Goal: Task Accomplishment & Management: Manage account settings

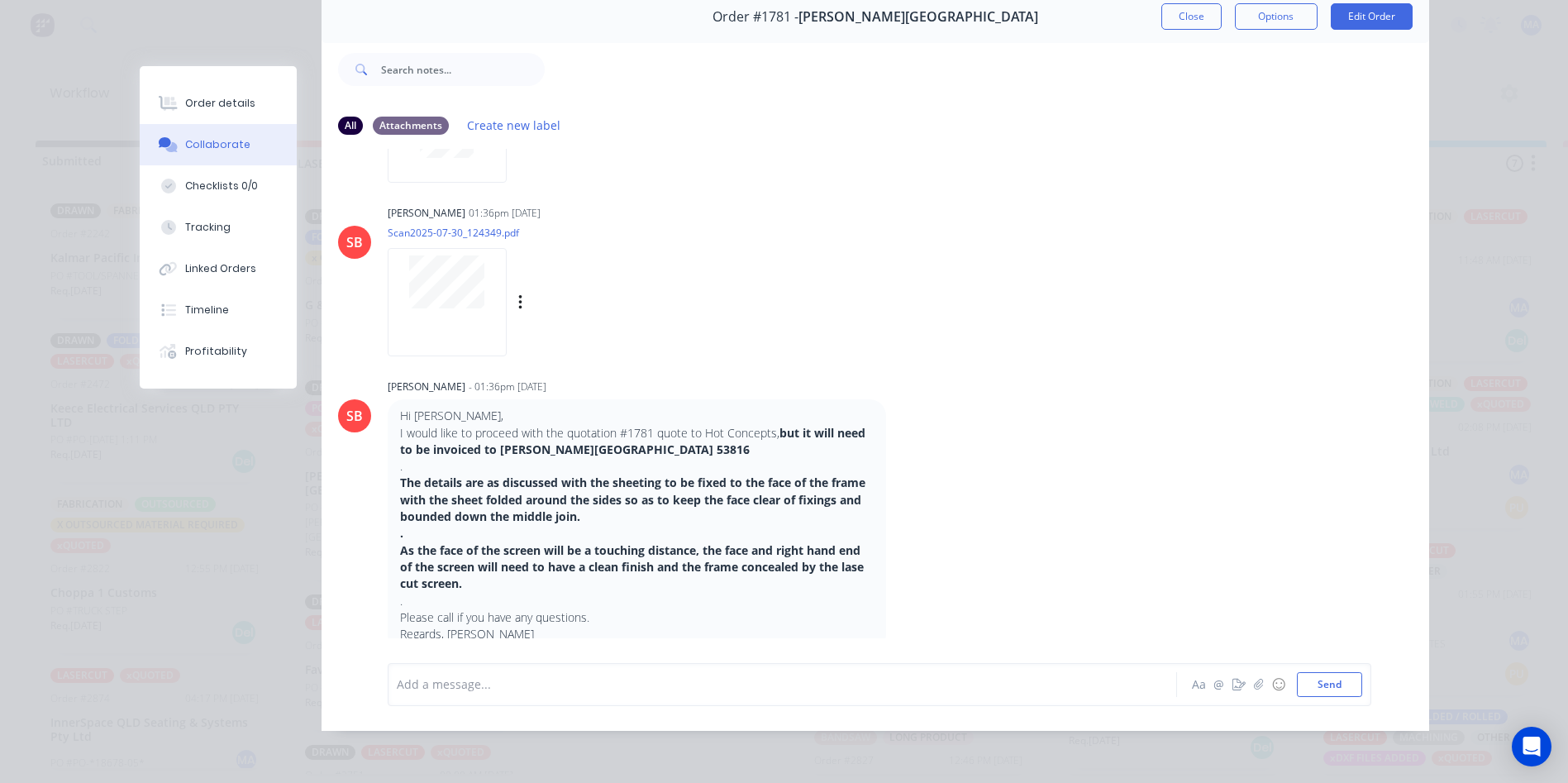
scroll to position [87, 0]
click at [276, 105] on button "Order details" at bounding box center [219, 103] width 157 height 42
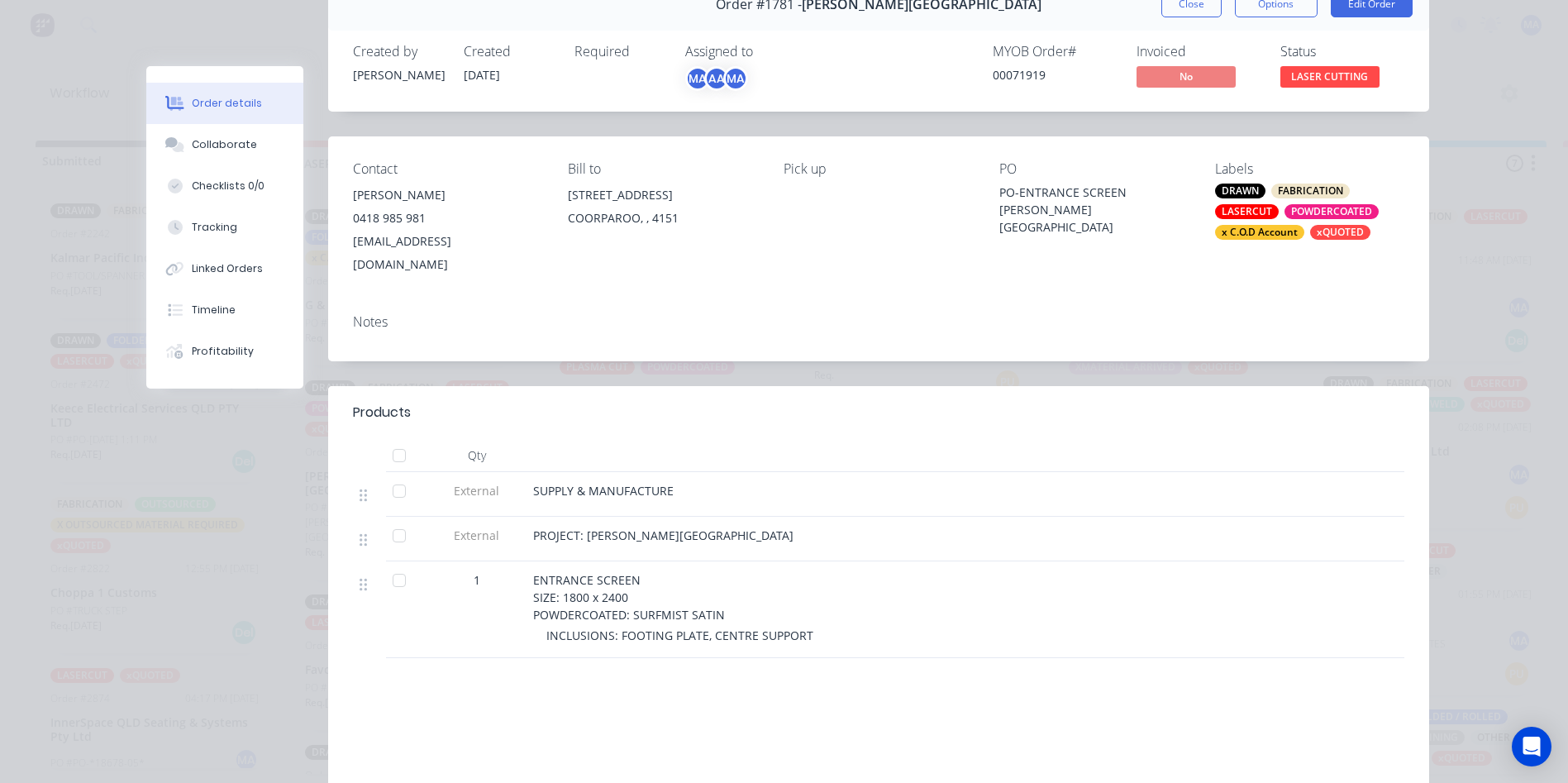
click at [1195, 7] on button "Close" at bounding box center [1191, 4] width 61 height 27
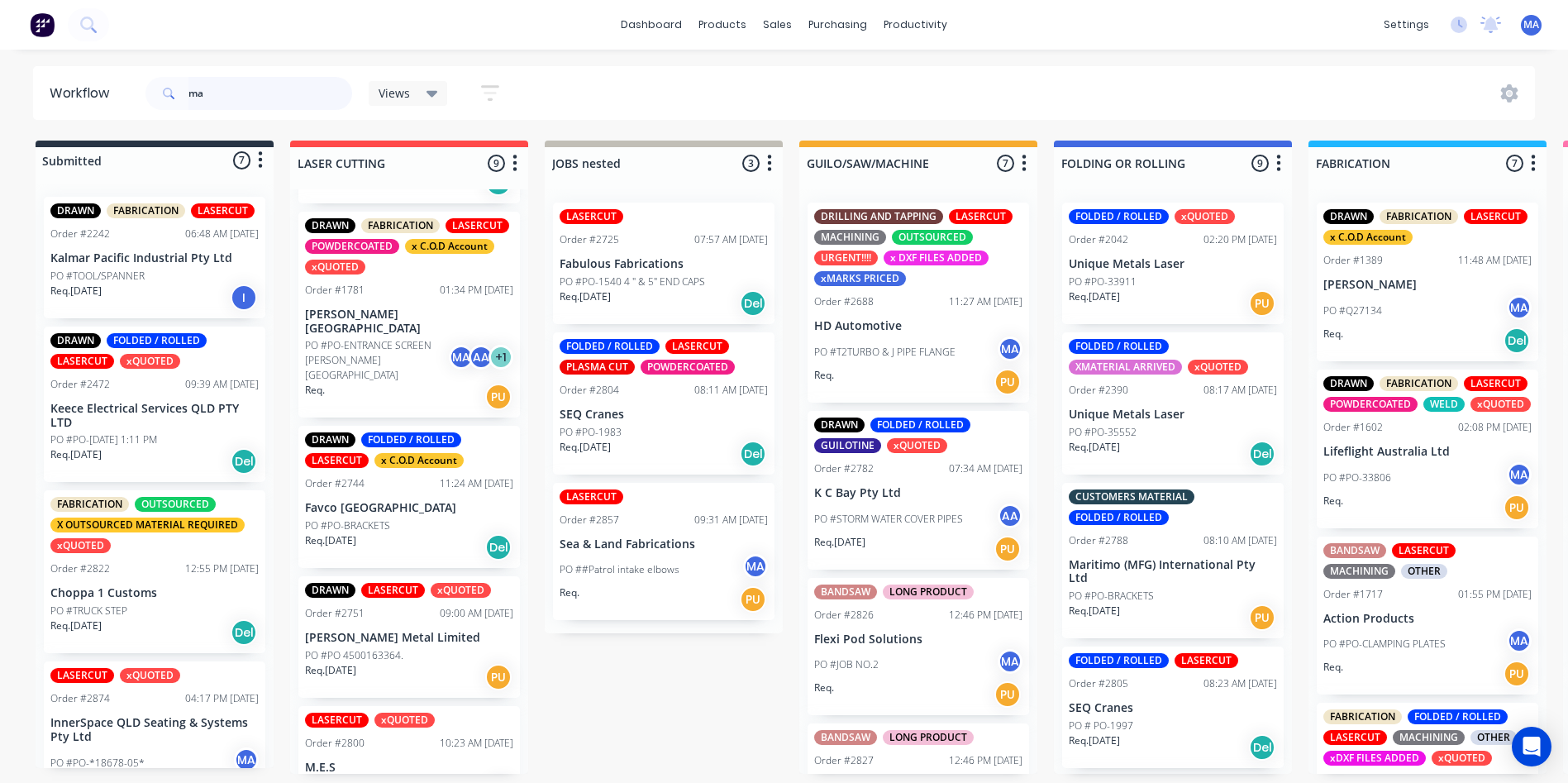
scroll to position [0, 0]
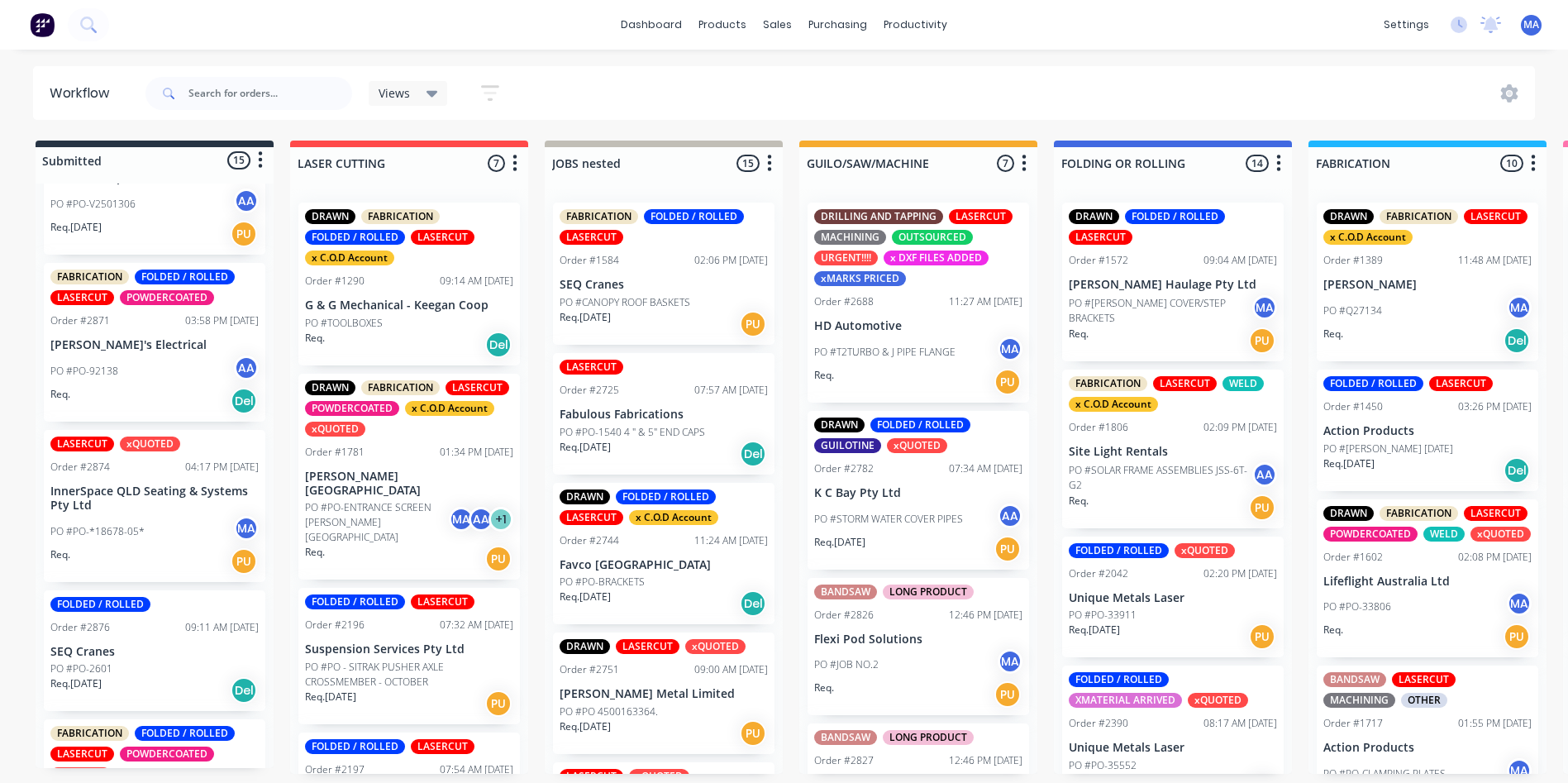
scroll to position [1680, 0]
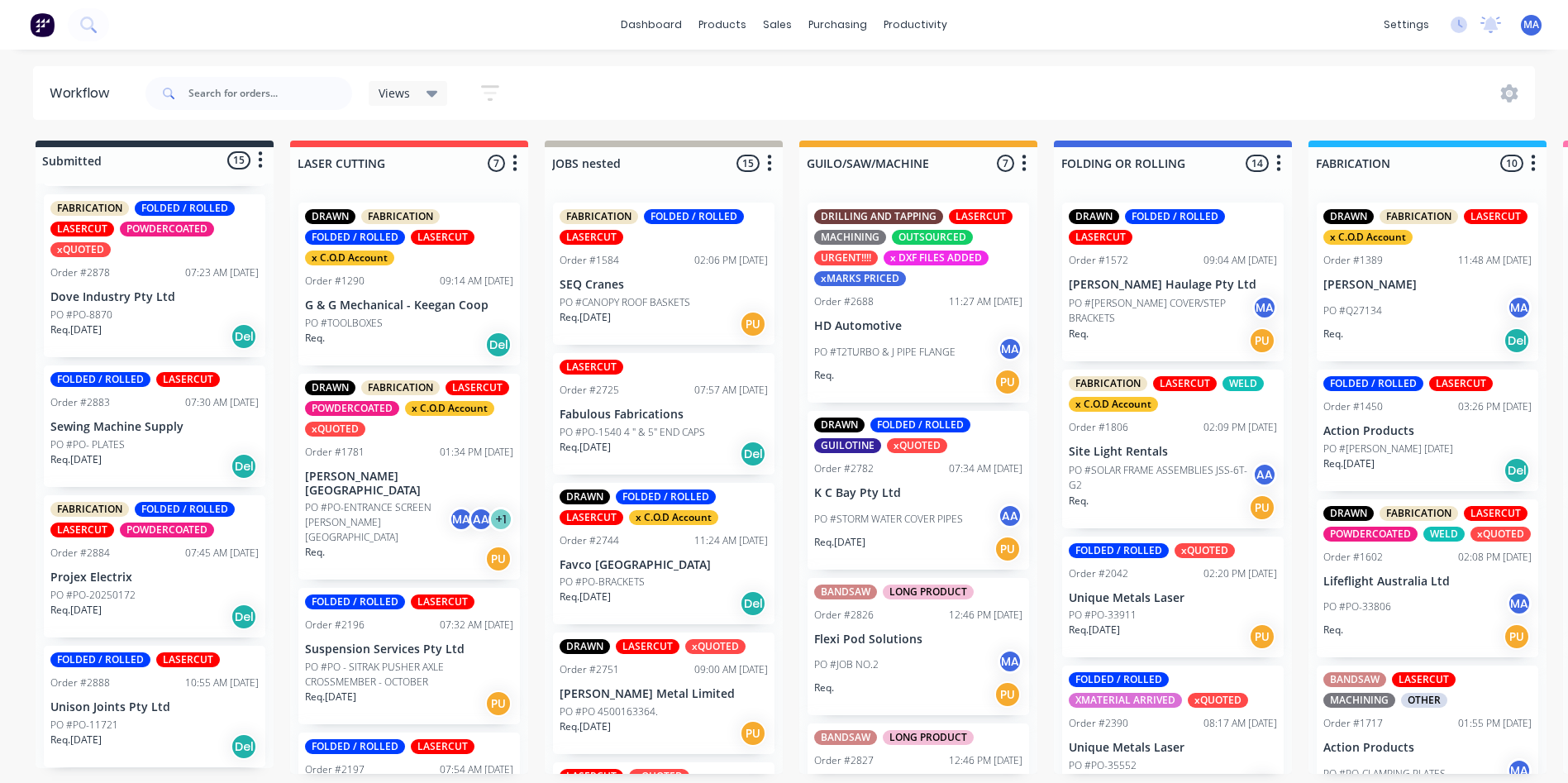
click at [110, 628] on div "FABRICATION FOLDED / ROLLED LASERCUT POWDERCOATED Order #2884 07:45 AM [DATE] P…" at bounding box center [154, 565] width 222 height 142
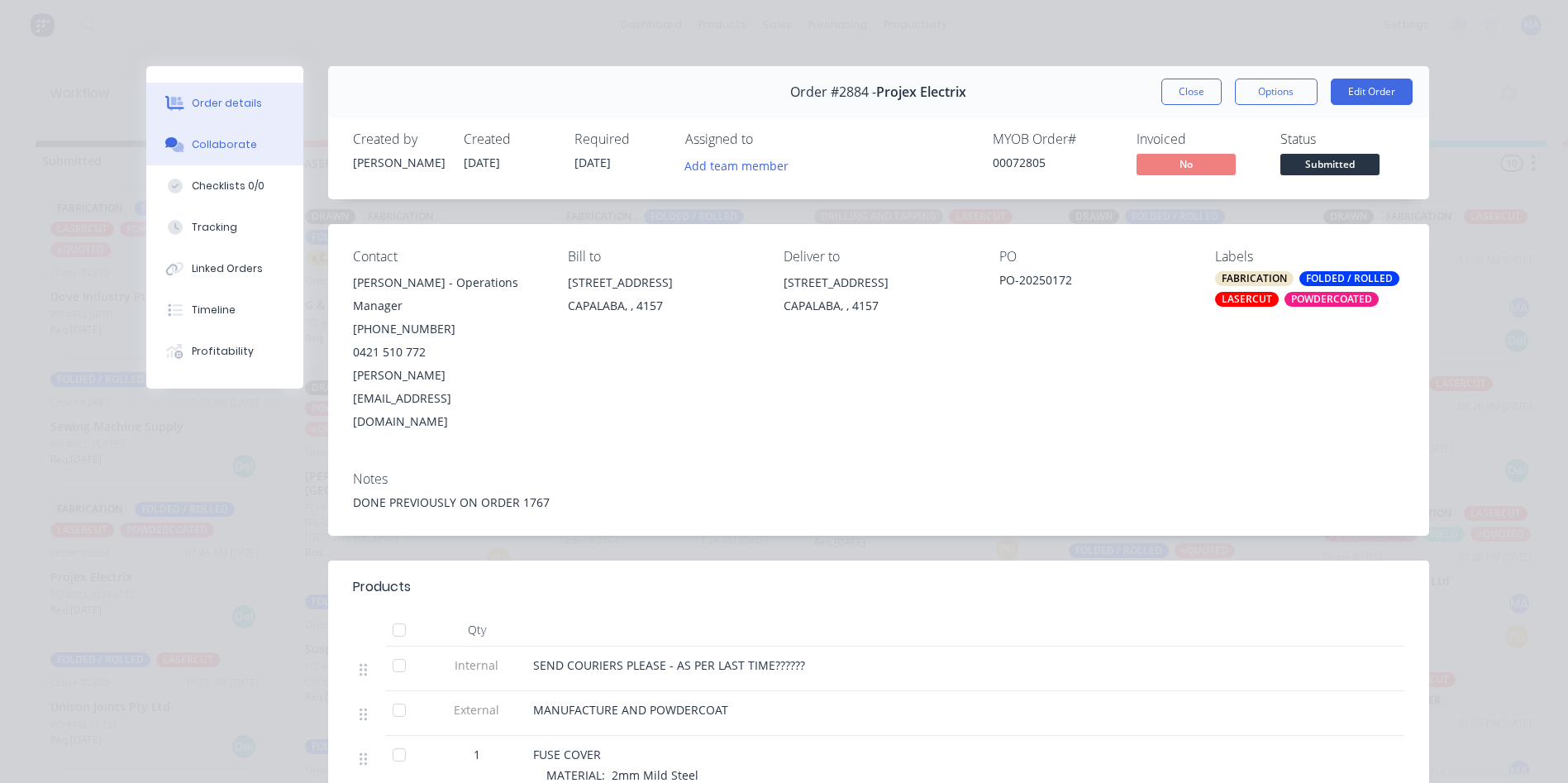
click at [237, 144] on div "Collaborate" at bounding box center [225, 144] width 66 height 15
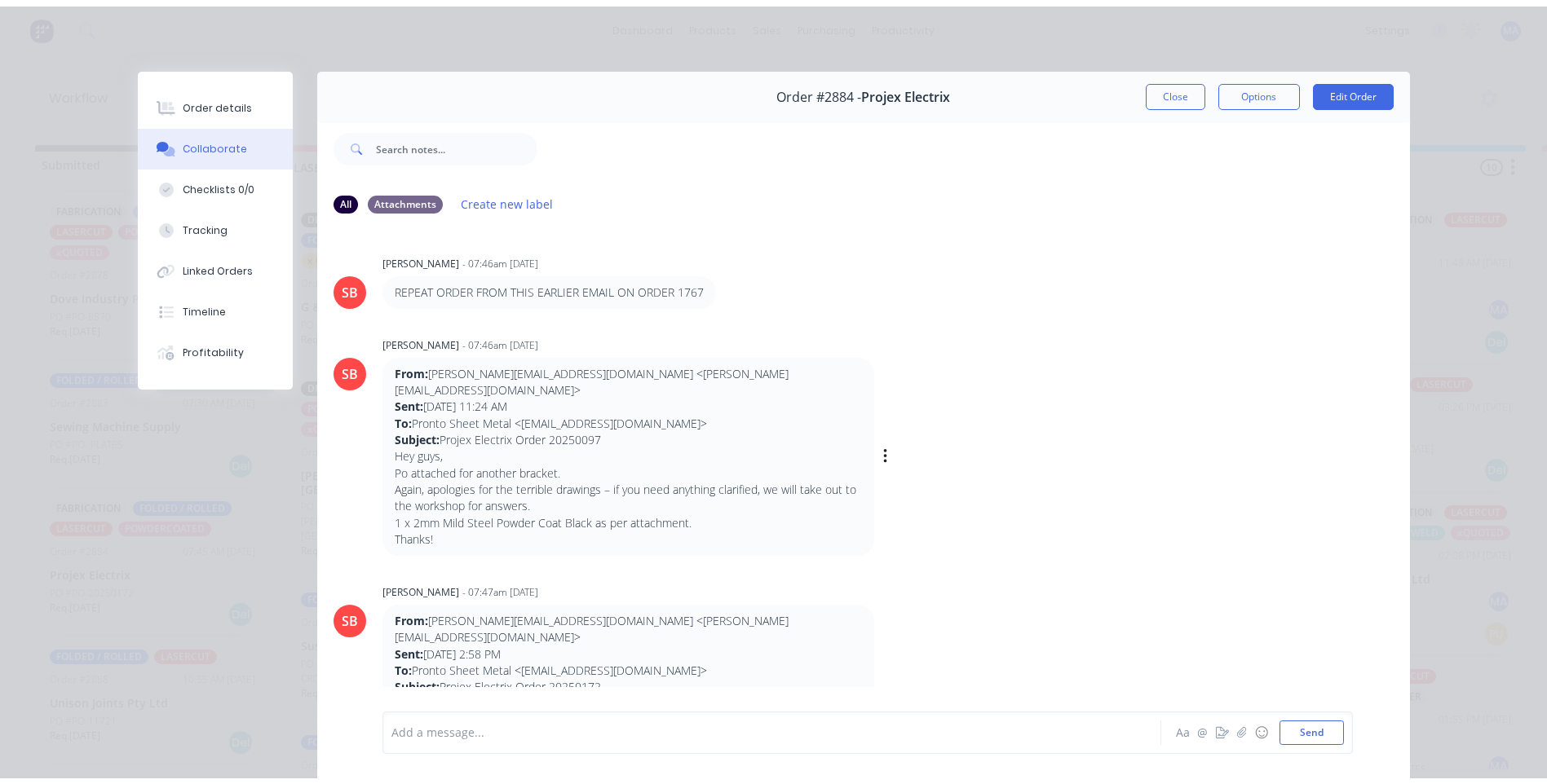
scroll to position [0, 0]
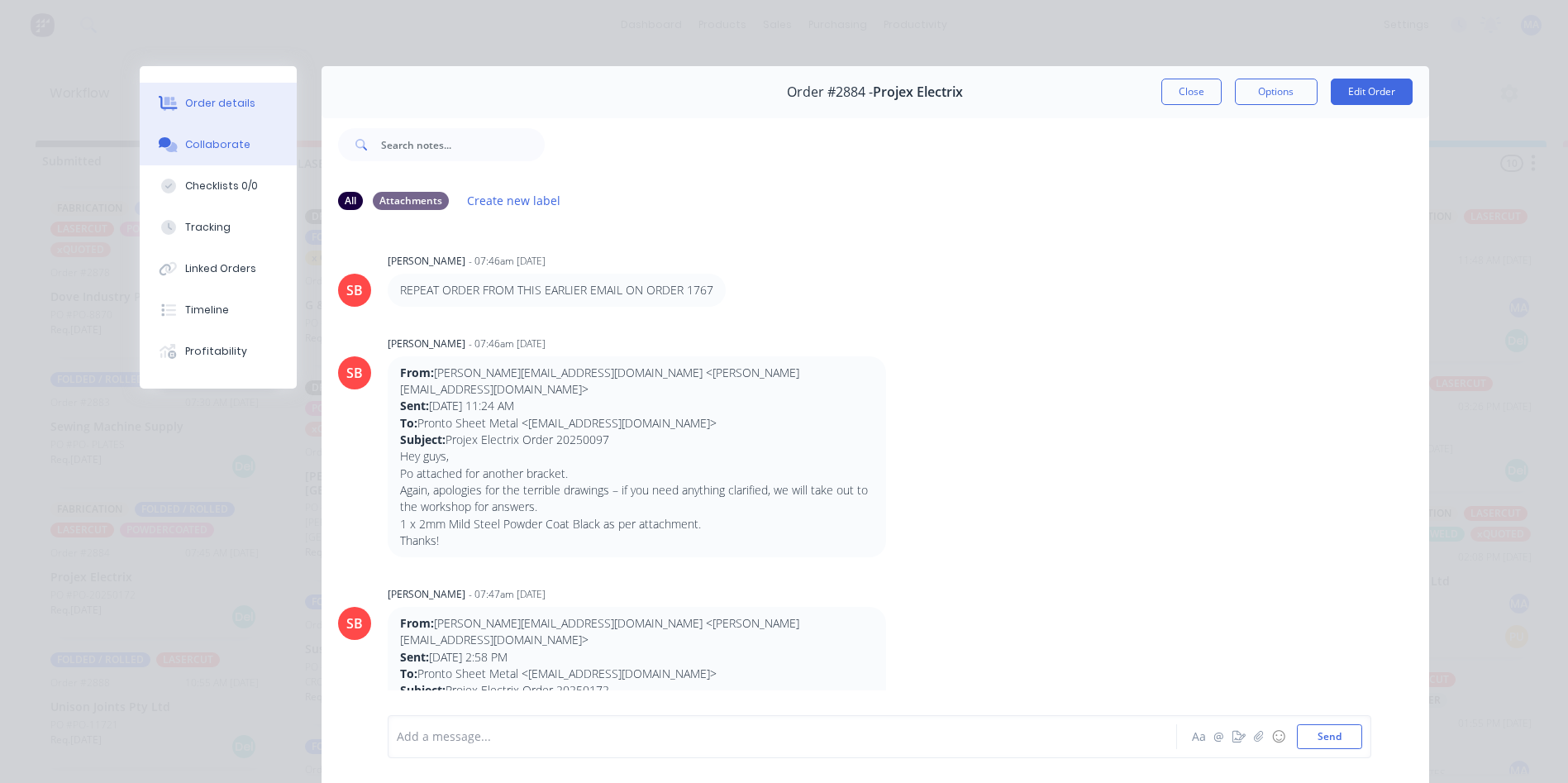
click at [213, 94] on button "Order details" at bounding box center [219, 103] width 157 height 42
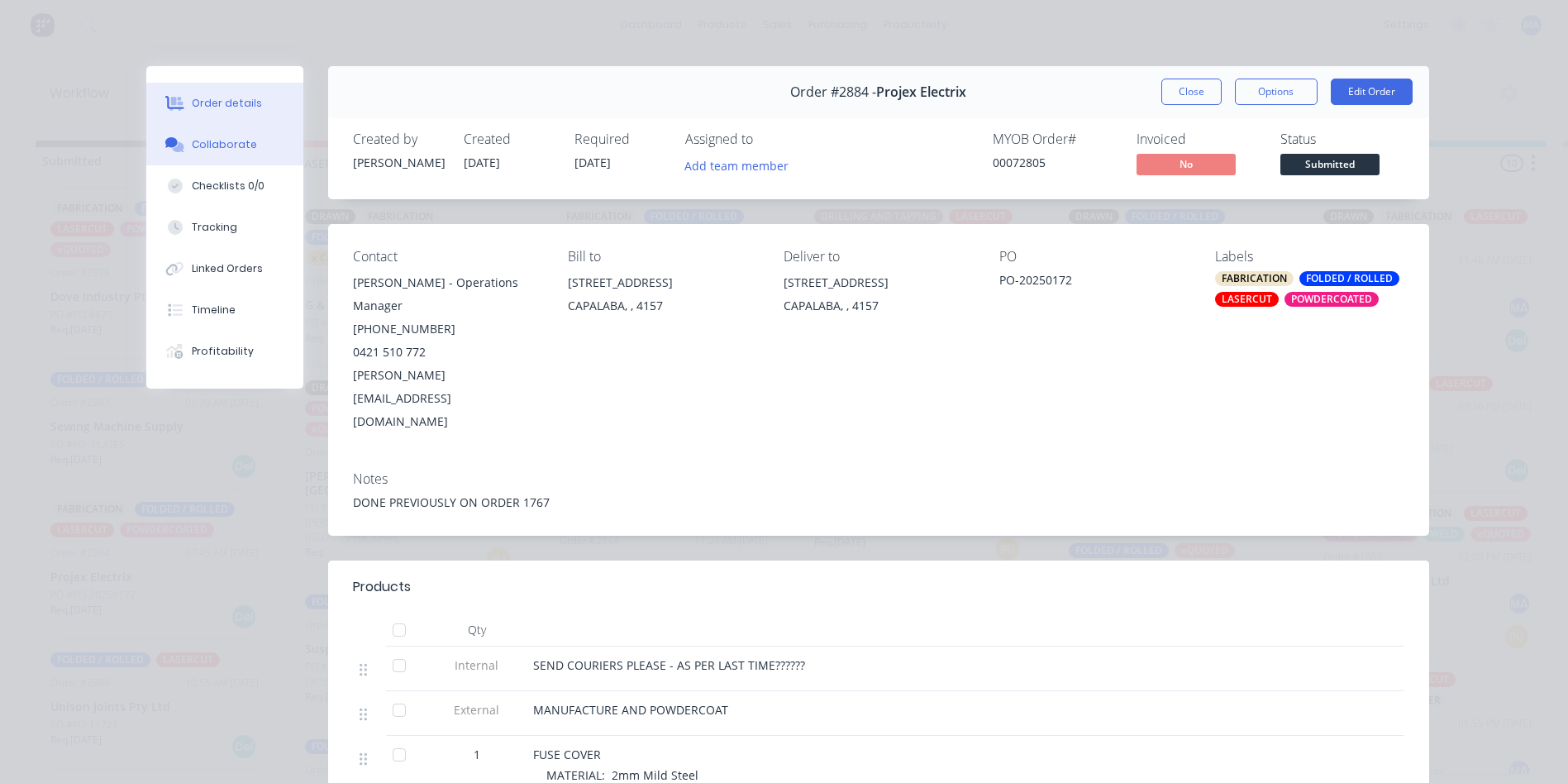
click at [278, 145] on button "Collaborate" at bounding box center [225, 145] width 157 height 42
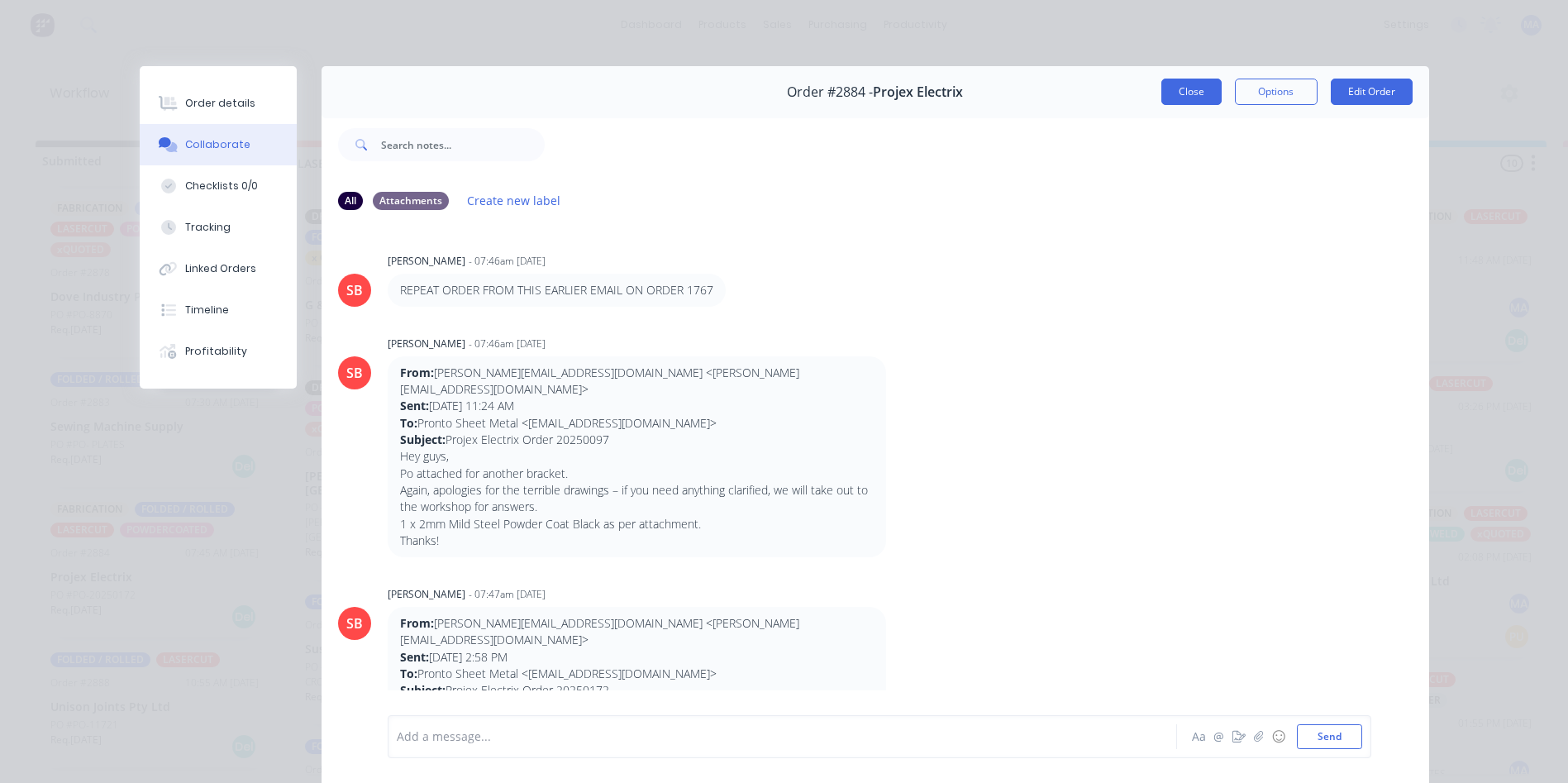
click at [1168, 89] on button "Close" at bounding box center [1191, 91] width 61 height 27
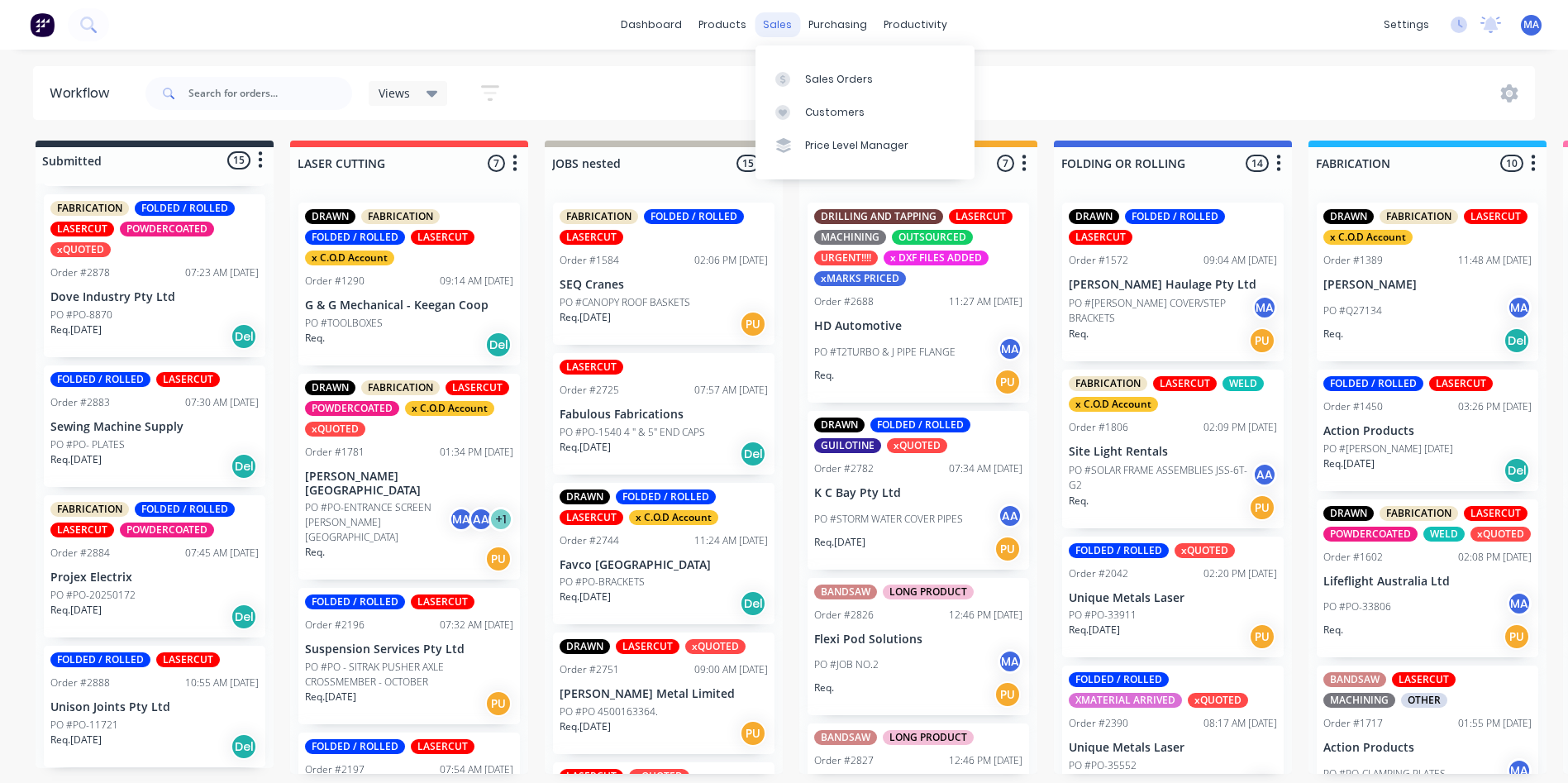
click at [783, 28] on div "sales" at bounding box center [778, 24] width 46 height 25
click at [835, 115] on div "Customers" at bounding box center [835, 112] width 60 height 15
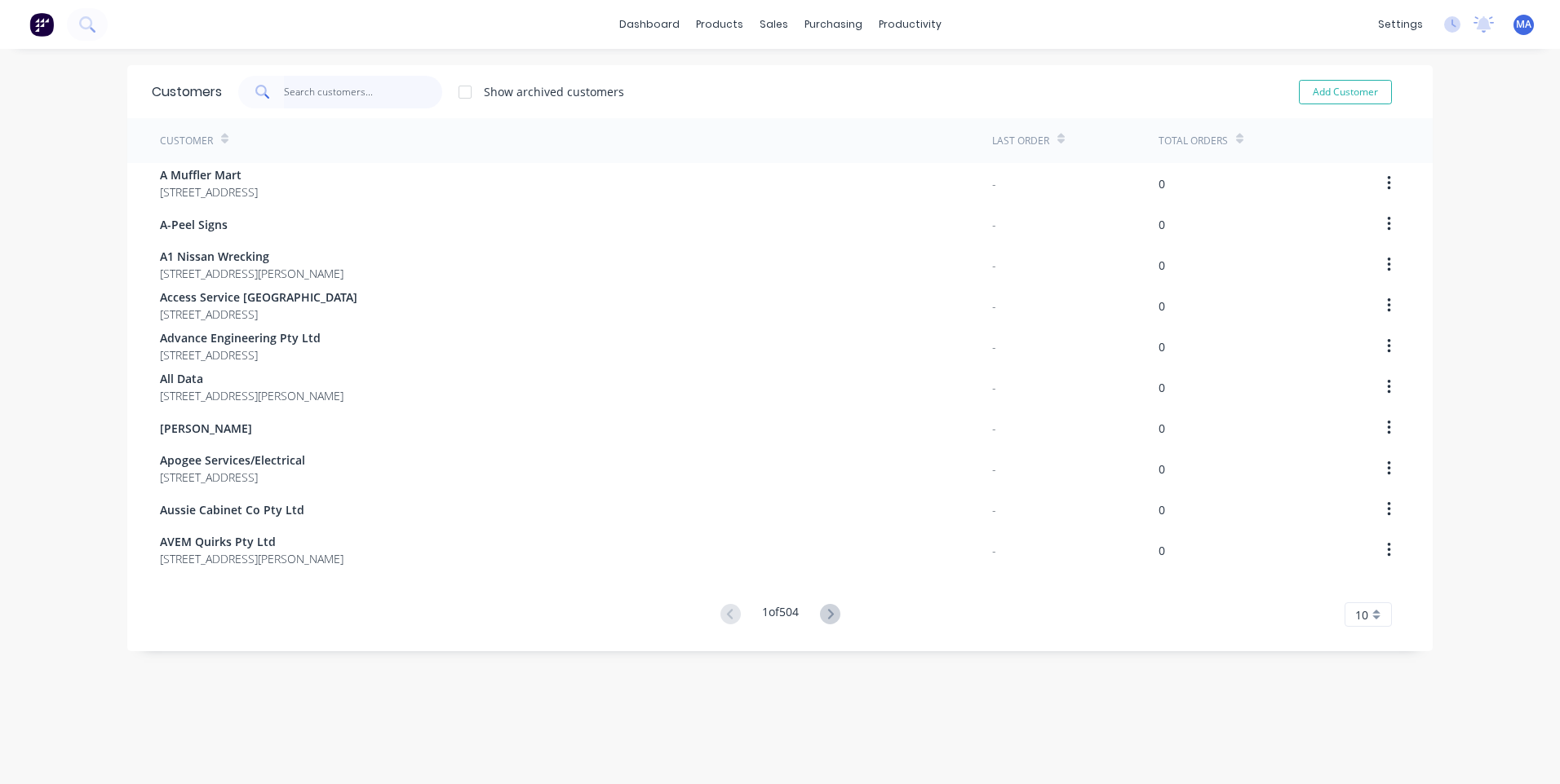
click at [337, 92] on input "text" at bounding box center [364, 91] width 159 height 32
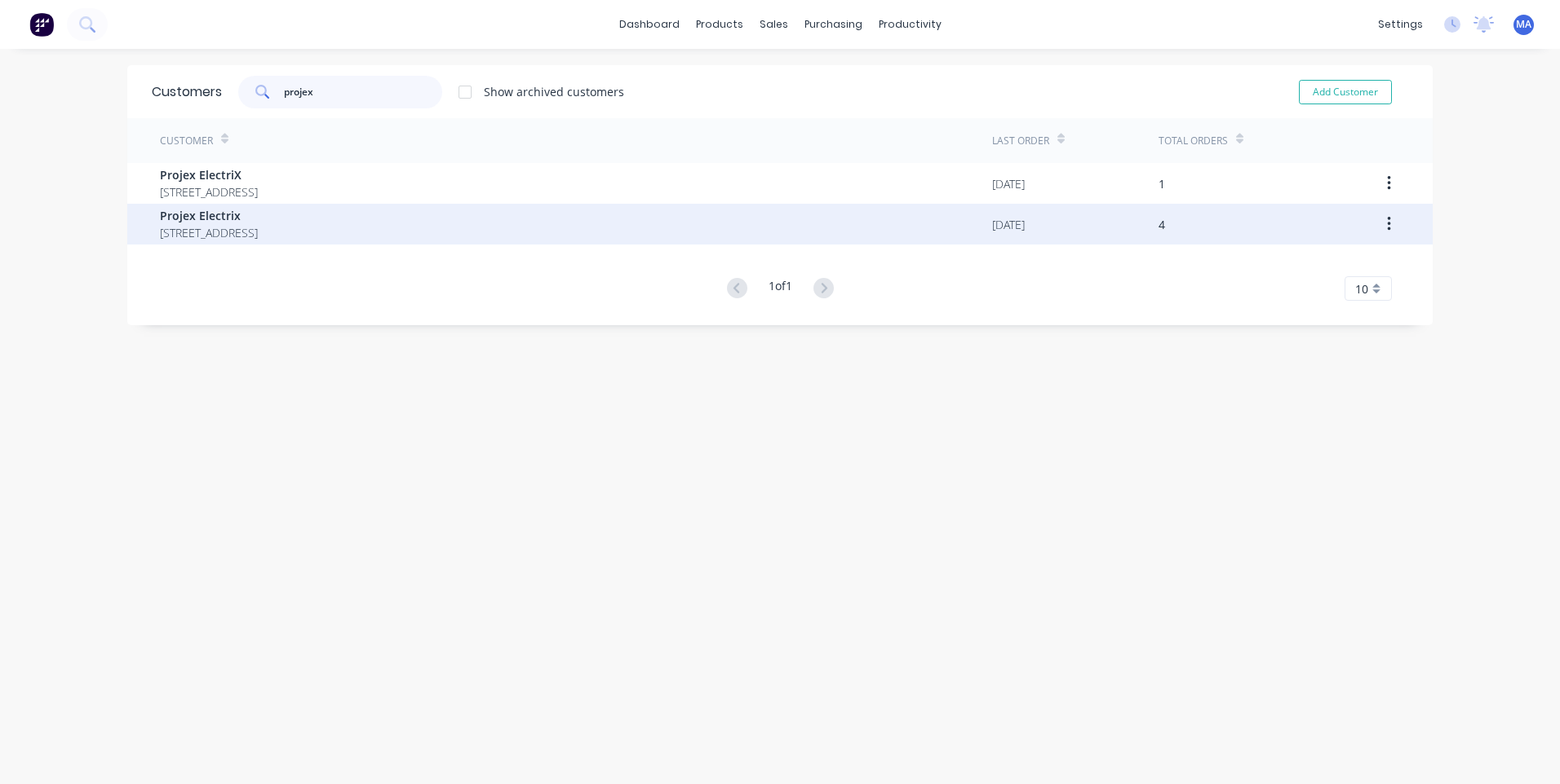
type input "projex"
click at [258, 225] on span "[STREET_ADDRESS]" at bounding box center [209, 232] width 98 height 17
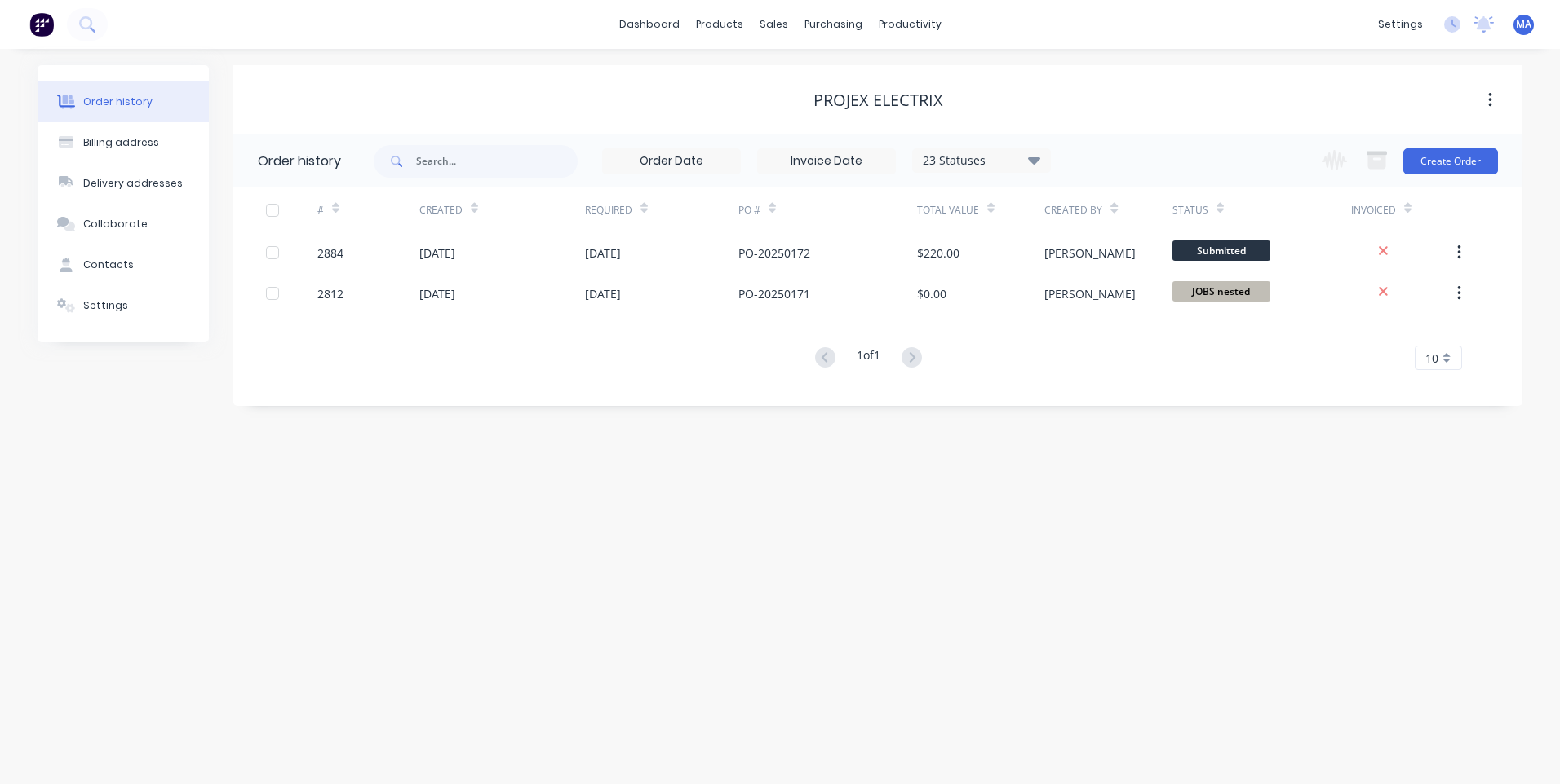
click at [1015, 157] on div "23 Statuses" at bounding box center [981, 161] width 137 height 18
click at [1002, 356] on div "All" at bounding box center [1015, 357] width 204 height 32
click at [1116, 348] on label at bounding box center [1116, 348] width 0 height 0
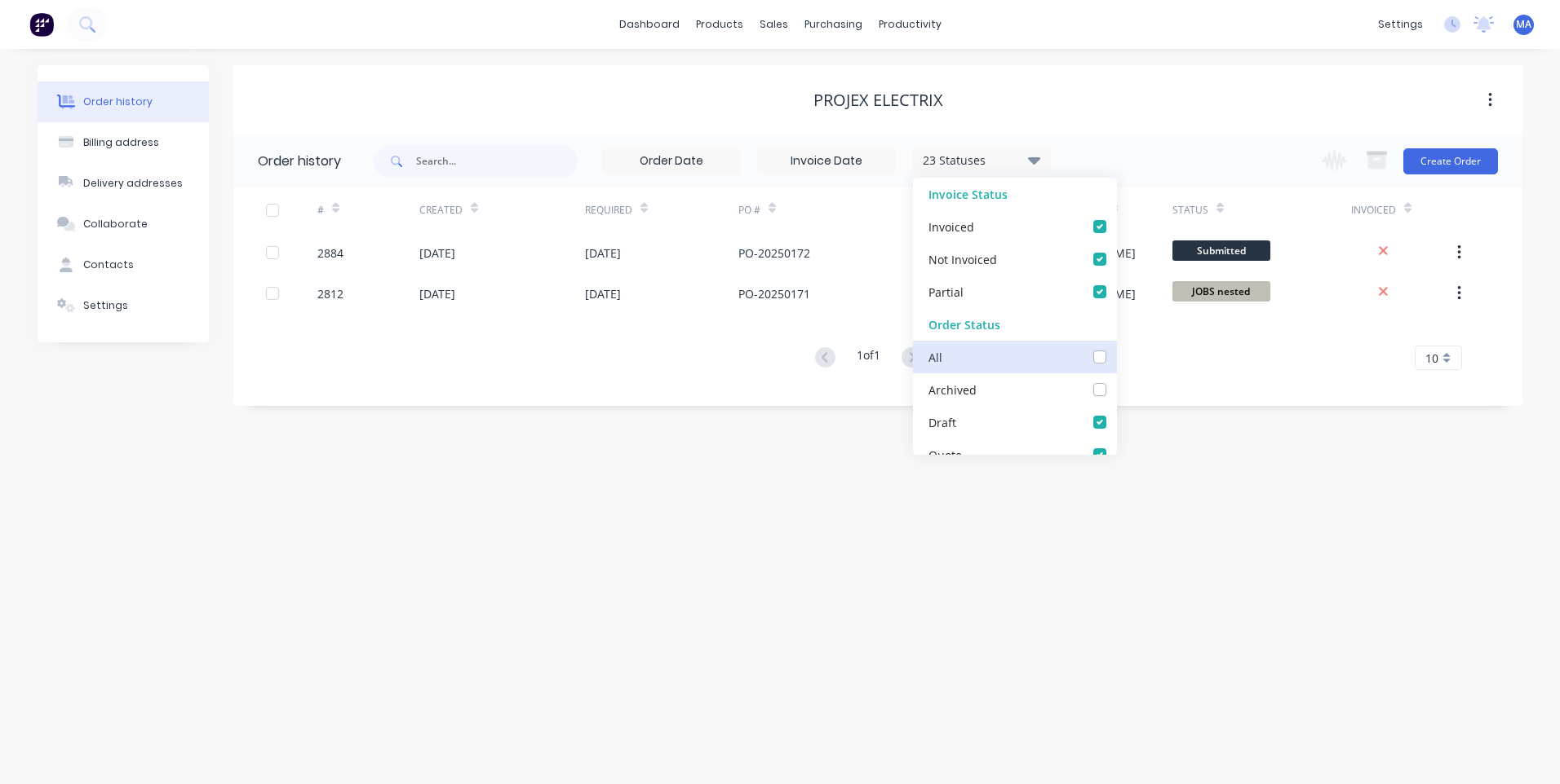
click at [1116, 355] on input "checkbox" at bounding box center [1122, 356] width 13 height 16
checkbox input "true"
click at [1212, 445] on div "Order history Billing address Delivery addresses Collaborate Contacts Settings …" at bounding box center [780, 416] width 1560 height 735
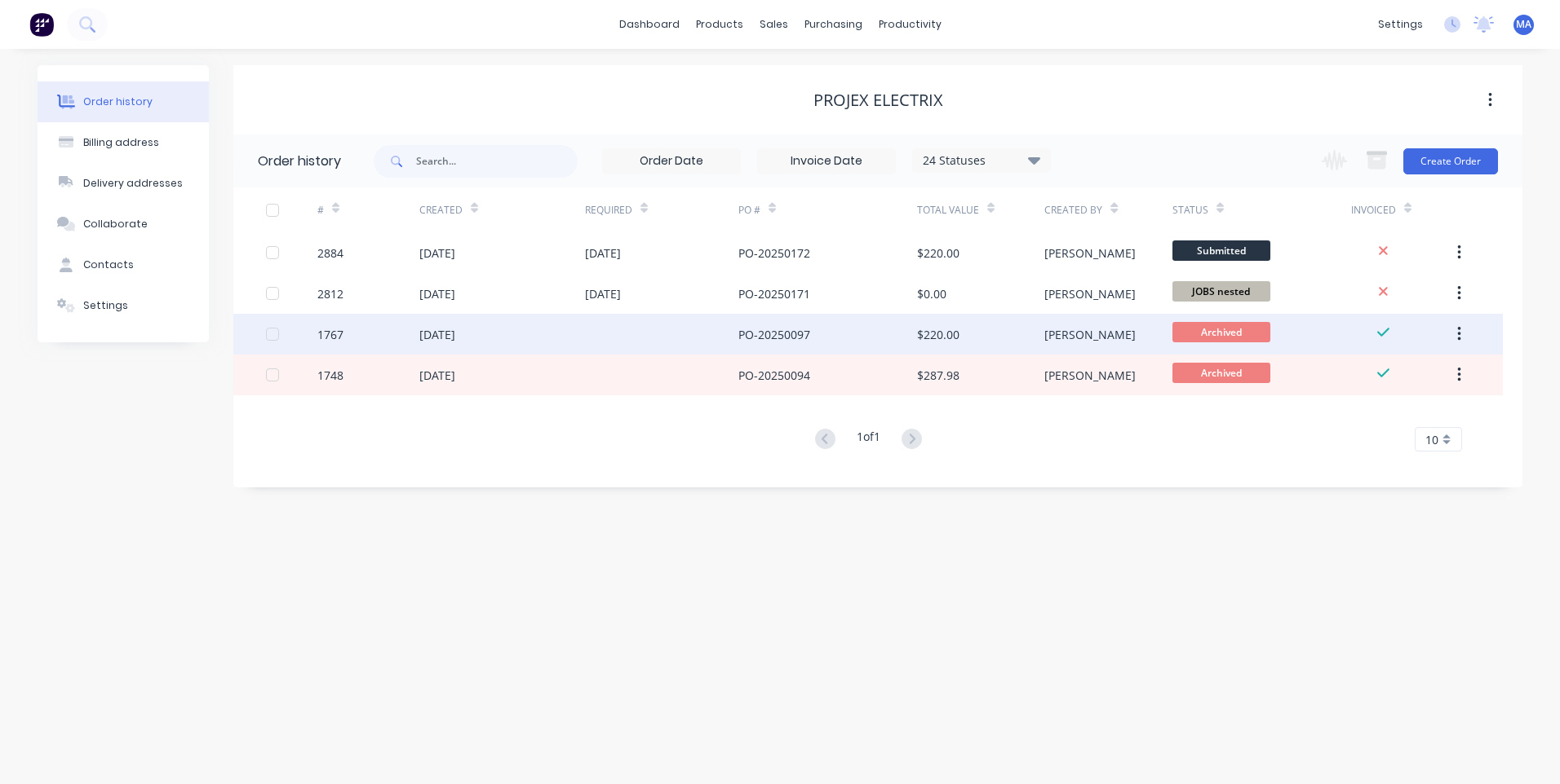
click at [1021, 333] on div "$220.00" at bounding box center [981, 334] width 127 height 41
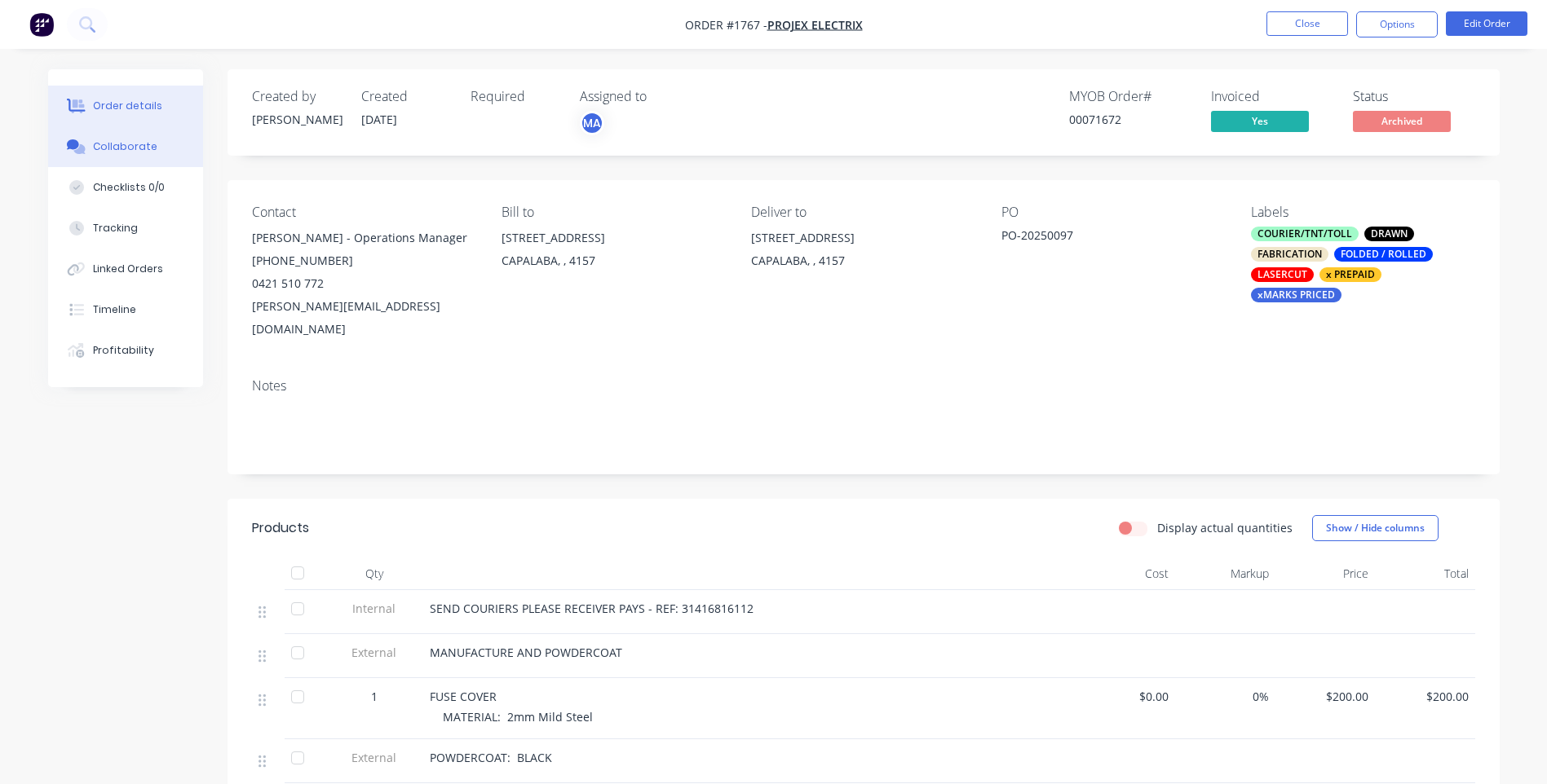
click at [117, 130] on button "Collaborate" at bounding box center [125, 147] width 155 height 41
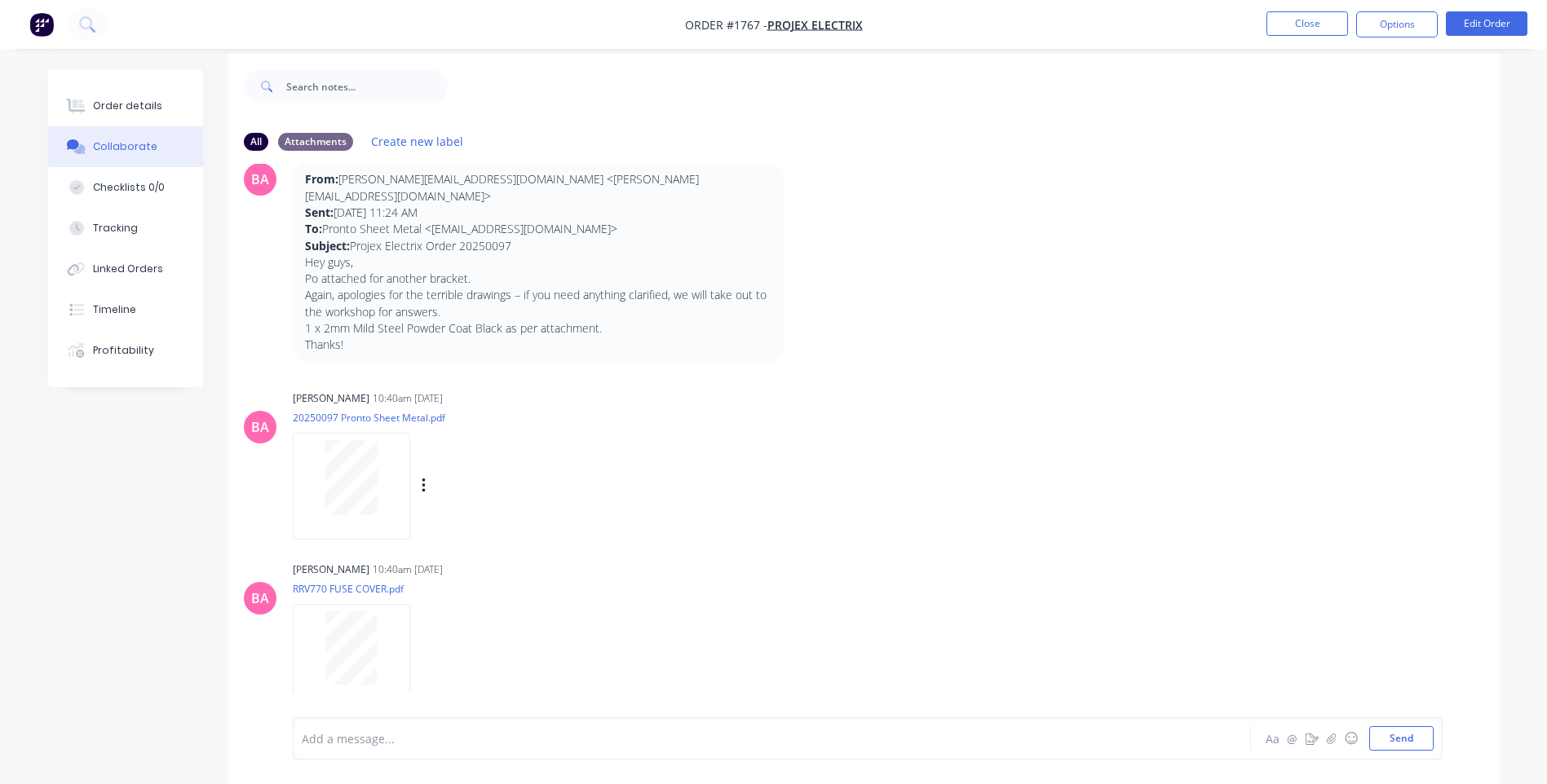
scroll to position [24, 0]
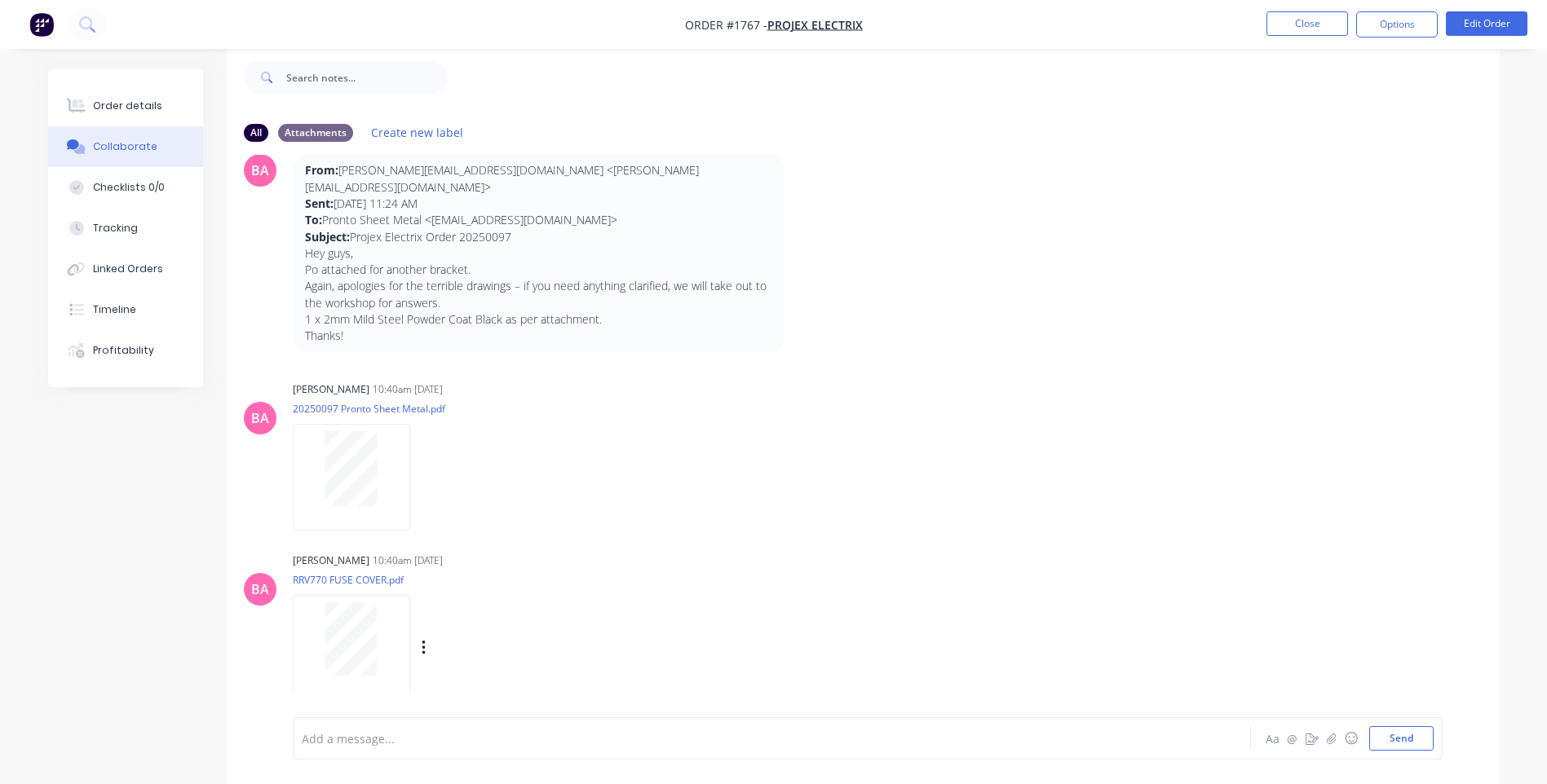
click at [418, 637] on div "Labels Download Delete" at bounding box center [508, 649] width 183 height 24
click at [425, 640] on icon "button" at bounding box center [424, 648] width 5 height 19
click at [522, 639] on button "Download" at bounding box center [530, 651] width 183 height 36
drag, startPoint x: 132, startPoint y: 100, endPoint x: 163, endPoint y: 129, distance: 42.4
click at [132, 100] on div "Order details" at bounding box center [127, 106] width 70 height 15
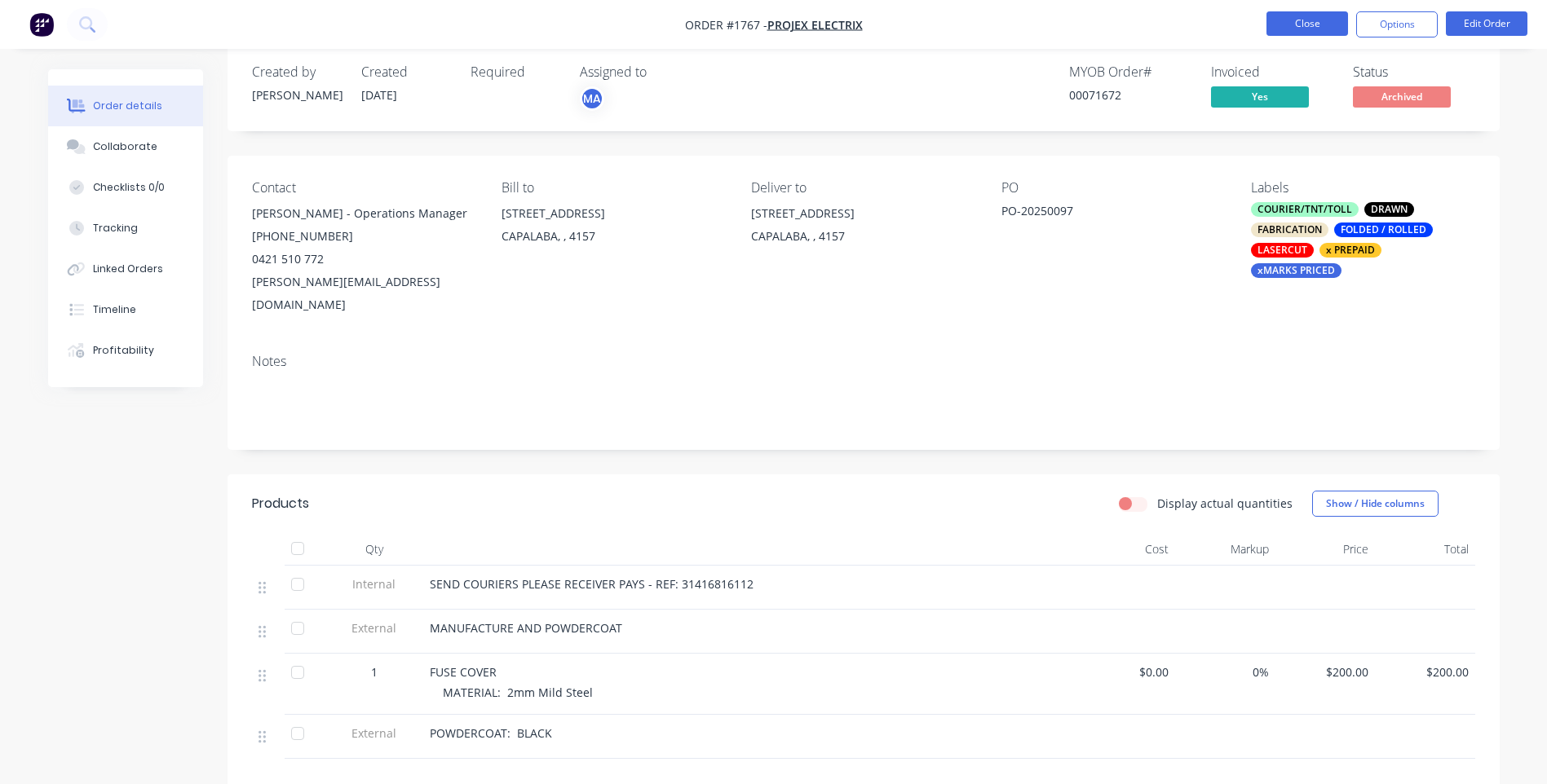
click at [1303, 15] on button "Close" at bounding box center [1307, 24] width 81 height 24
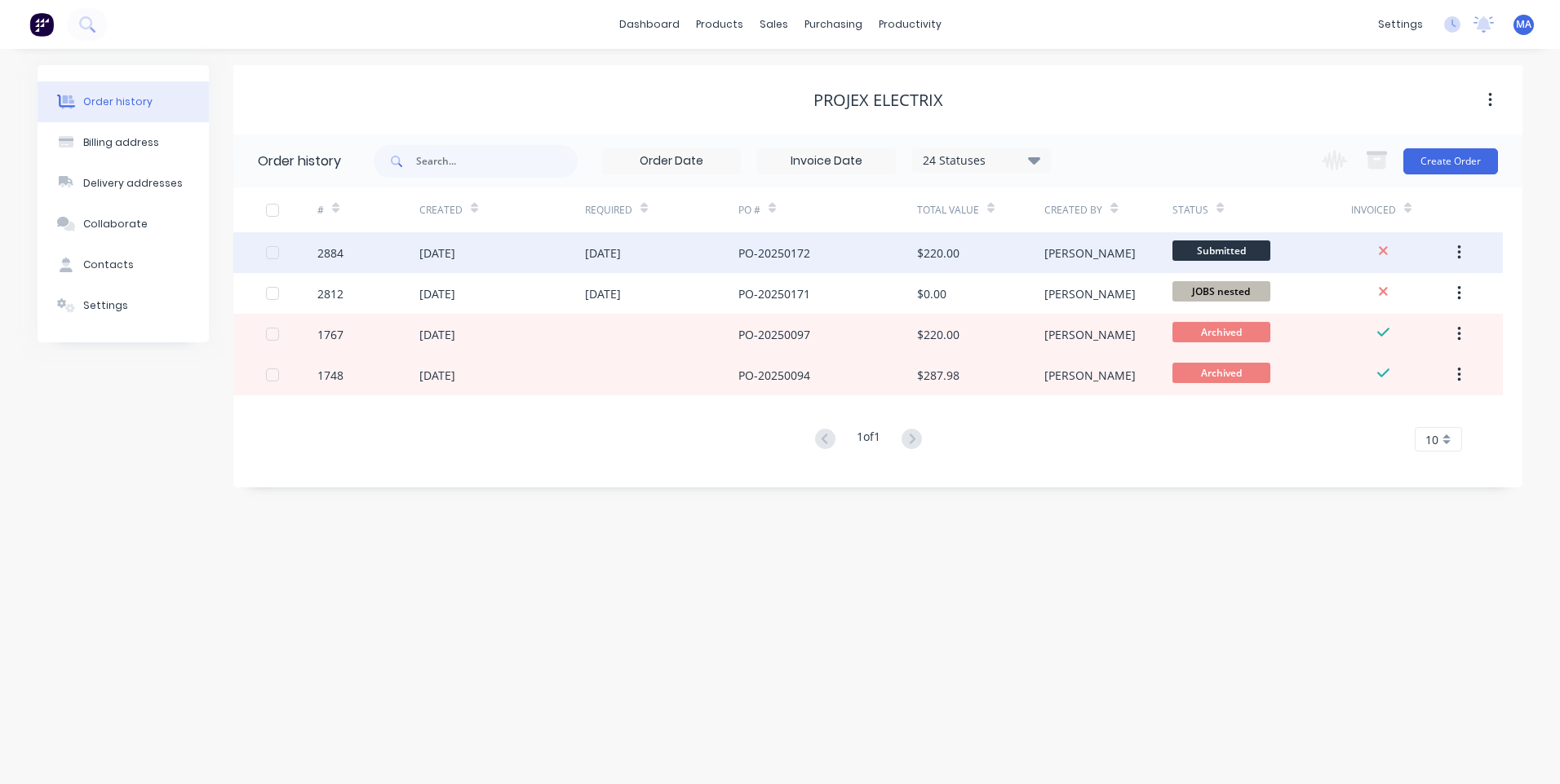
click at [901, 260] on div "PO-20250172" at bounding box center [828, 253] width 178 height 41
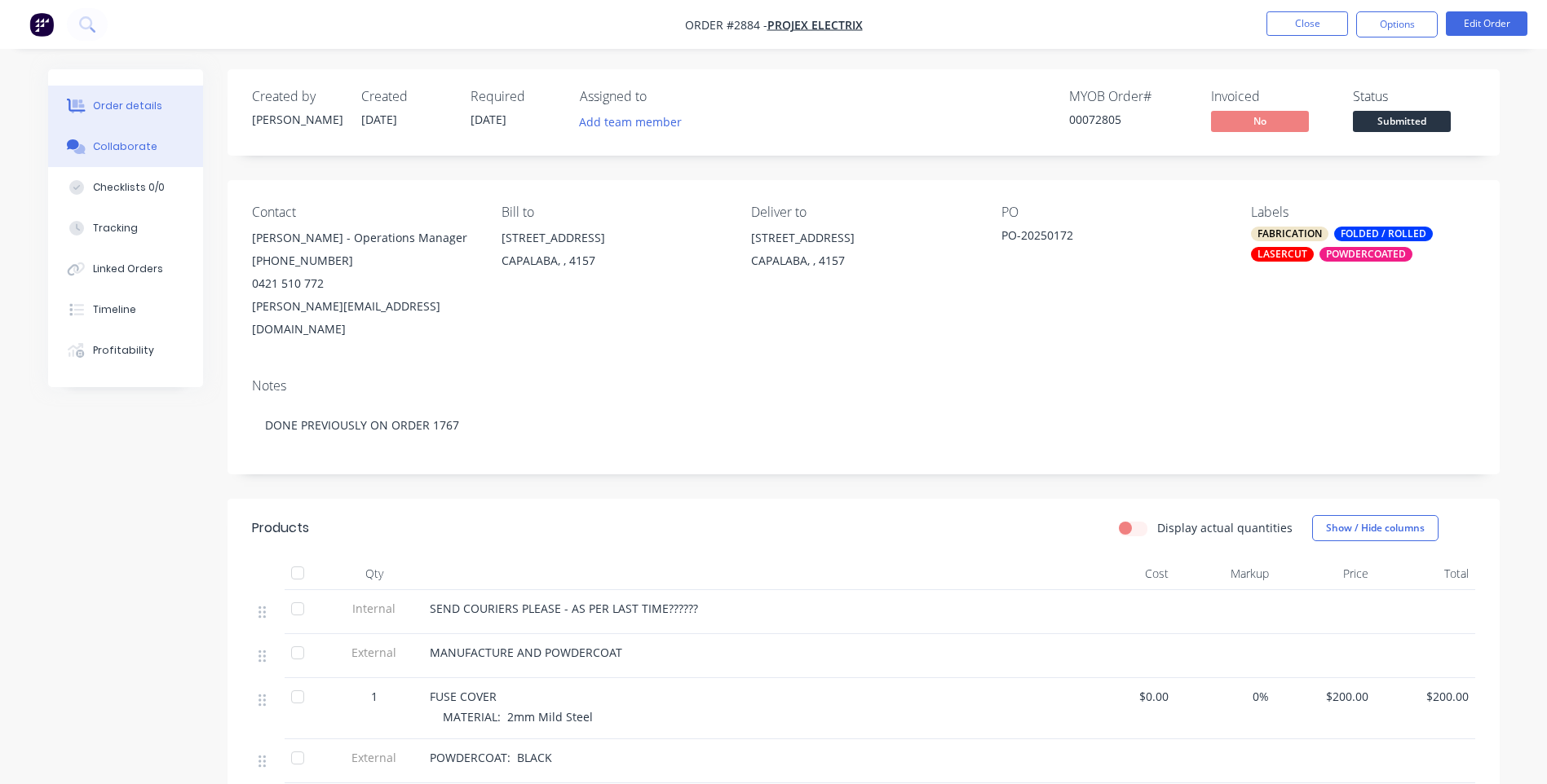
click at [145, 136] on button "Collaborate" at bounding box center [125, 147] width 155 height 41
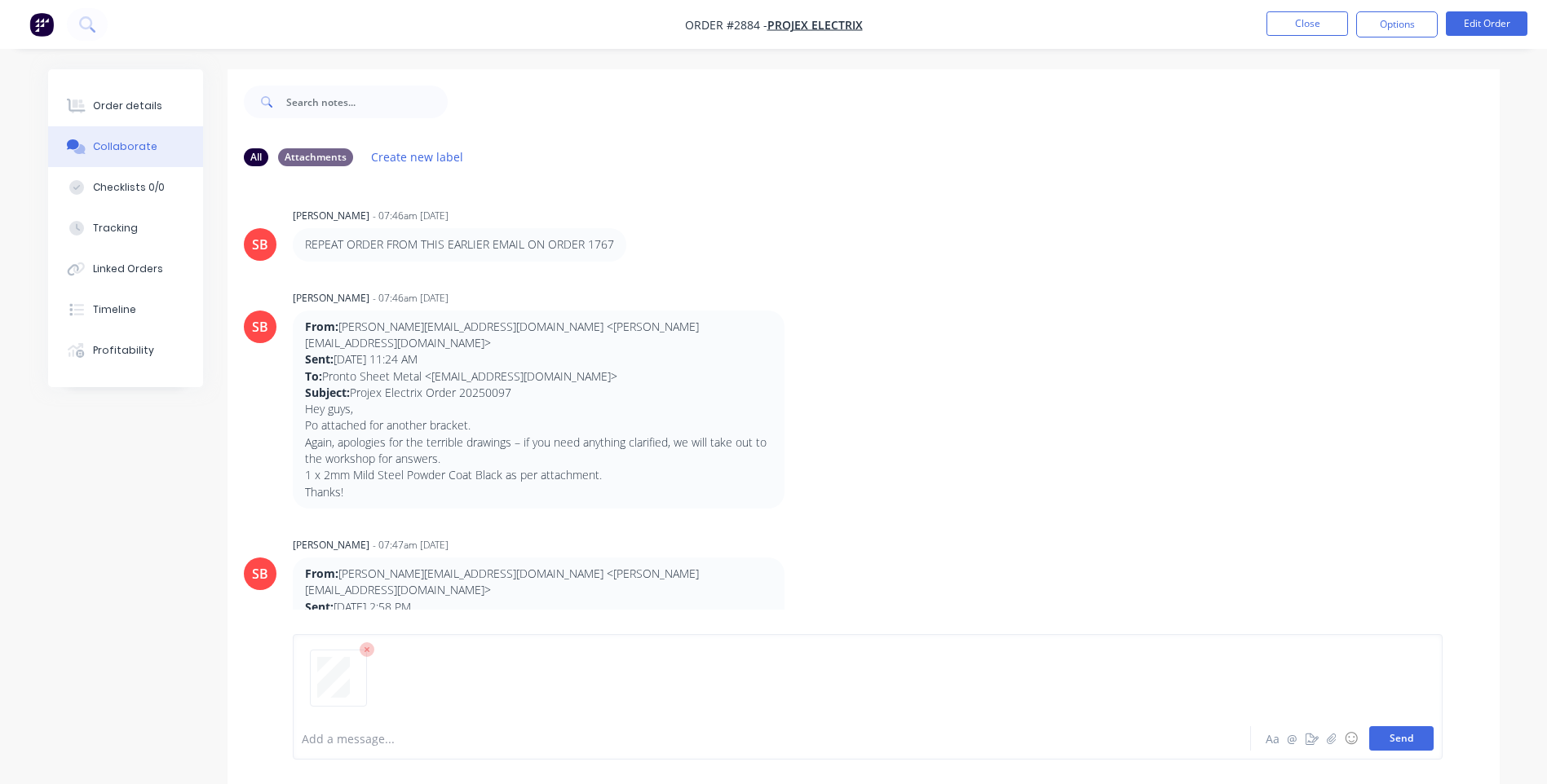
click at [1398, 743] on button "Send" at bounding box center [1402, 738] width 65 height 24
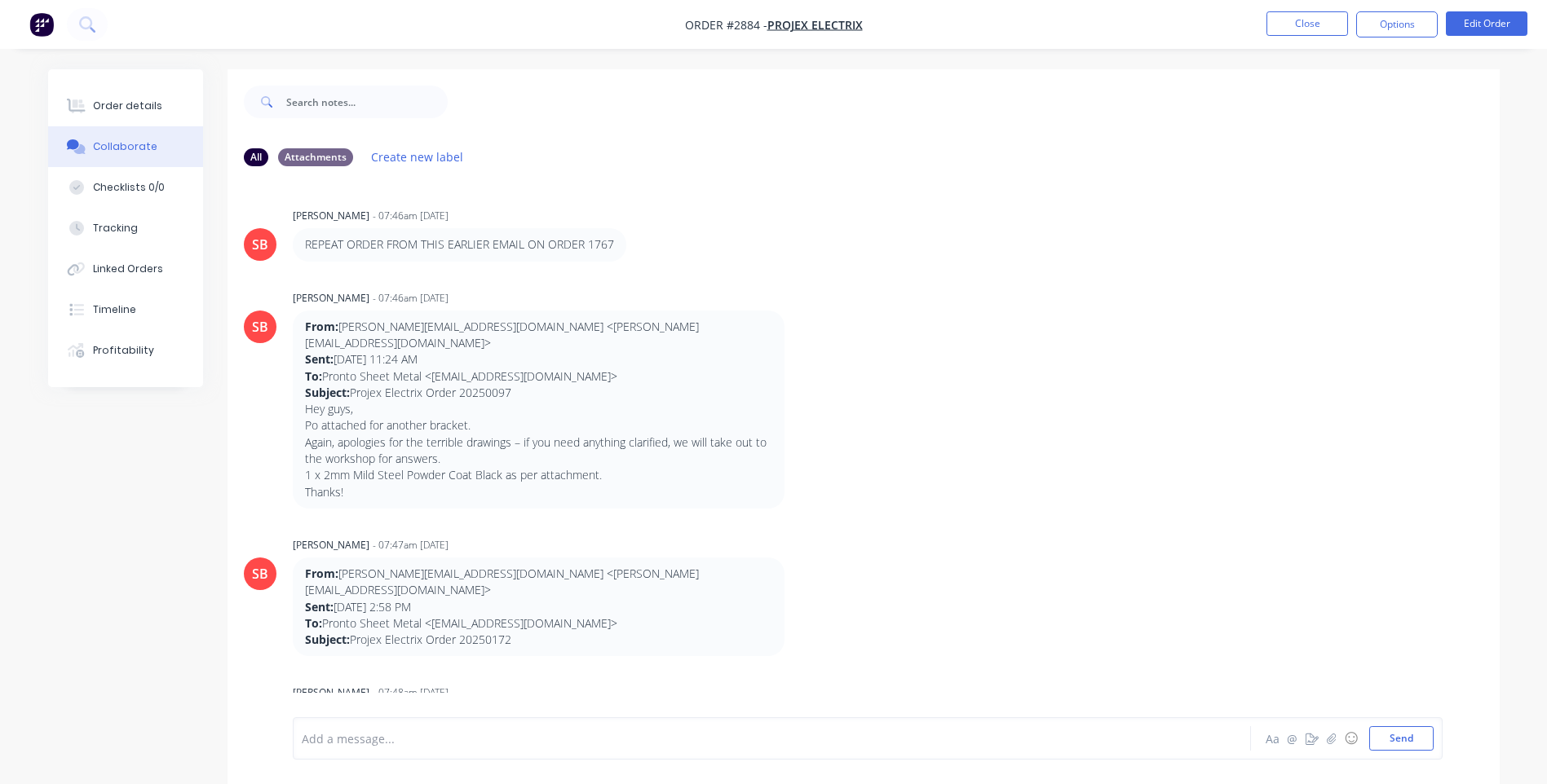
scroll to position [444, 0]
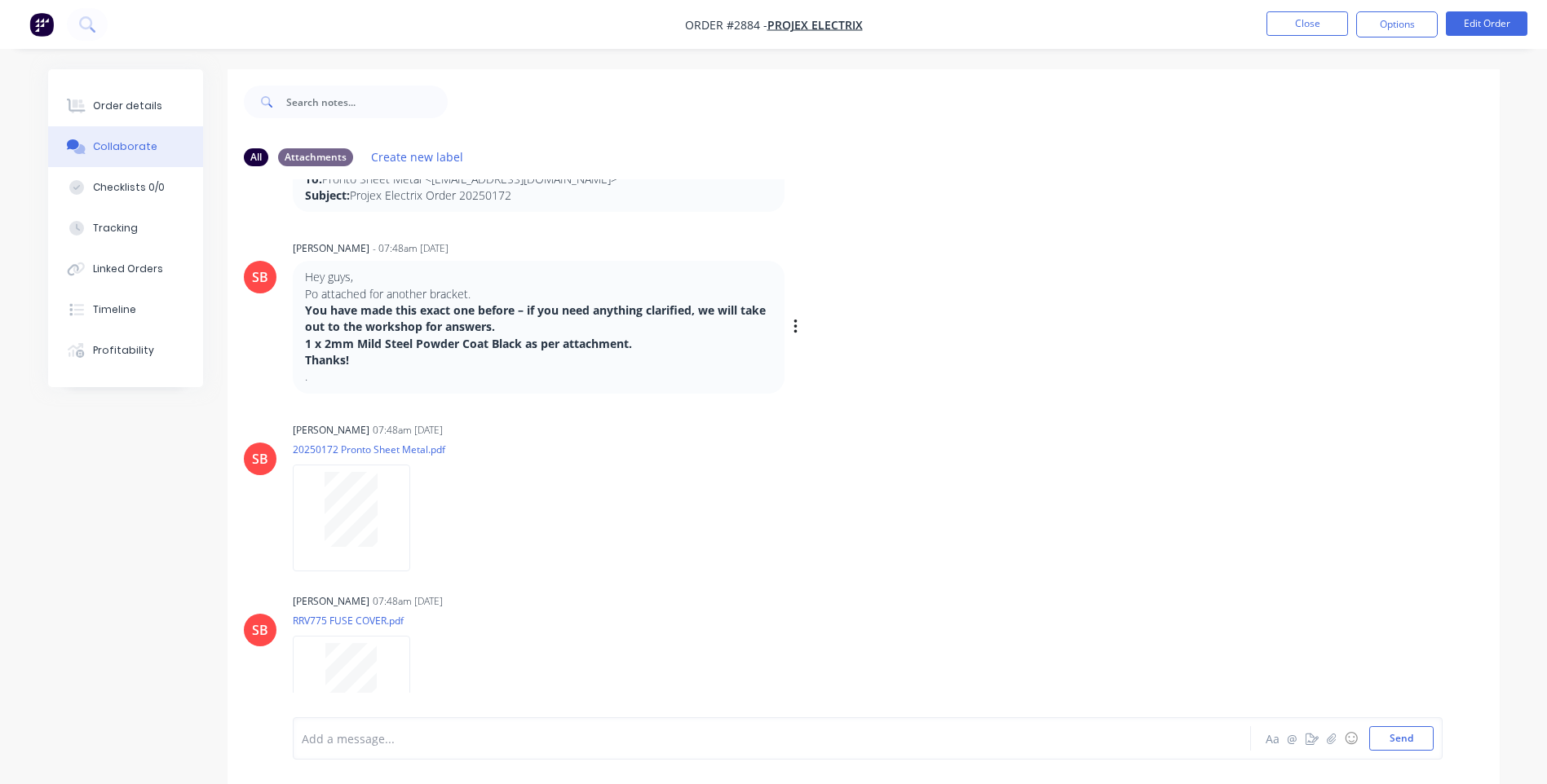
drag, startPoint x: 725, startPoint y: 433, endPoint x: 652, endPoint y: 258, distance: 189.6
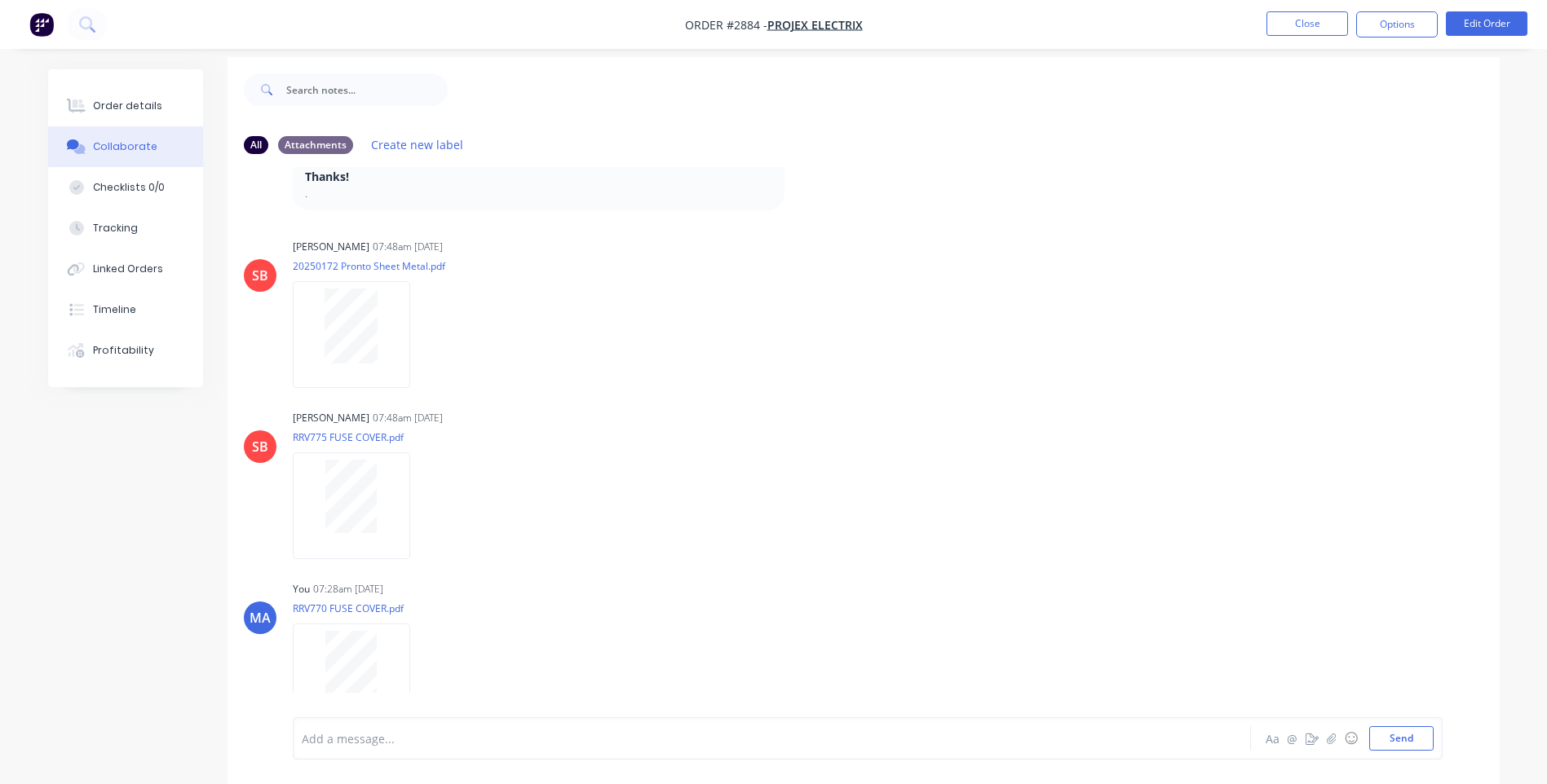
scroll to position [24, 0]
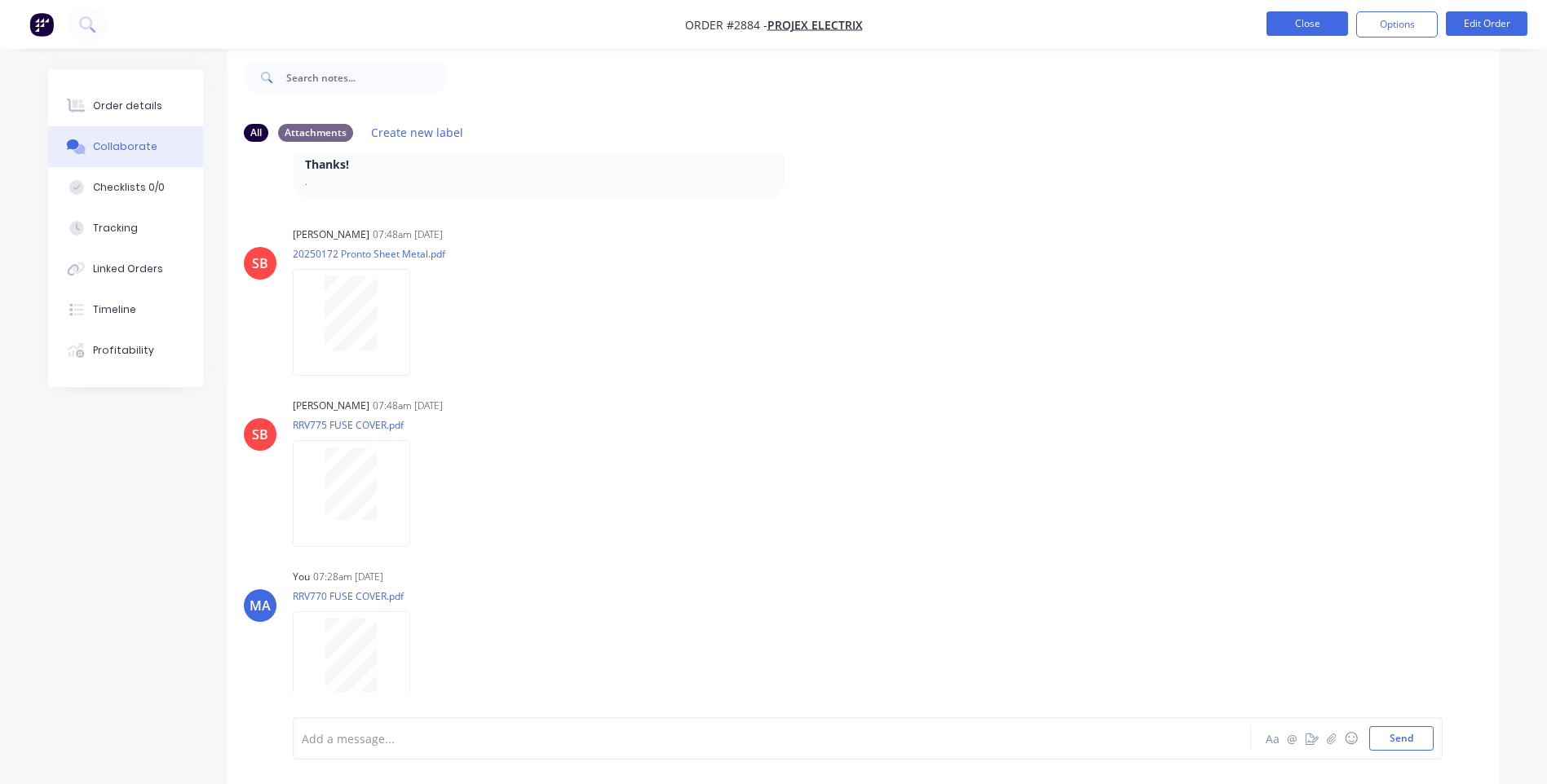
click at [1317, 26] on button "Close" at bounding box center [1307, 24] width 81 height 24
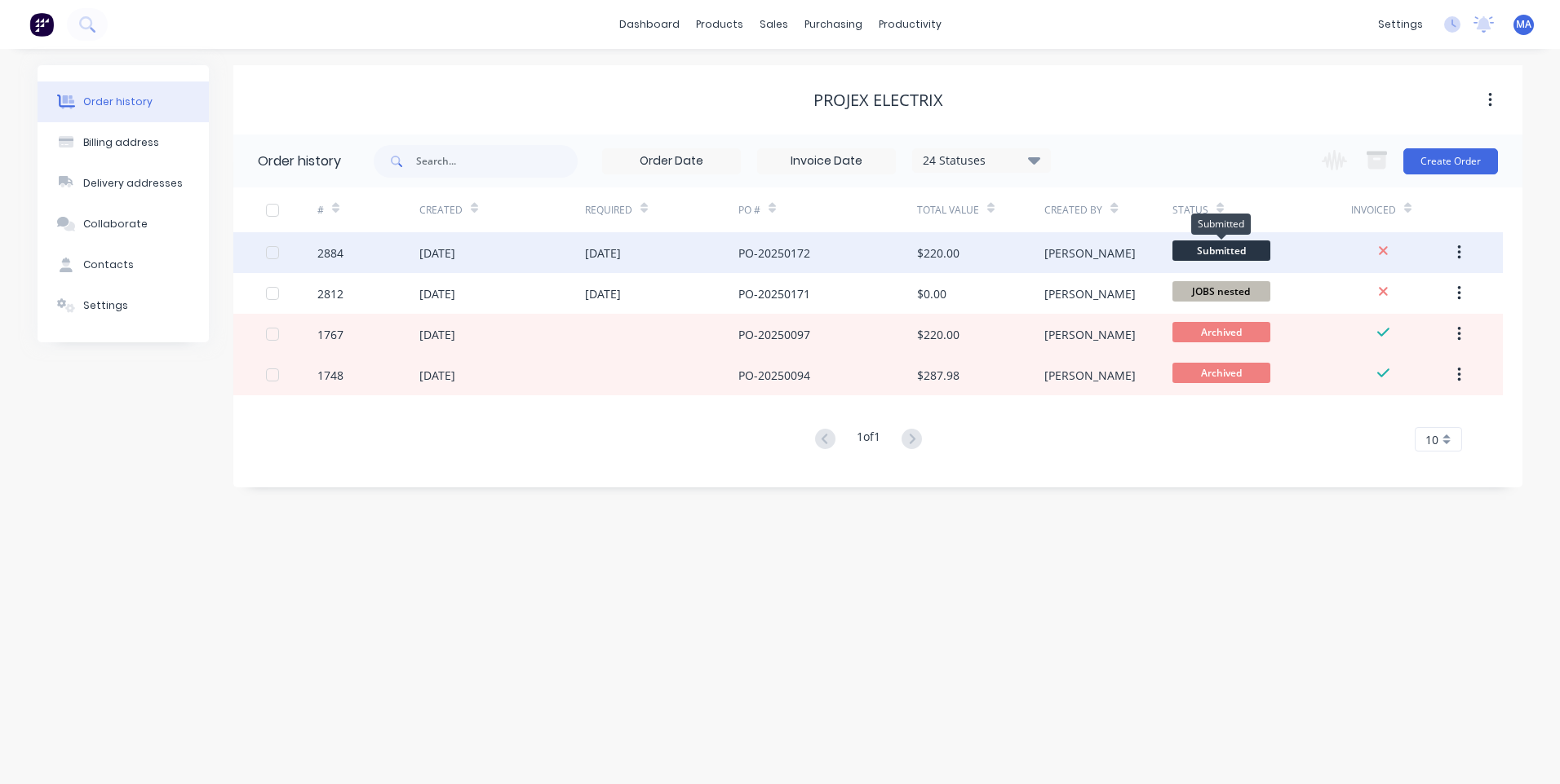
click at [1230, 255] on span "Submitted" at bounding box center [1222, 250] width 98 height 21
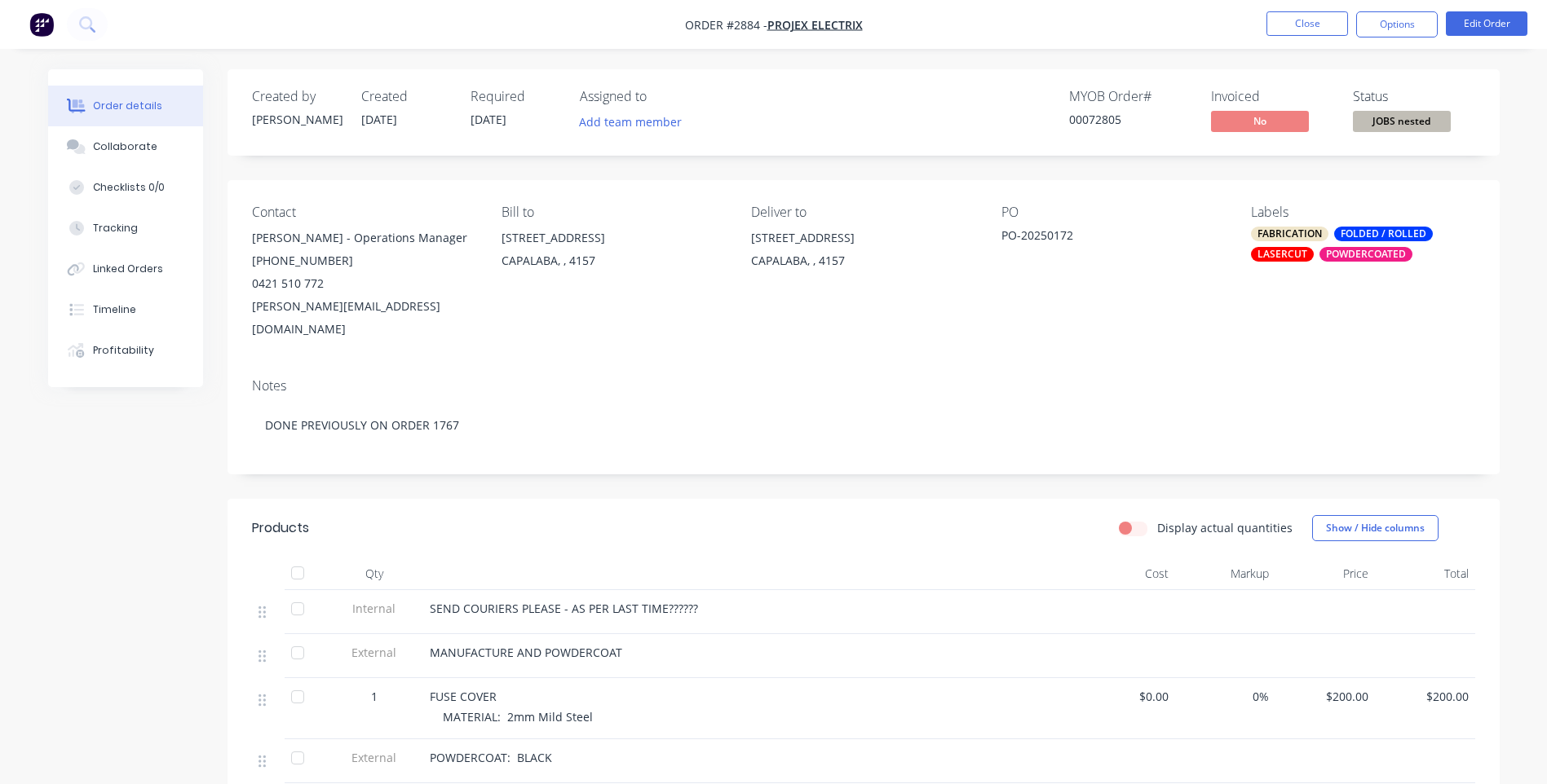
click at [1390, 114] on span "JOBS nested" at bounding box center [1402, 121] width 98 height 21
click at [1335, 25] on button "Close" at bounding box center [1307, 24] width 81 height 24
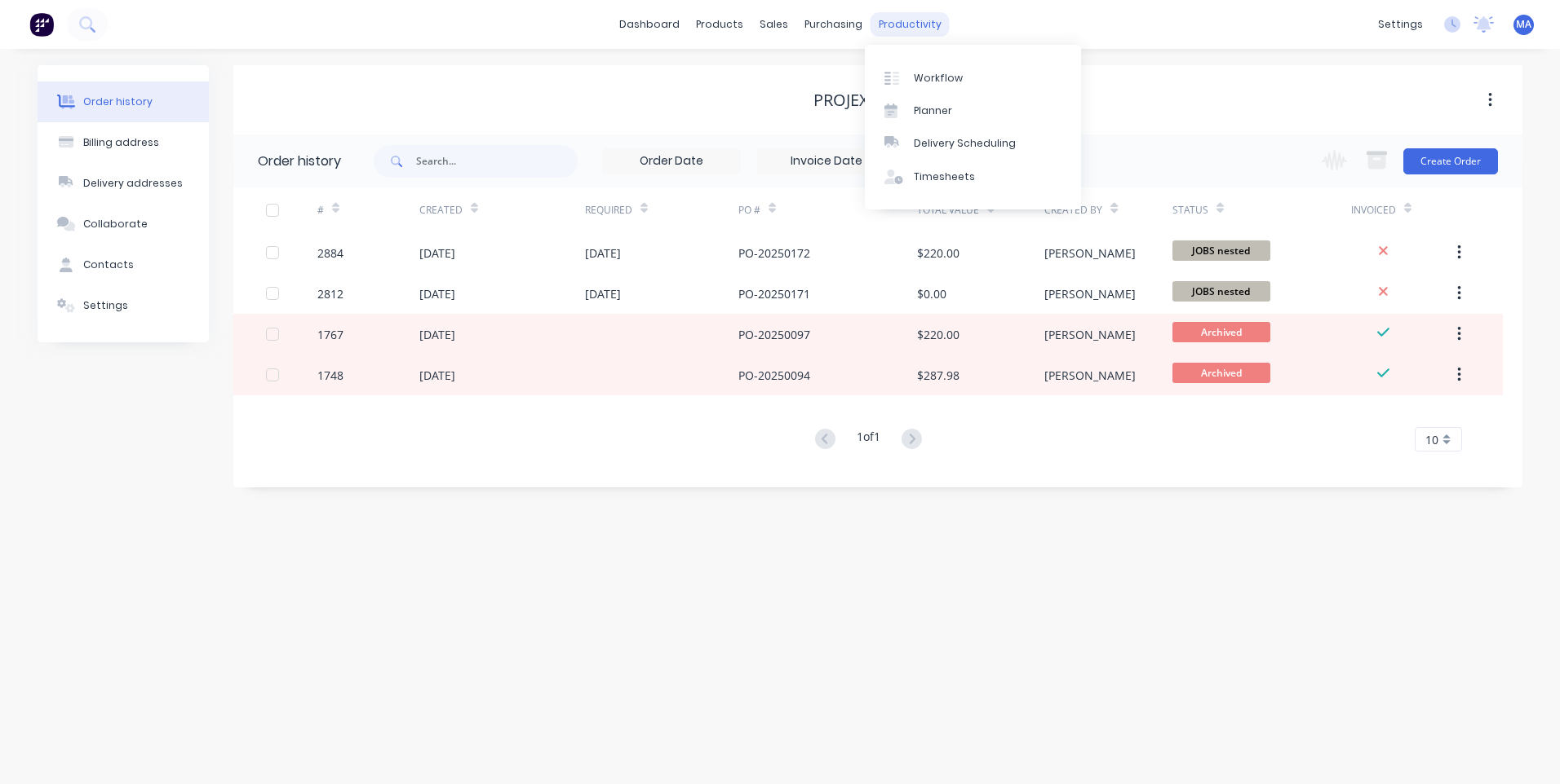
click at [913, 31] on div "productivity" at bounding box center [910, 24] width 79 height 24
click at [936, 86] on link "Workflow" at bounding box center [973, 76] width 216 height 32
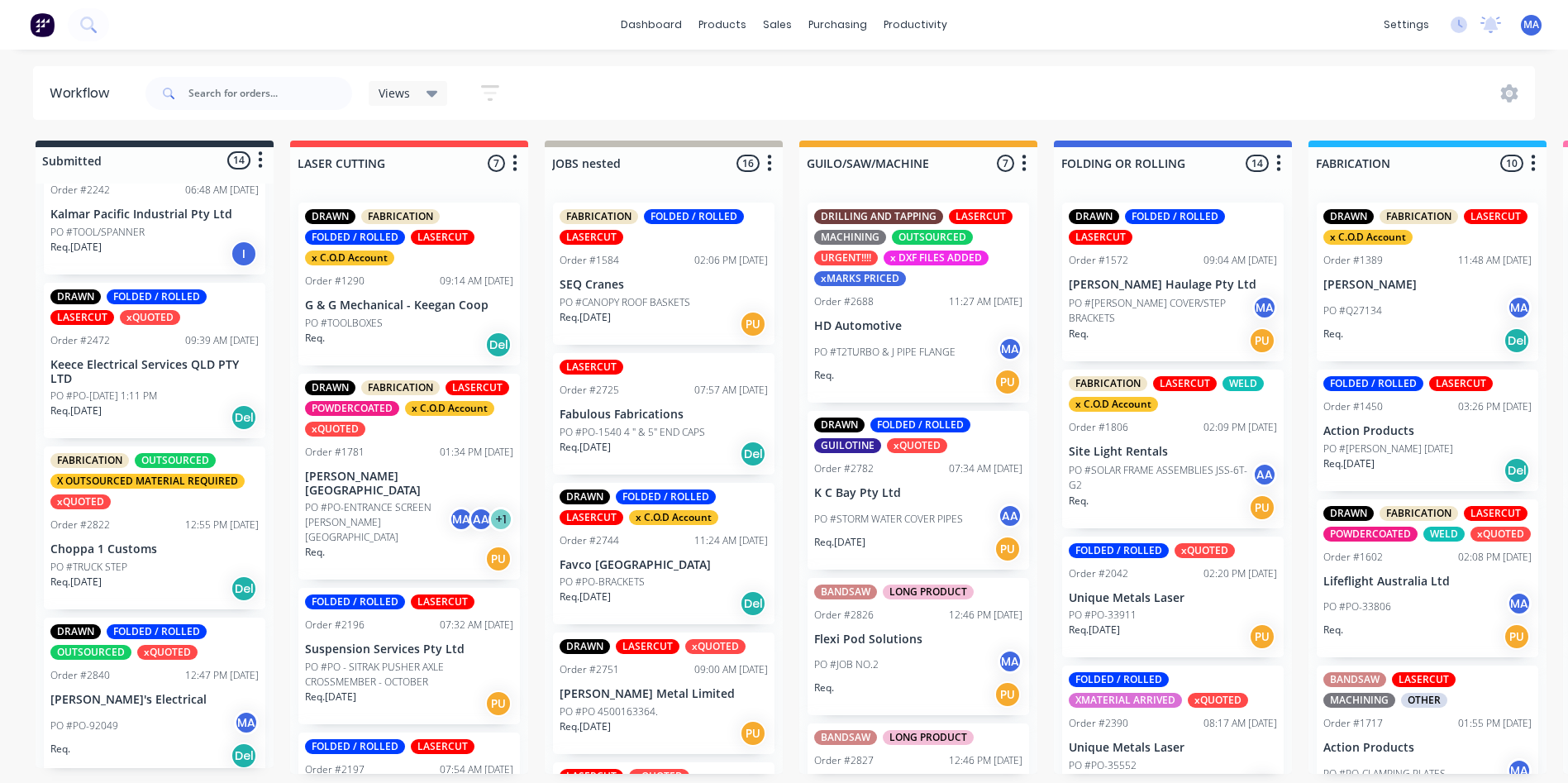
scroll to position [82, 0]
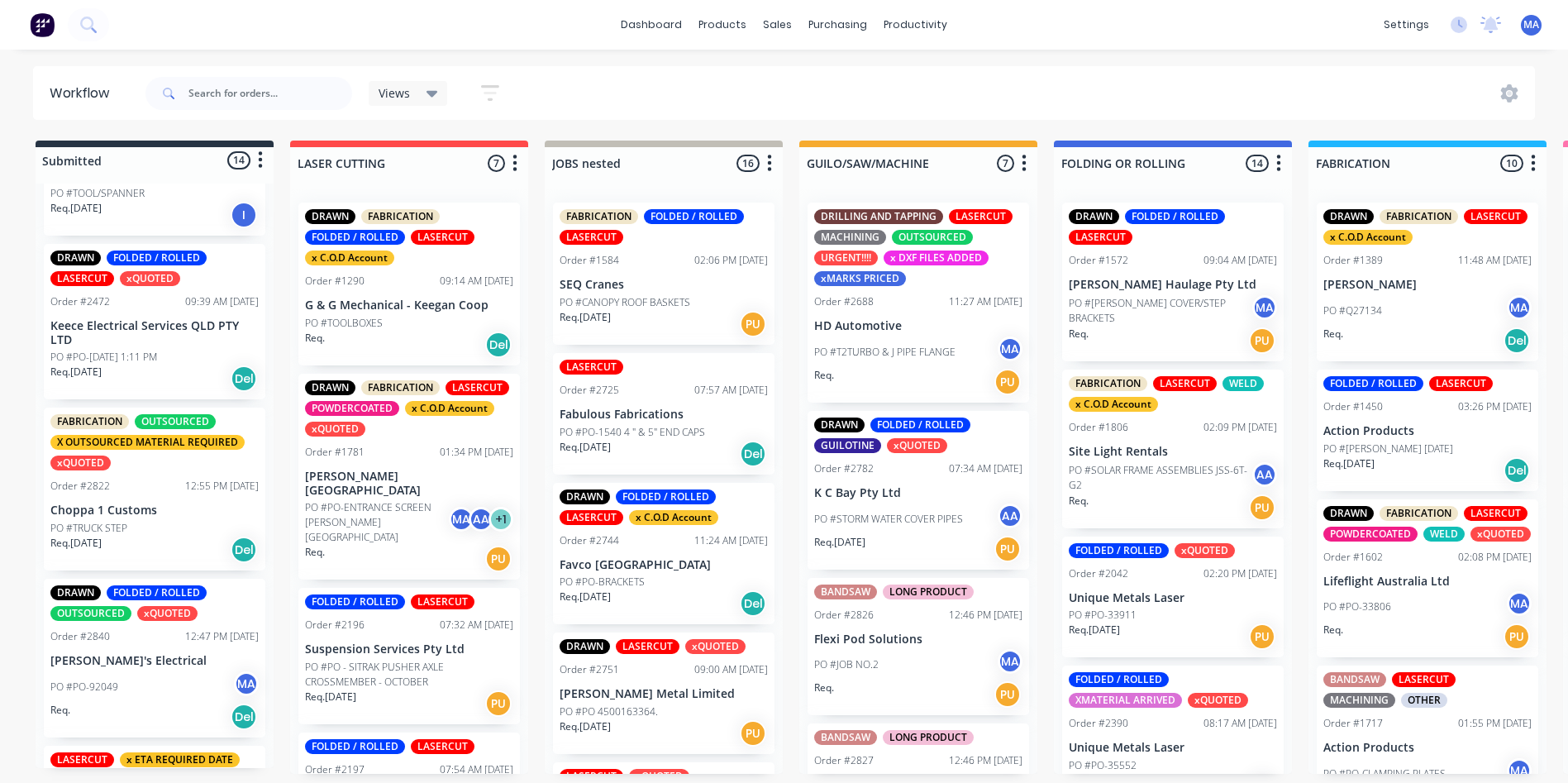
click at [195, 509] on p "Choppa 1 Customs" at bounding box center [155, 511] width 209 height 14
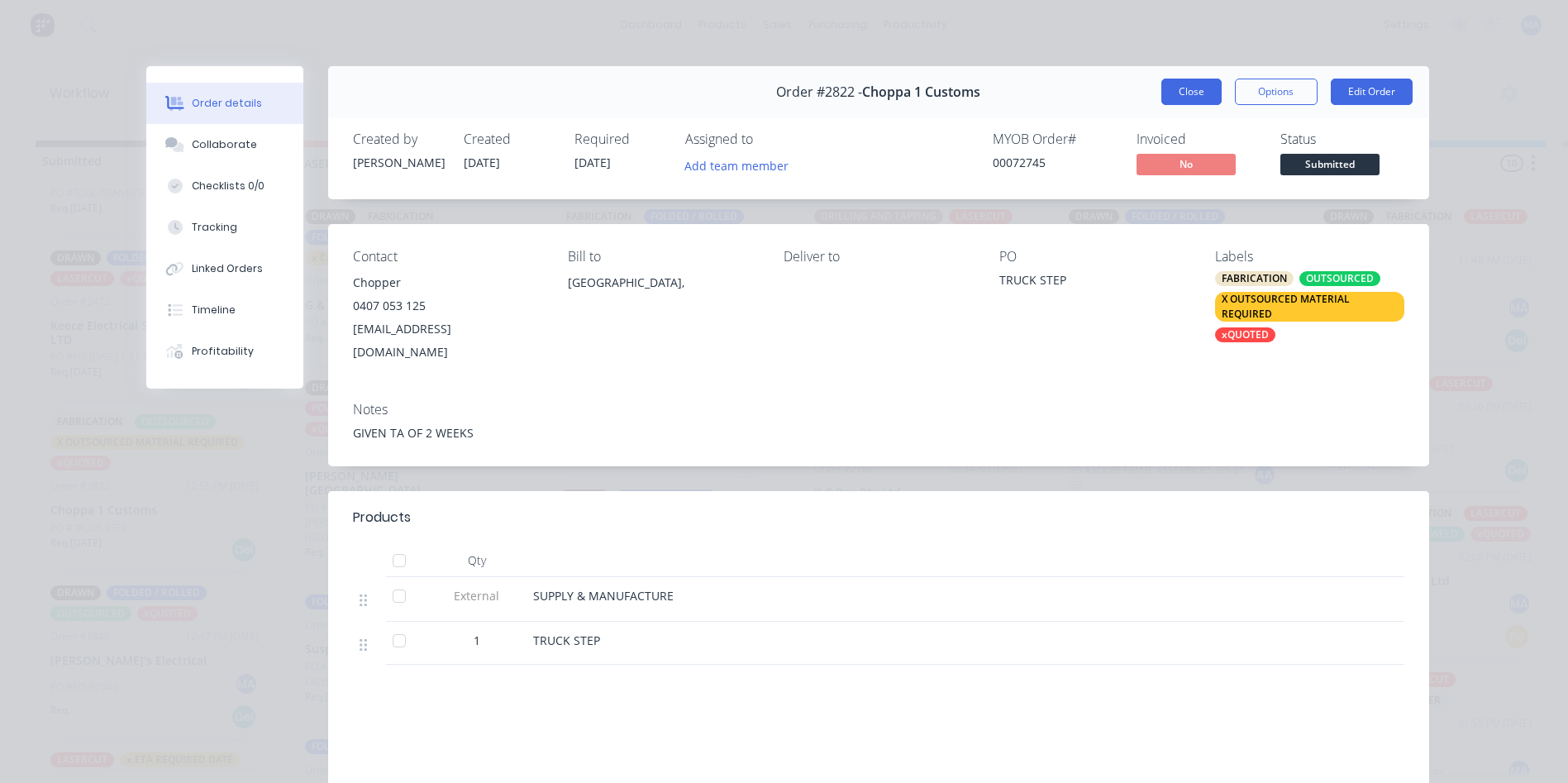
click at [1176, 88] on button "Close" at bounding box center [1191, 91] width 61 height 27
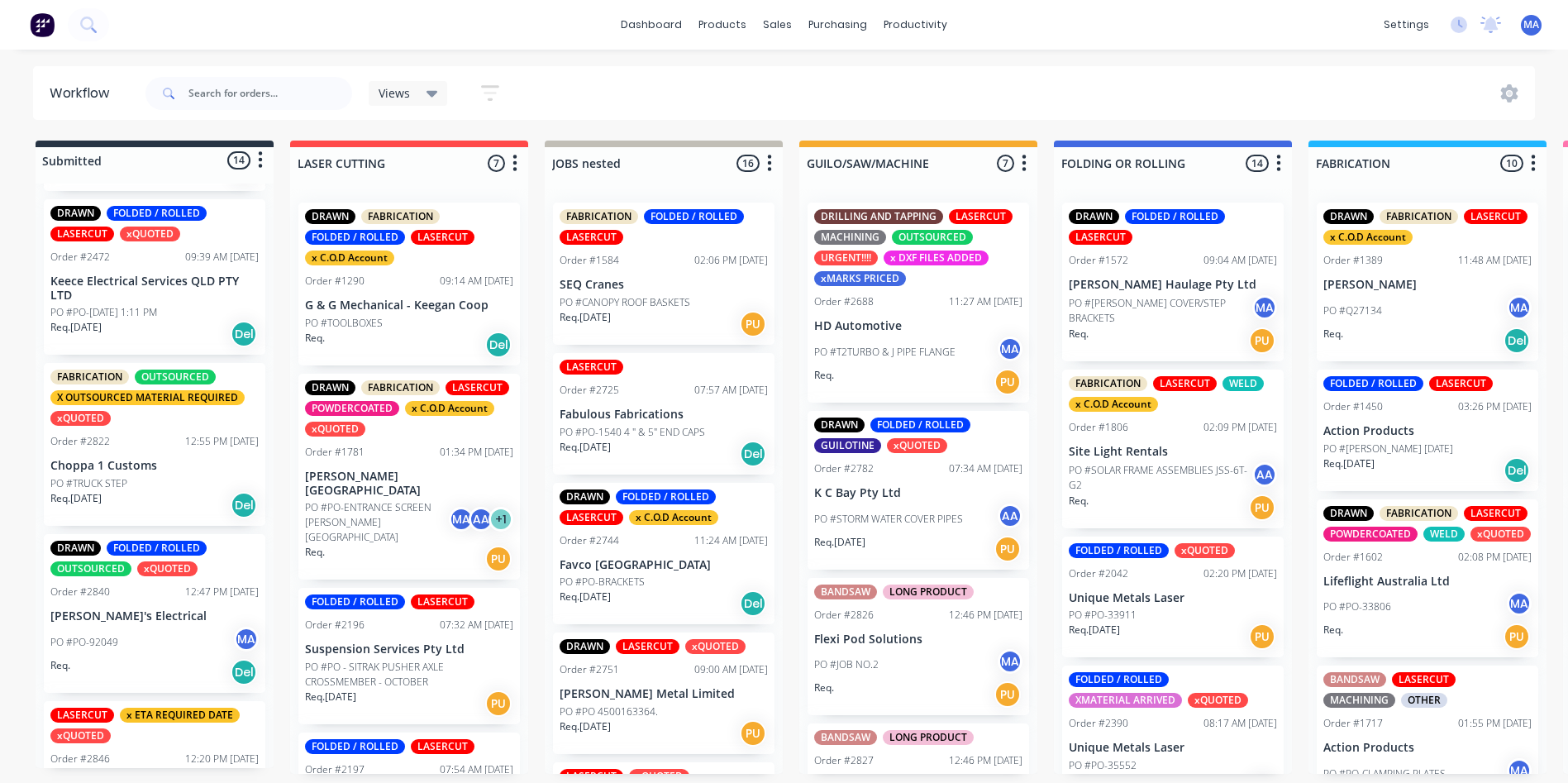
scroll to position [248, 0]
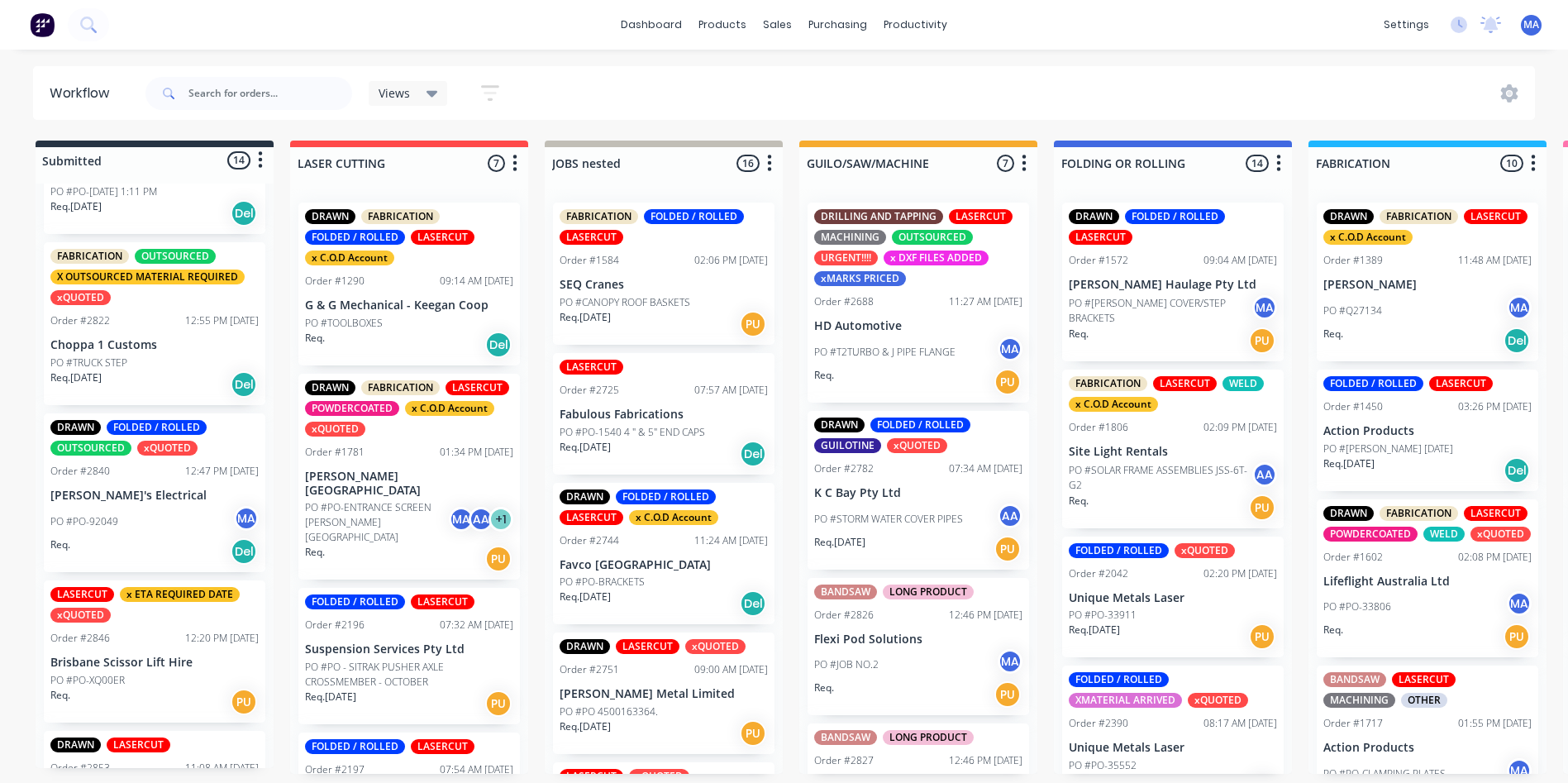
click at [172, 523] on div "PO #PO-92049 MA" at bounding box center [155, 522] width 209 height 32
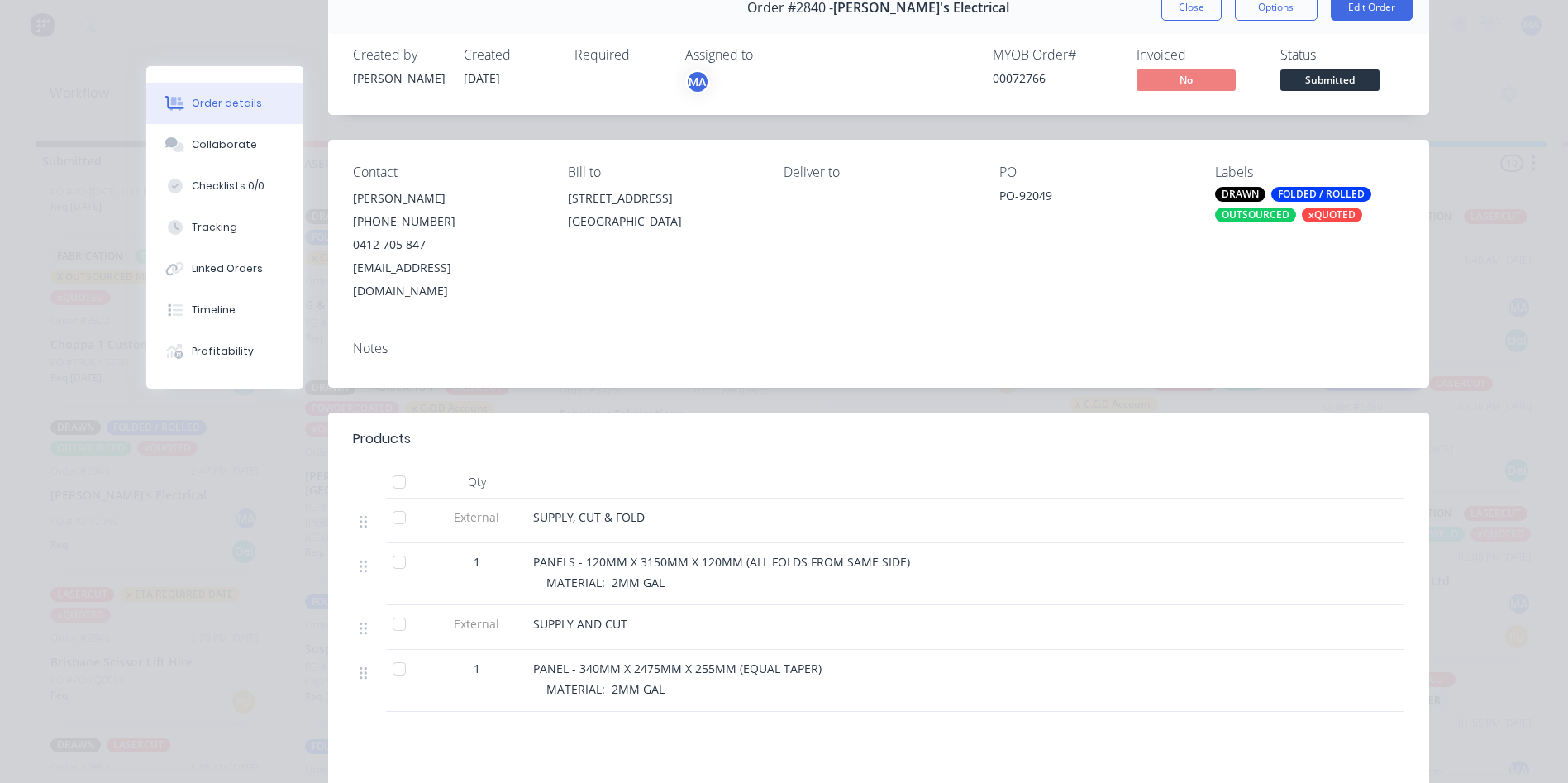
scroll to position [165, 0]
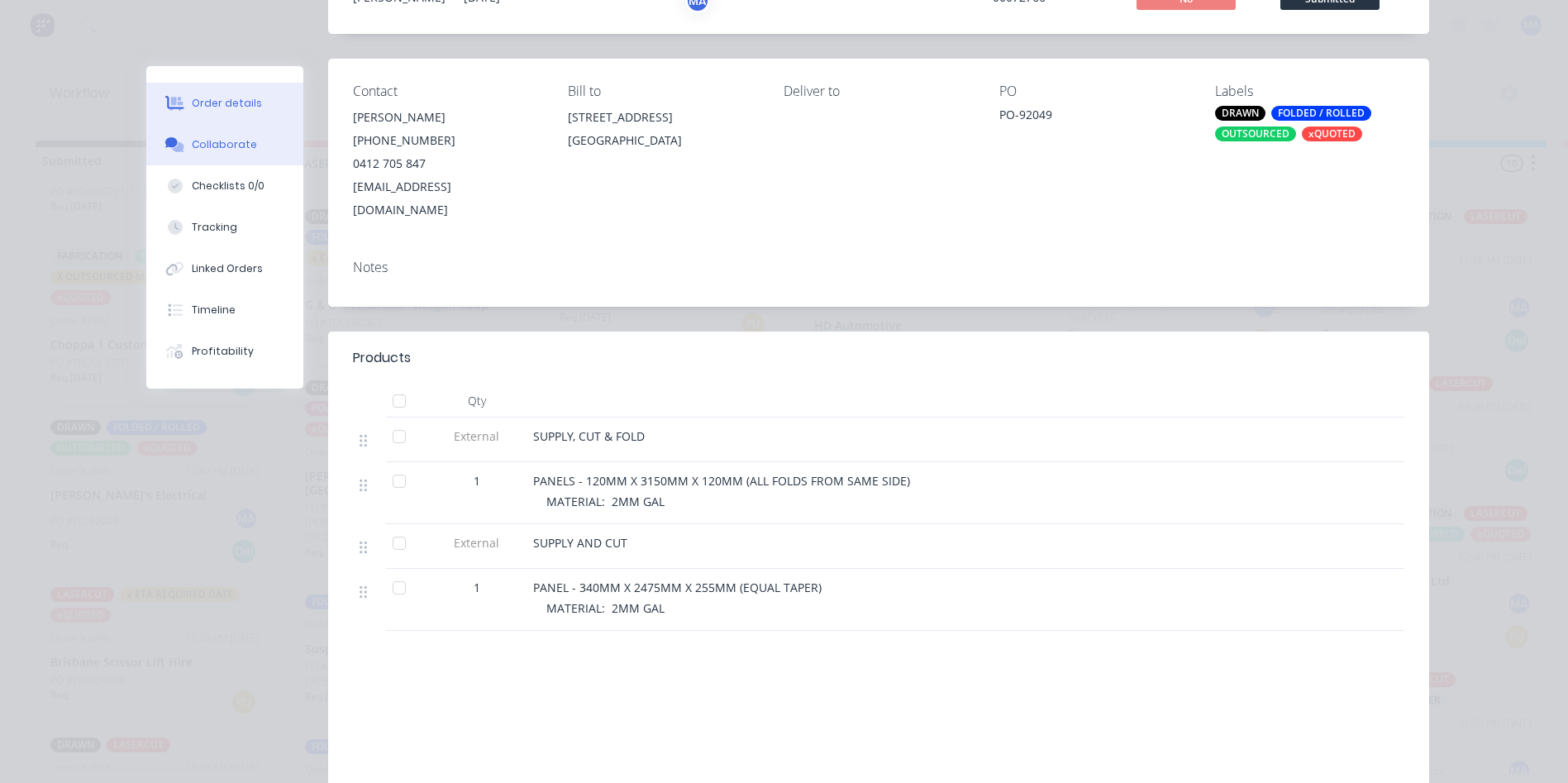
click at [219, 147] on div "Collaborate" at bounding box center [225, 144] width 66 height 15
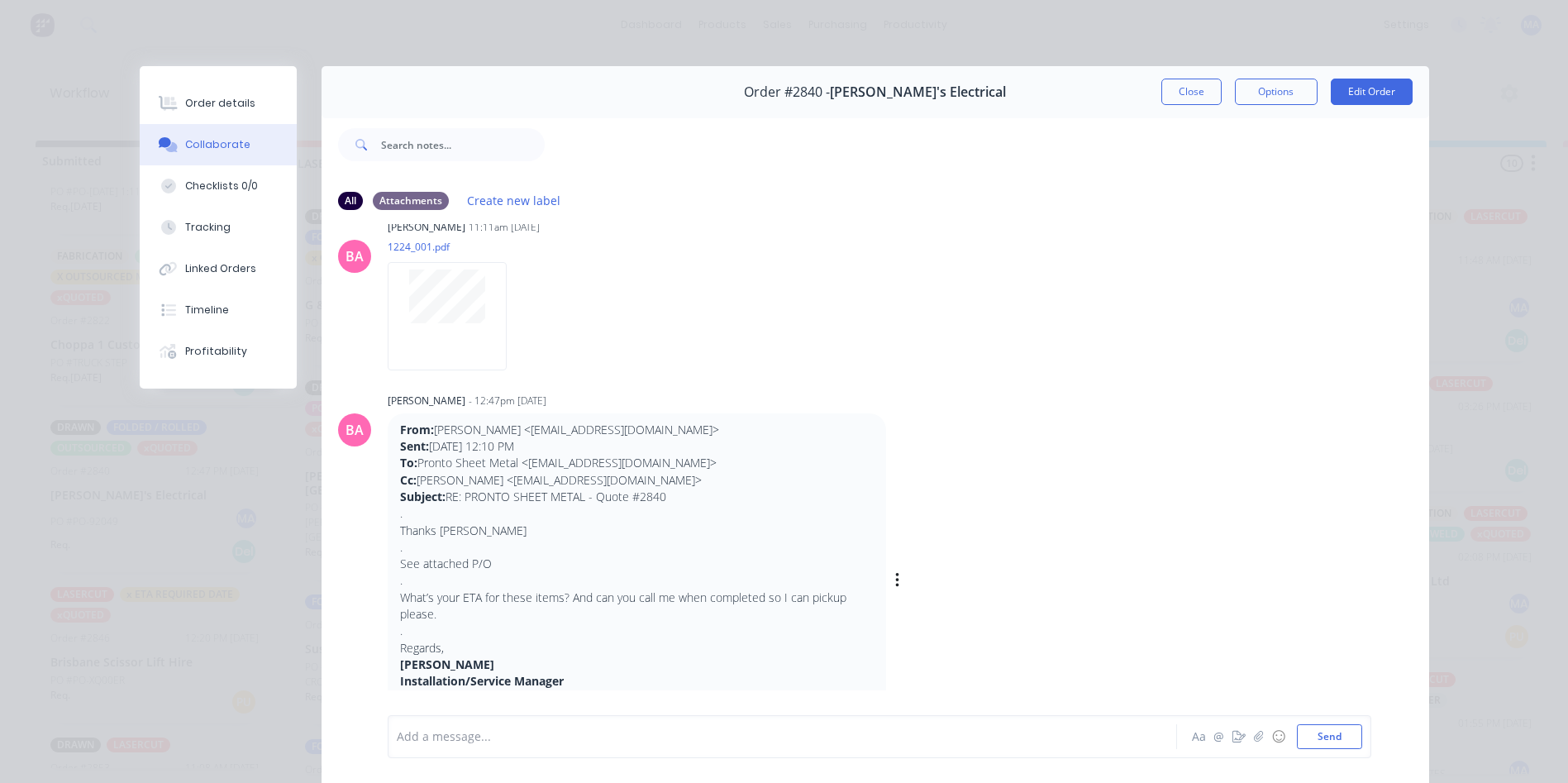
scroll to position [331, 0]
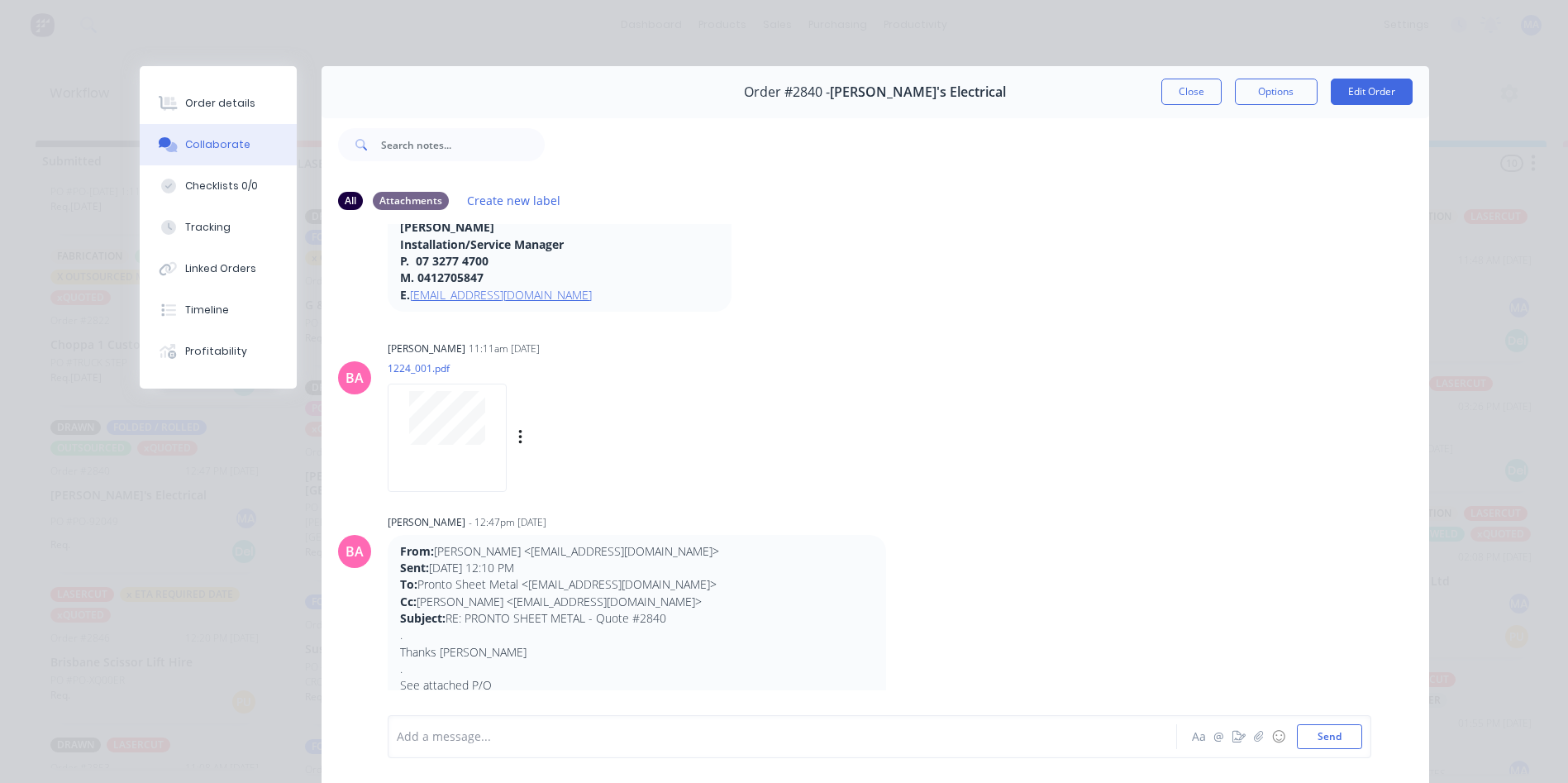
click at [425, 467] on div at bounding box center [447, 437] width 119 height 108
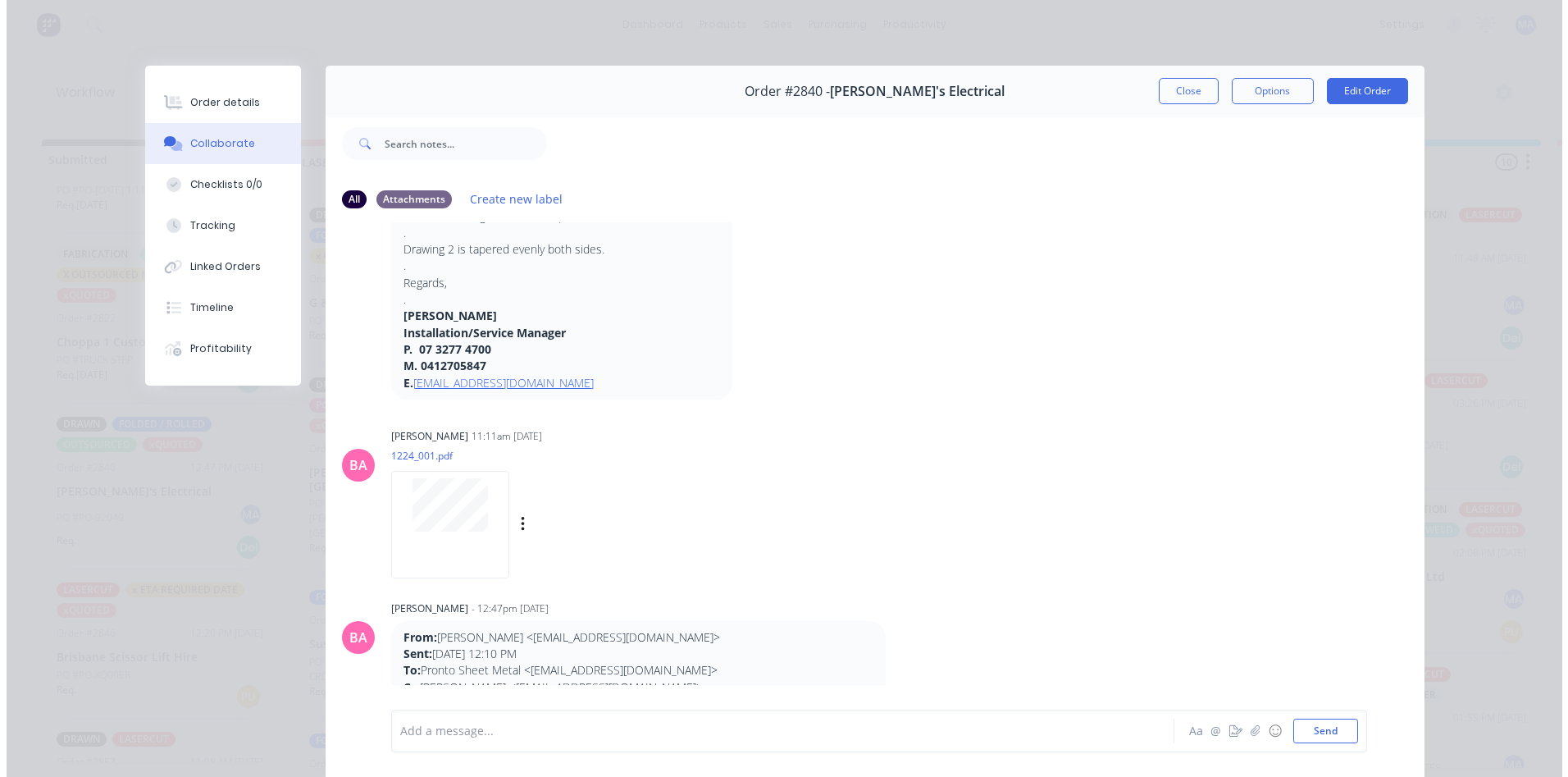
scroll to position [0, 0]
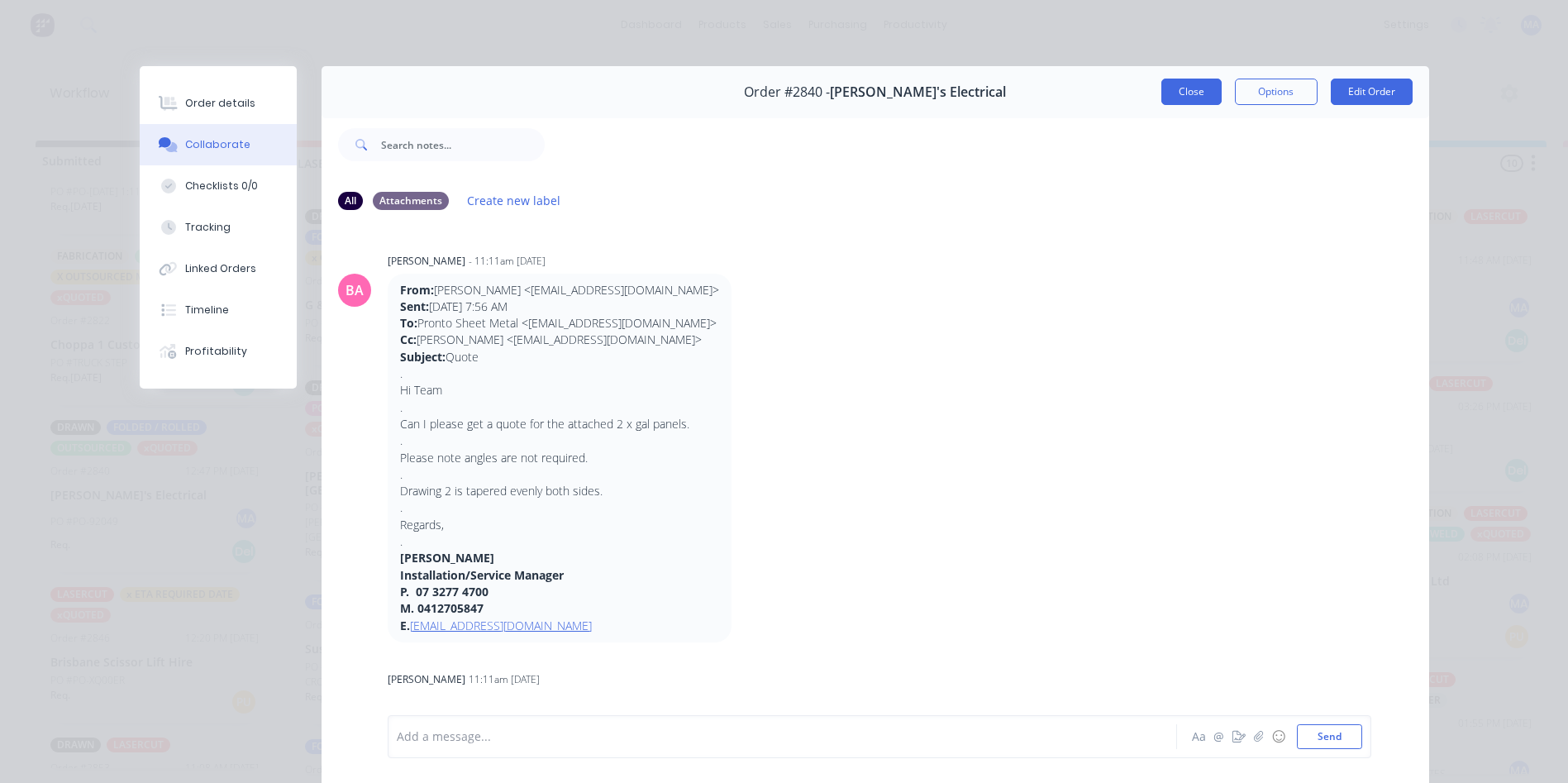
click at [1176, 82] on button "Close" at bounding box center [1191, 91] width 61 height 27
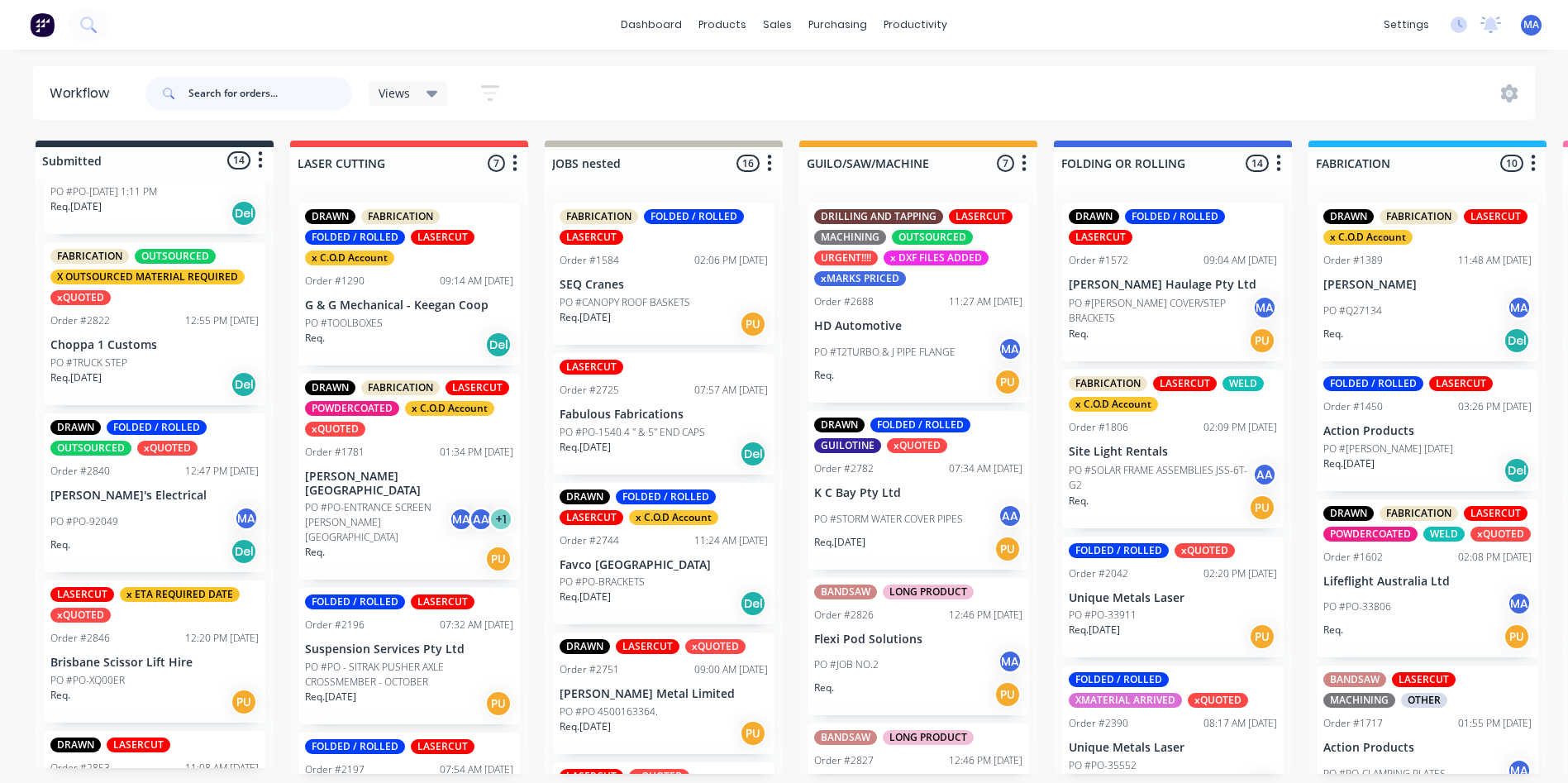
click at [265, 97] on input "text" at bounding box center [270, 92] width 164 height 33
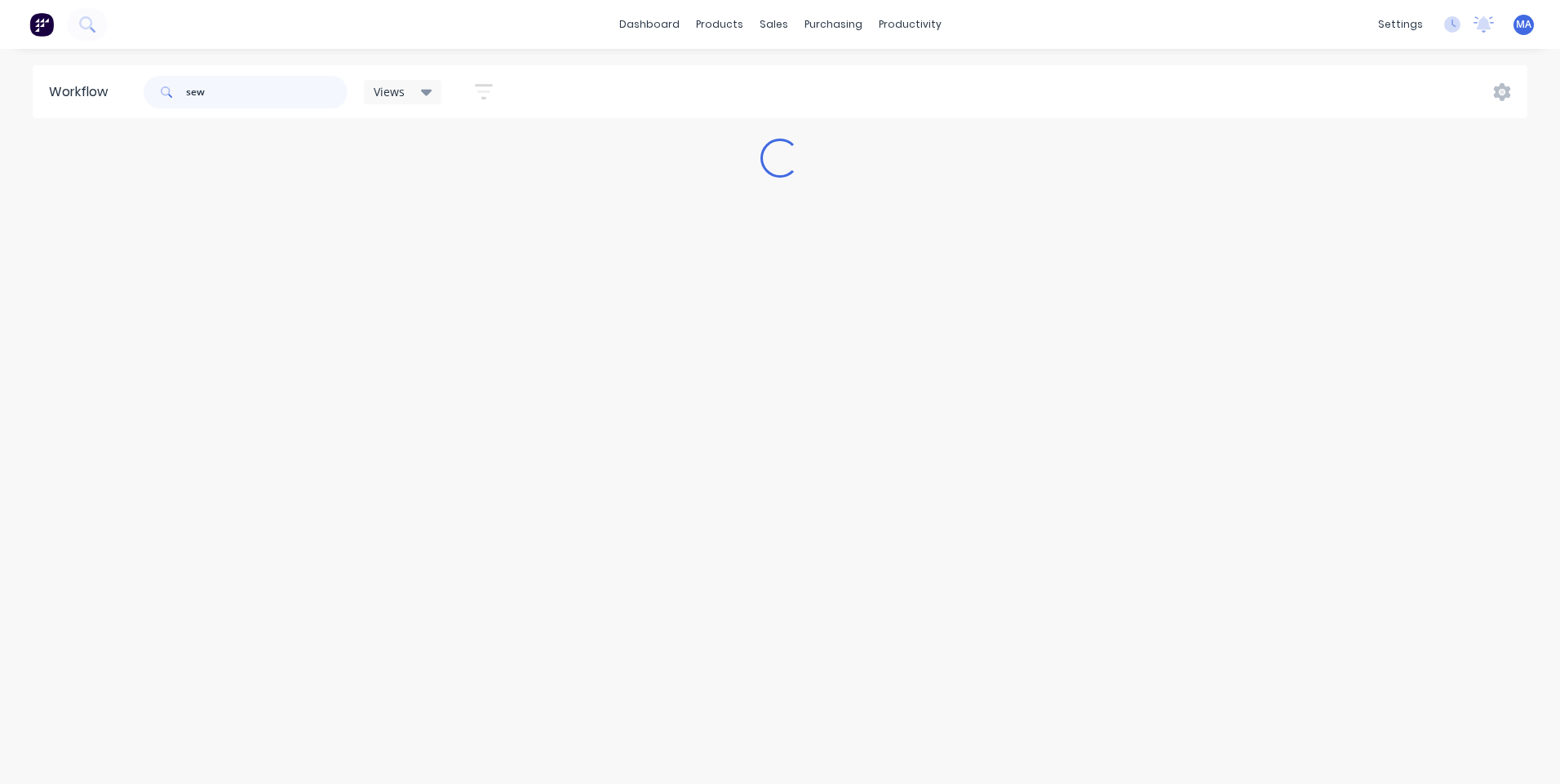
type input "sew"
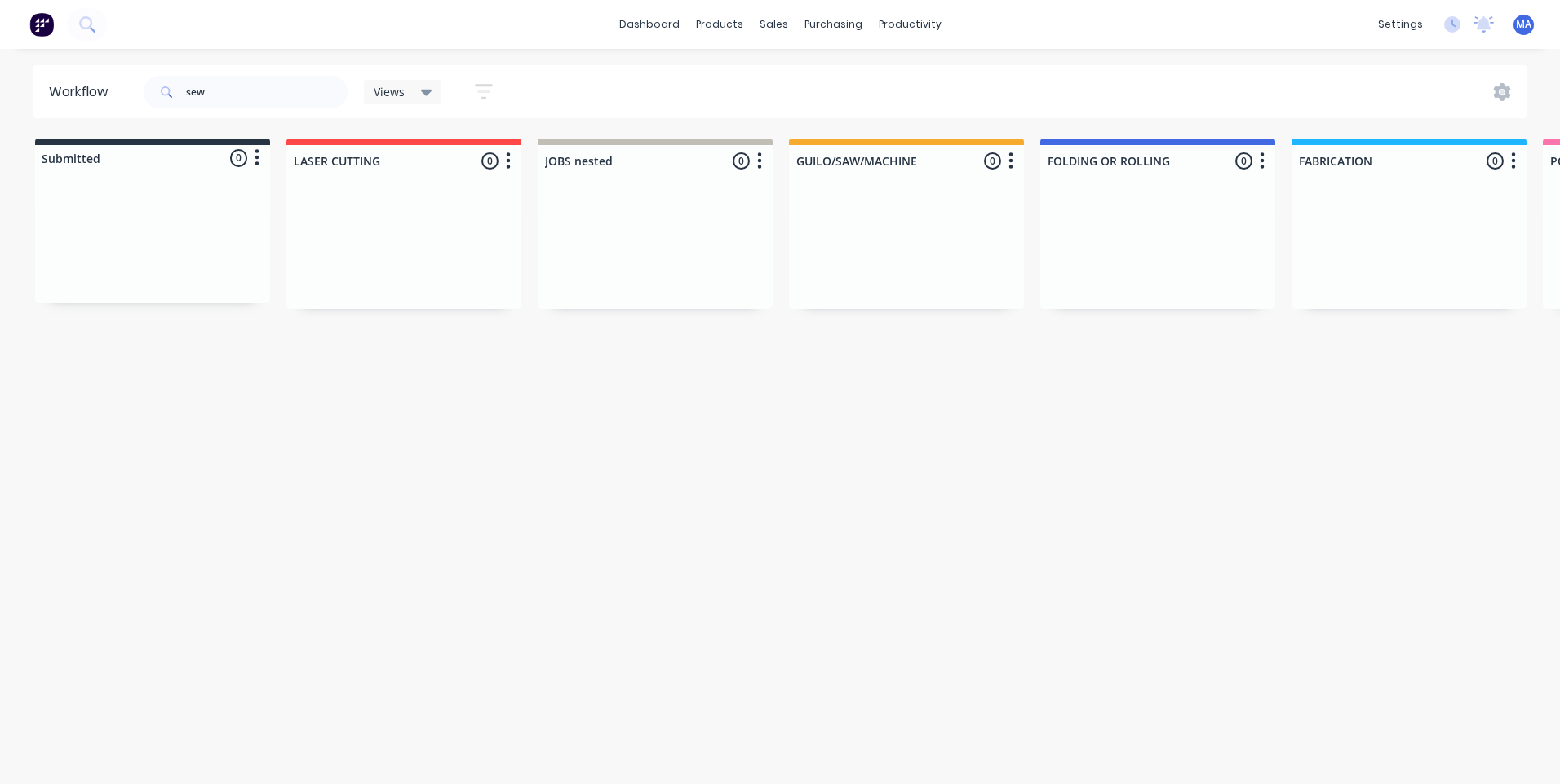
drag, startPoint x: 437, startPoint y: 781, endPoint x: 731, endPoint y: 772, distance: 294.1
click at [731, 687] on html "dashboard products sales purchasing productivity dashboard products Product Cat…" at bounding box center [780, 343] width 1560 height 687
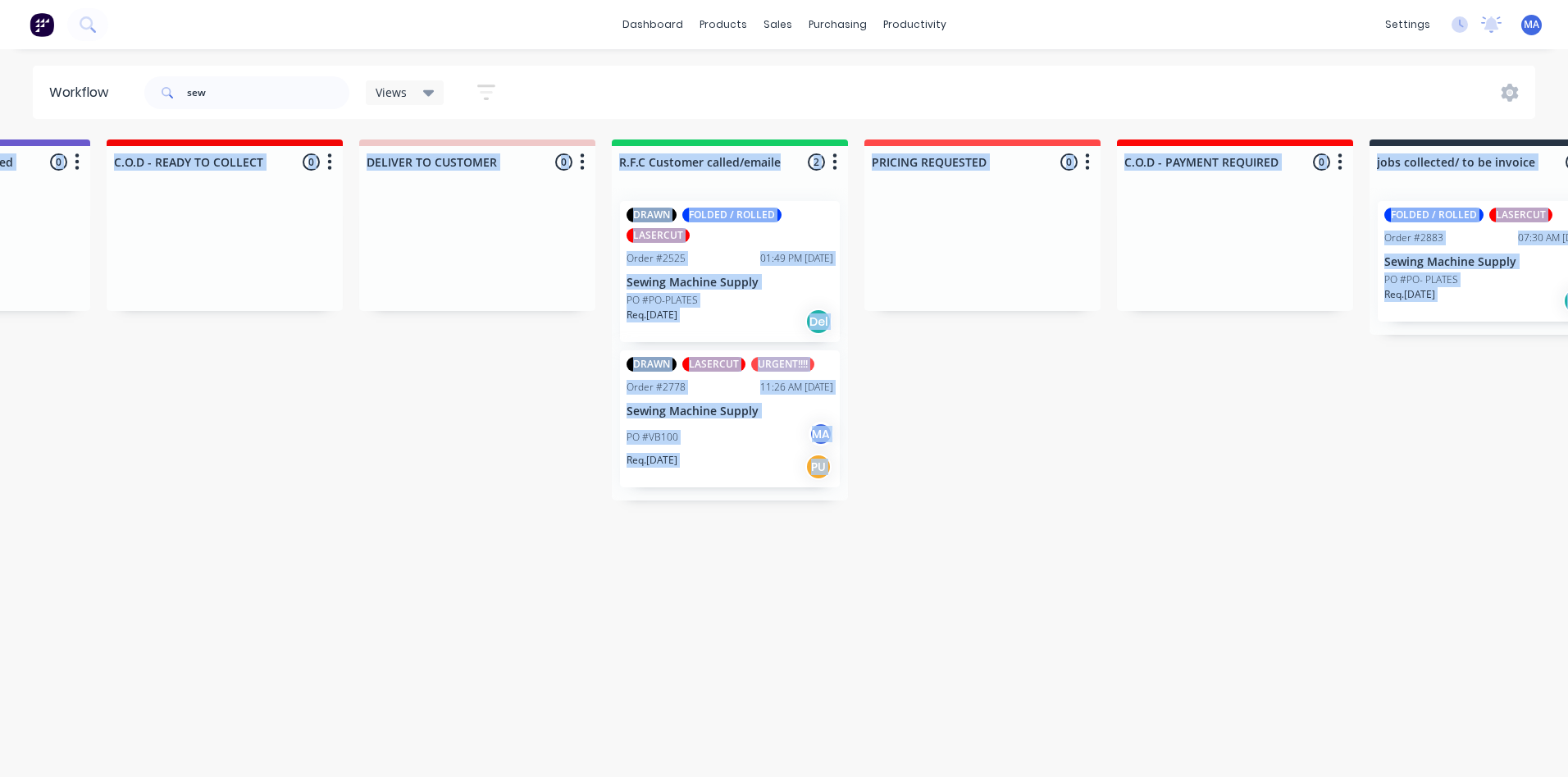
scroll to position [0, 2263]
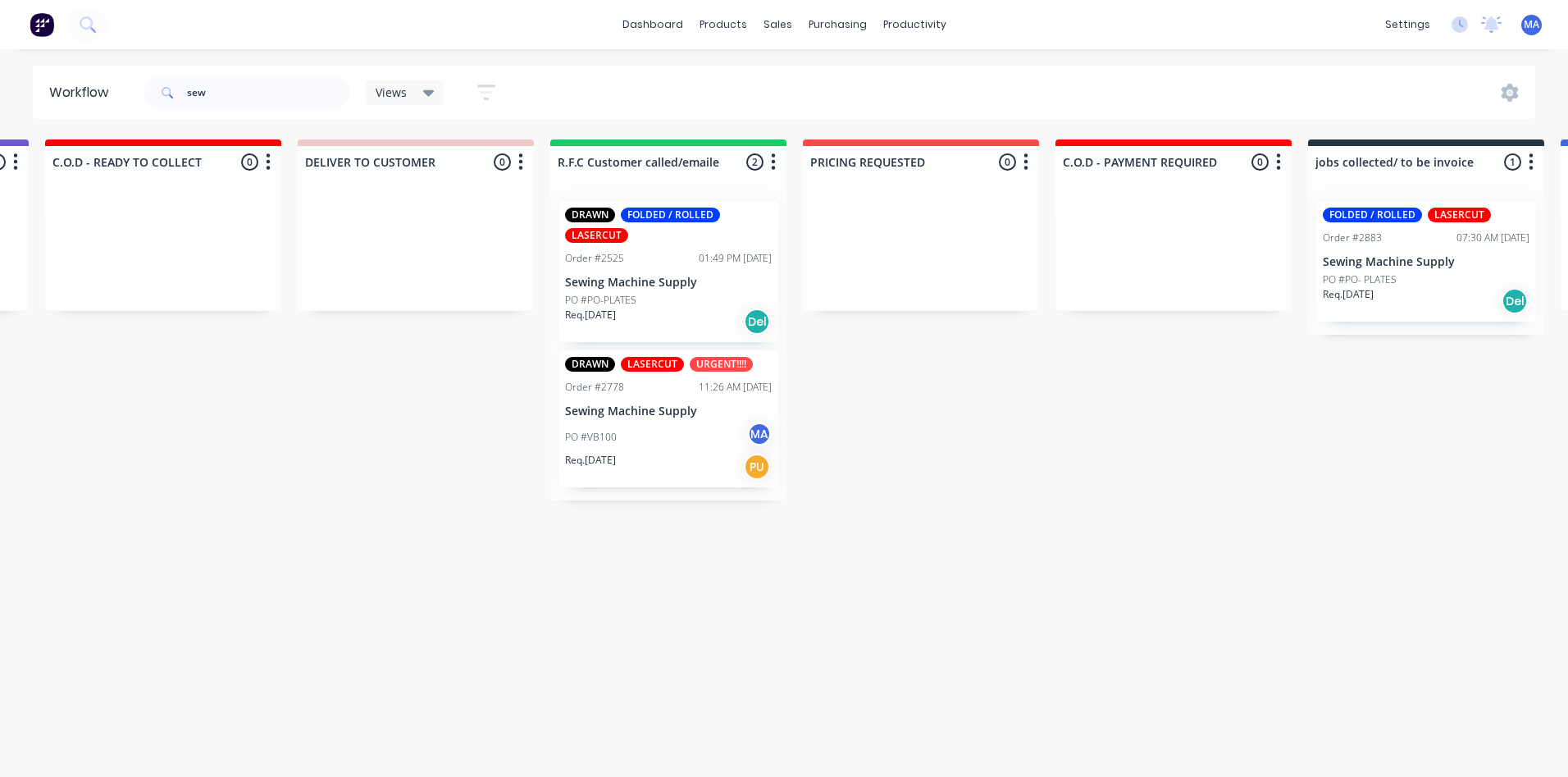
click at [655, 308] on div "Req. [DATE] Del" at bounding box center [668, 321] width 207 height 28
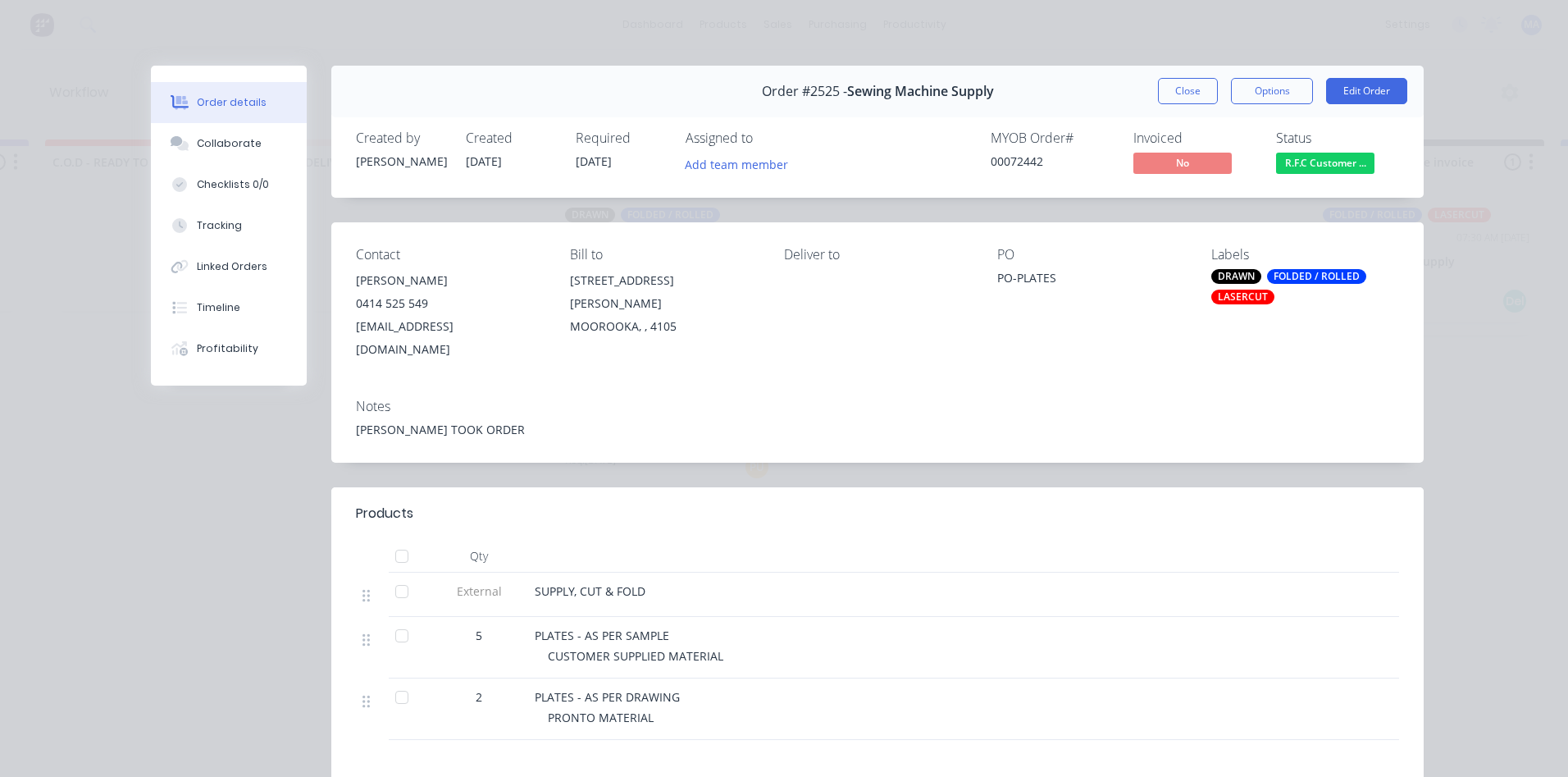
click at [1174, 93] on button "Close" at bounding box center [1188, 91] width 60 height 27
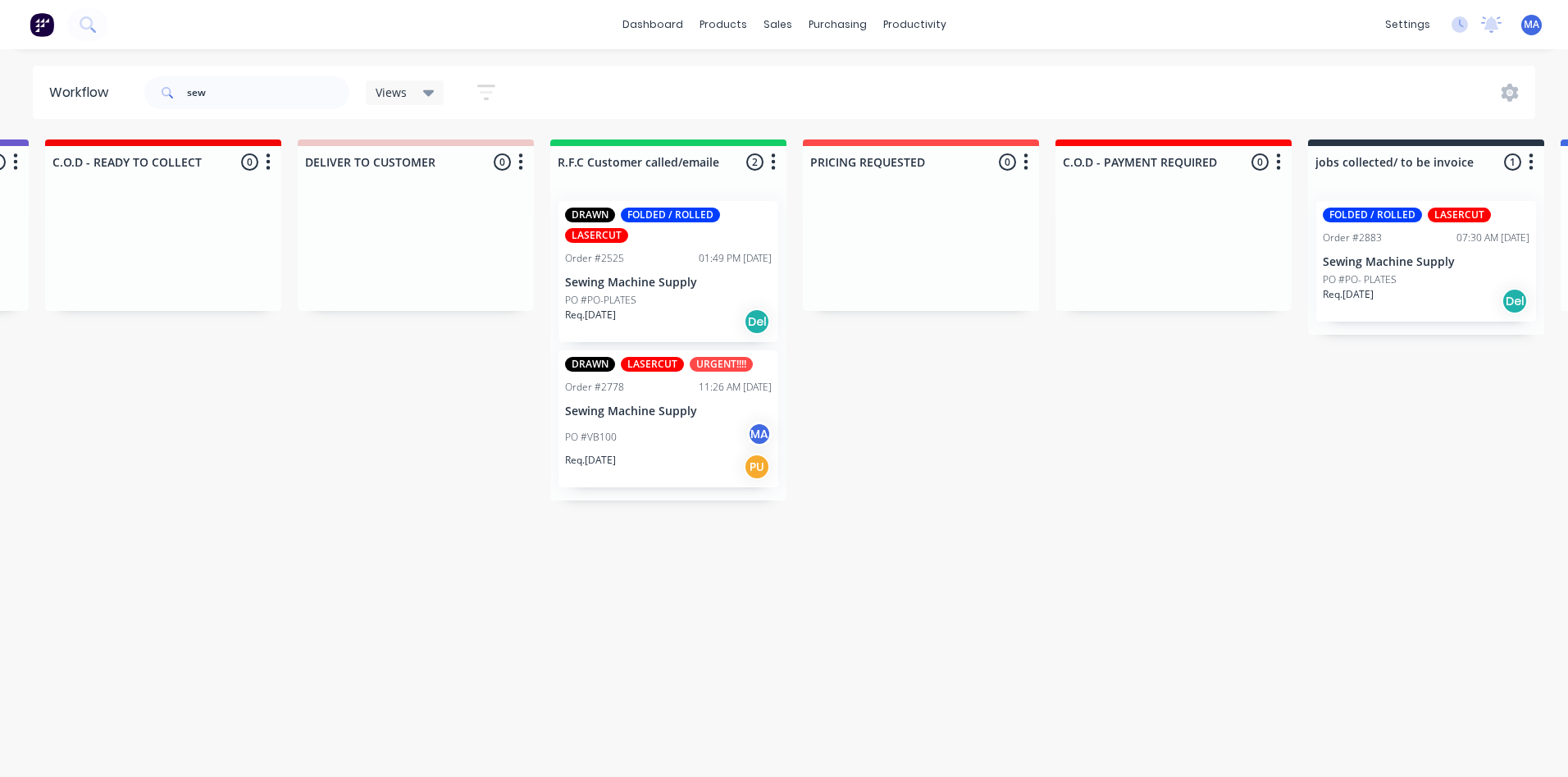
scroll to position [0, 2831]
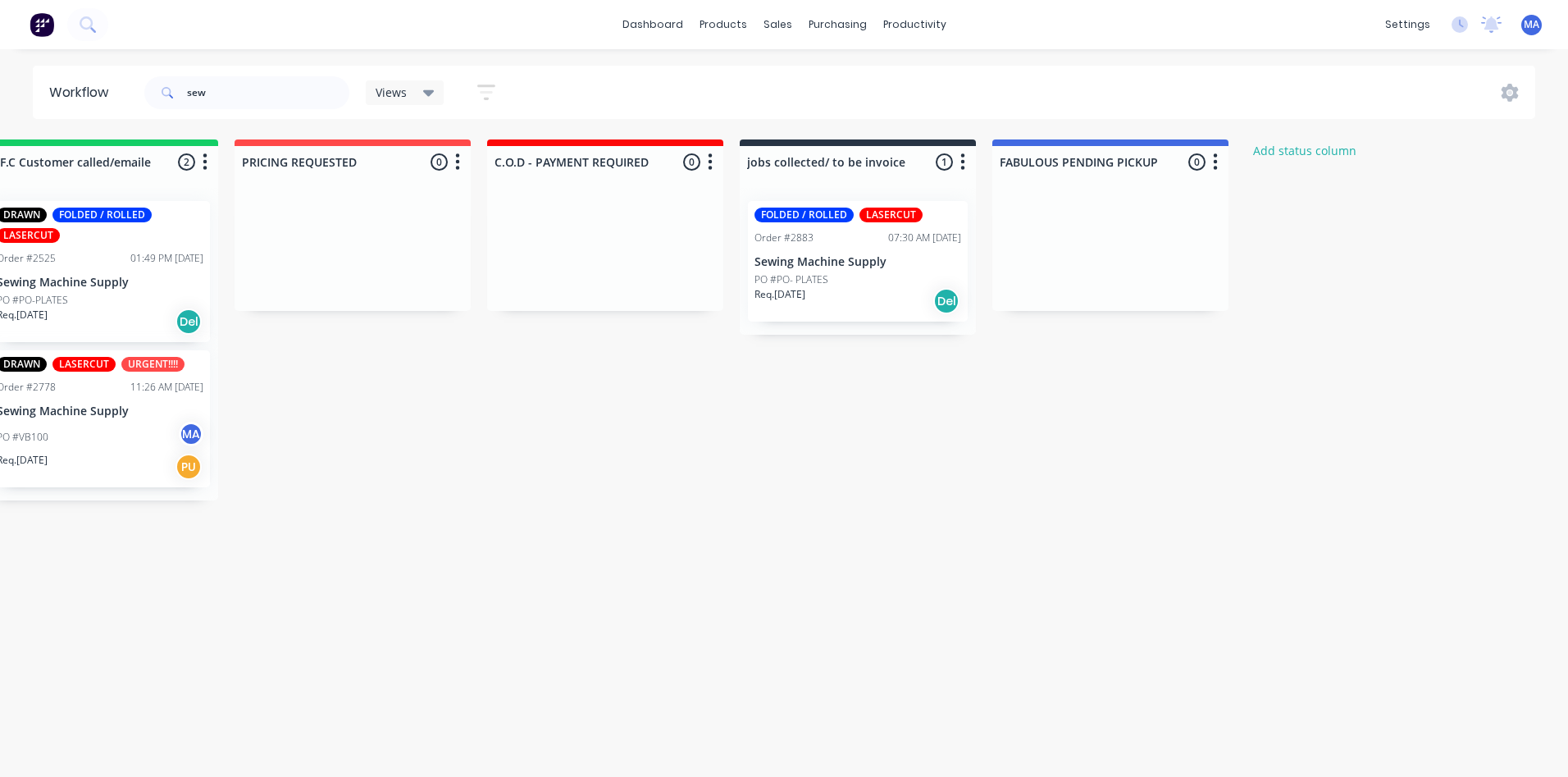
click at [885, 319] on div "FOLDED / ROLLED LASERCUT Order #2883 07:30 AM [DATE] Sewing Machine Supply PO #…" at bounding box center [857, 261] width 220 height 120
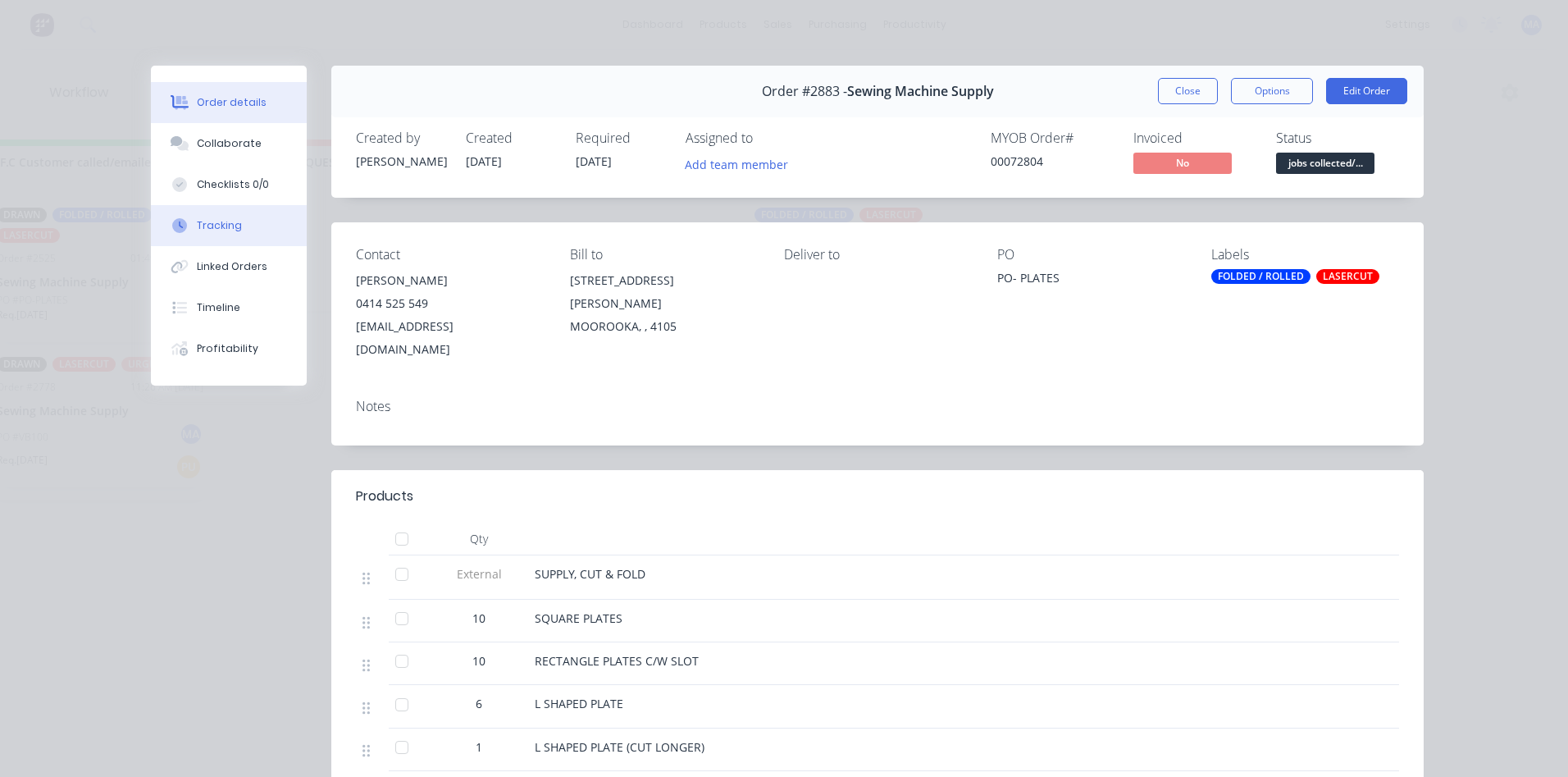
click at [226, 234] on button "Tracking" at bounding box center [229, 226] width 156 height 41
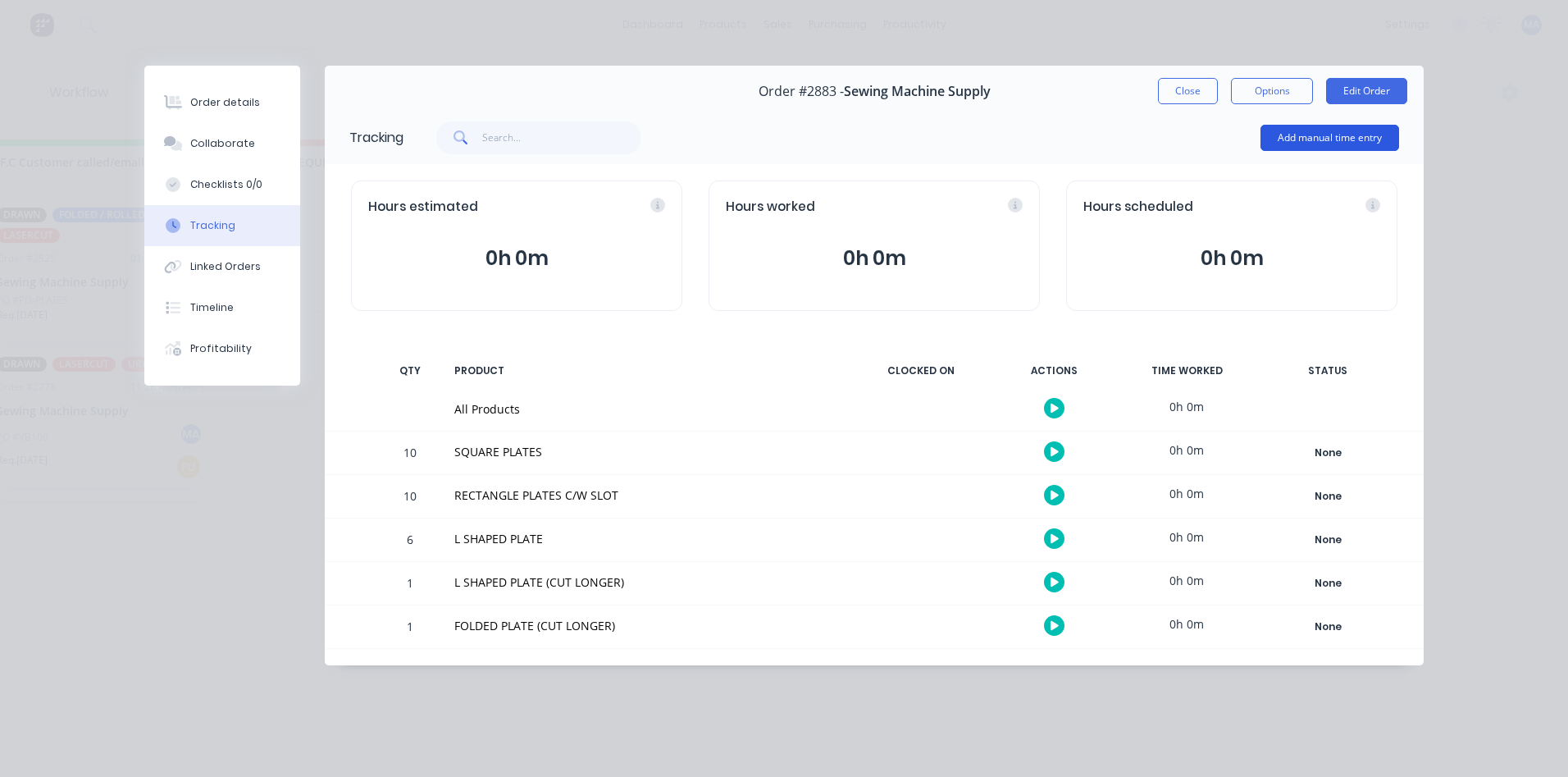
click at [1322, 139] on button "Add manual time entry" at bounding box center [1329, 137] width 139 height 27
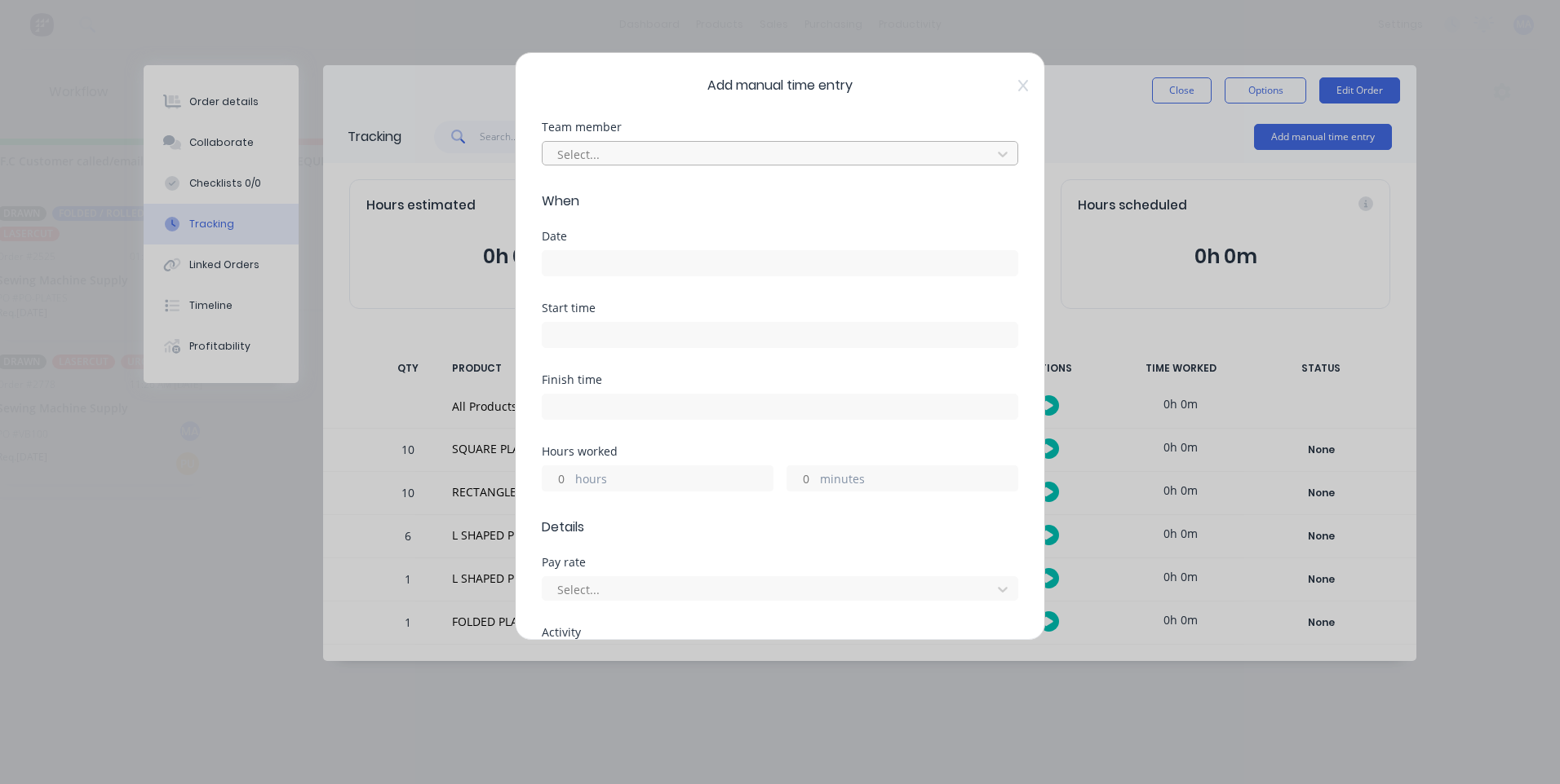
click at [632, 159] on div at bounding box center [770, 154] width 428 height 21
drag, startPoint x: 1019, startPoint y: 76, endPoint x: 1012, endPoint y: 88, distance: 13.9
click at [1015, 85] on div "Add manual time entry Team member Select... When Date Start time Finish time Ho…" at bounding box center [780, 346] width 530 height 589
click at [1018, 88] on icon at bounding box center [1023, 86] width 10 height 12
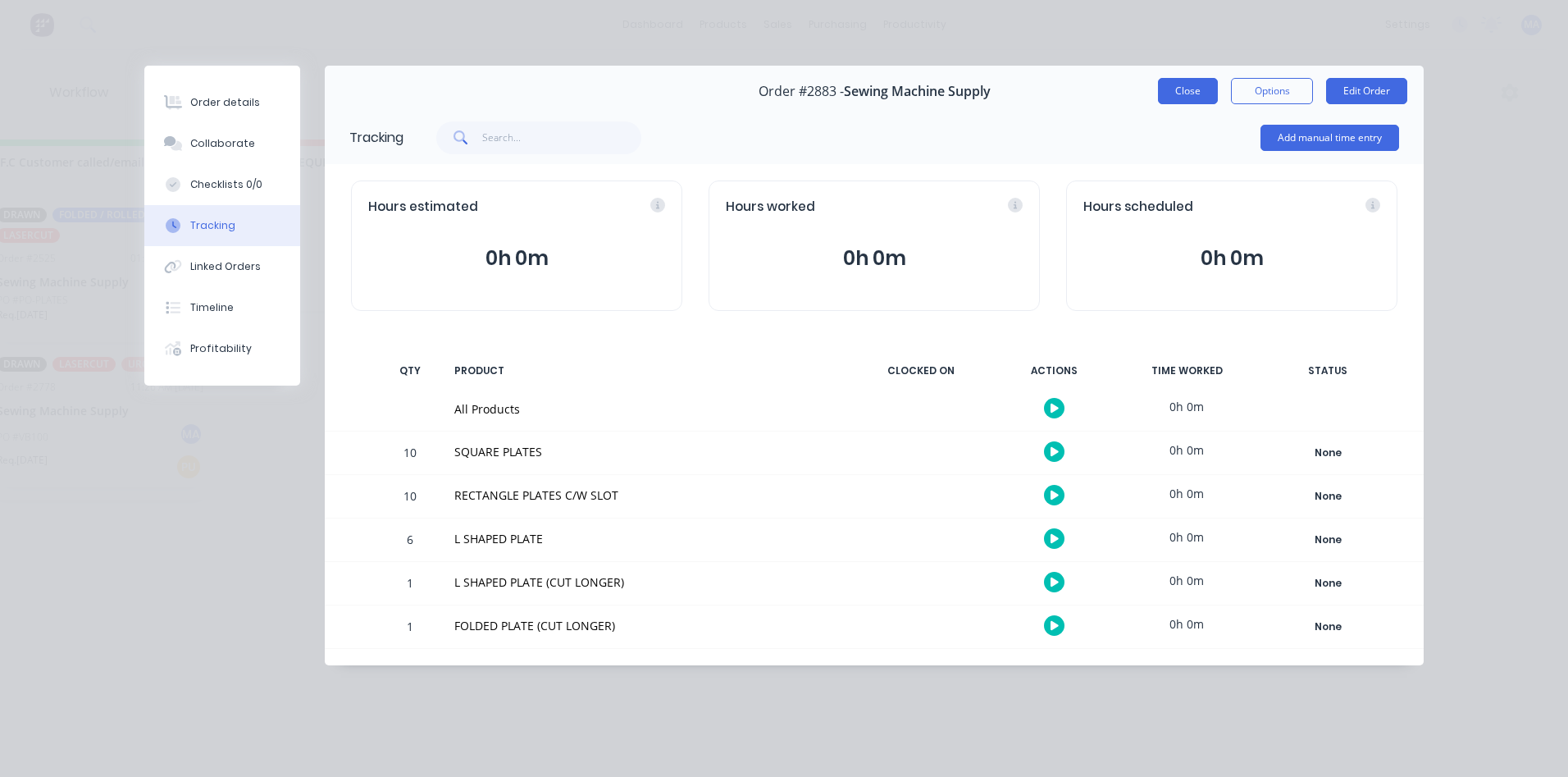
click at [1181, 97] on button "Close" at bounding box center [1188, 91] width 60 height 27
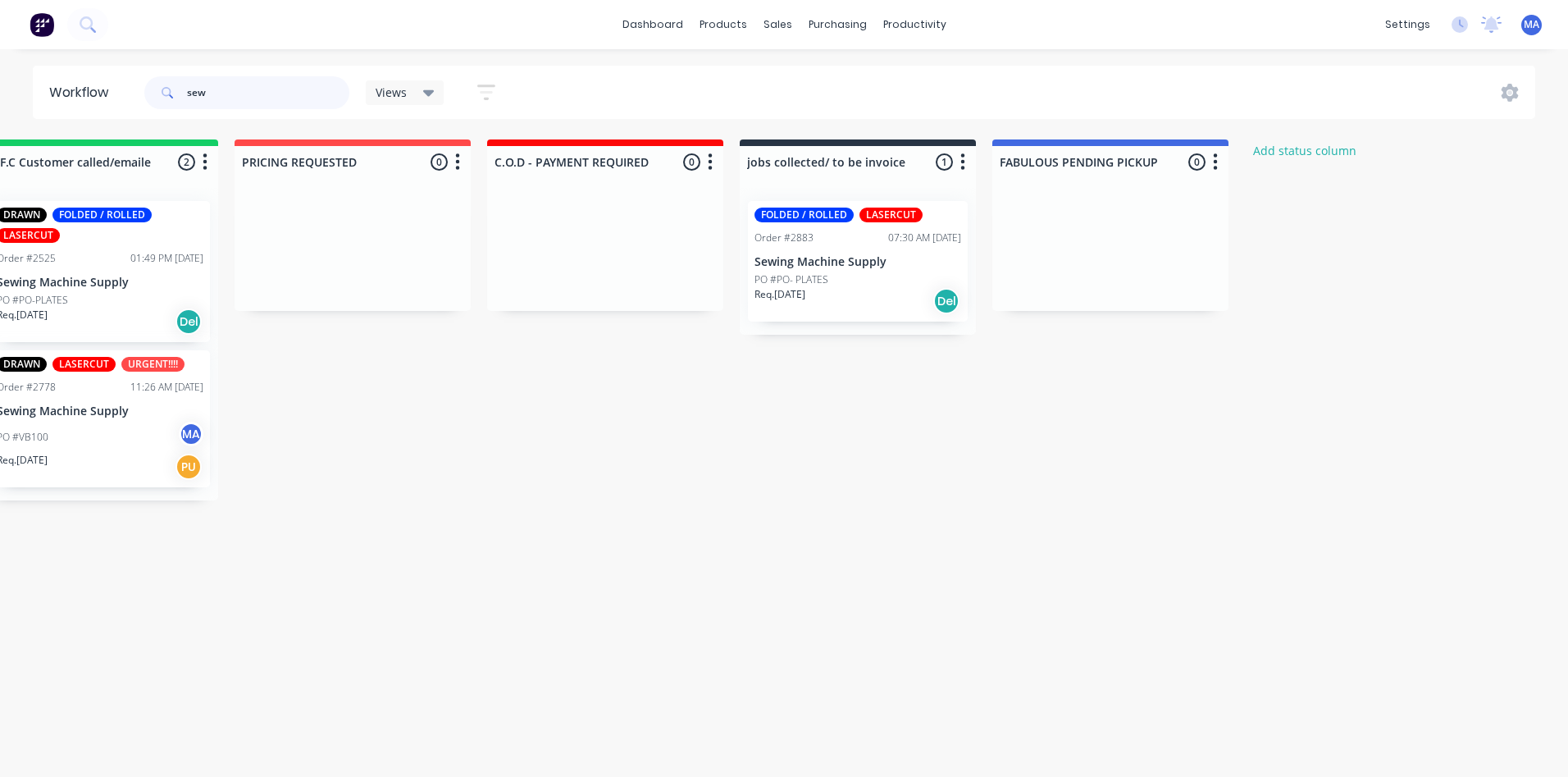
drag, startPoint x: 257, startPoint y: 96, endPoint x: 157, endPoint y: 102, distance: 100.2
click at [157, 102] on div "sew" at bounding box center [246, 92] width 205 height 33
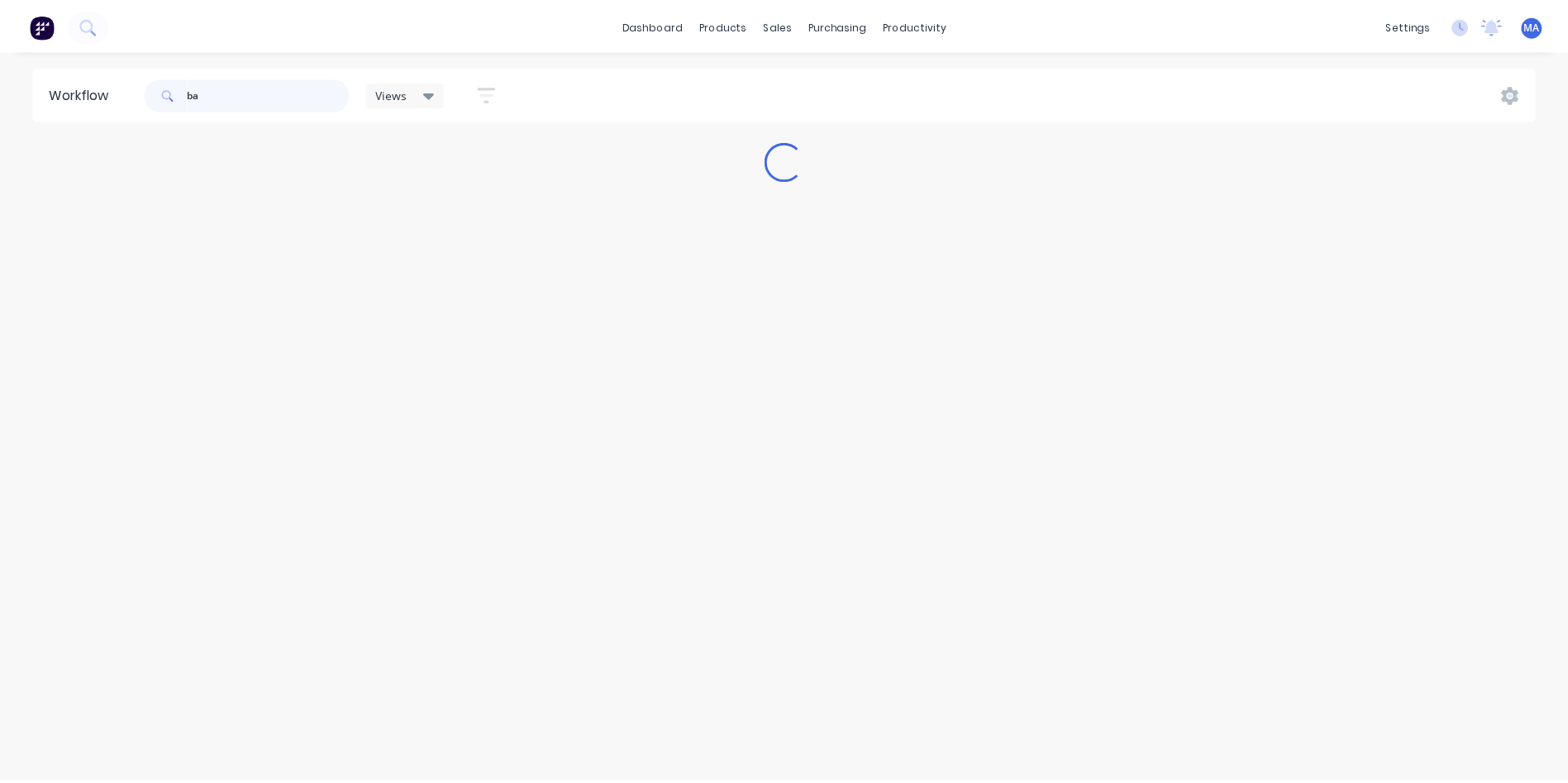
scroll to position [0, 0]
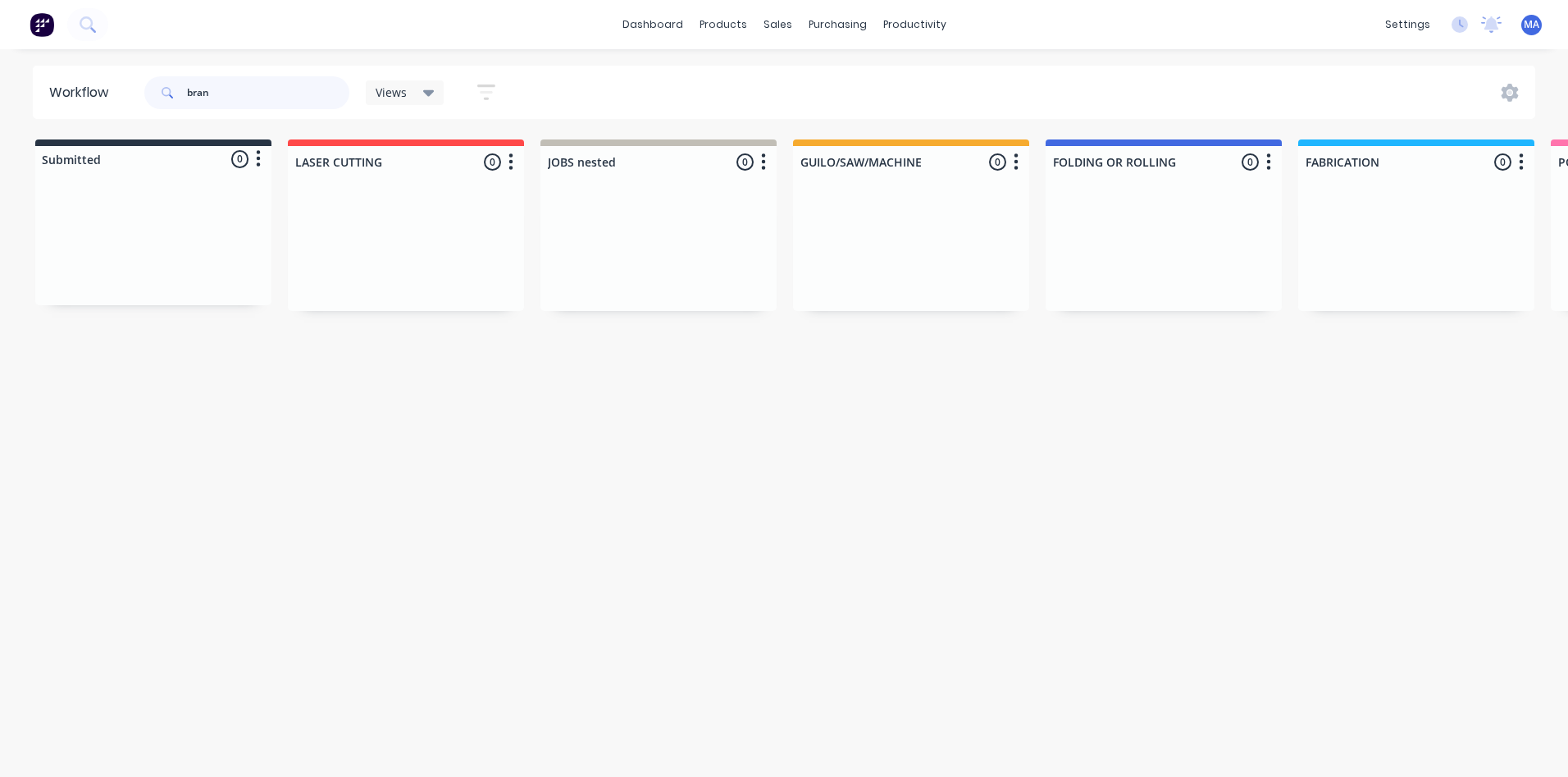
type input "brand"
drag, startPoint x: 230, startPoint y: 86, endPoint x: 192, endPoint y: 94, distance: 38.8
click at [192, 94] on input "brand" at bounding box center [268, 92] width 163 height 33
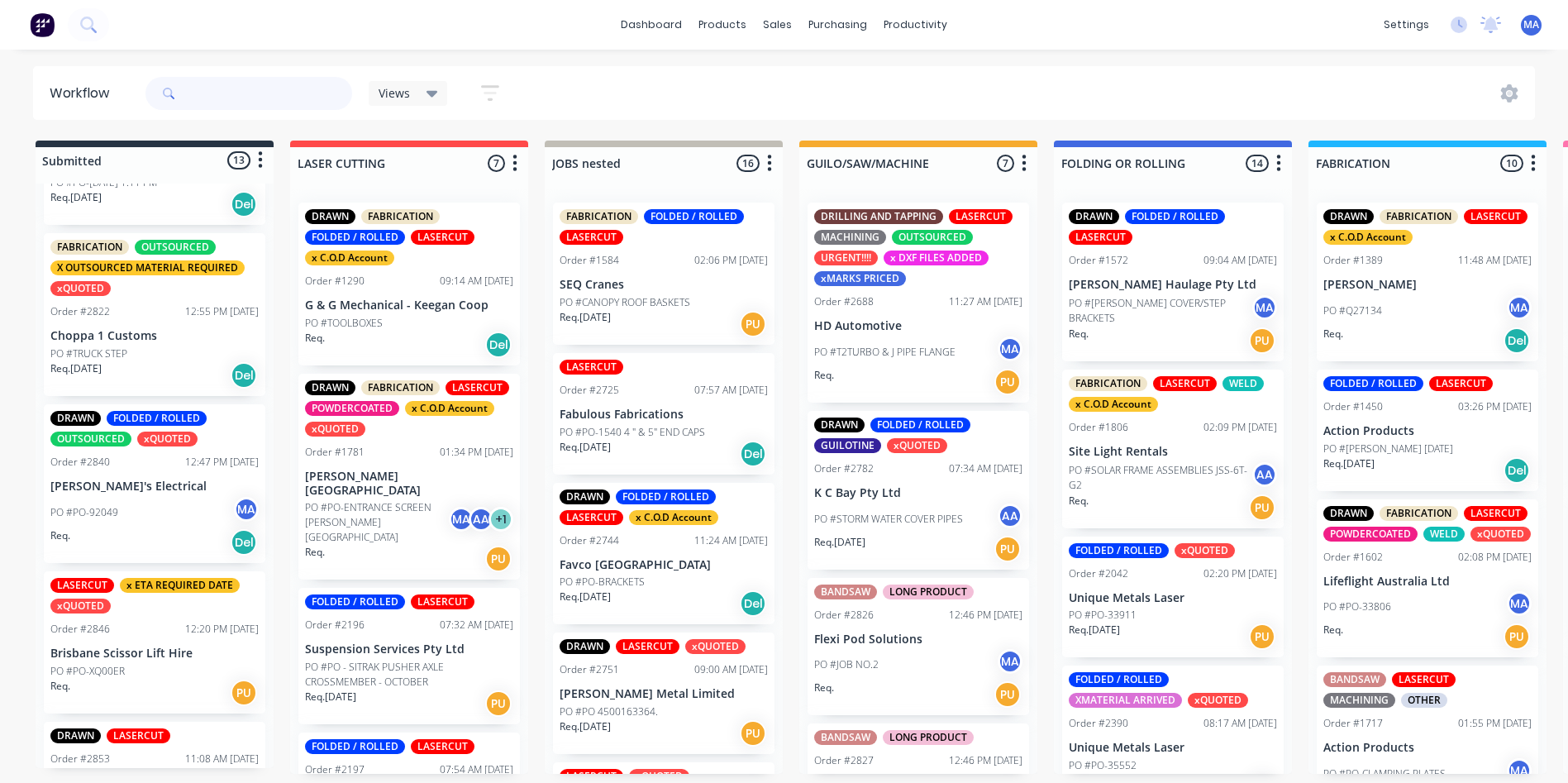
scroll to position [413, 0]
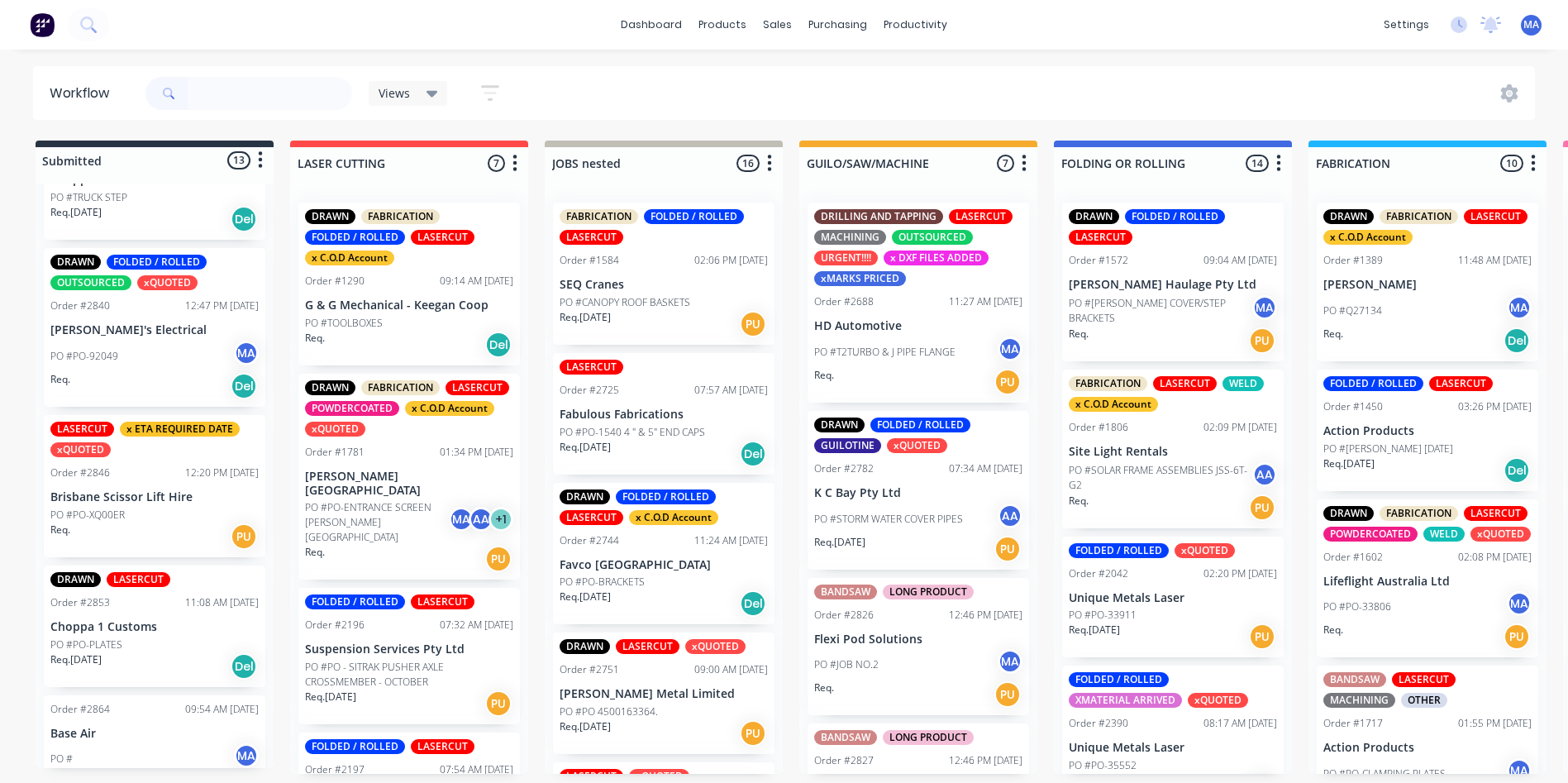
click at [166, 375] on div "Req. Del" at bounding box center [155, 386] width 209 height 28
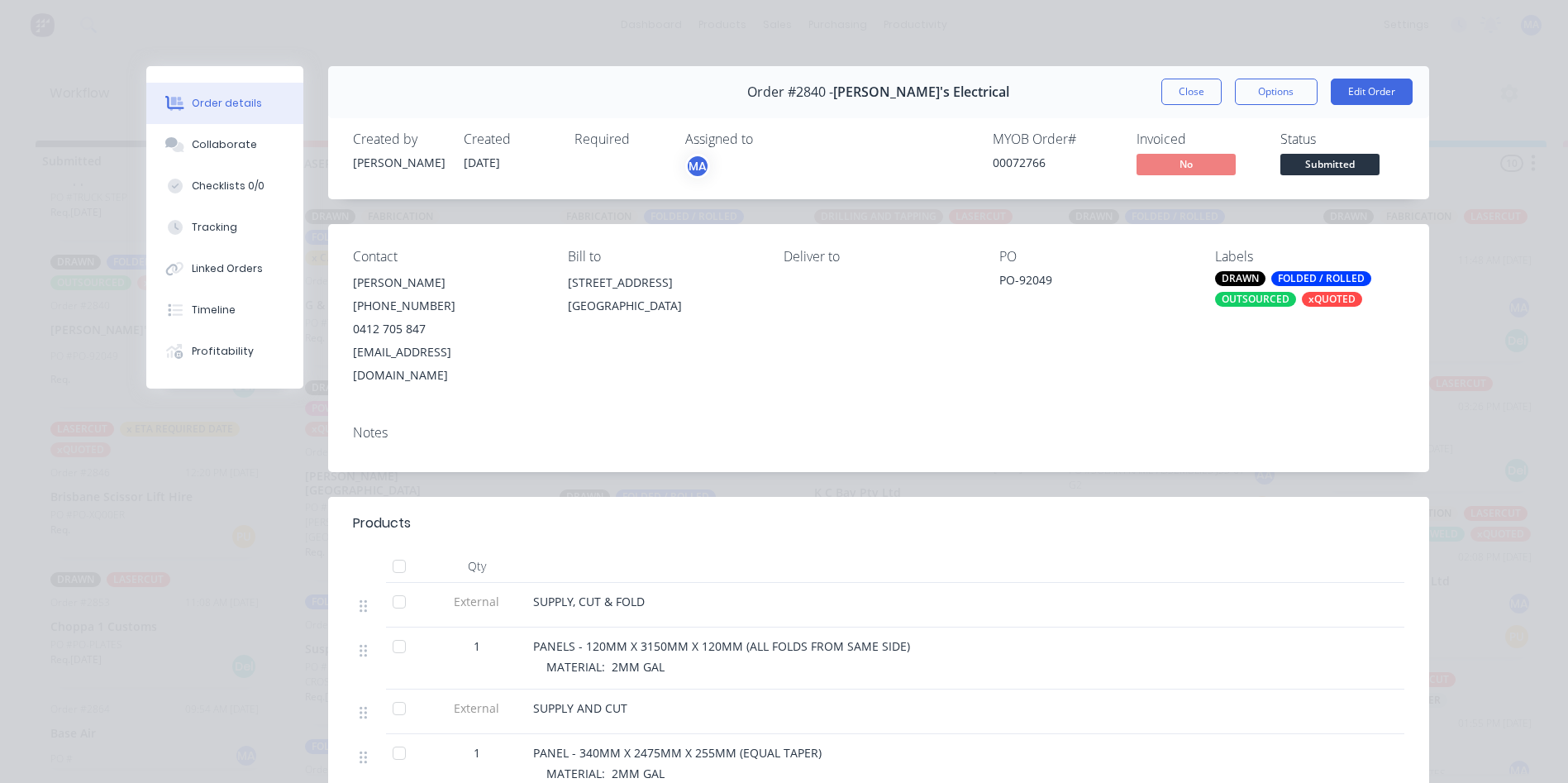
scroll to position [248, 0]
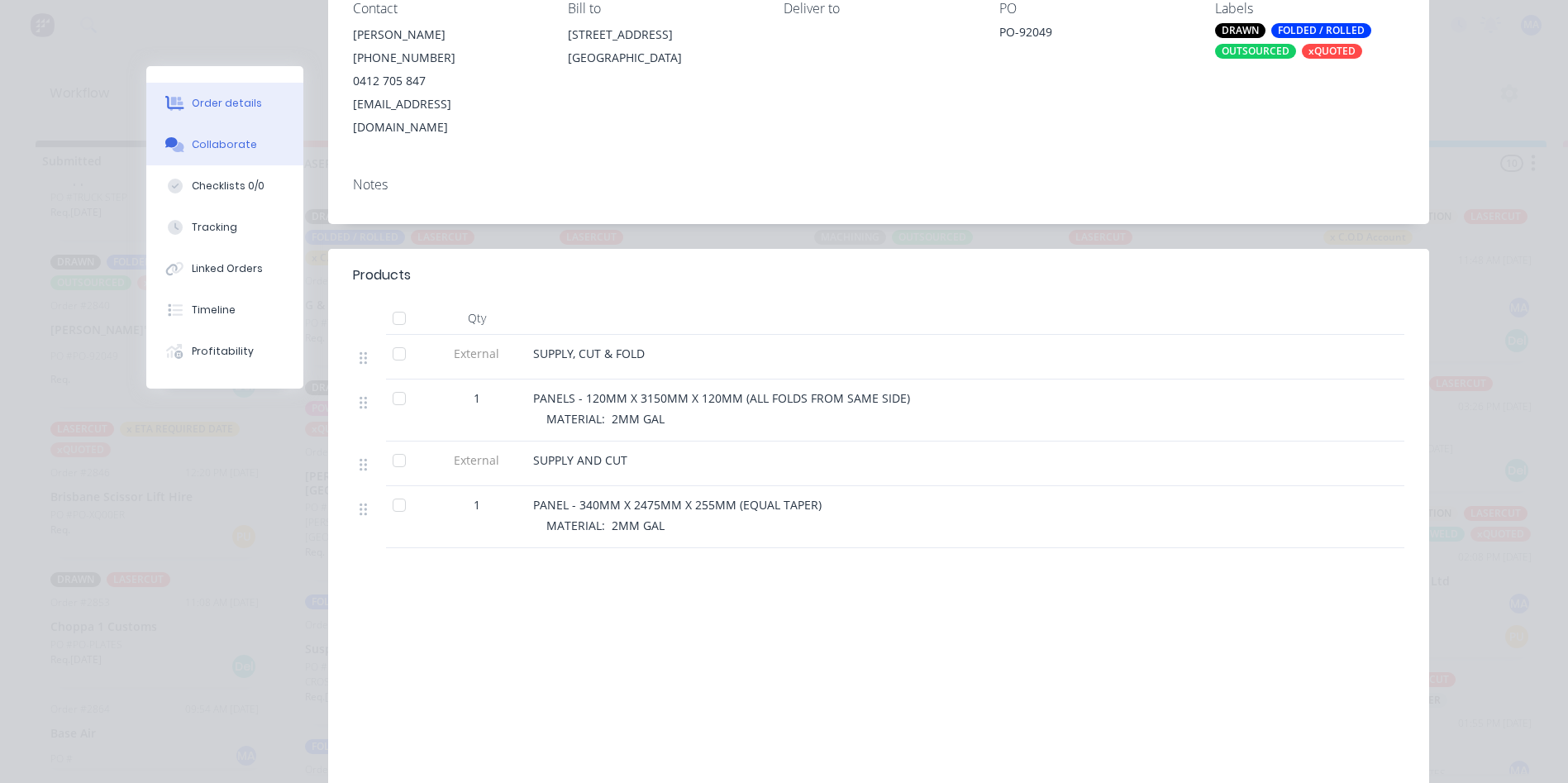
click at [249, 149] on button "Collaborate" at bounding box center [225, 145] width 157 height 42
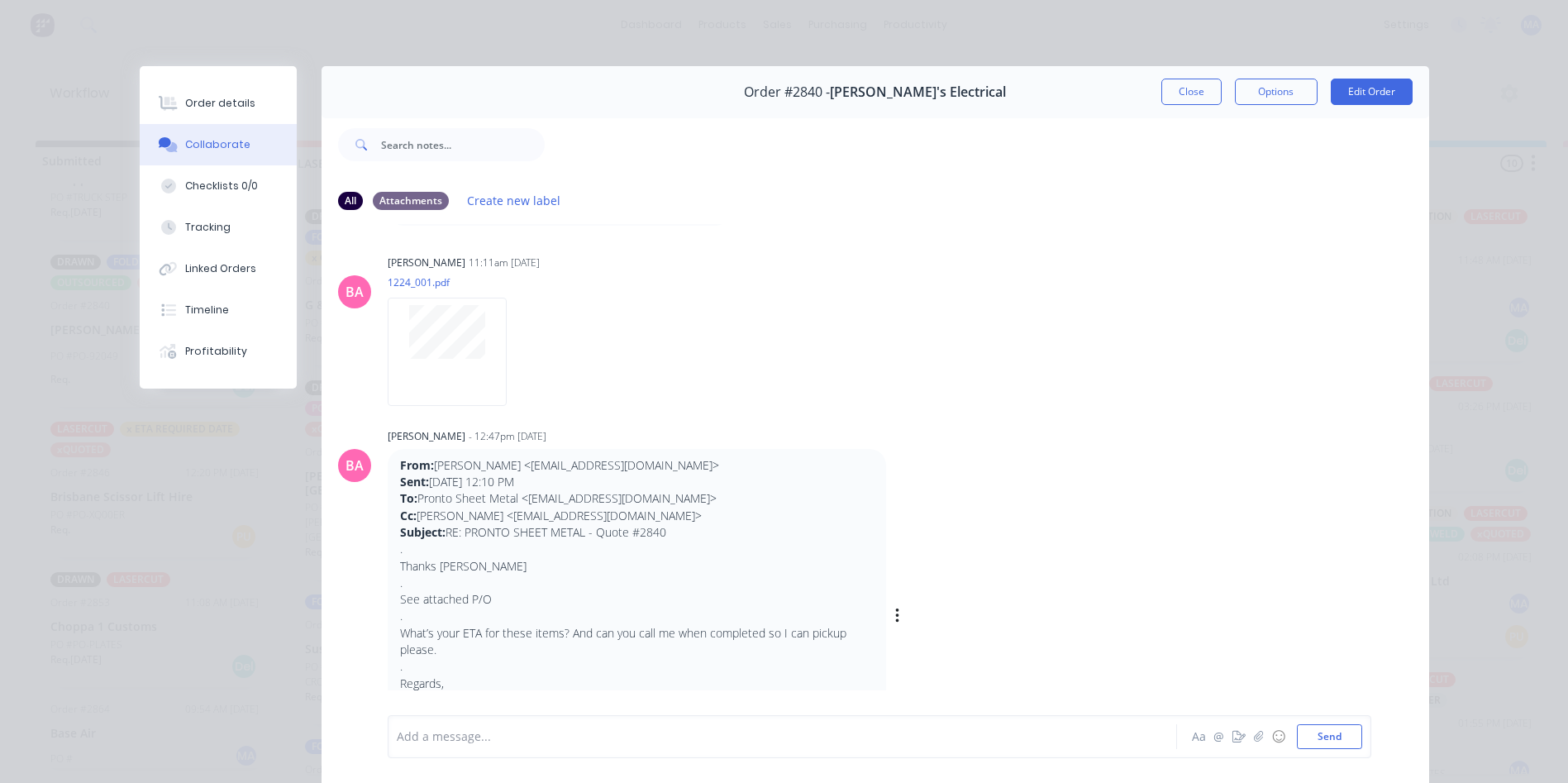
scroll to position [415, 0]
click at [464, 361] on div at bounding box center [447, 353] width 119 height 108
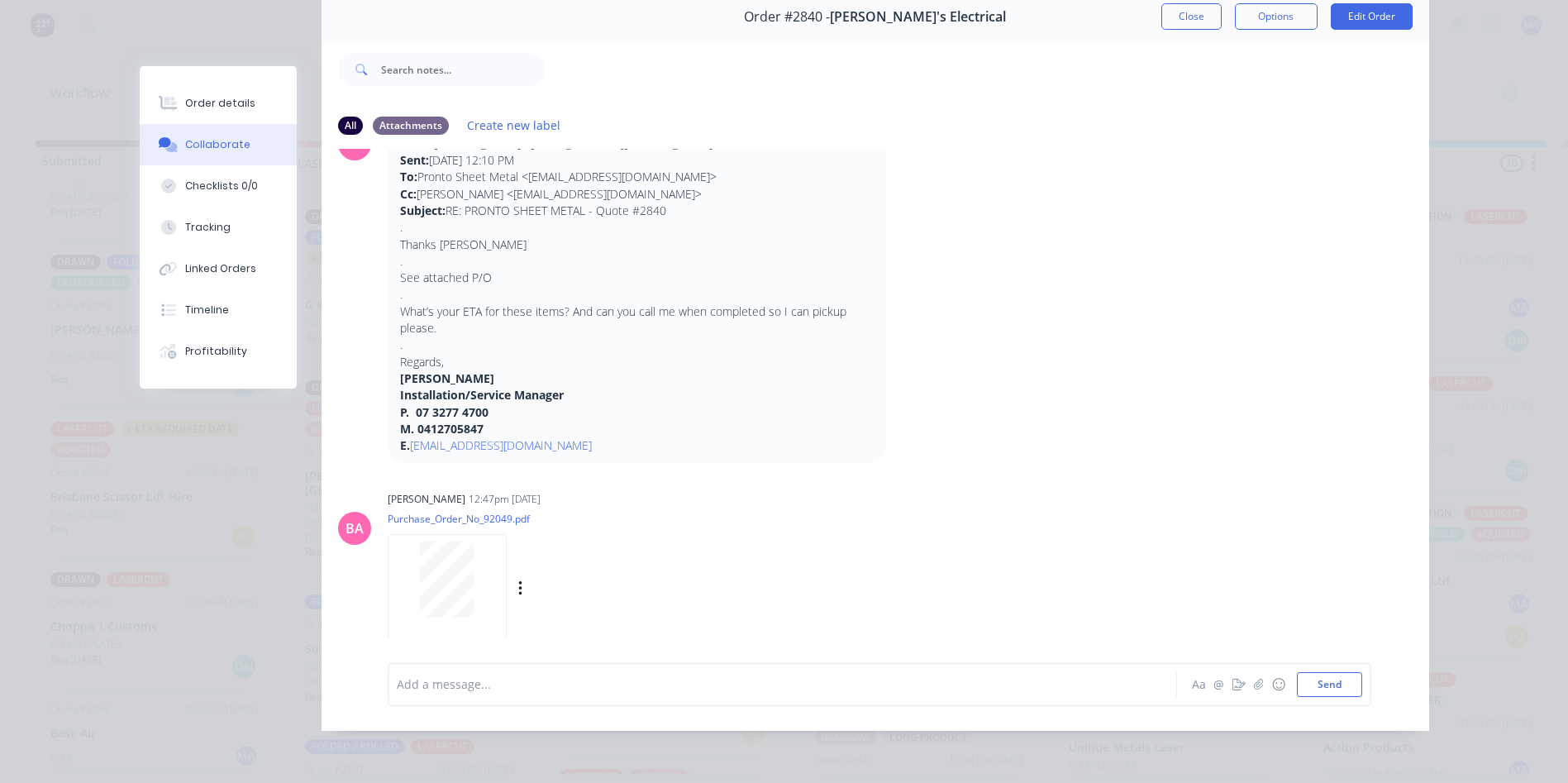
scroll to position [87, 0]
click at [475, 557] on div at bounding box center [447, 579] width 104 height 77
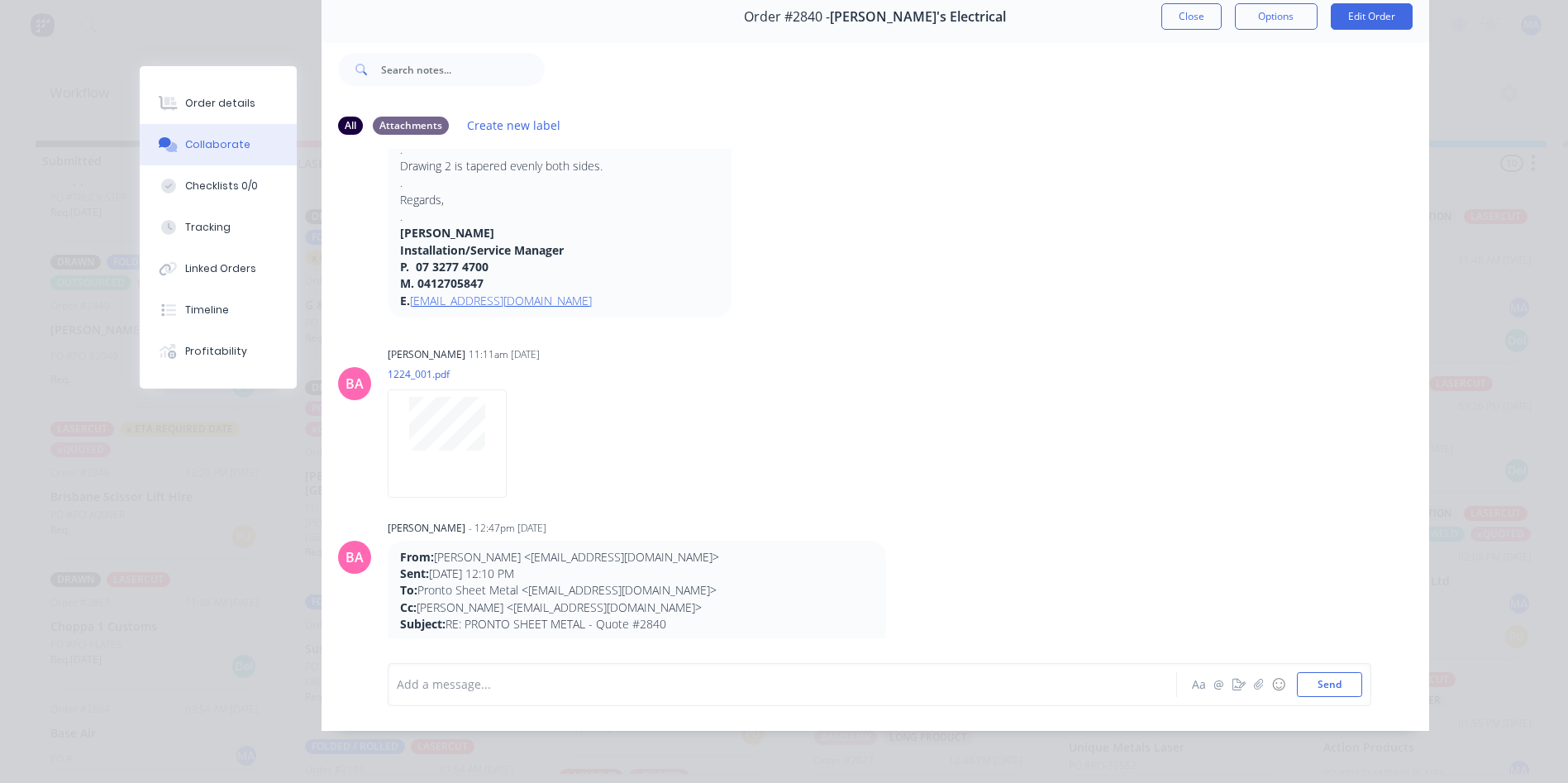
scroll to position [0, 0]
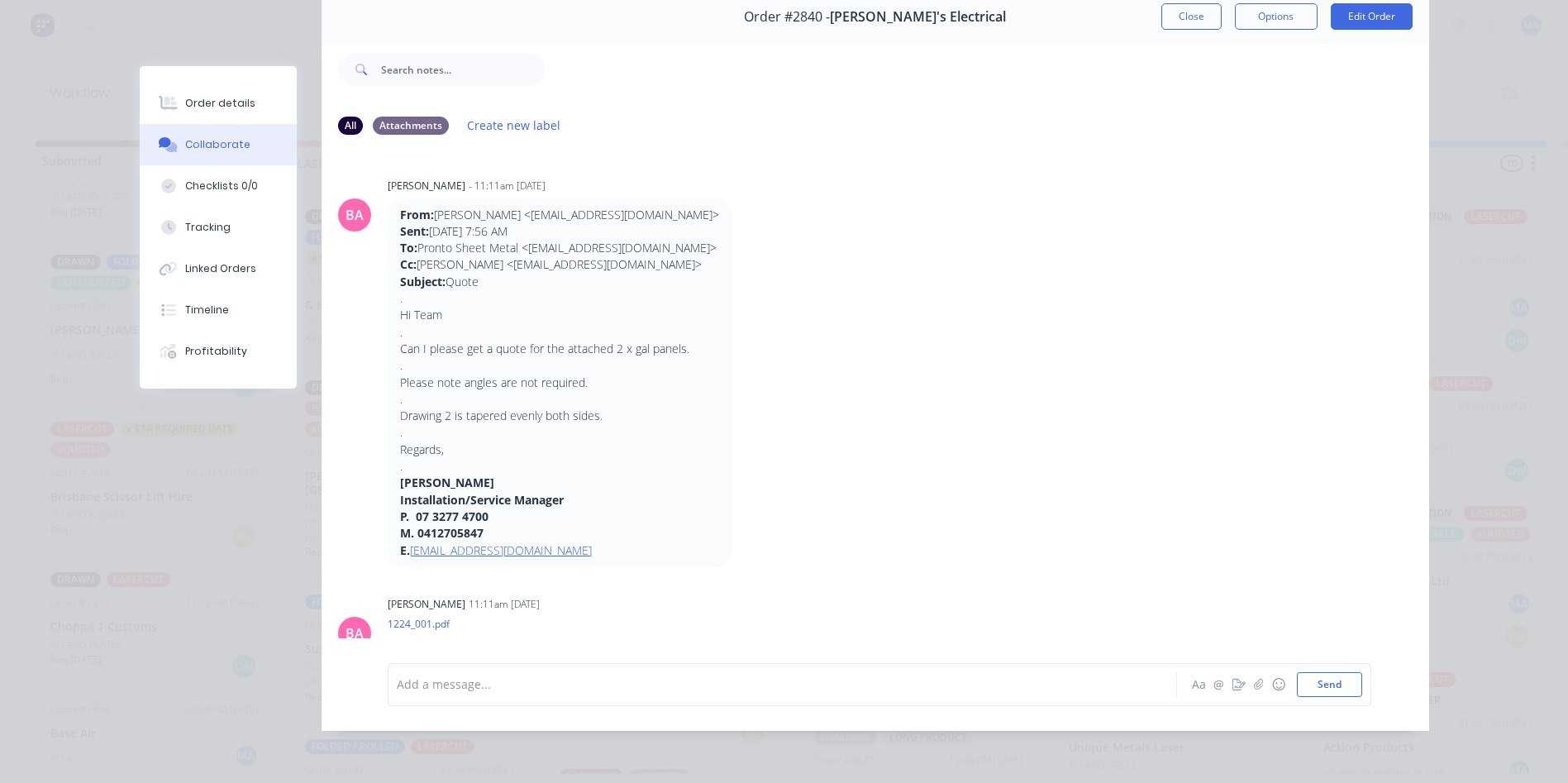
click at [455, 760] on div "Order details Collaborate Checklists 0/0 Tracking Linked Orders Timeline Profit…" at bounding box center [784, 392] width 1568 height 783
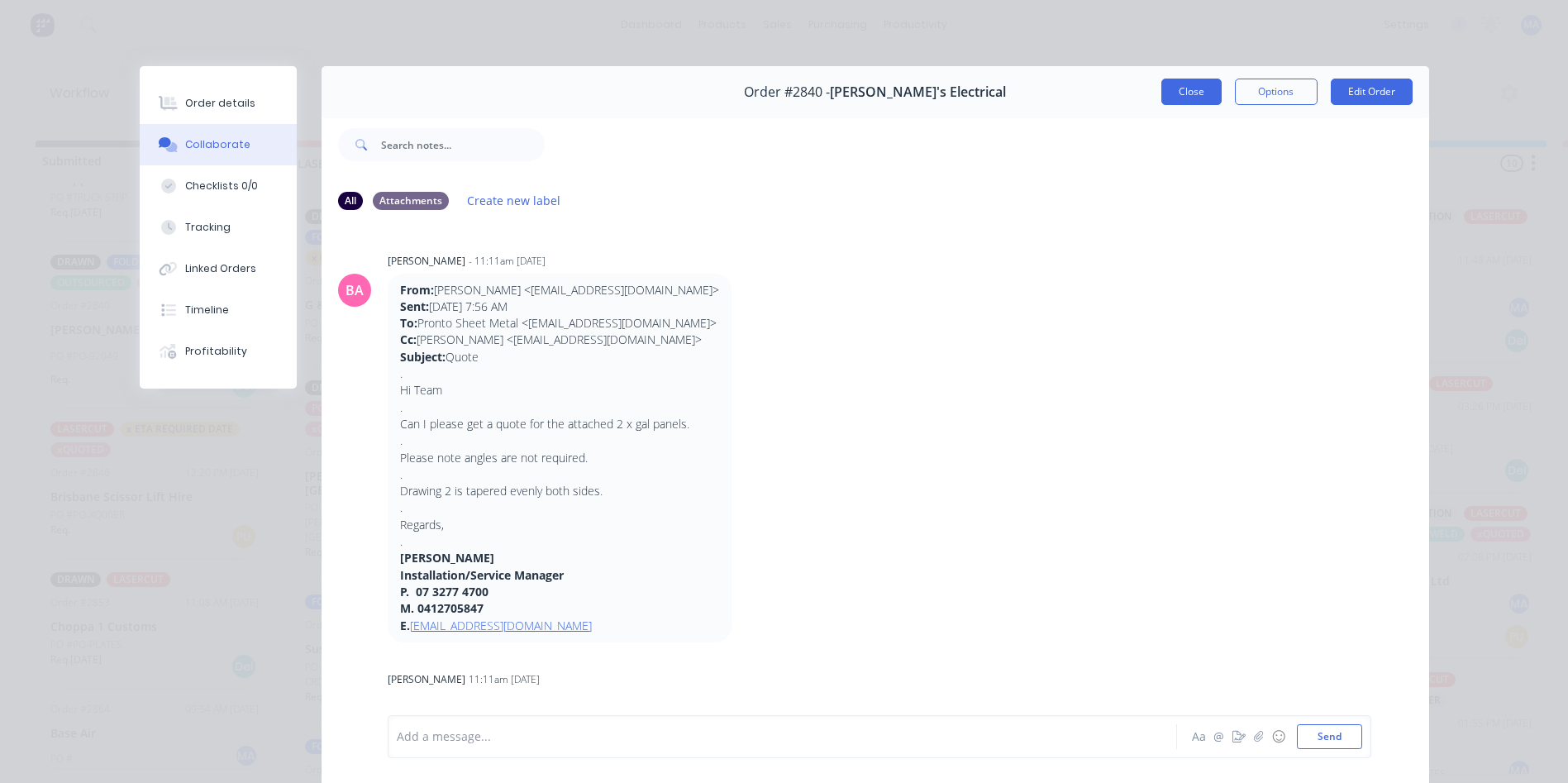
click at [1169, 98] on button "Close" at bounding box center [1191, 91] width 61 height 27
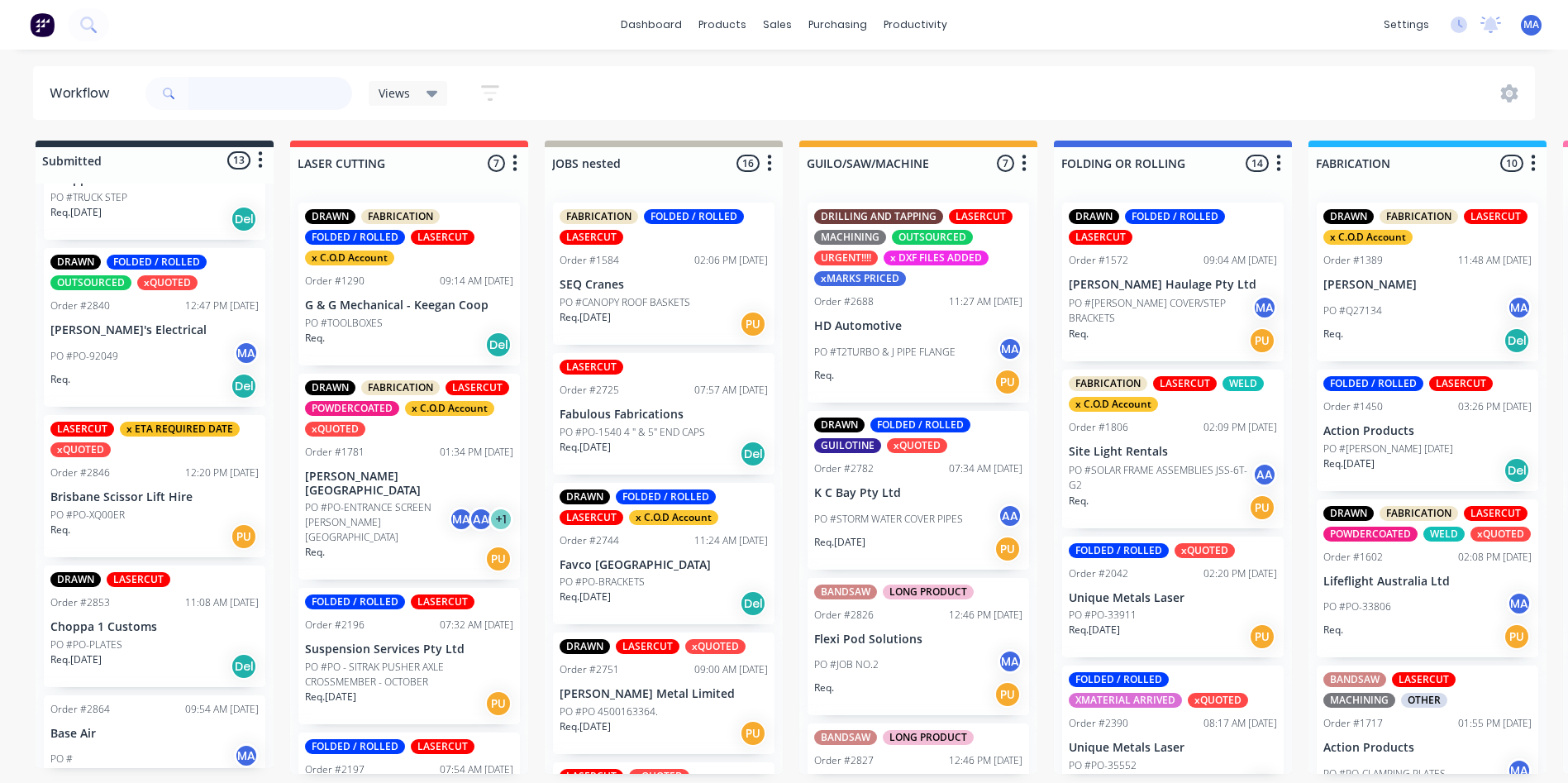
click at [239, 93] on input "text" at bounding box center [270, 92] width 164 height 33
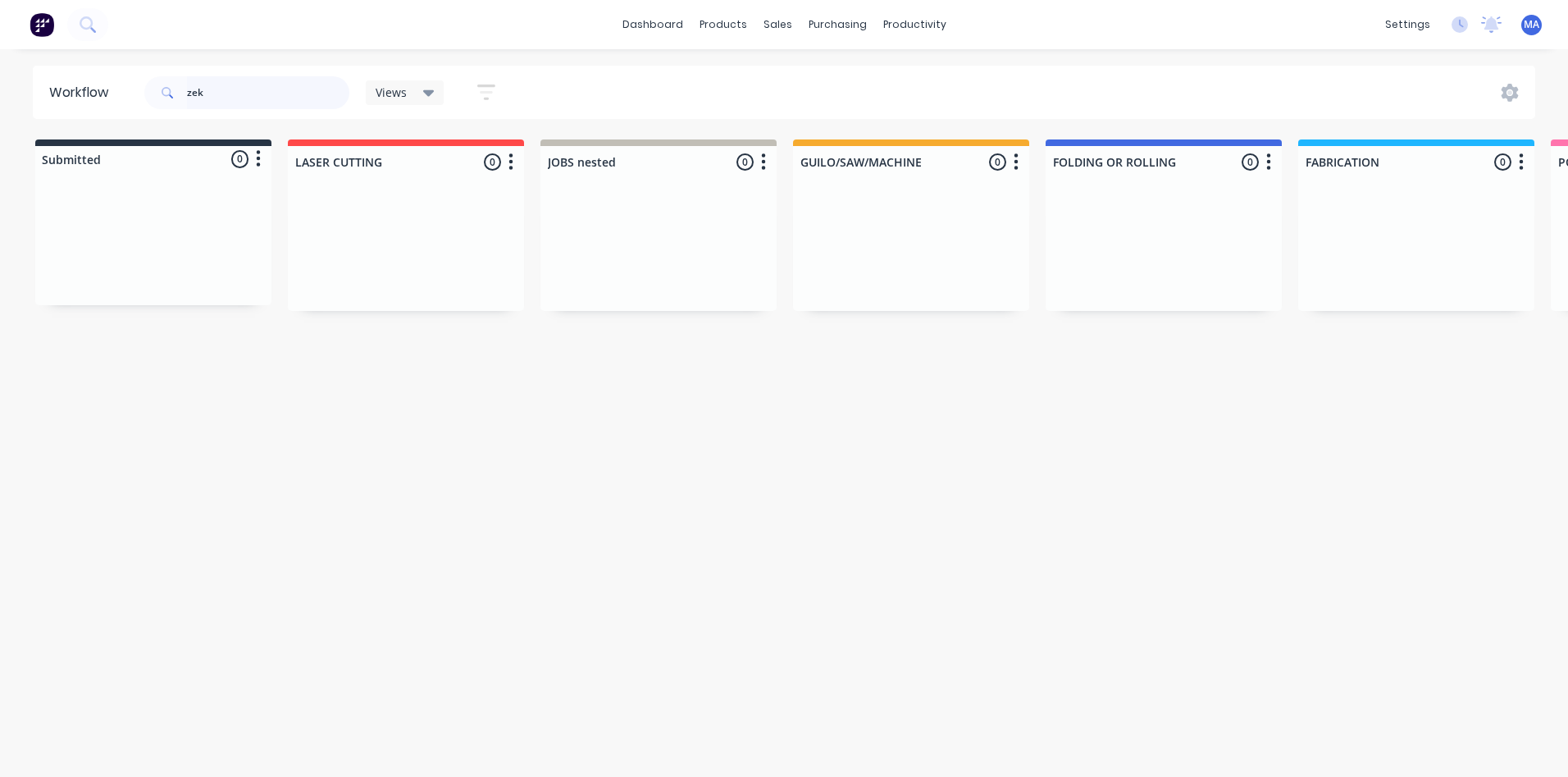
type input "zek"
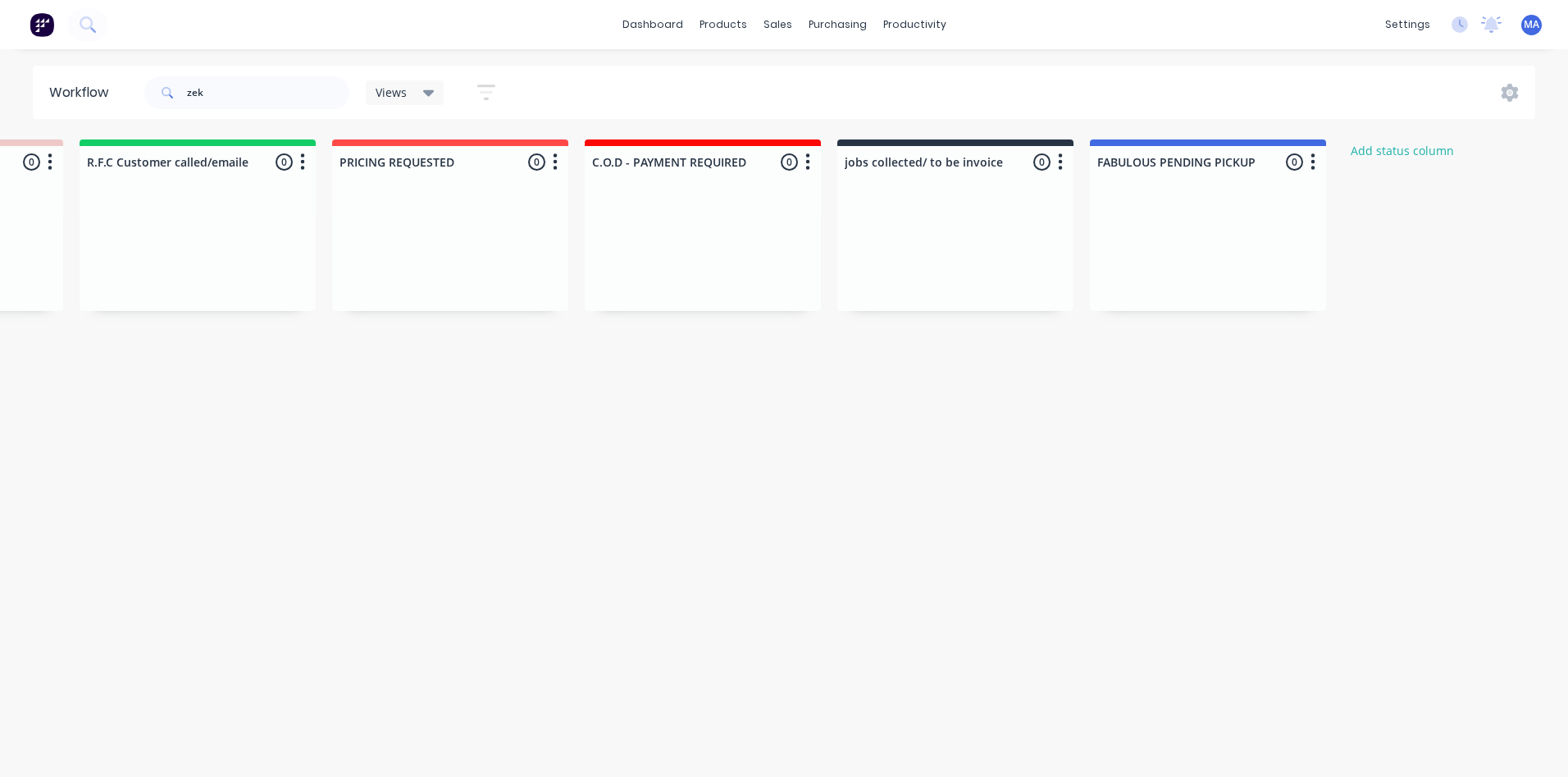
scroll to position [0, 2831]
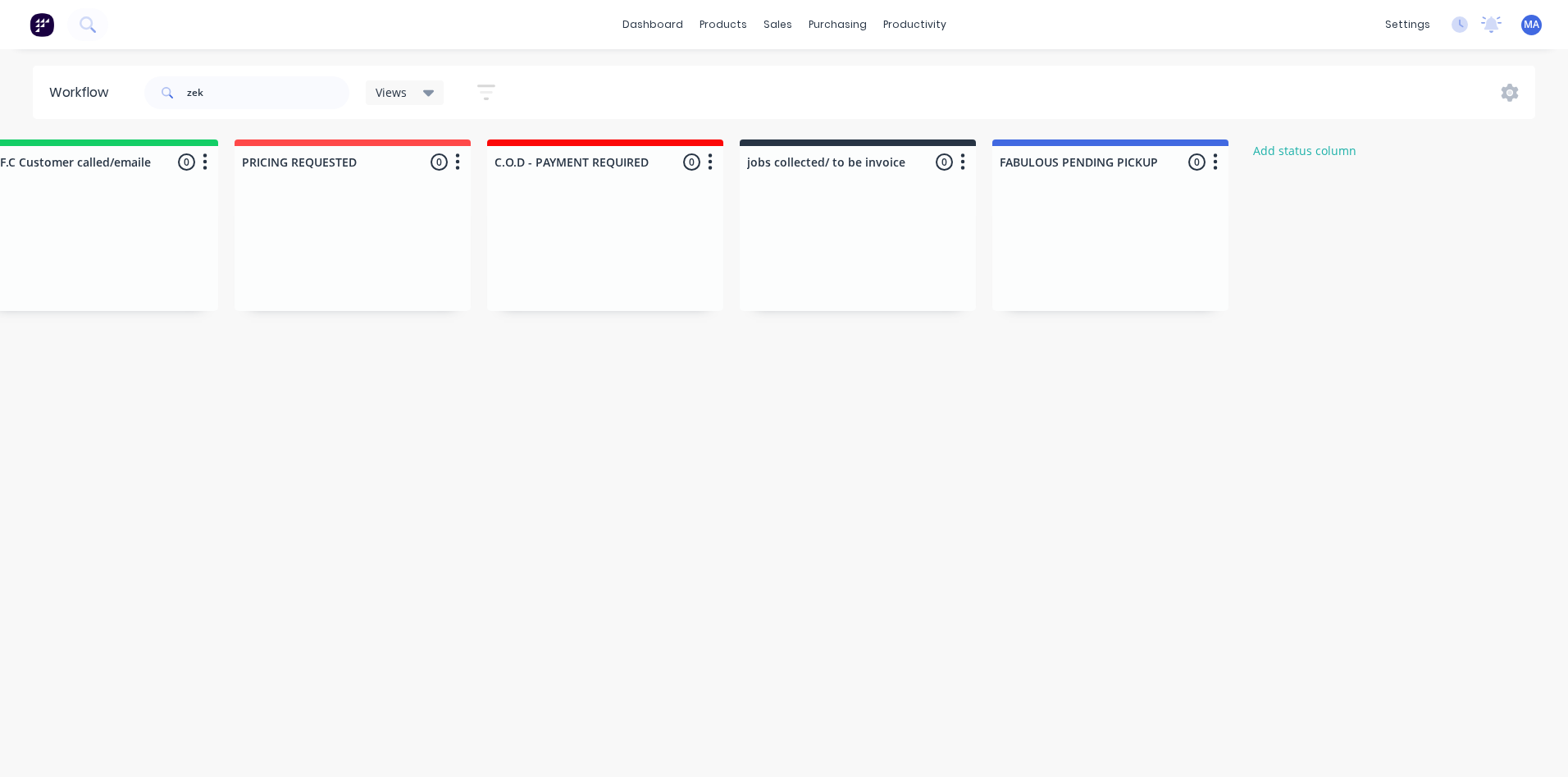
drag, startPoint x: 458, startPoint y: 263, endPoint x: 1259, endPoint y: 459, distance: 824.6
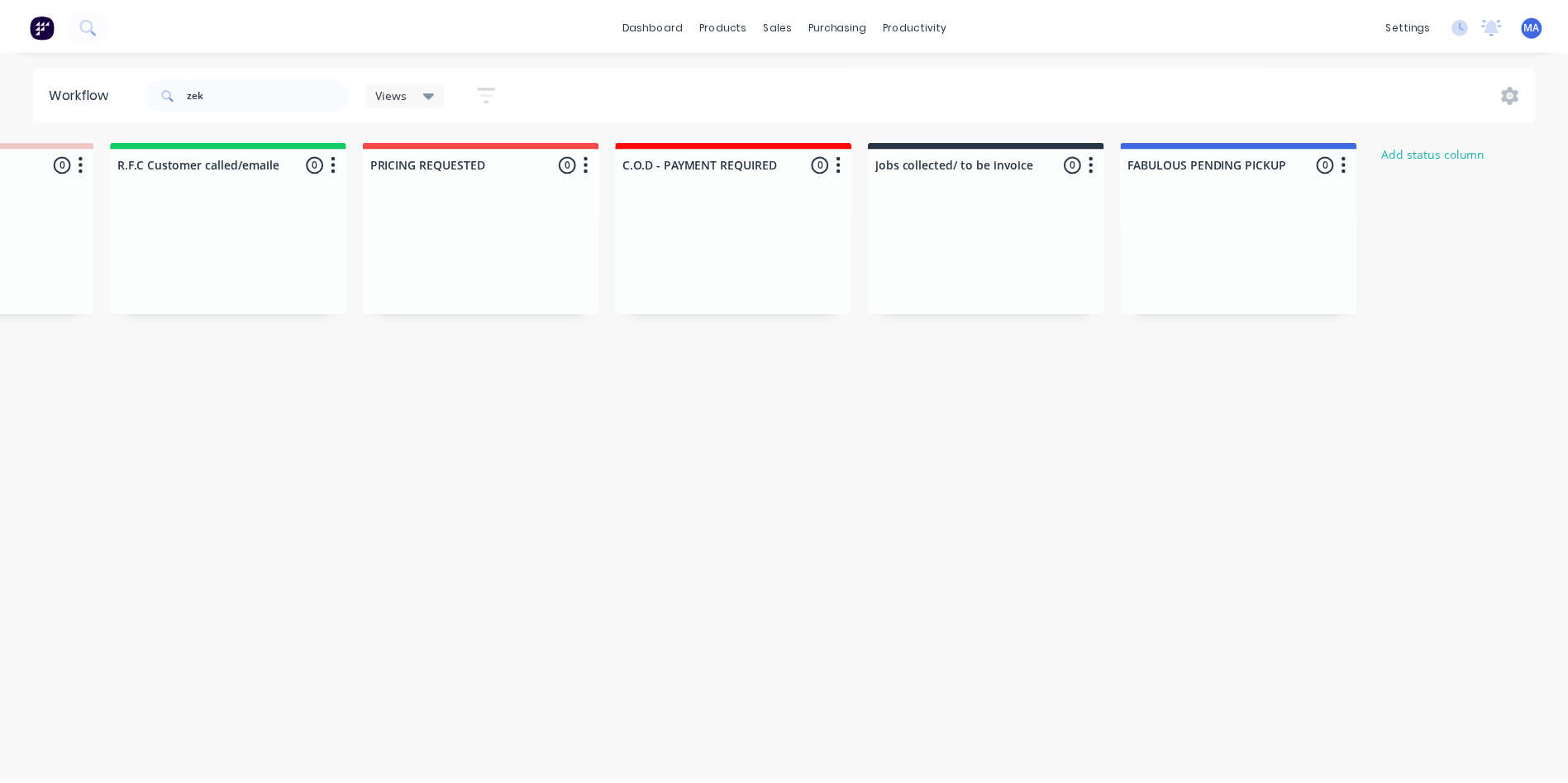
scroll to position [0, 0]
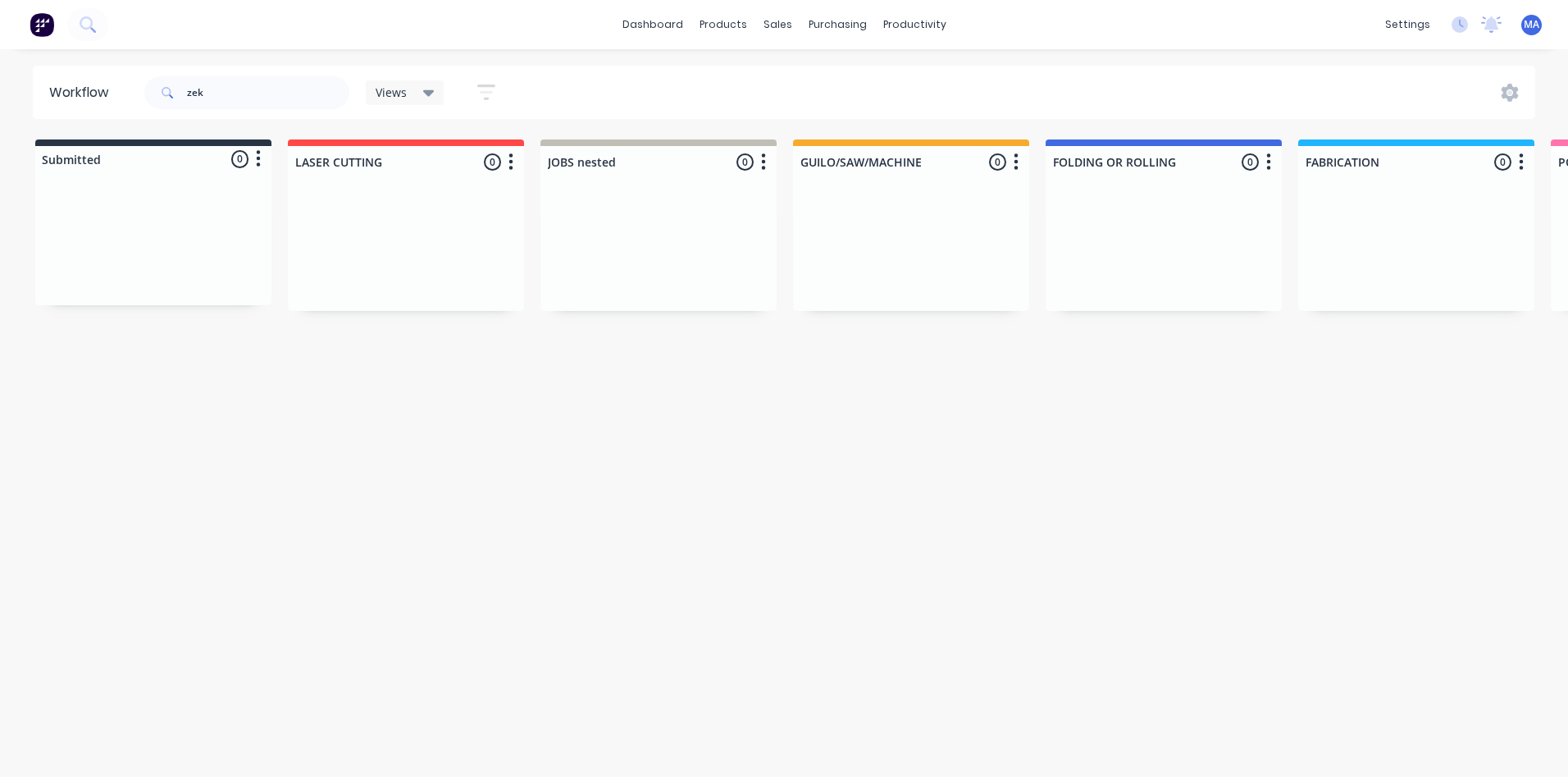
drag, startPoint x: 1286, startPoint y: 395, endPoint x: 484, endPoint y: 481, distance: 806.6
drag, startPoint x: 241, startPoint y: 96, endPoint x: 70, endPoint y: 124, distance: 173.3
click at [70, 124] on div "Workflow zek Views Save new view None (Default) edit Show/Hide statuses Show li…" at bounding box center [784, 405] width 1568 height 678
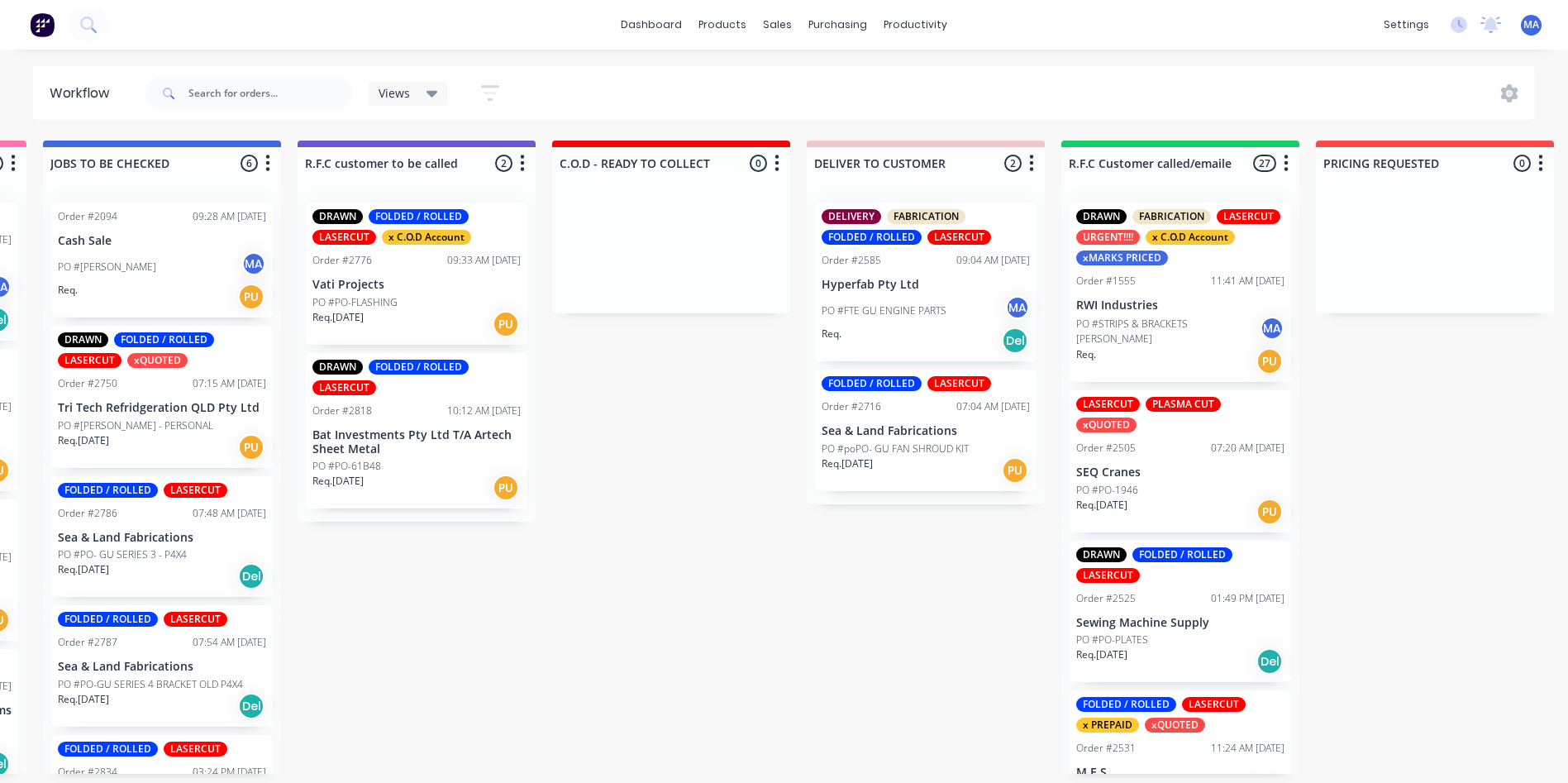
scroll to position [3, 2867]
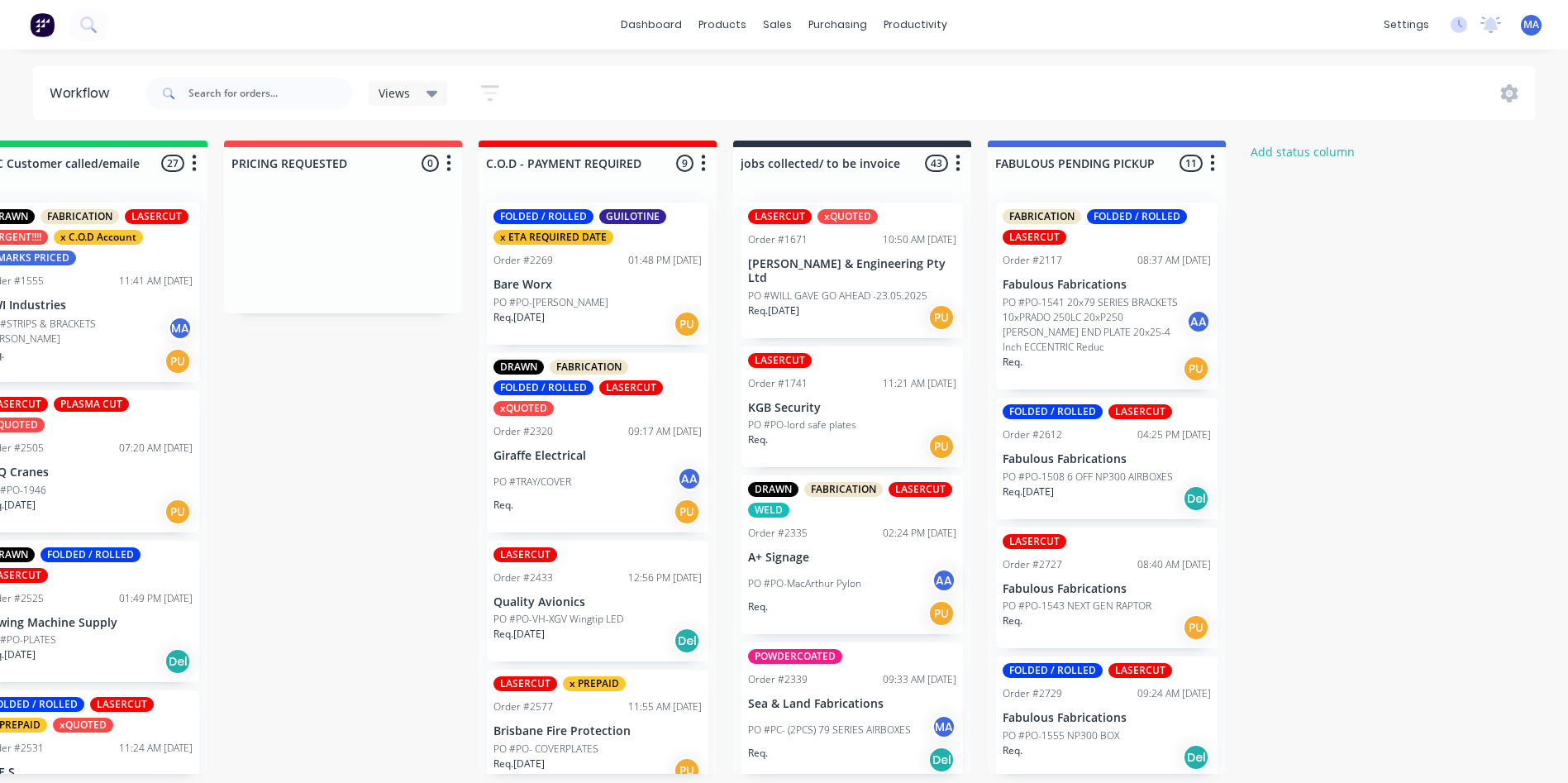
drag, startPoint x: 799, startPoint y: 365, endPoint x: 1583, endPoint y: 637, distance: 829.8
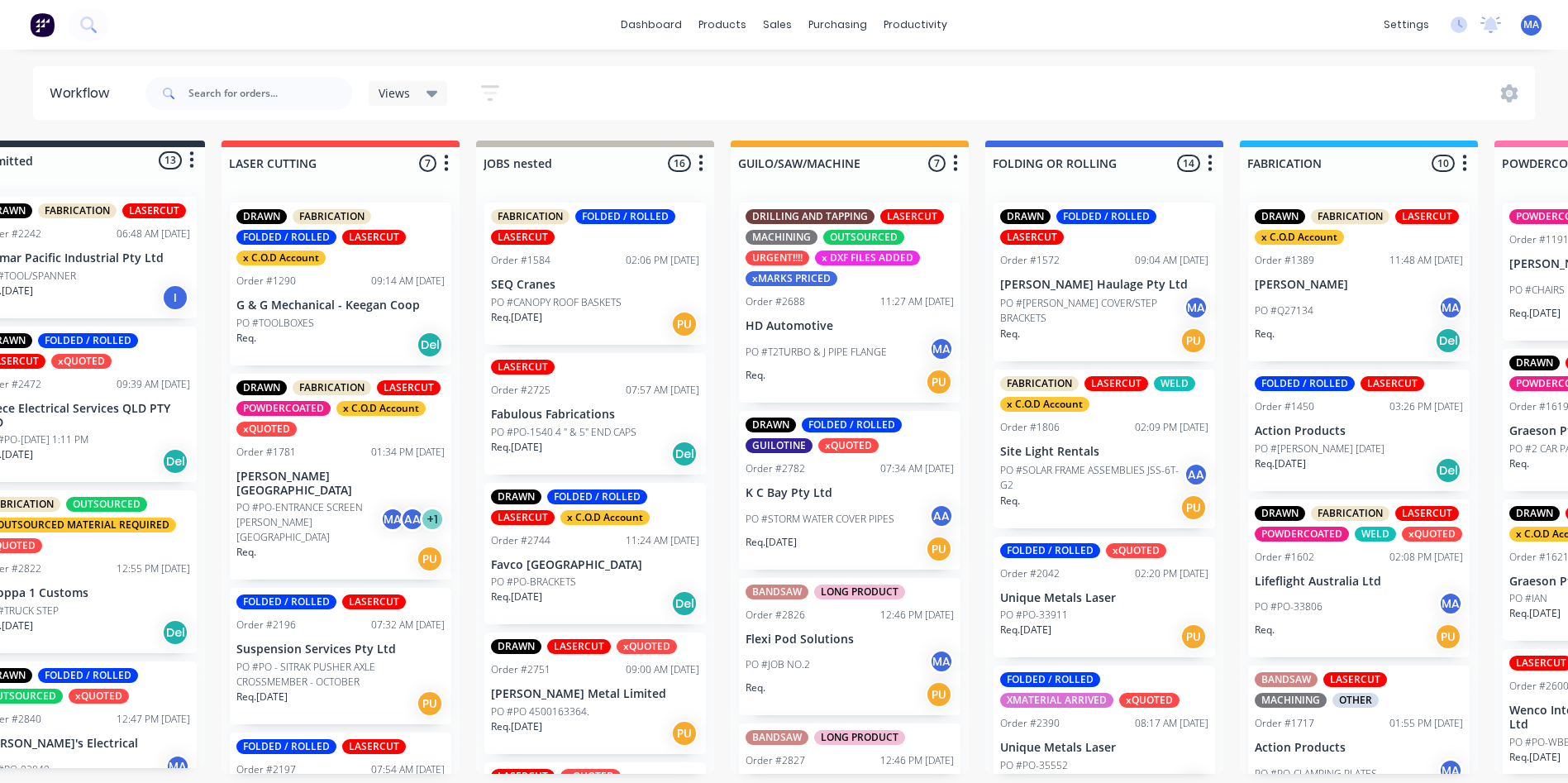
scroll to position [3, 0]
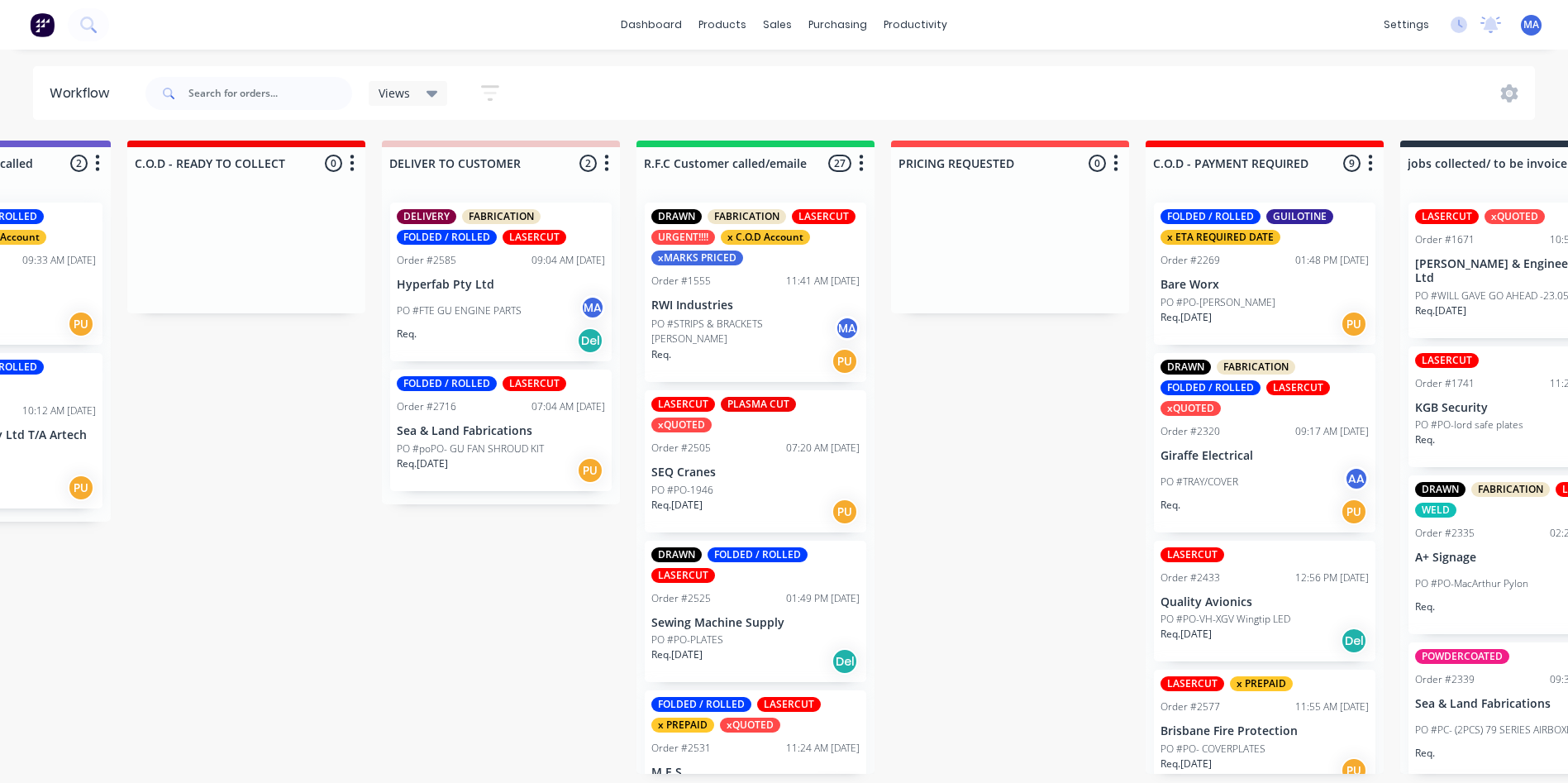
drag, startPoint x: 754, startPoint y: 513, endPoint x: 845, endPoint y: 553, distance: 99.4
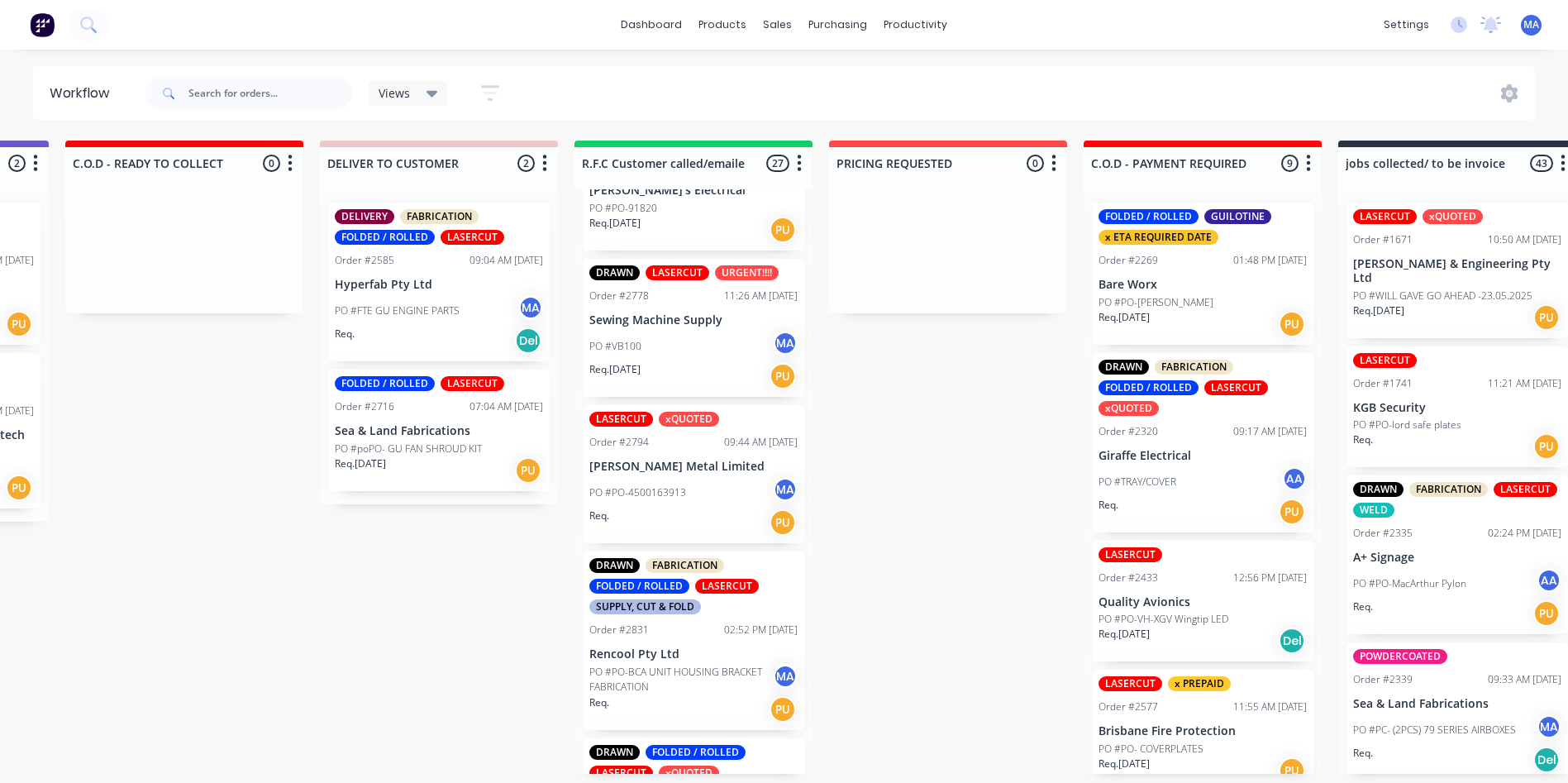
scroll to position [3111, 0]
click at [281, 97] on input "text" at bounding box center [270, 92] width 164 height 33
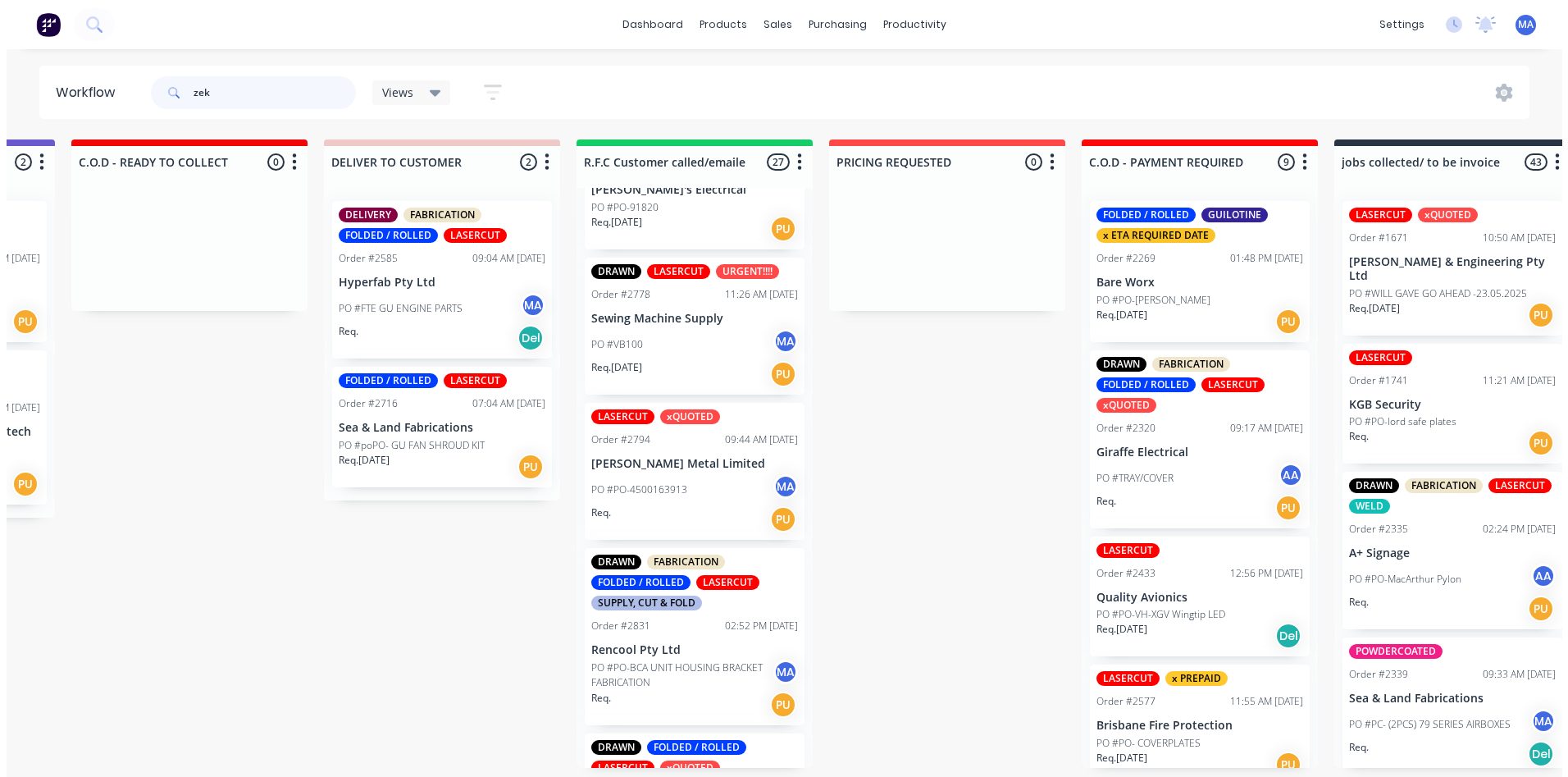
scroll to position [0, 0]
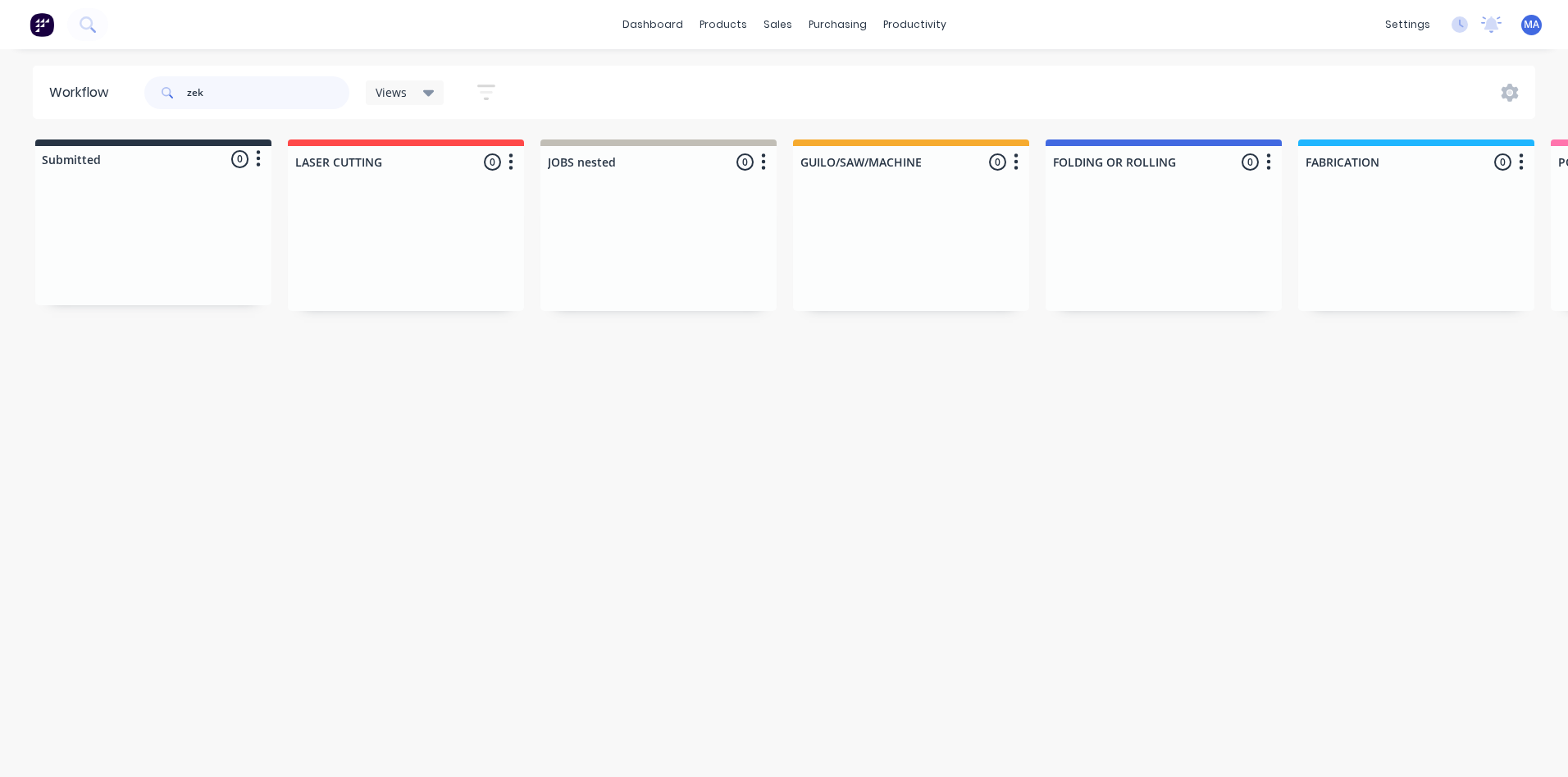
type input "zek"
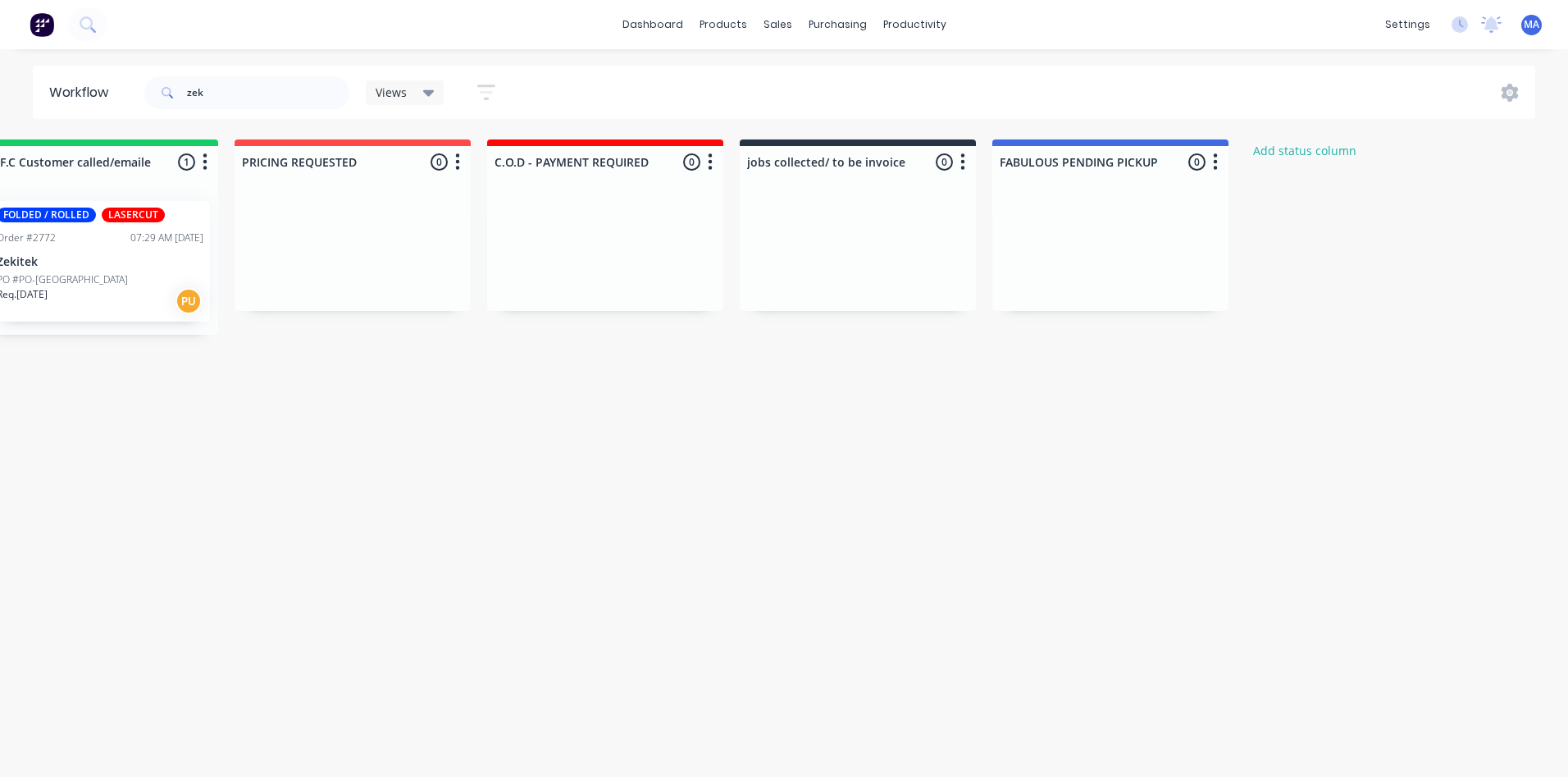
drag, startPoint x: 430, startPoint y: 376, endPoint x: 916, endPoint y: 617, distance: 542.5
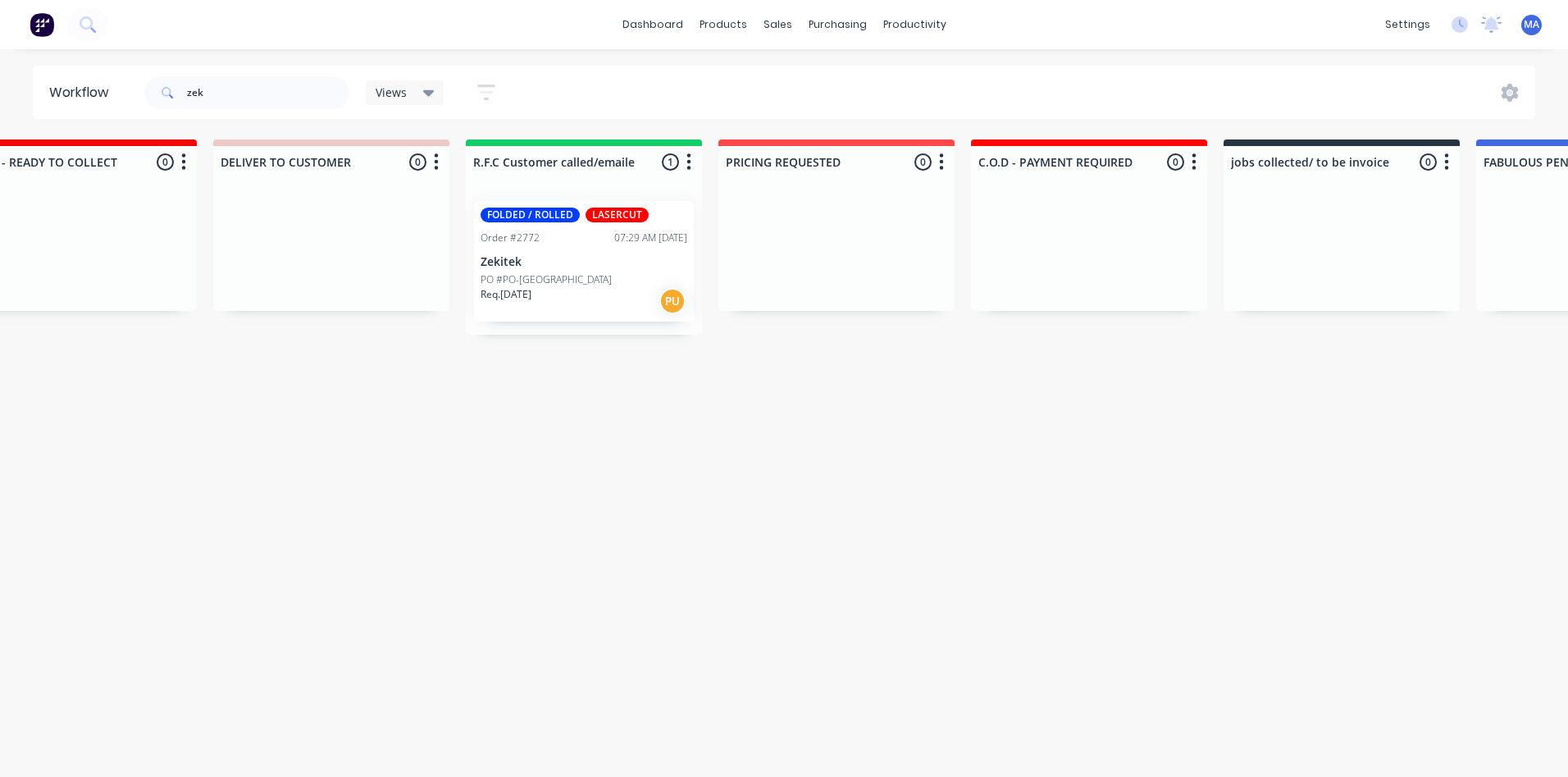
drag, startPoint x: 875, startPoint y: 574, endPoint x: 762, endPoint y: 563, distance: 113.5
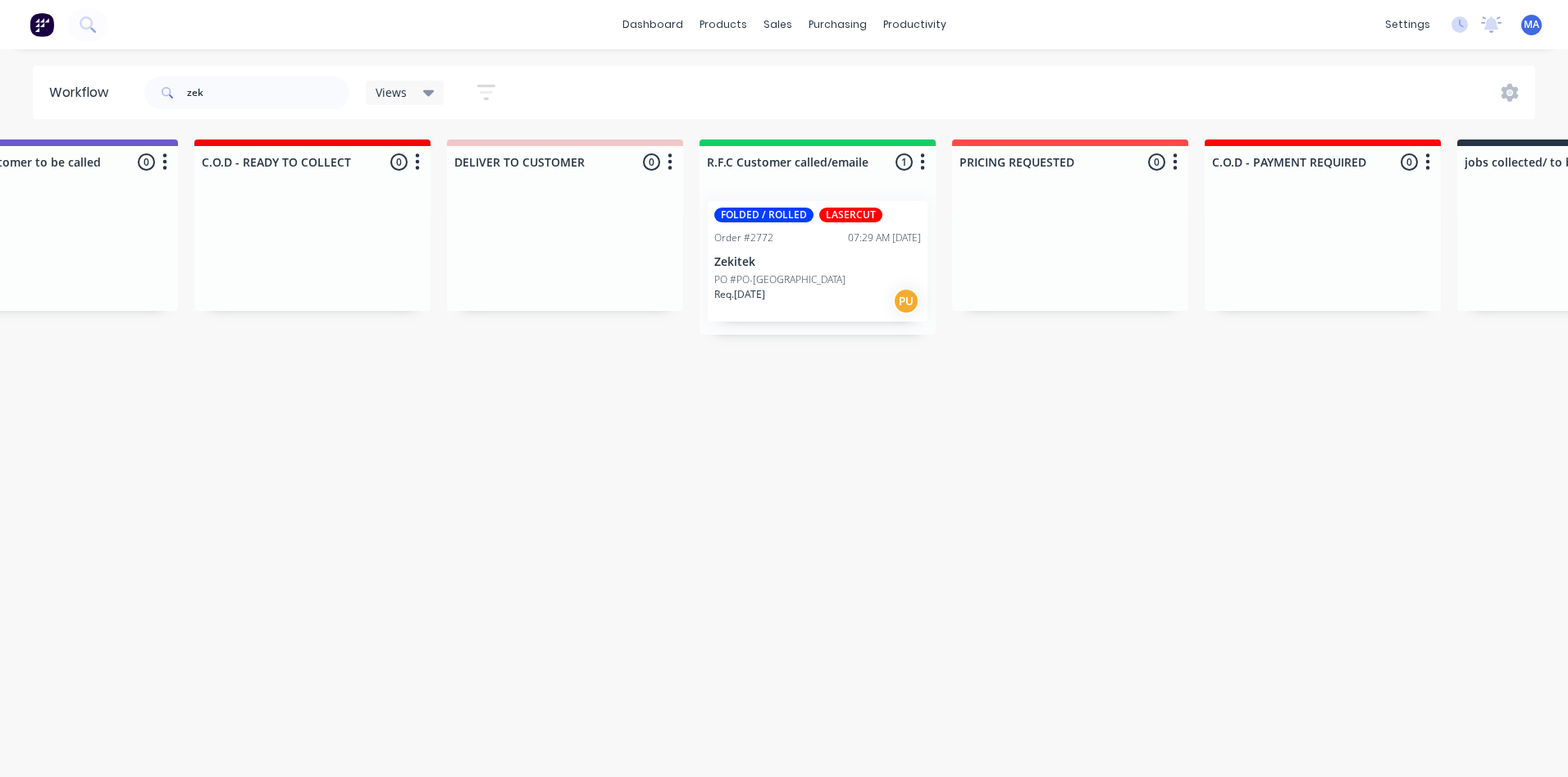
click at [765, 291] on p "Req. [DATE]" at bounding box center [740, 294] width 51 height 15
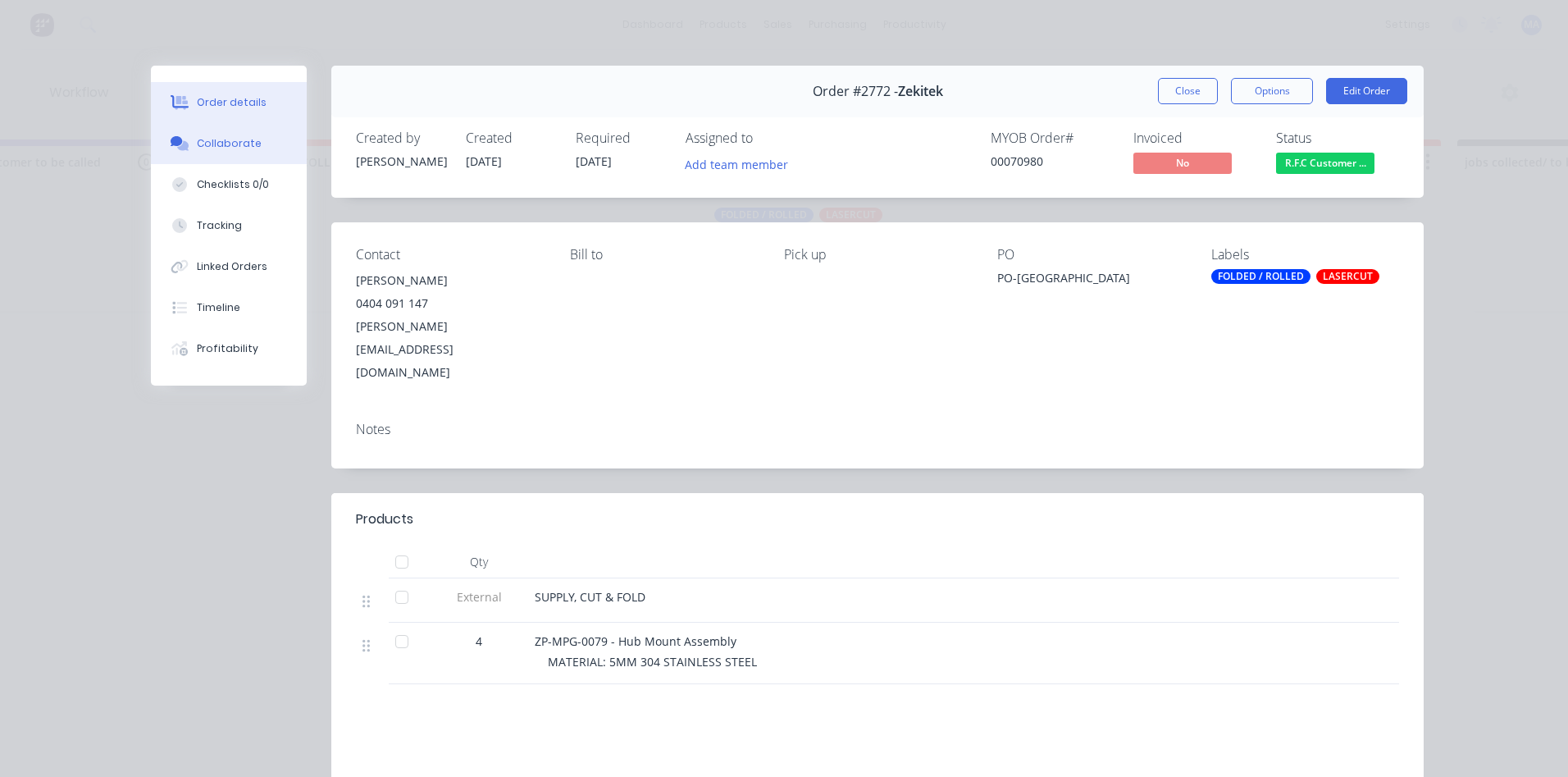
click at [281, 162] on button "Collaborate" at bounding box center [229, 144] width 156 height 41
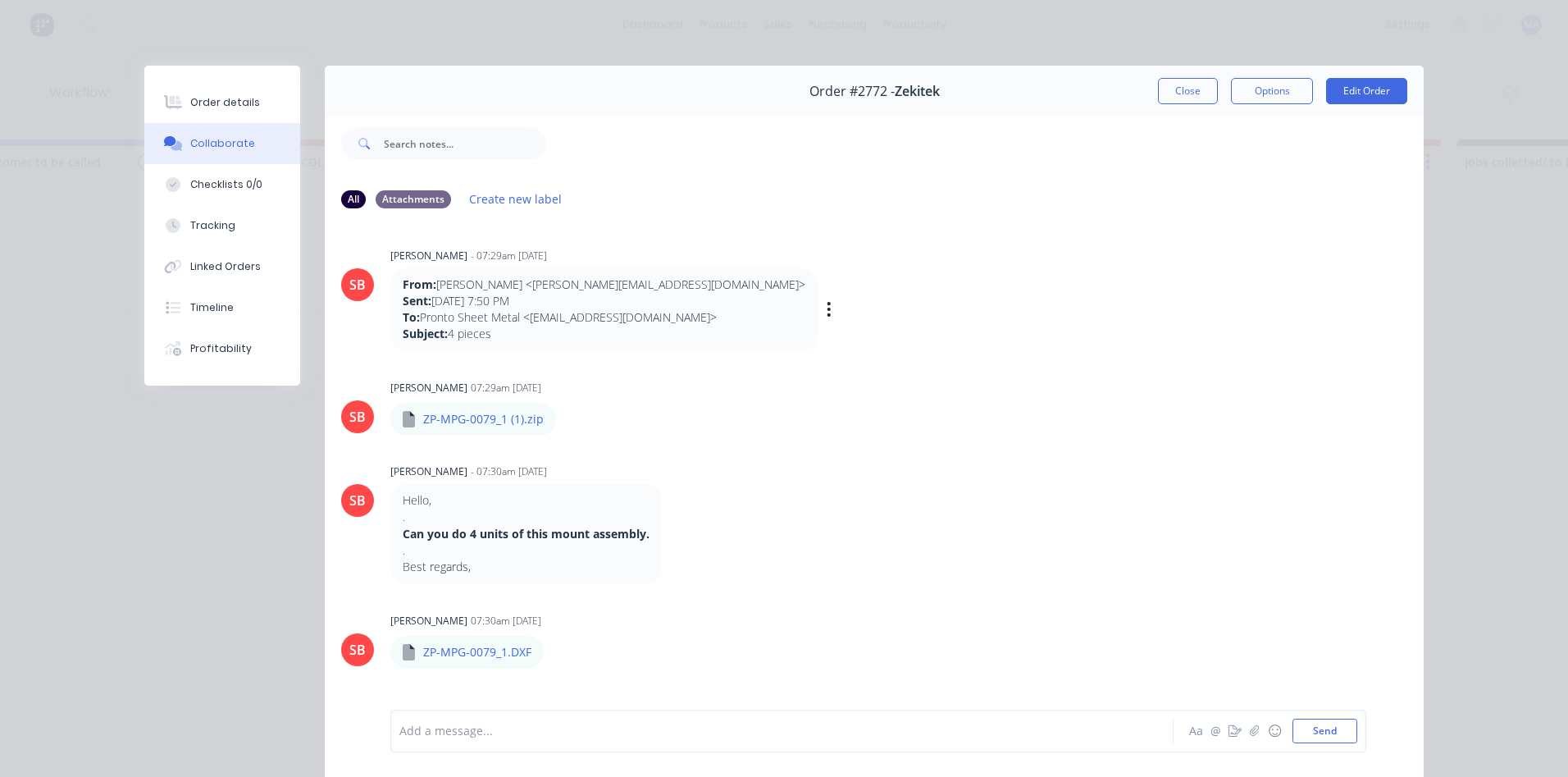
scroll to position [0, 0]
click at [235, 234] on button "Tracking" at bounding box center [222, 226] width 156 height 41
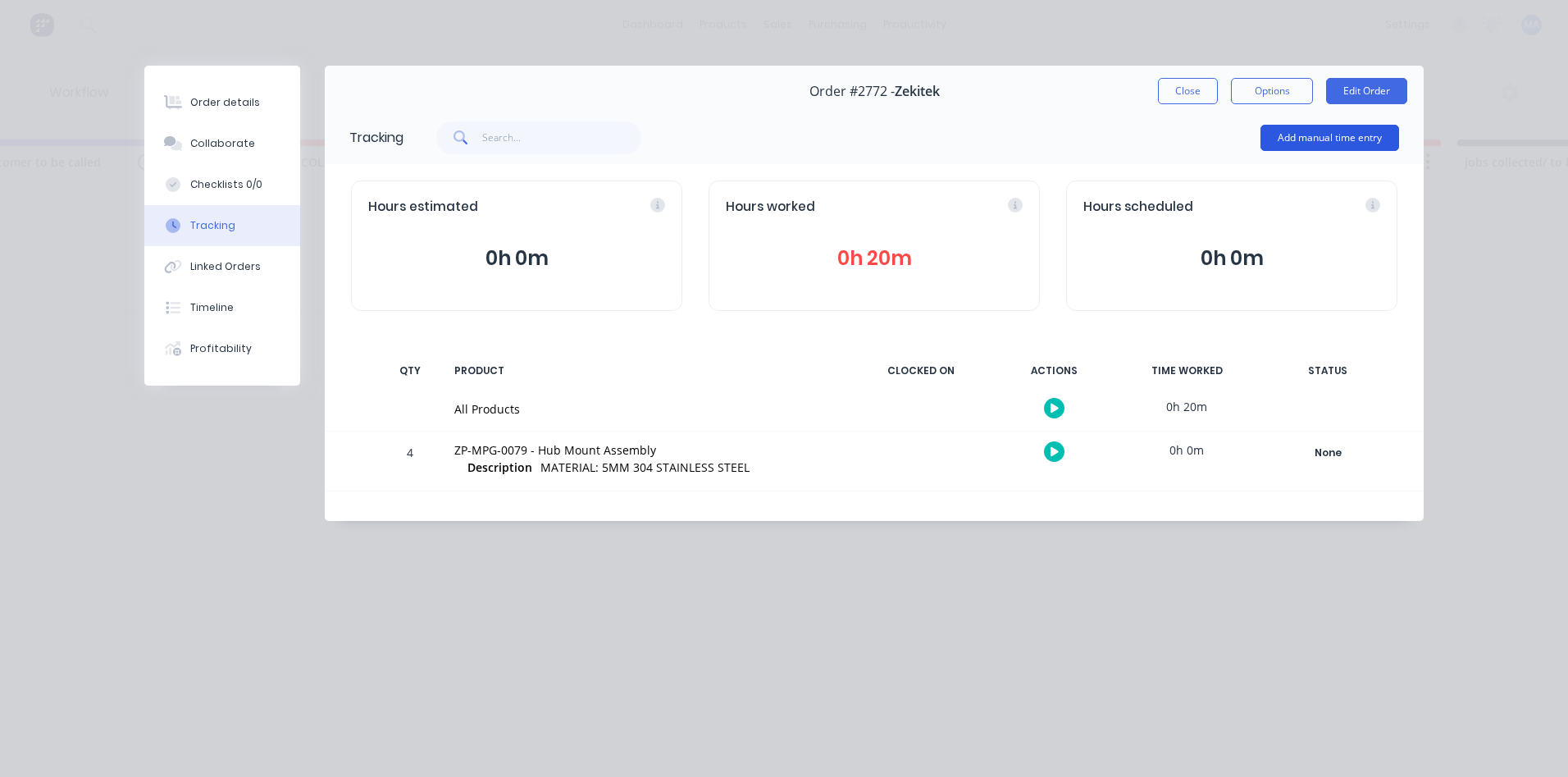
click at [1311, 137] on button "Add manual time entry" at bounding box center [1329, 137] width 139 height 27
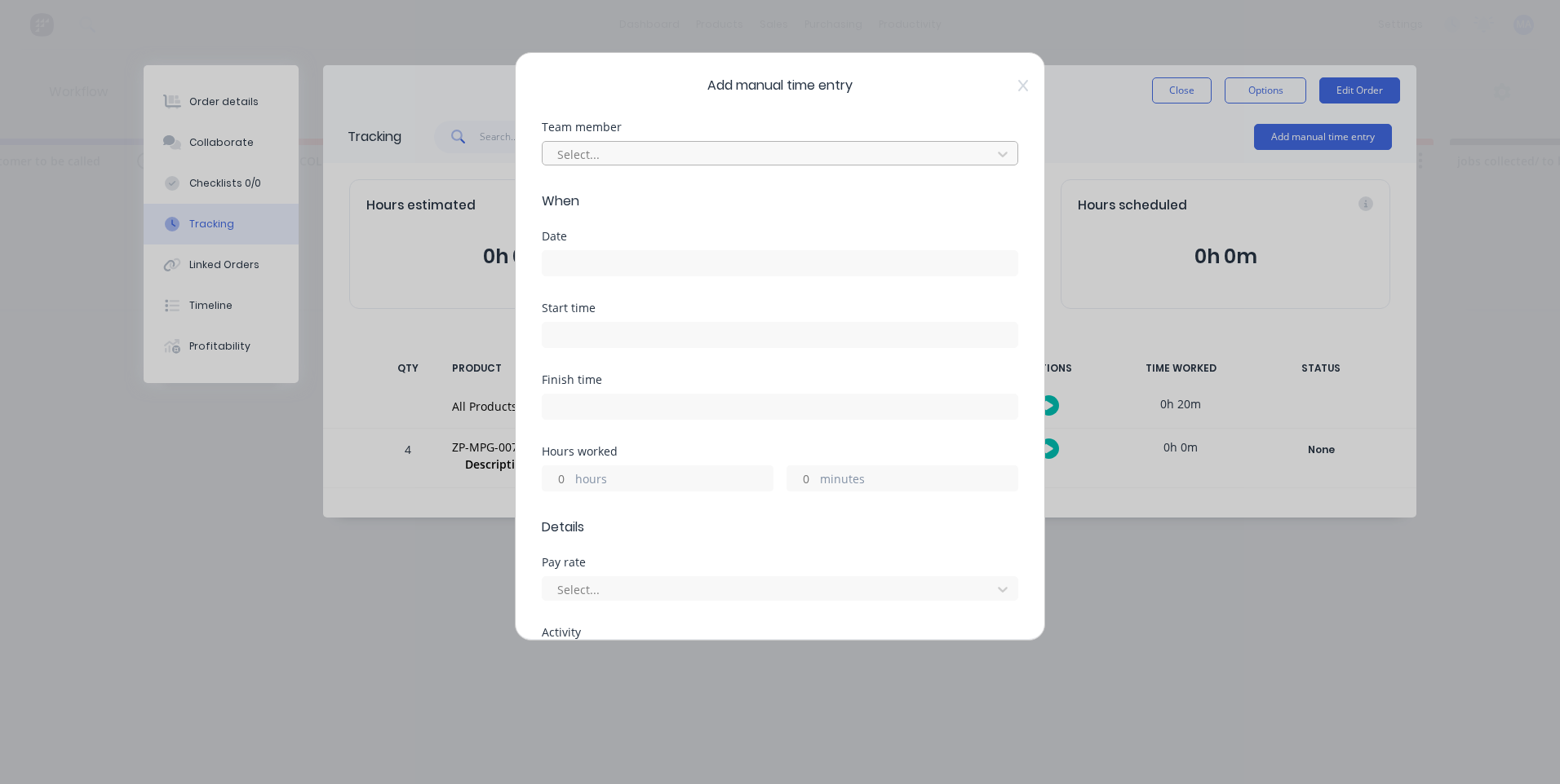
click at [726, 141] on div "Select..." at bounding box center [780, 153] width 477 height 24
click at [722, 153] on div at bounding box center [770, 154] width 428 height 21
drag, startPoint x: 284, startPoint y: 698, endPoint x: 863, endPoint y: 740, distance: 580.5
drag, startPoint x: 872, startPoint y: 730, endPoint x: 233, endPoint y: 722, distance: 639.1
click at [1190, 650] on div "Add manual time entry Team member Select... When Date Start time Finish time Ho…" at bounding box center [780, 392] width 1560 height 784
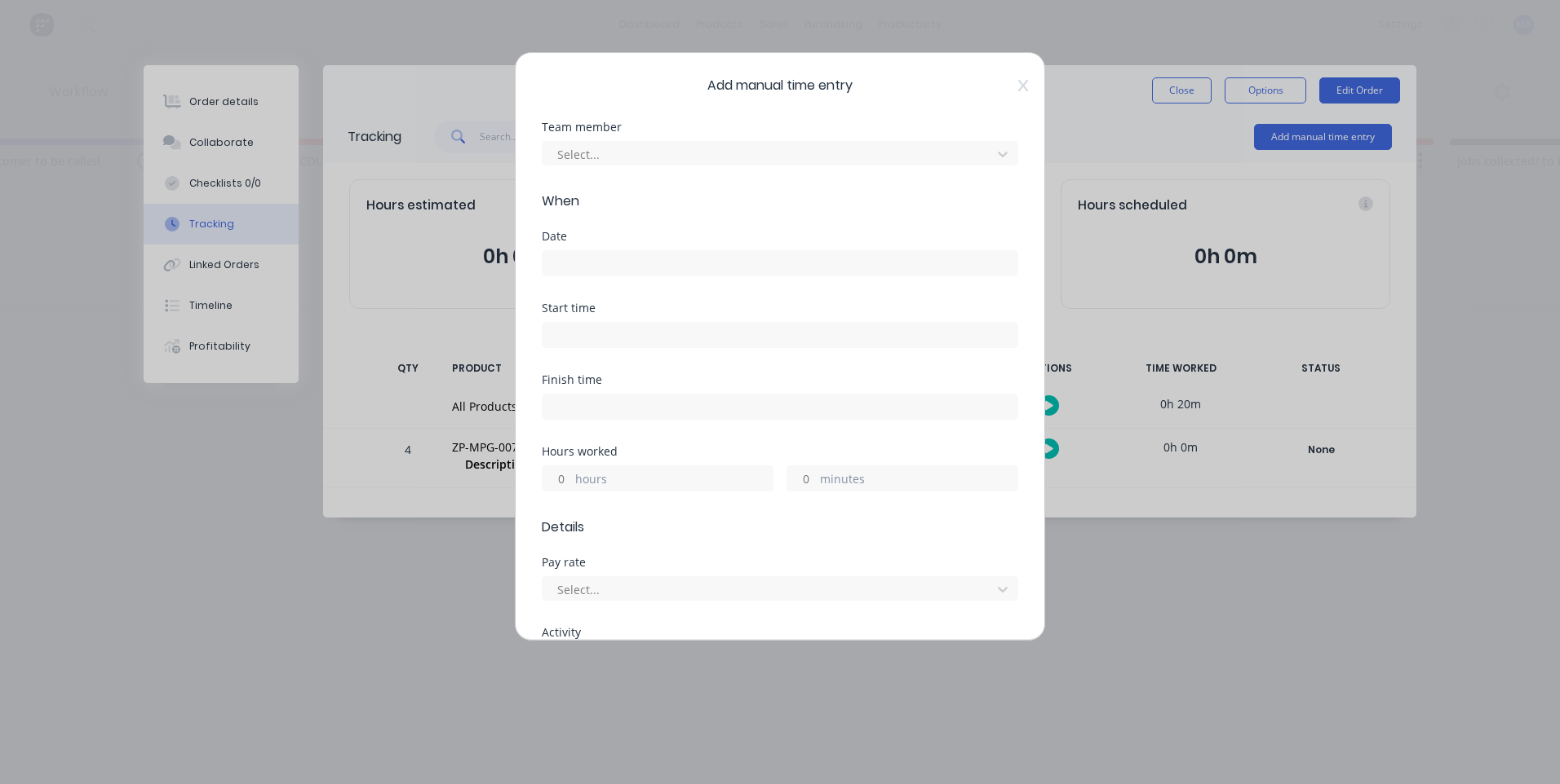
drag, startPoint x: 1213, startPoint y: 648, endPoint x: 527, endPoint y: 677, distance: 686.6
drag, startPoint x: 315, startPoint y: 613, endPoint x: 681, endPoint y: 595, distance: 366.4
click at [1001, 85] on span "Add manual time entry" at bounding box center [780, 85] width 477 height 20
click at [1018, 85] on icon at bounding box center [1023, 85] width 10 height 13
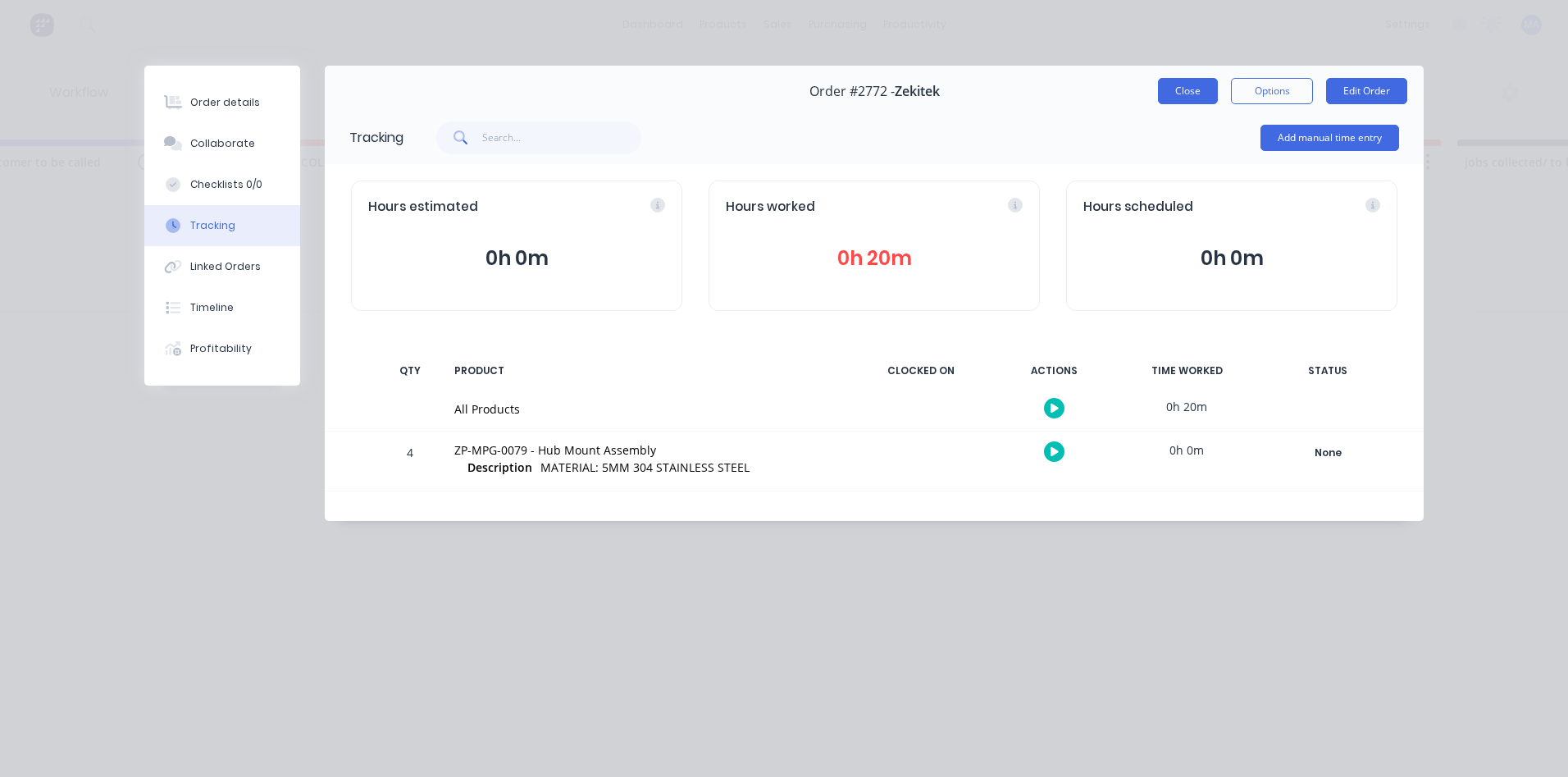
click at [1198, 99] on button "Close" at bounding box center [1188, 91] width 60 height 27
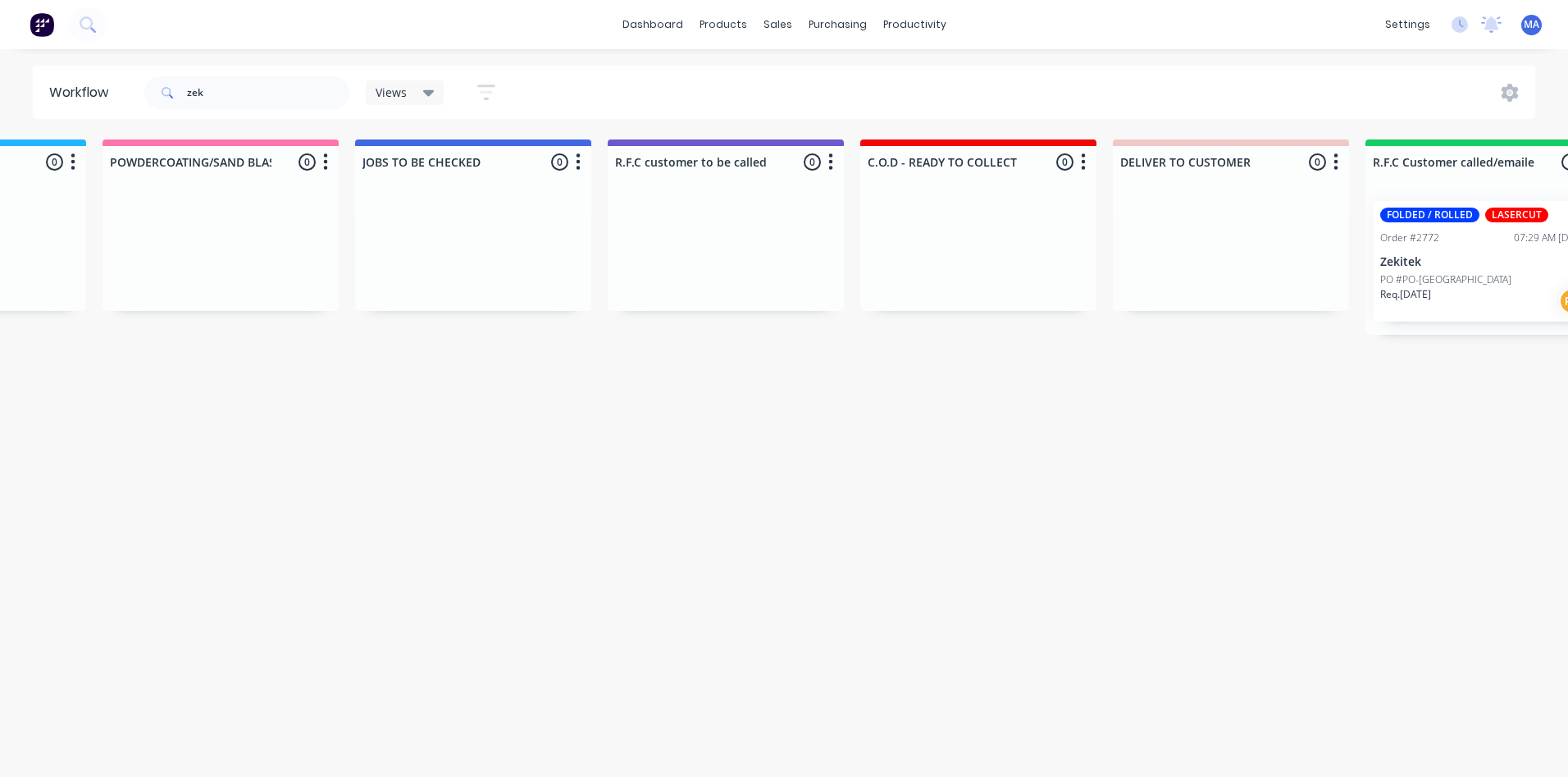
drag, startPoint x: 1092, startPoint y: 407, endPoint x: 1002, endPoint y: 422, distance: 91.2
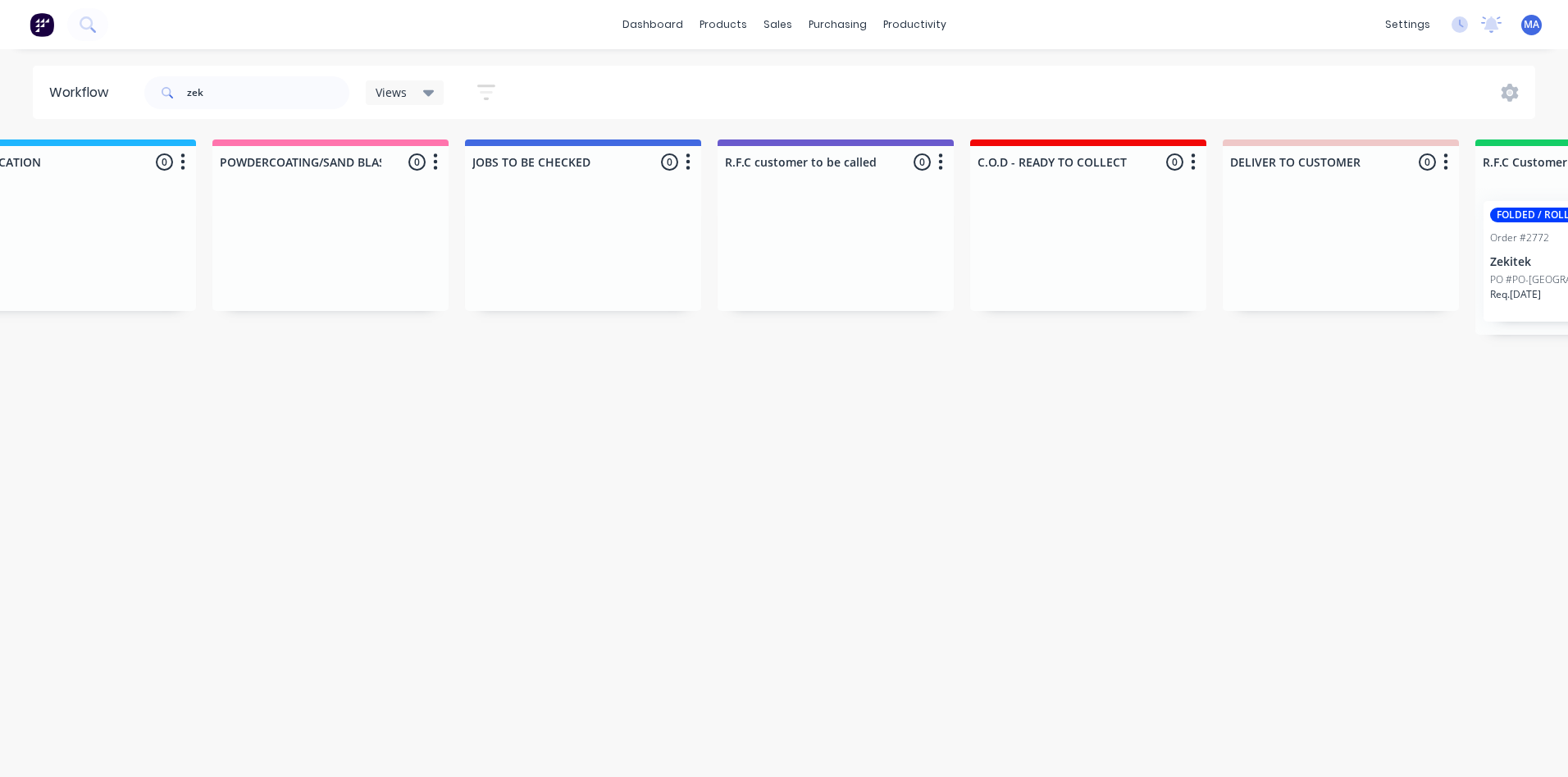
drag, startPoint x: 1007, startPoint y: 434, endPoint x: 971, endPoint y: 441, distance: 36.7
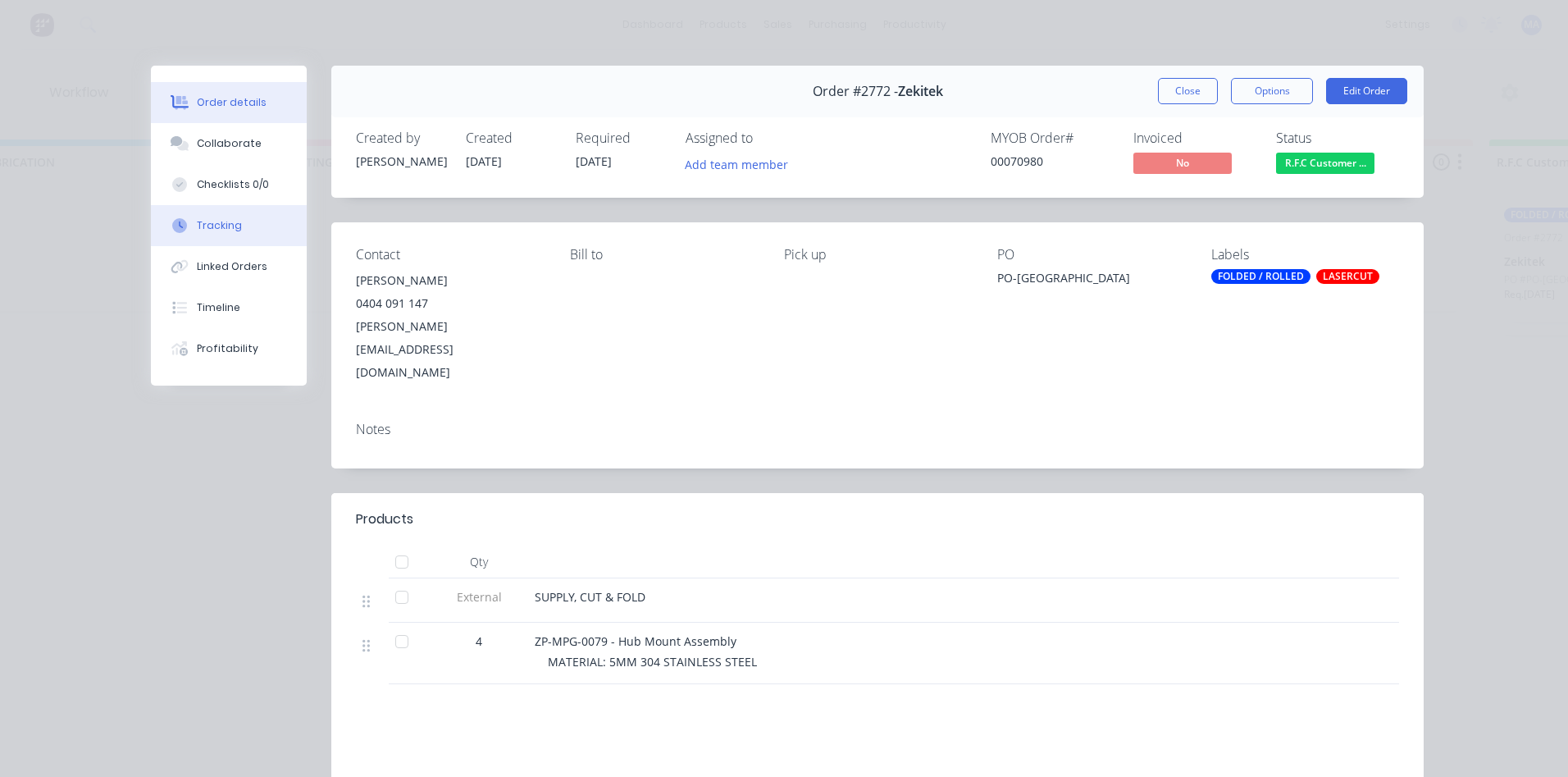
click at [232, 232] on div "Tracking" at bounding box center [220, 225] width 45 height 15
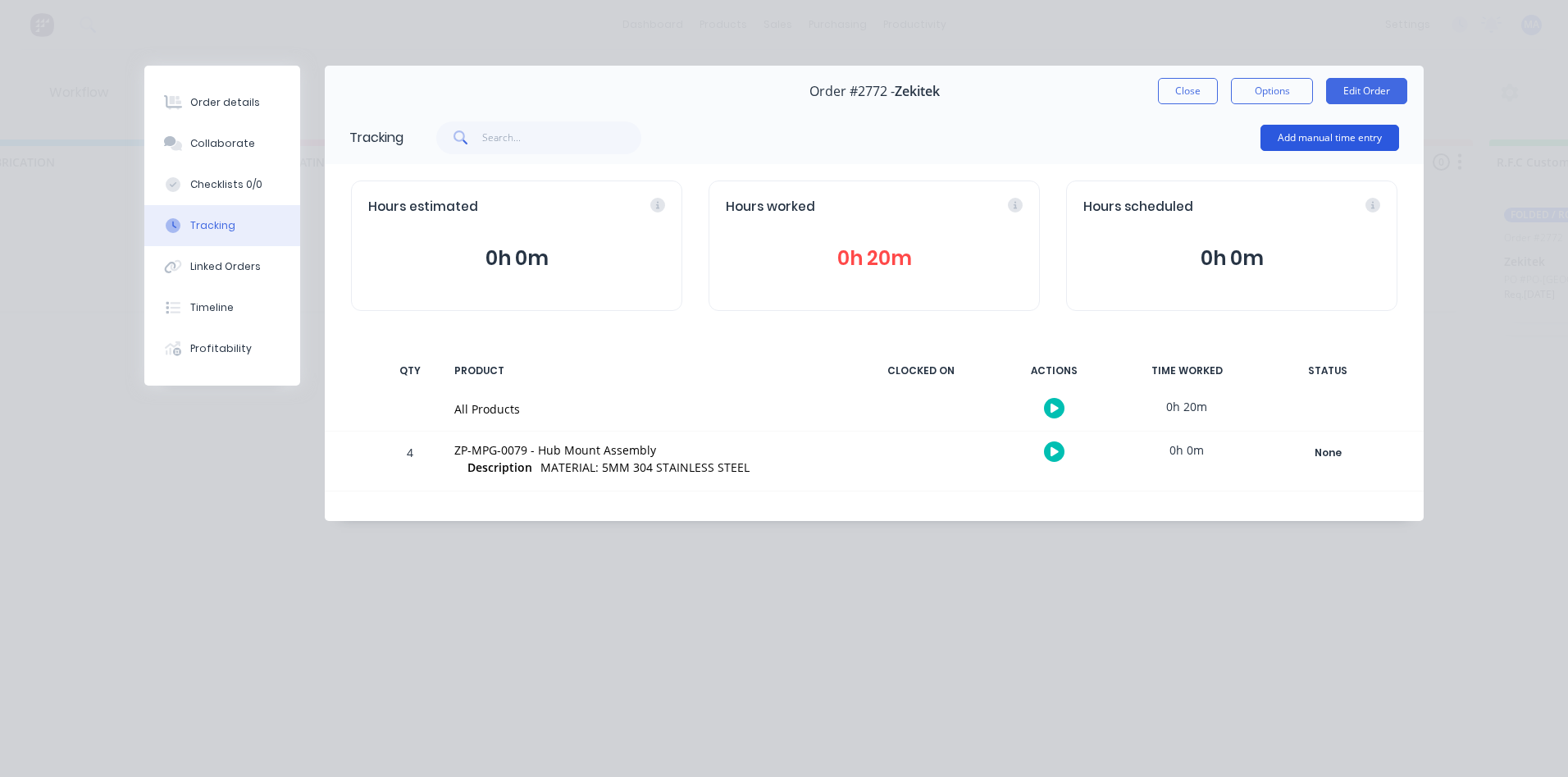
click at [1276, 134] on button "Add manual time entry" at bounding box center [1329, 137] width 139 height 27
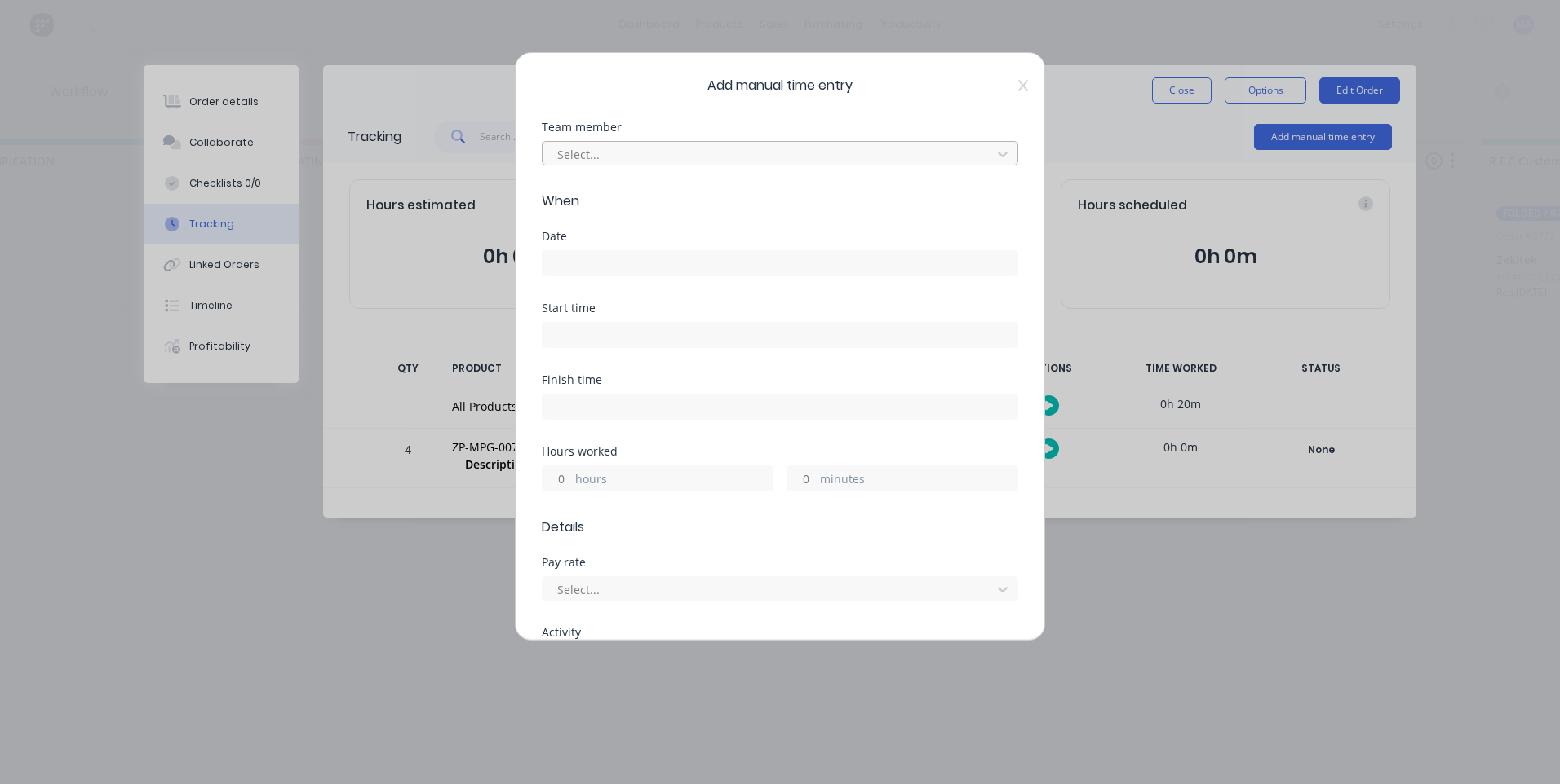
click at [619, 158] on div at bounding box center [770, 154] width 428 height 21
click at [682, 159] on div at bounding box center [770, 154] width 428 height 21
click at [987, 162] on div at bounding box center [1002, 154] width 29 height 26
click at [275, 567] on div "Add manual time entry Team member Select... When Date Start time Finish time Ho…" at bounding box center [780, 392] width 1560 height 784
click at [1002, 87] on span "Add manual time entry" at bounding box center [780, 85] width 477 height 20
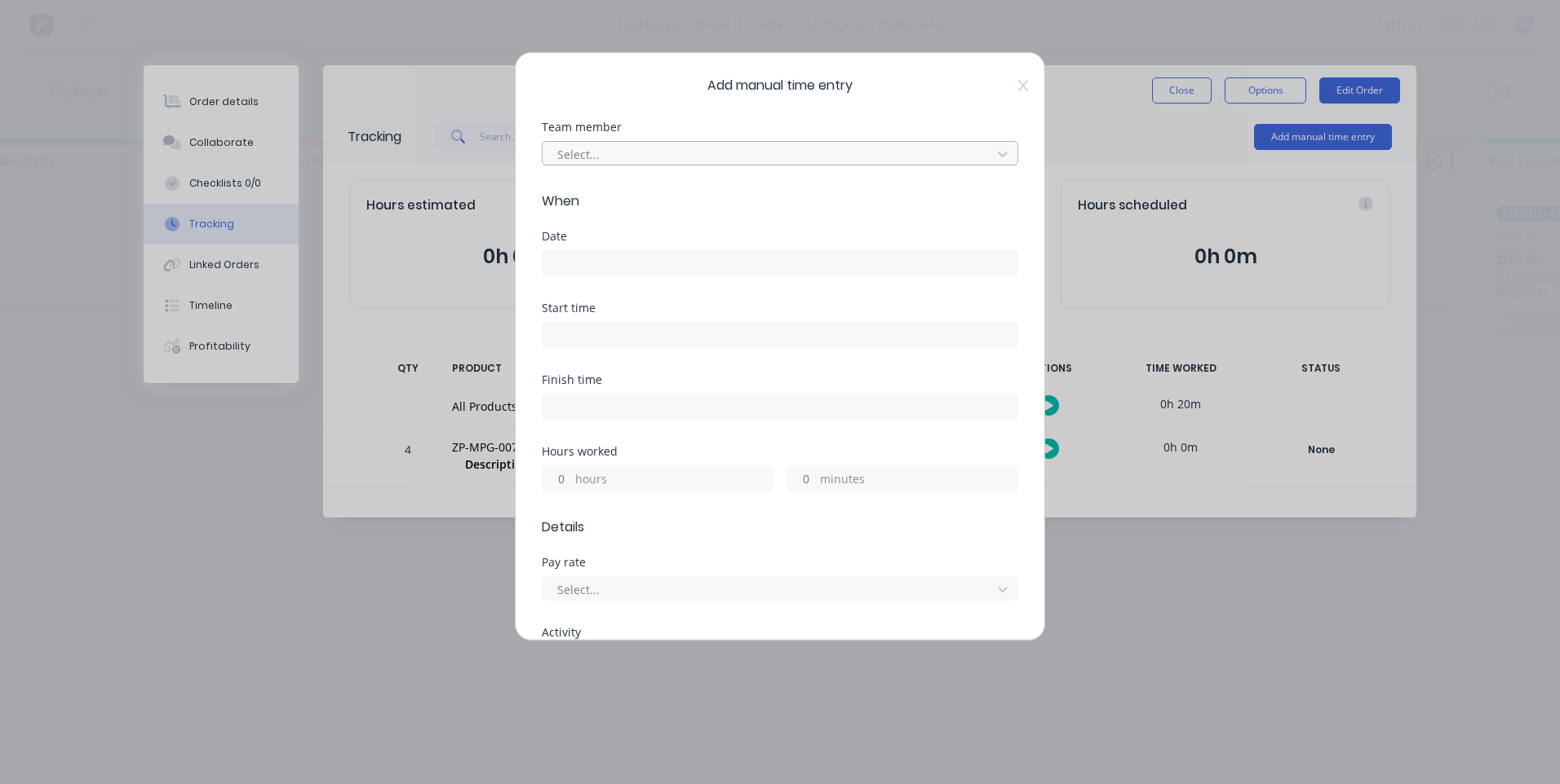
click at [1018, 87] on icon at bounding box center [1023, 85] width 10 height 13
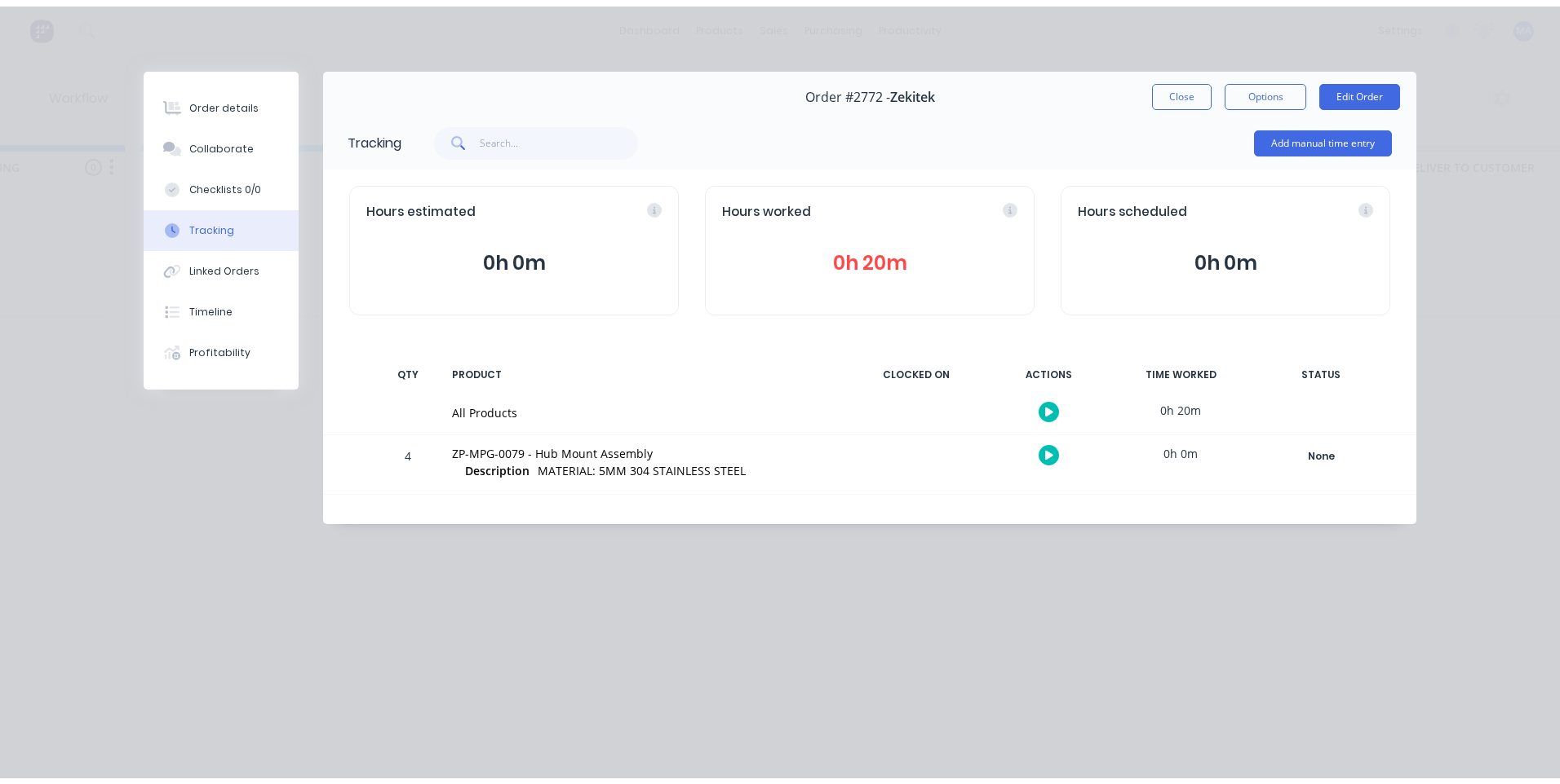
scroll to position [0, 0]
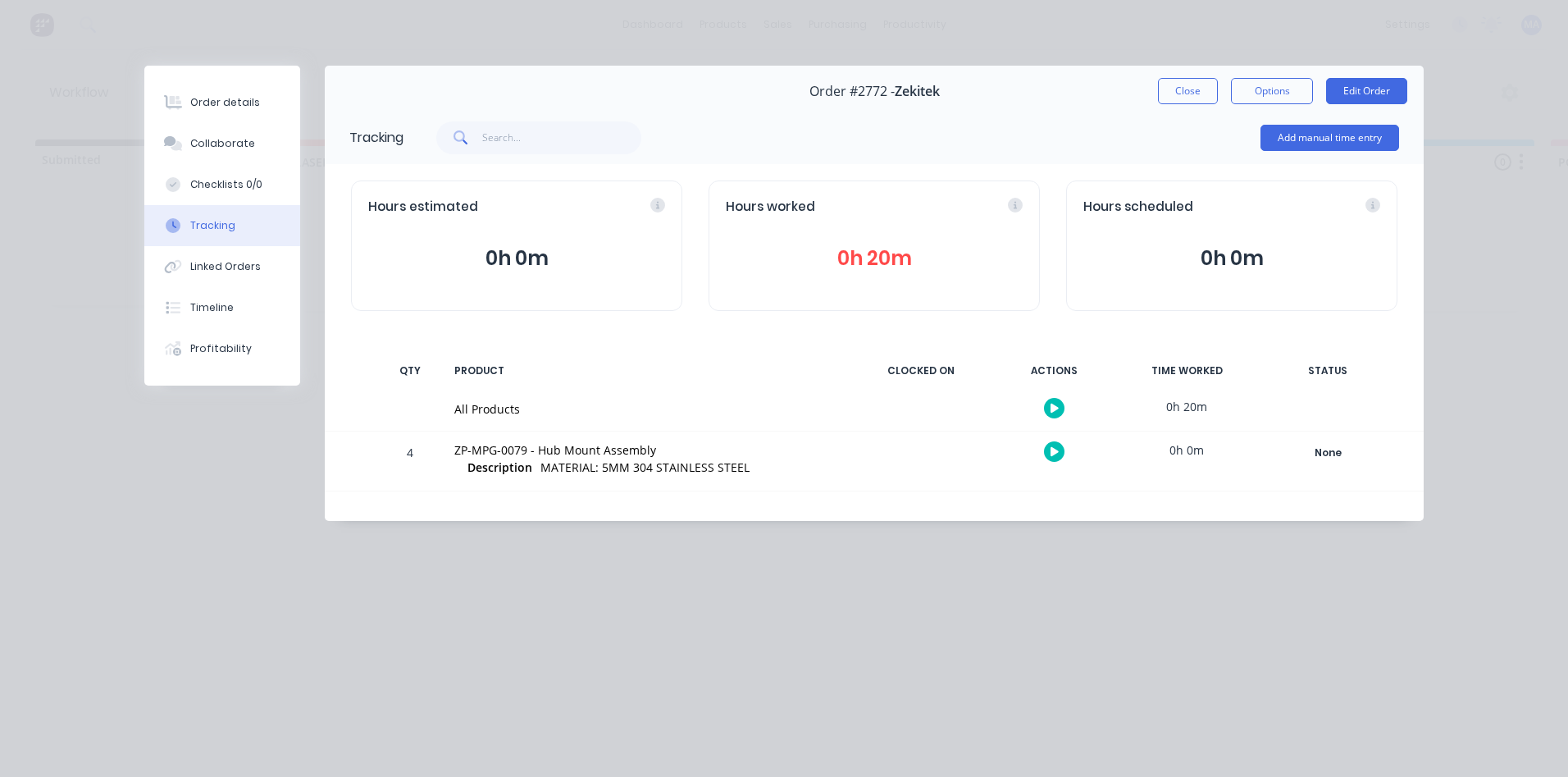
drag, startPoint x: 842, startPoint y: 665, endPoint x: 442, endPoint y: 666, distance: 400.0
click at [1319, 146] on button "Add manual time entry" at bounding box center [1329, 137] width 139 height 27
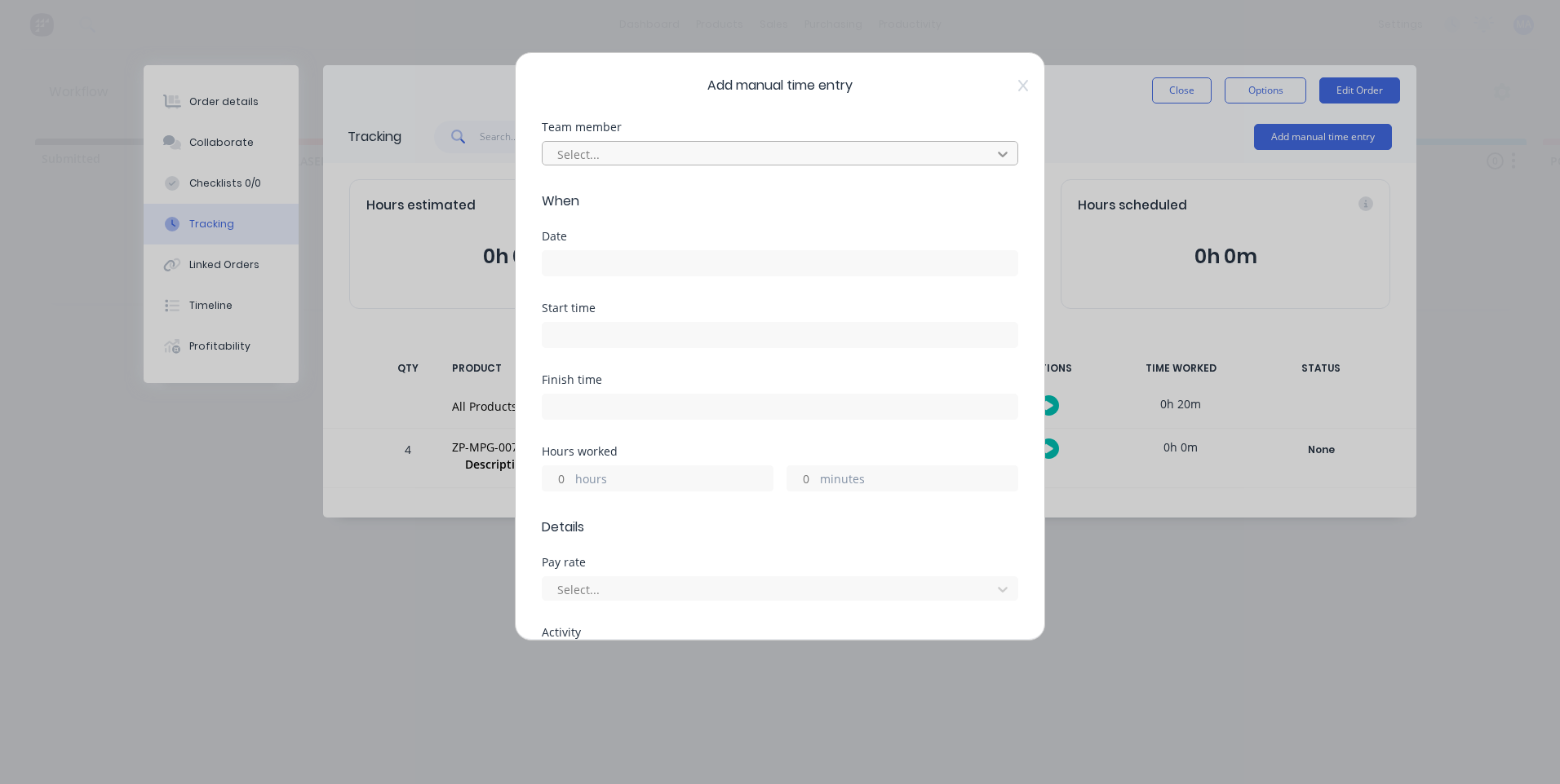
click at [998, 155] on div at bounding box center [1002, 154] width 29 height 26
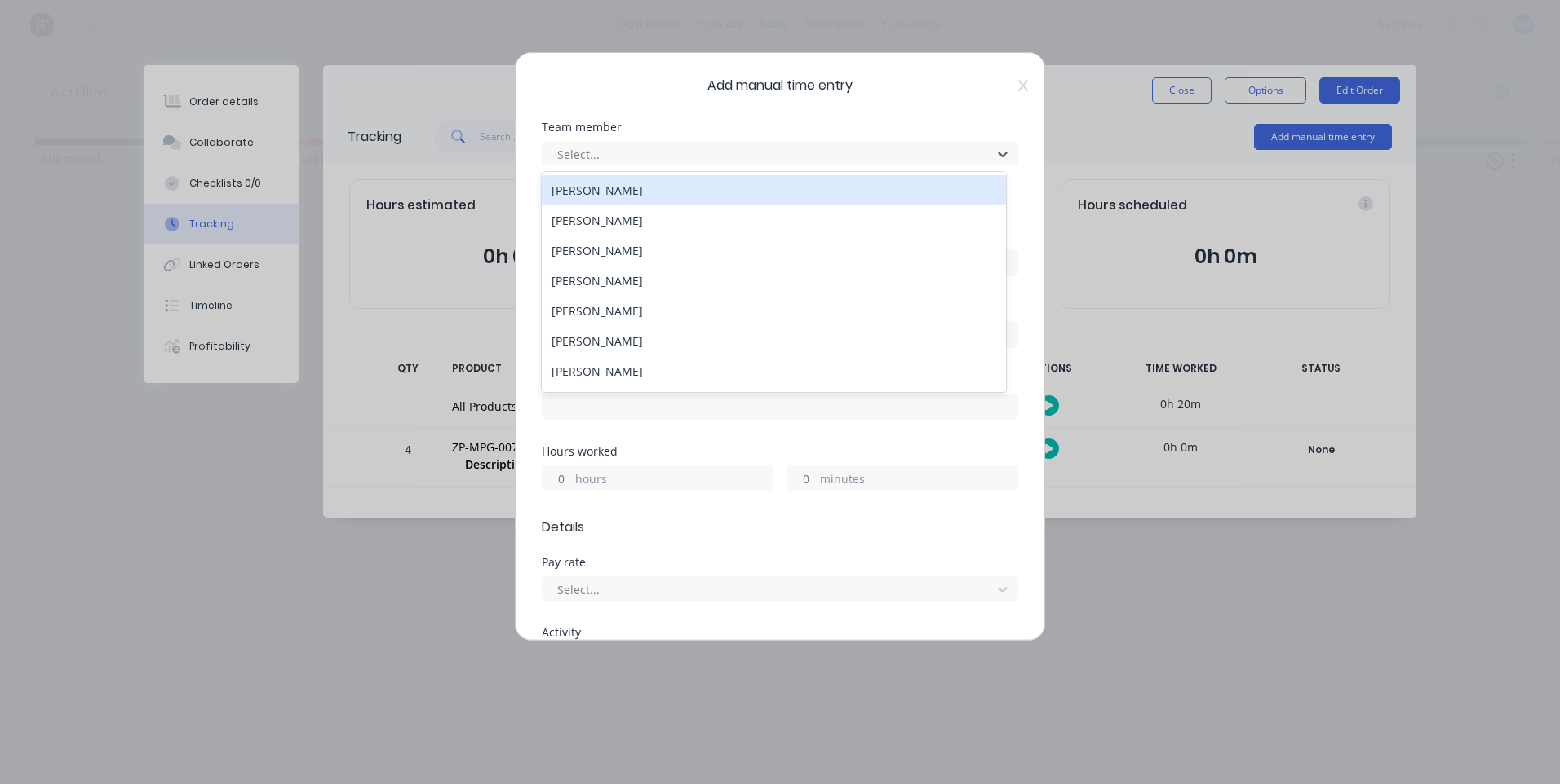
click at [761, 194] on div "[PERSON_NAME]" at bounding box center [773, 190] width 464 height 30
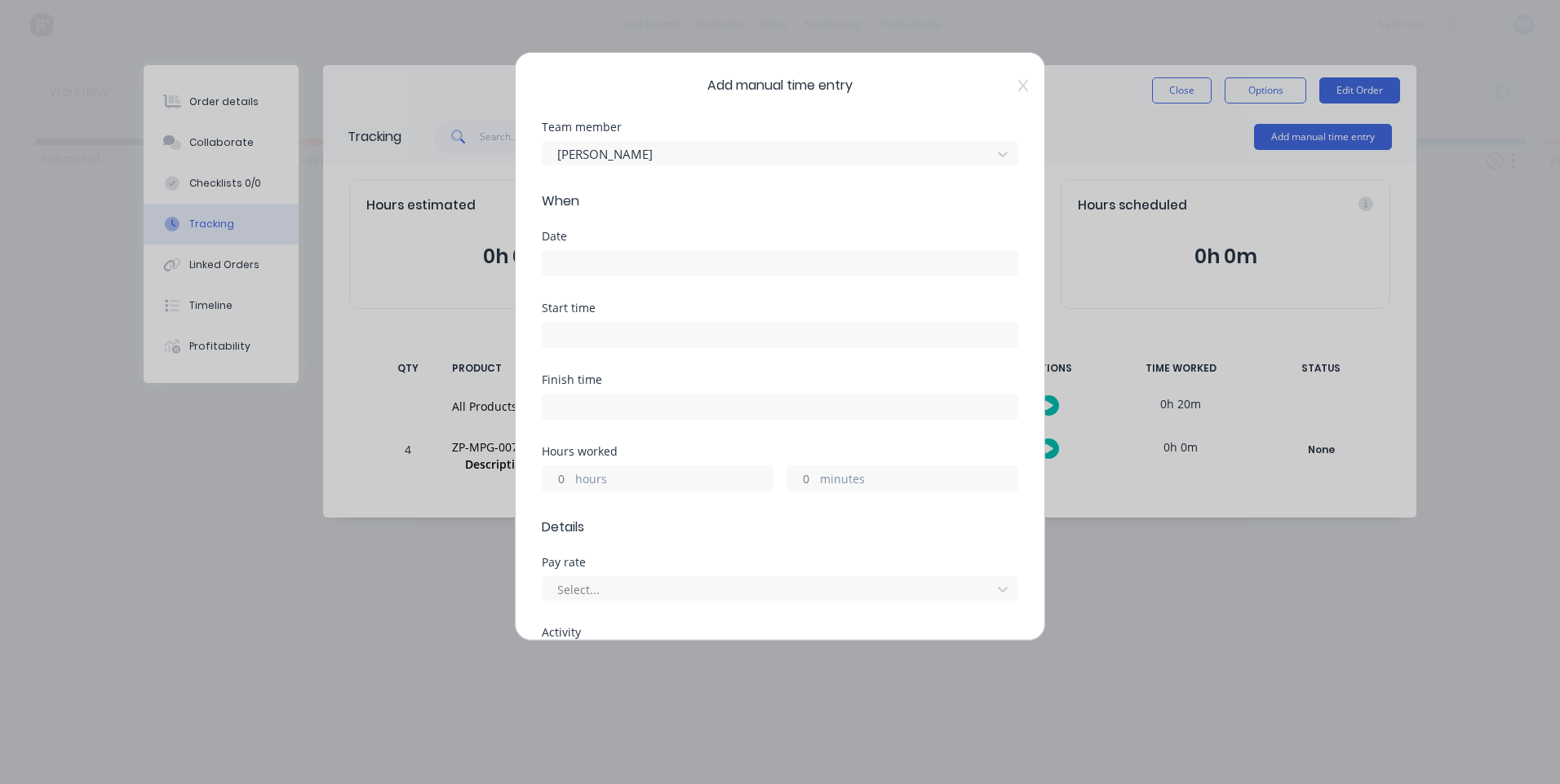
click at [653, 259] on input at bounding box center [780, 263] width 475 height 24
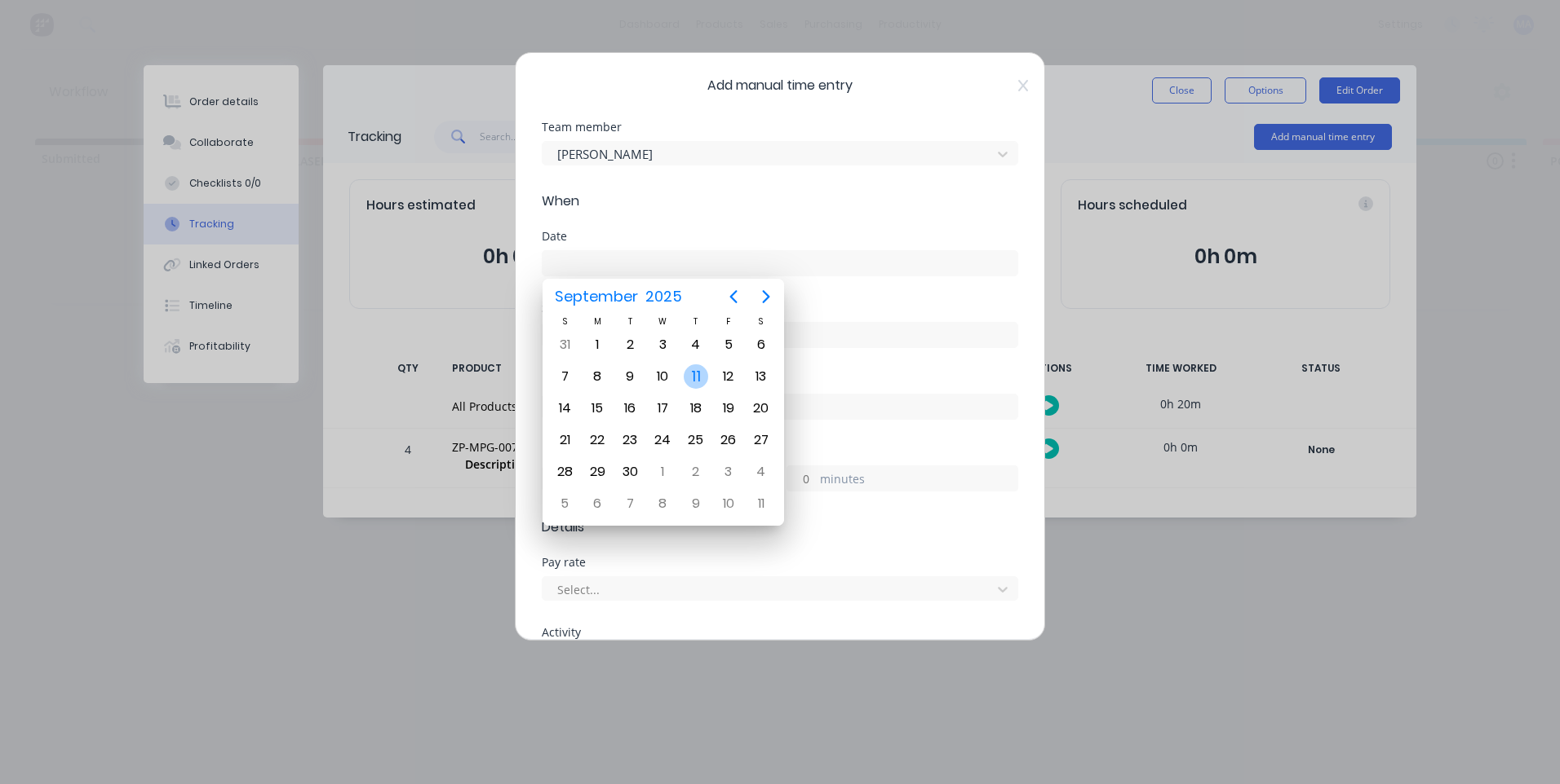
click at [693, 377] on div "11" at bounding box center [695, 376] width 25 height 24
type input "[DATE]"
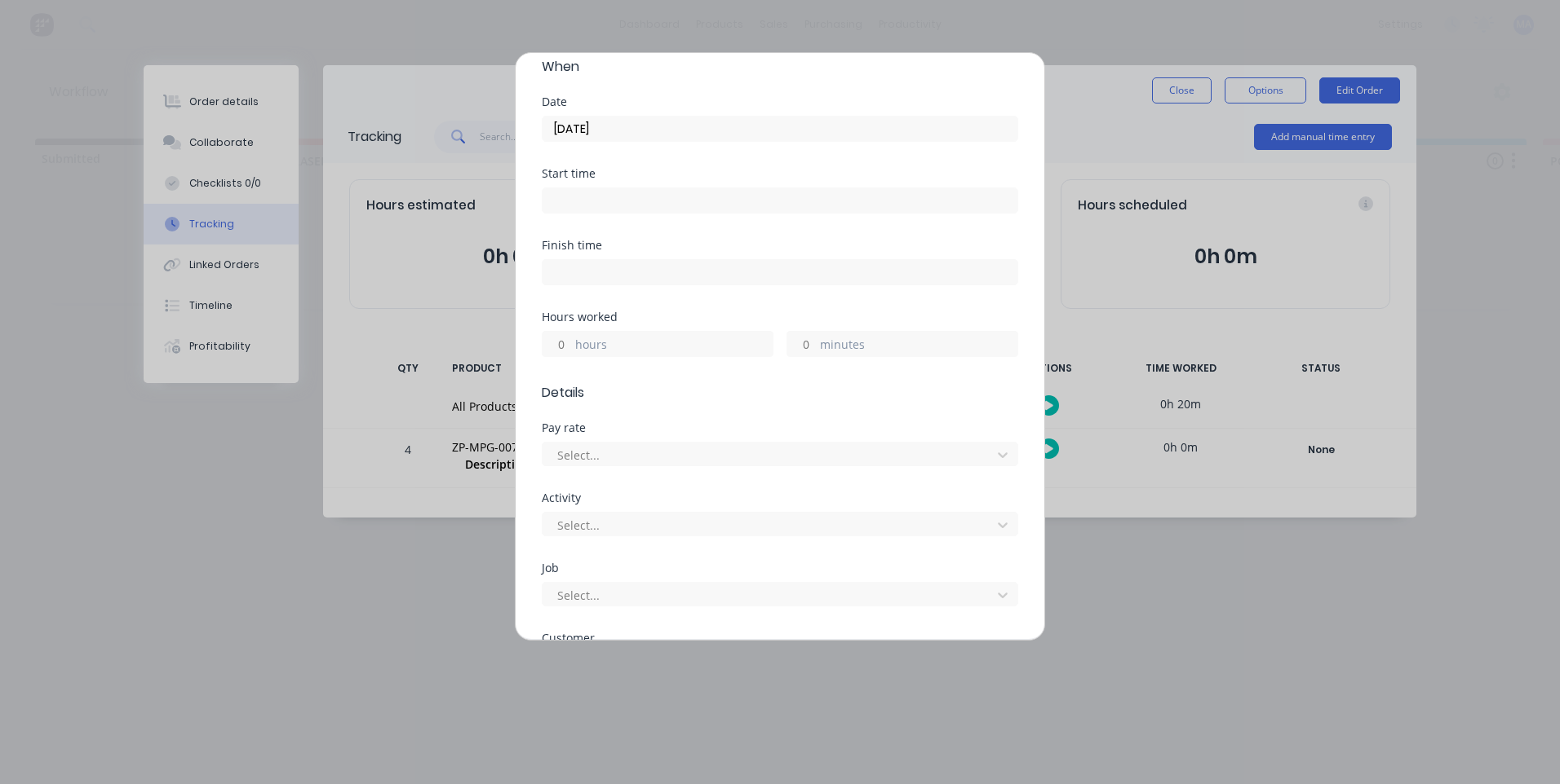
scroll to position [163, 0]
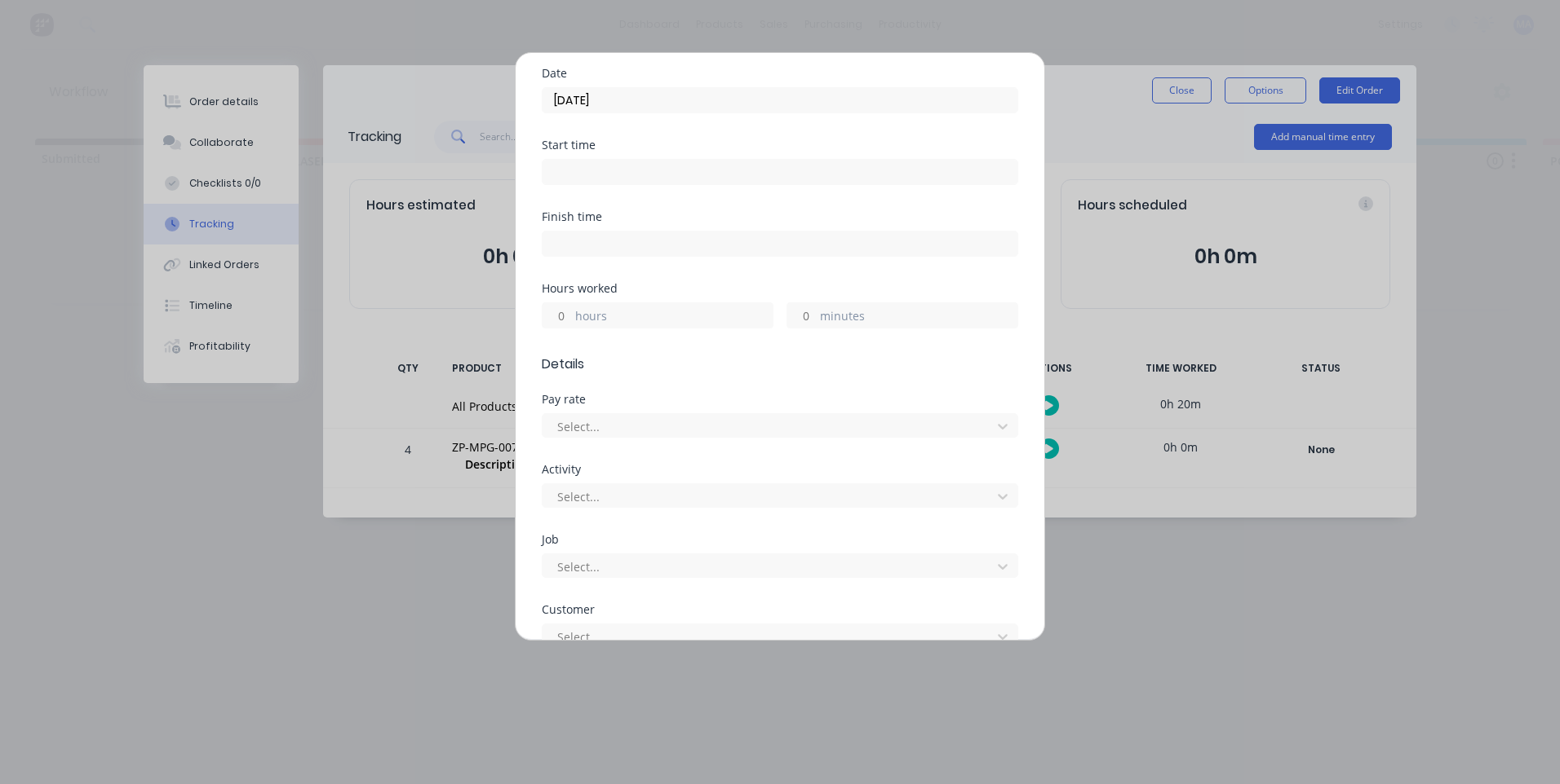
click at [817, 303] on div "minutes" at bounding box center [902, 316] width 231 height 26
click at [822, 318] on label "minutes" at bounding box center [918, 318] width 197 height 21
click at [816, 318] on input "minutes" at bounding box center [801, 315] width 28 height 24
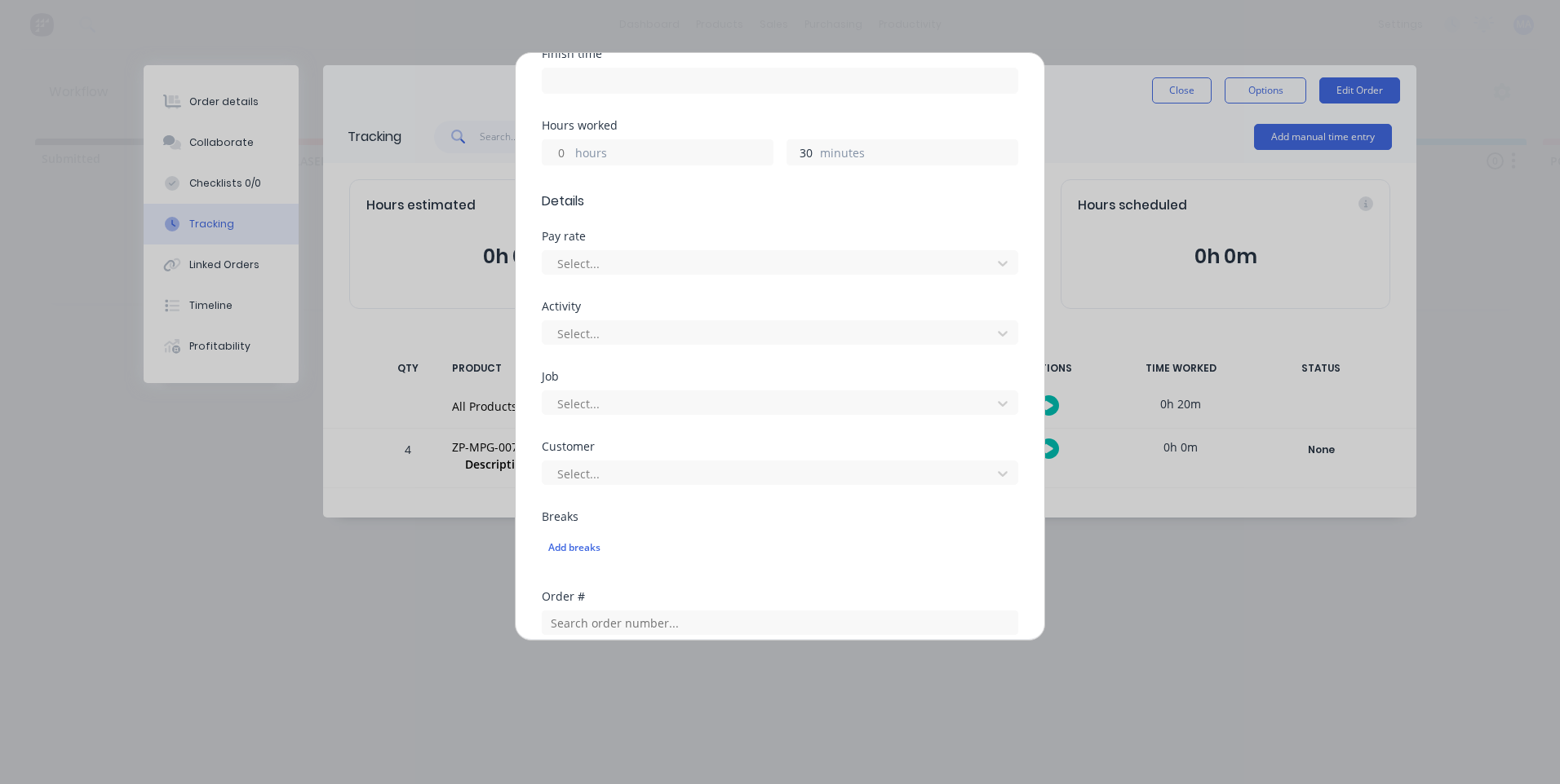
scroll to position [408, 0]
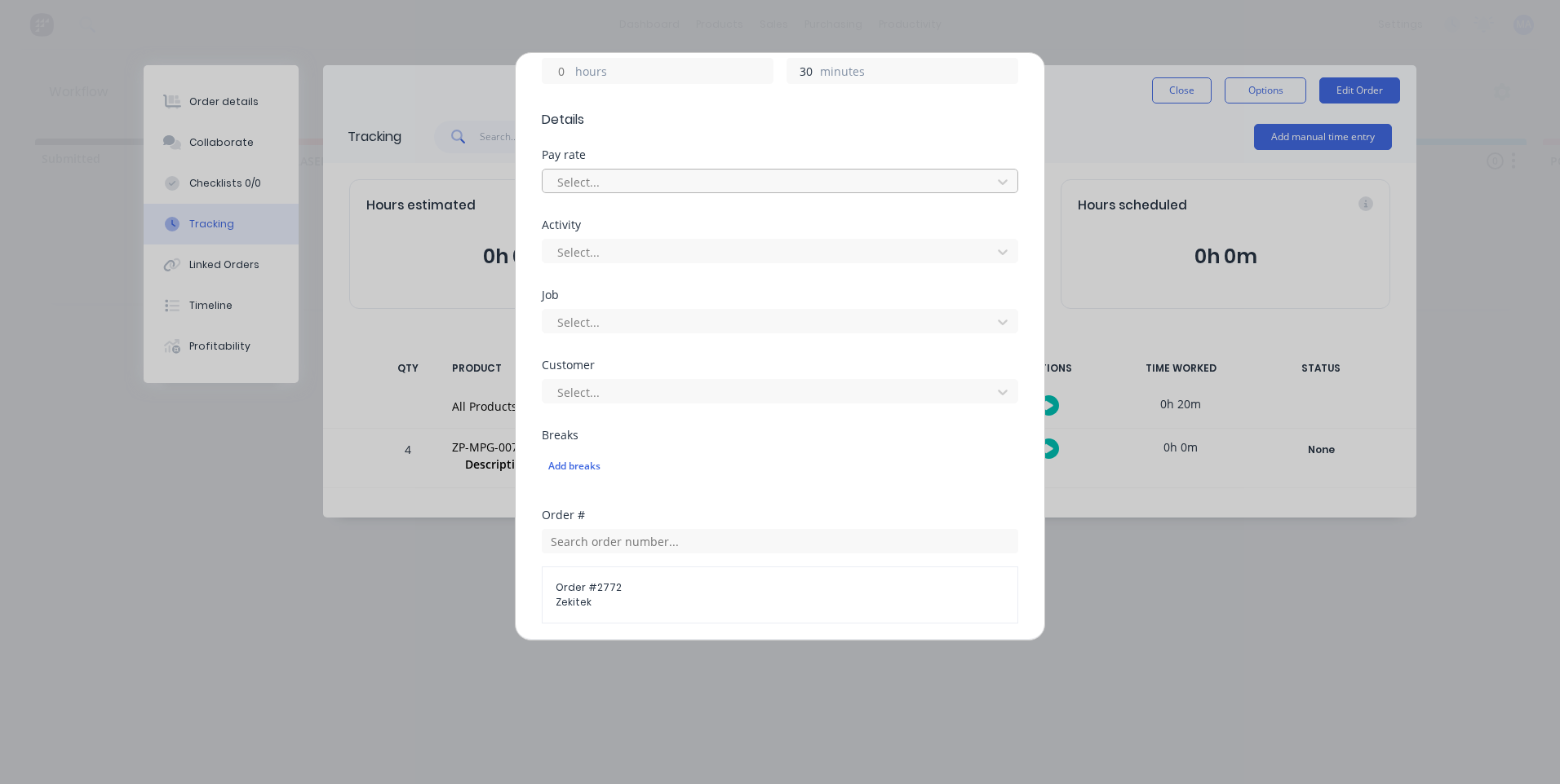
type input "30"
click at [732, 187] on div at bounding box center [770, 182] width 428 height 21
click at [730, 255] on div at bounding box center [770, 252] width 428 height 21
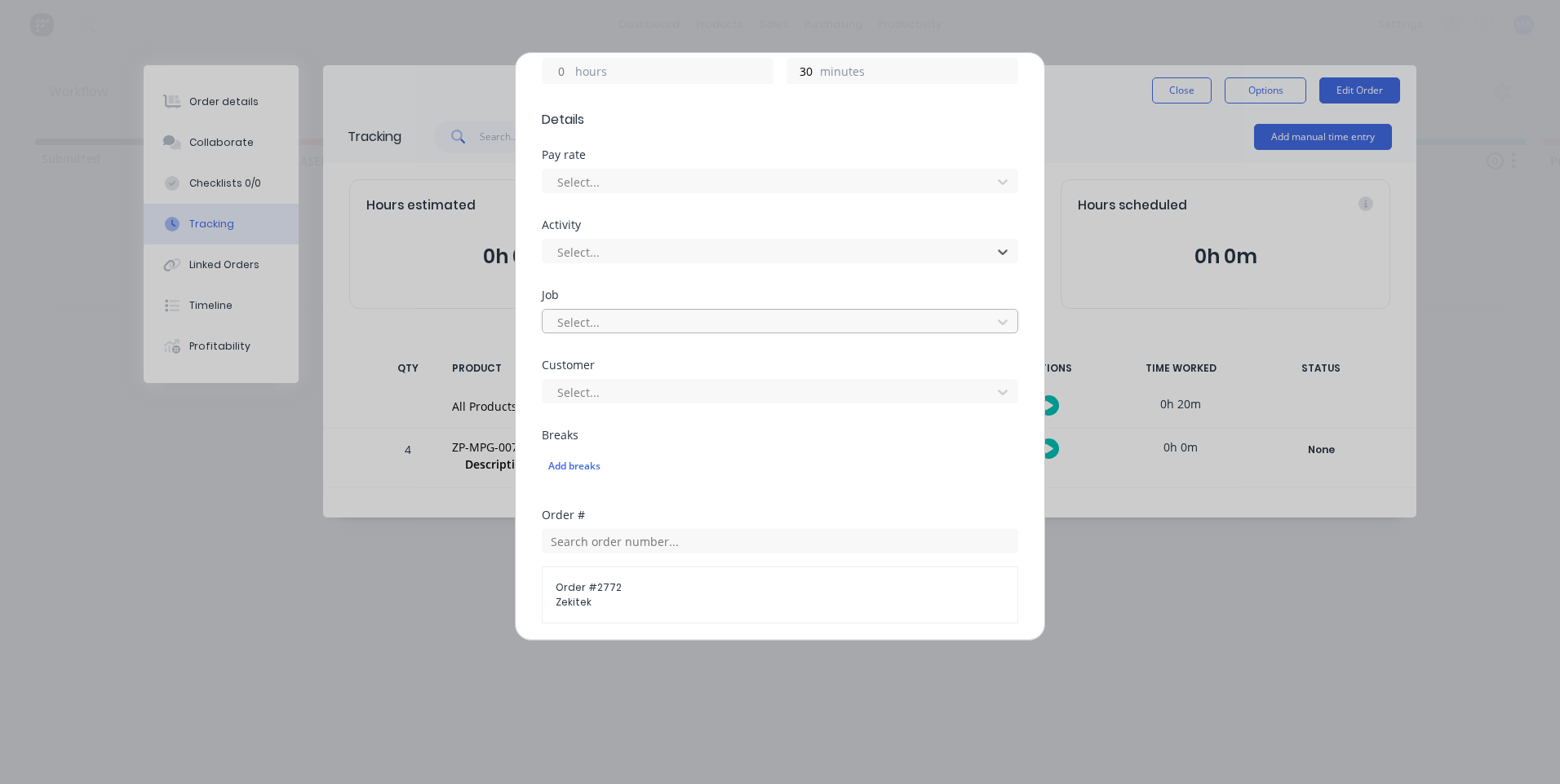
click at [719, 318] on div at bounding box center [770, 322] width 428 height 21
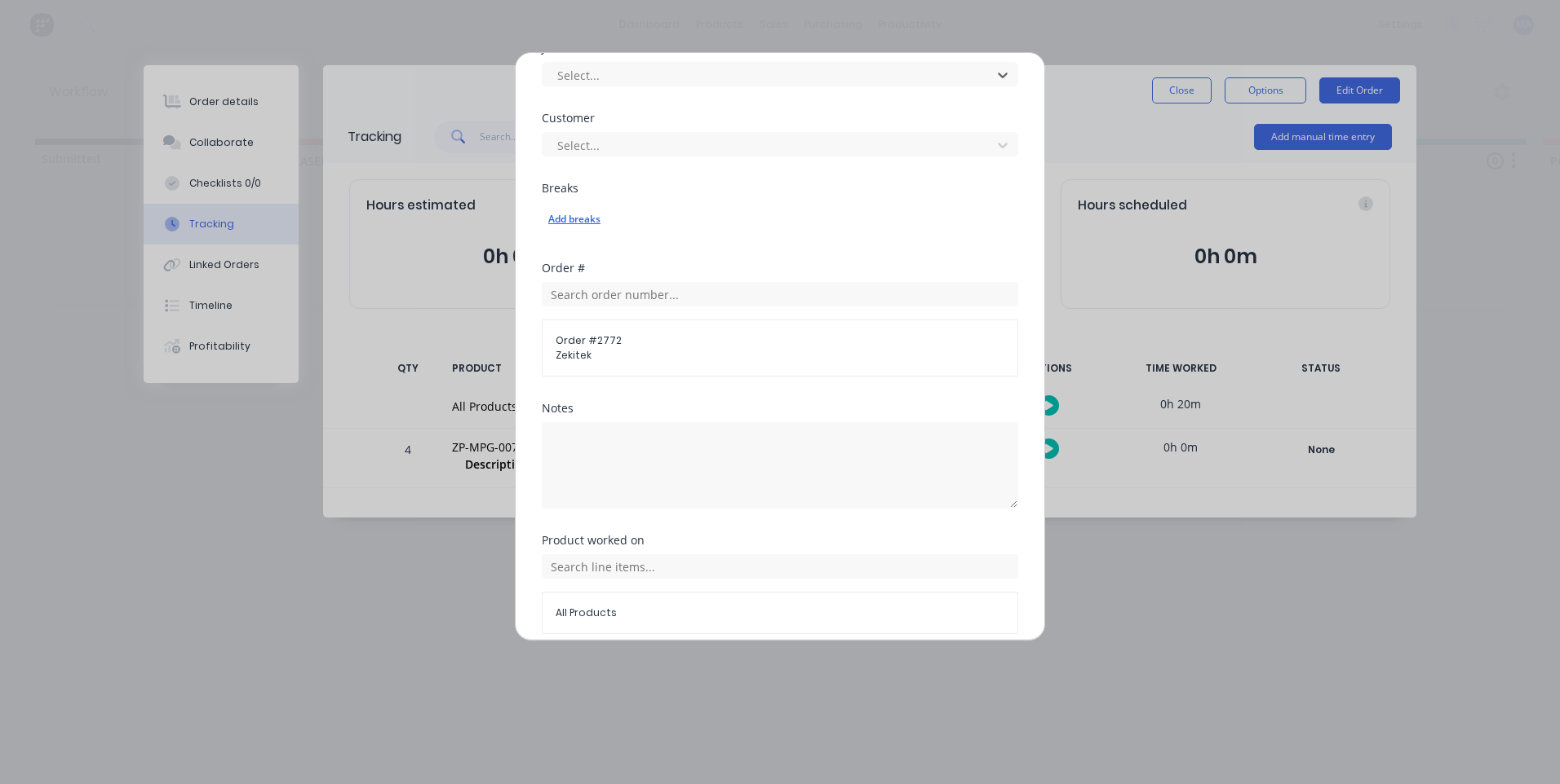
scroll to position [724, 0]
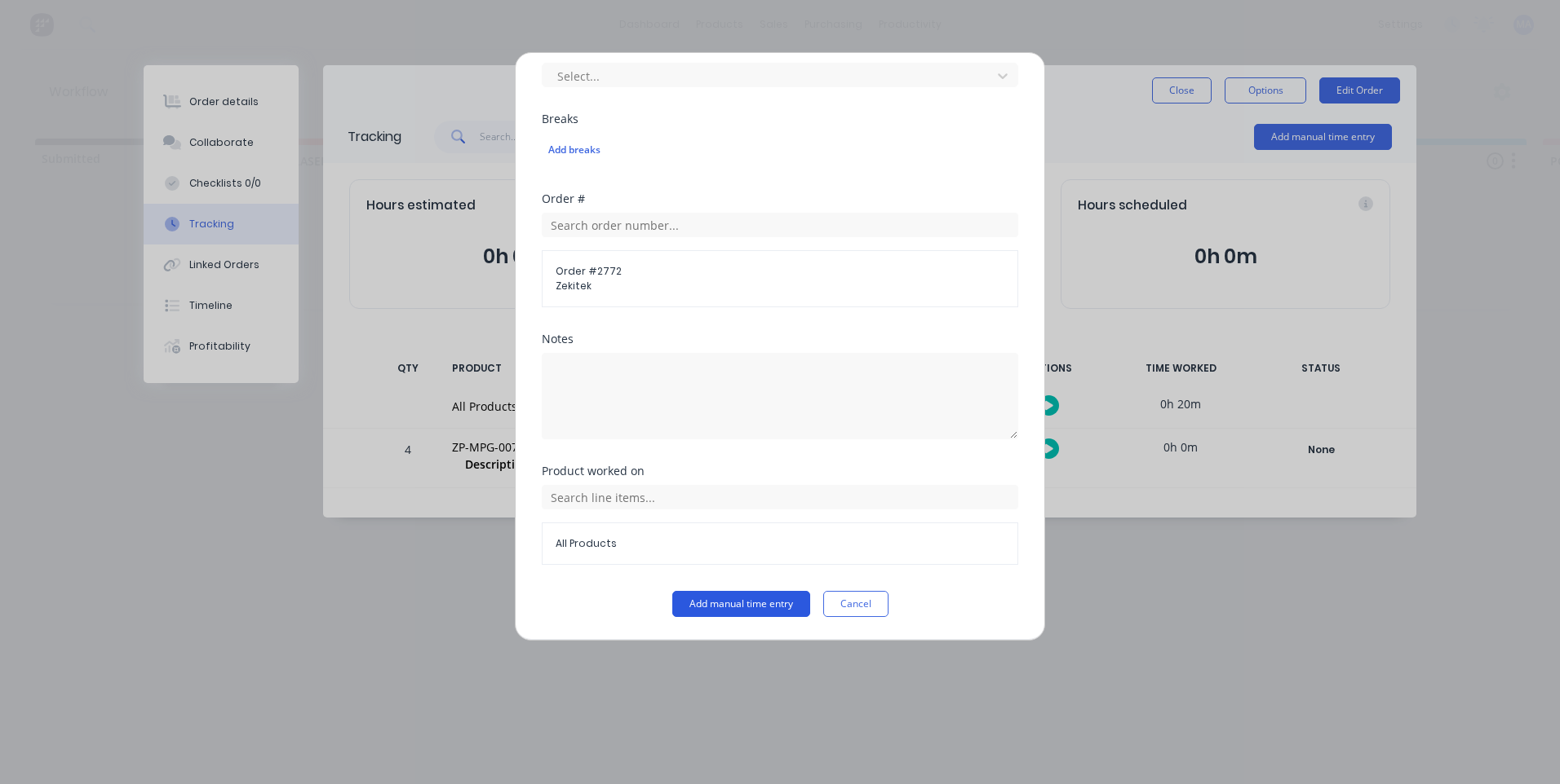
click at [708, 601] on button "Add manual time entry" at bounding box center [741, 604] width 138 height 26
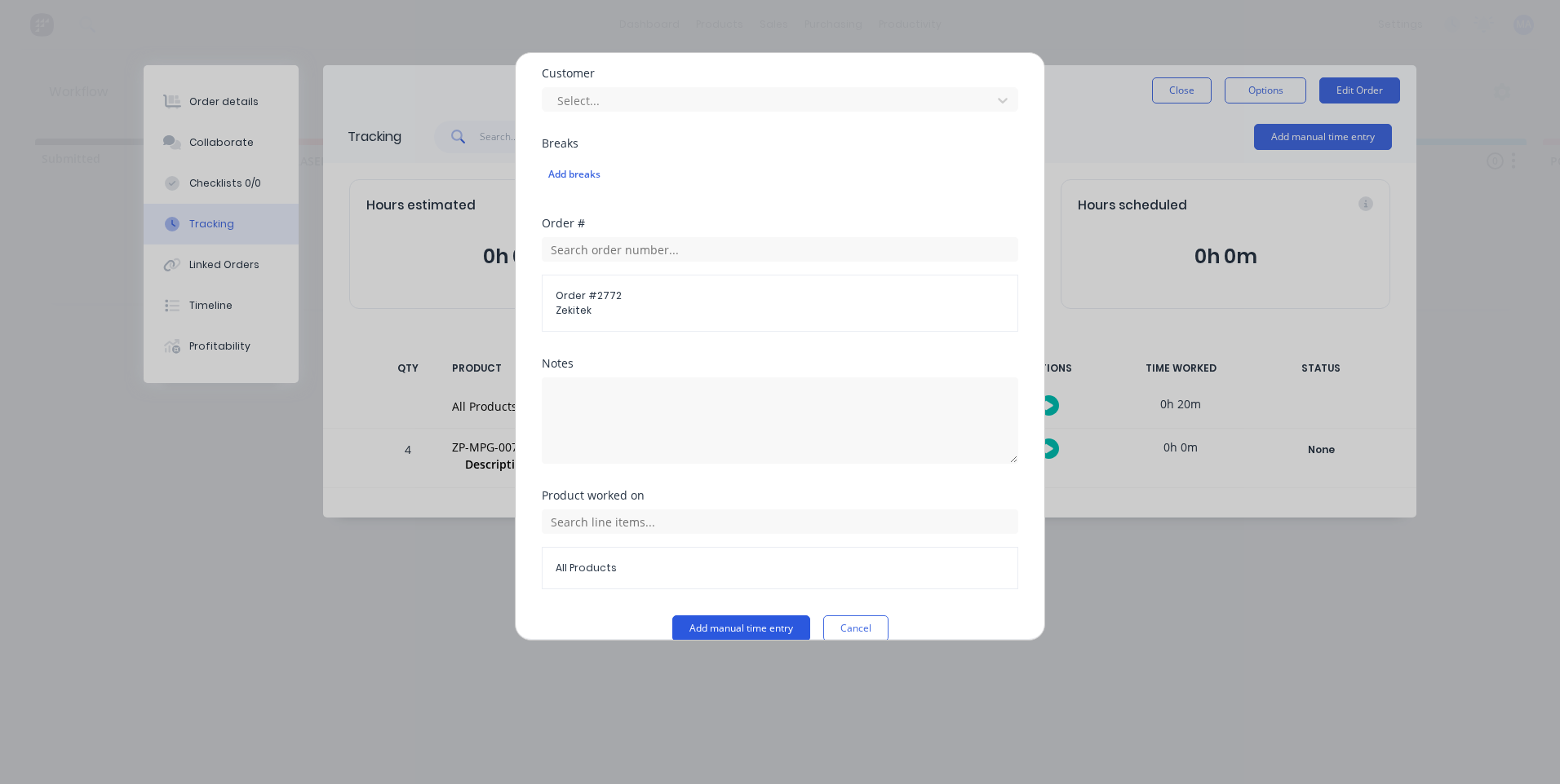
scroll to position [749, 0]
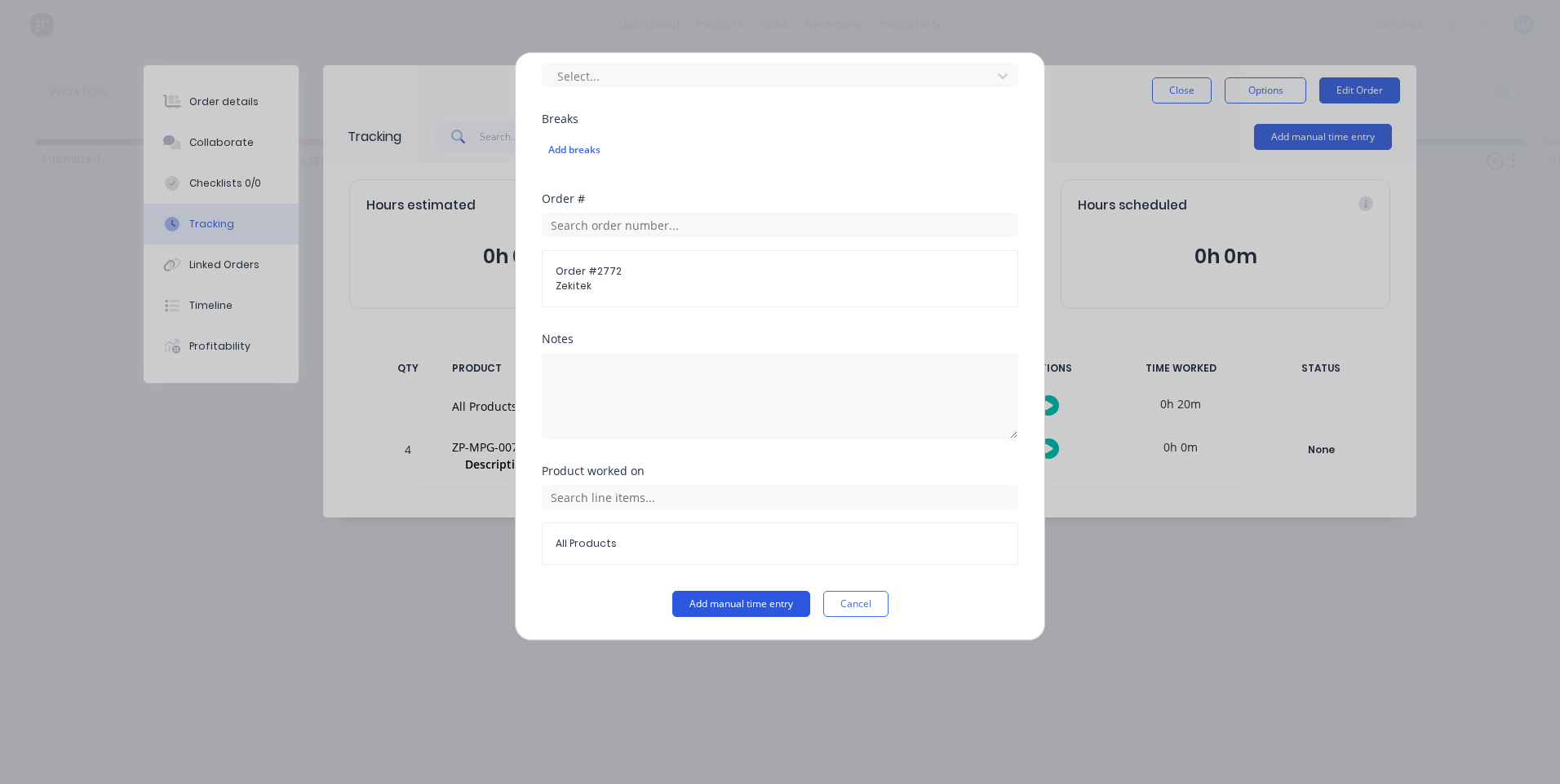
click at [732, 609] on button "Add manual time entry" at bounding box center [741, 604] width 138 height 26
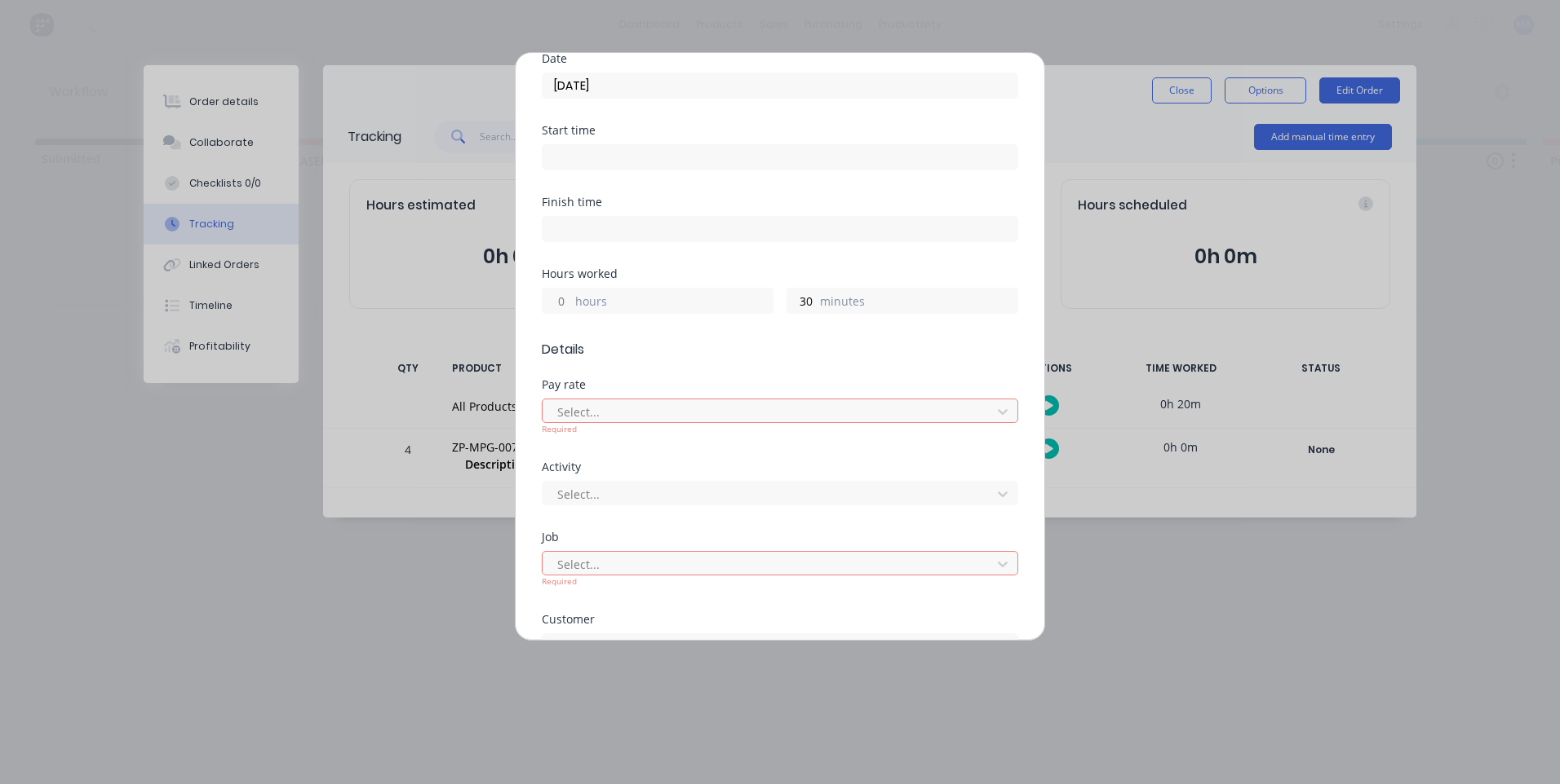
scroll to position [260, 0]
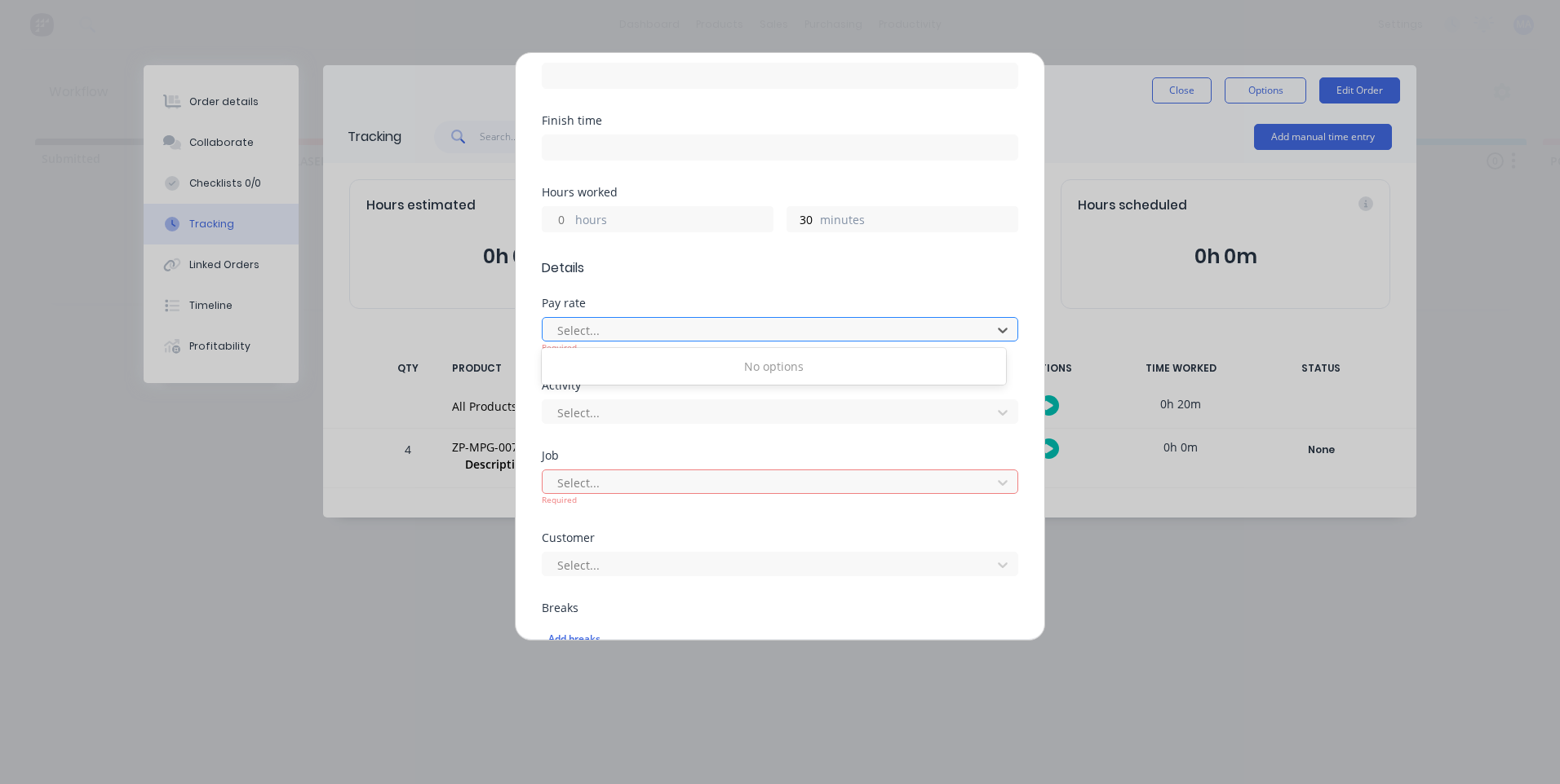
click at [930, 322] on div at bounding box center [770, 330] width 428 height 21
click at [843, 469] on div "Select..." at bounding box center [780, 481] width 477 height 24
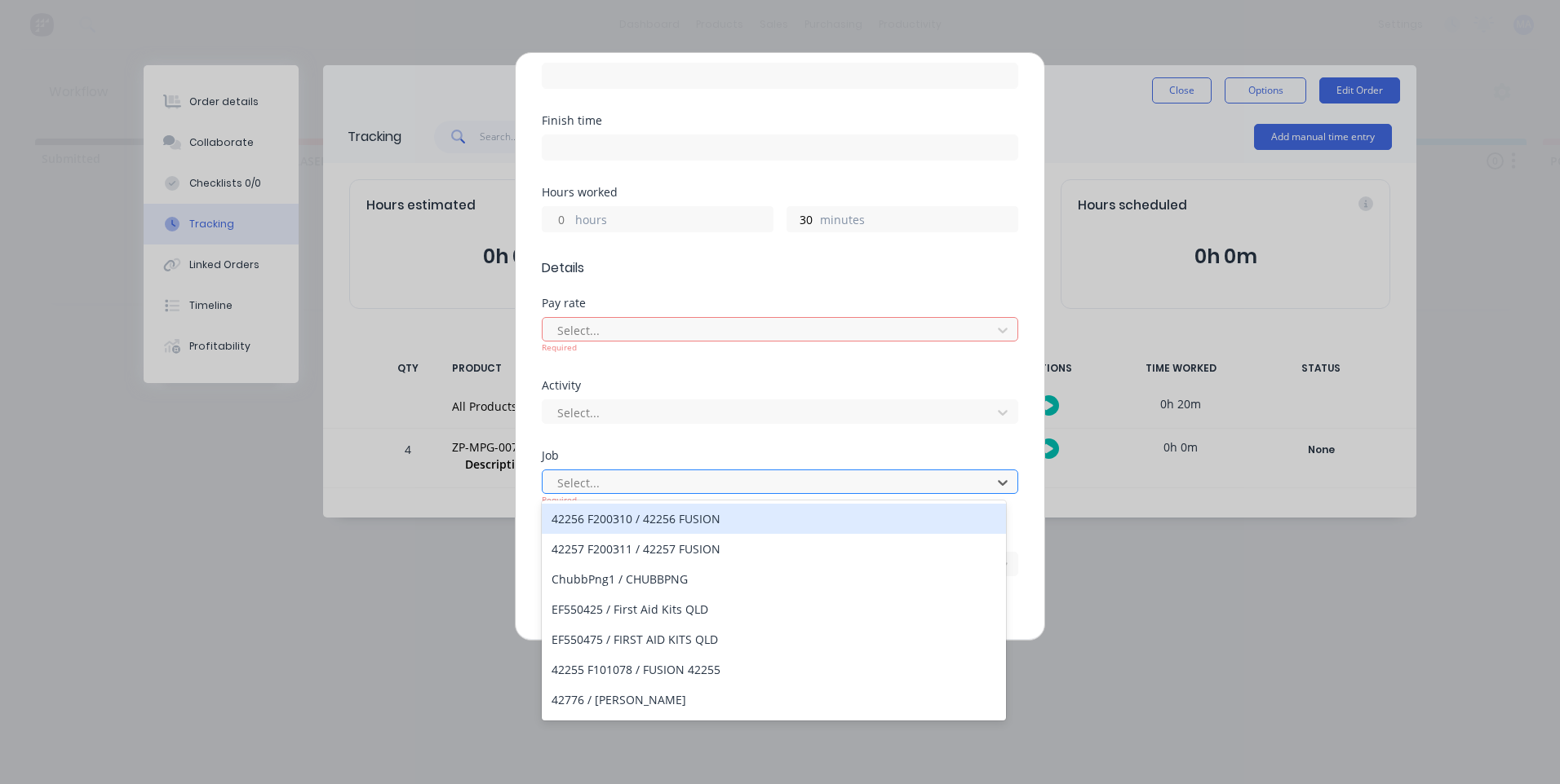
click at [846, 483] on div at bounding box center [770, 483] width 428 height 21
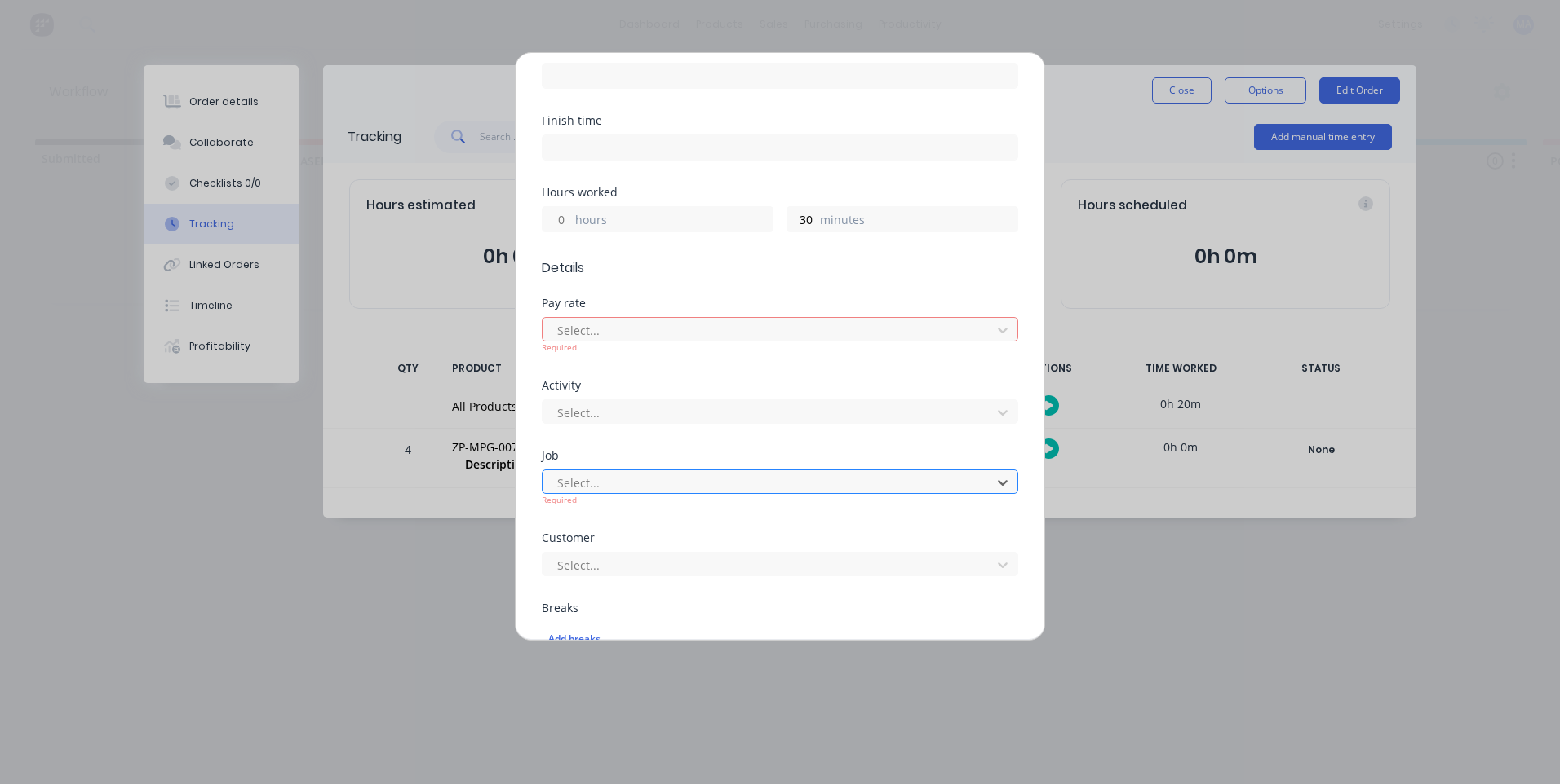
click at [846, 483] on div at bounding box center [770, 483] width 428 height 21
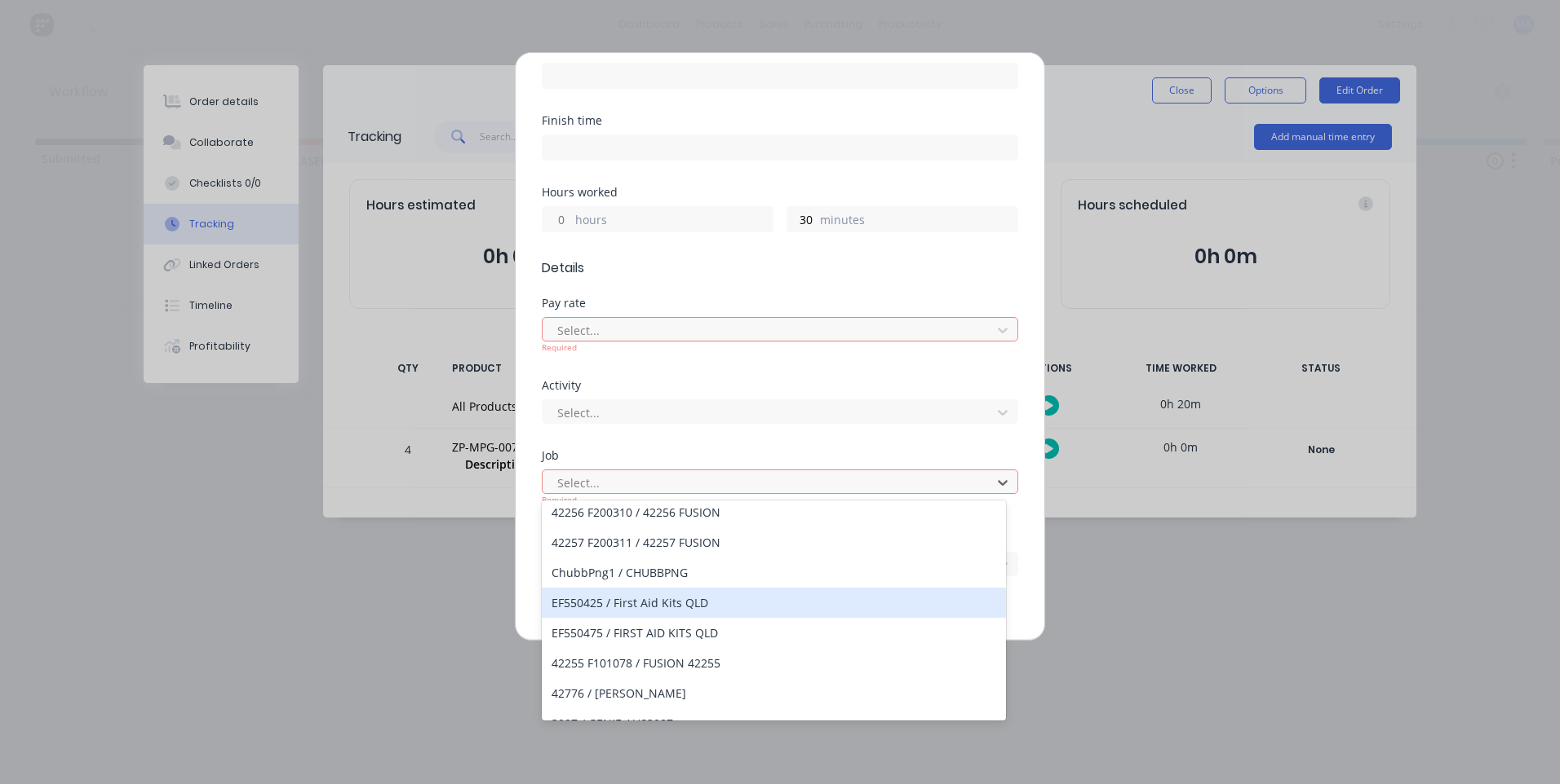
scroll to position [0, 0]
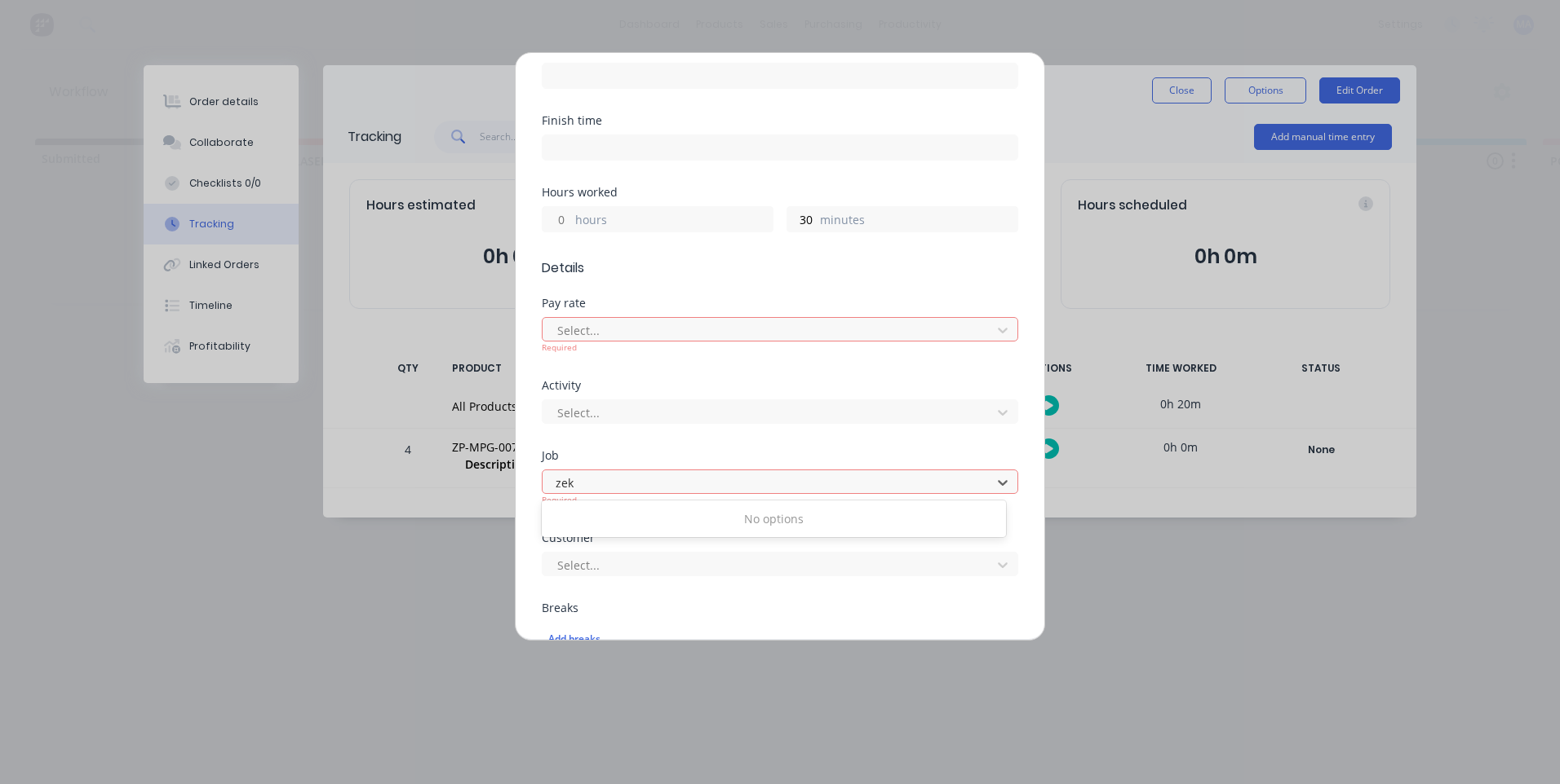
type input "zek"
drag, startPoint x: 947, startPoint y: 455, endPoint x: 946, endPoint y: 444, distance: 11.0
click at [947, 447] on form "Team member [PERSON_NAME] When Date [DATE] Start time Finish time Hours worked …" at bounding box center [780, 484] width 477 height 1245
click at [946, 444] on div "Activity Select..." at bounding box center [780, 416] width 477 height 71
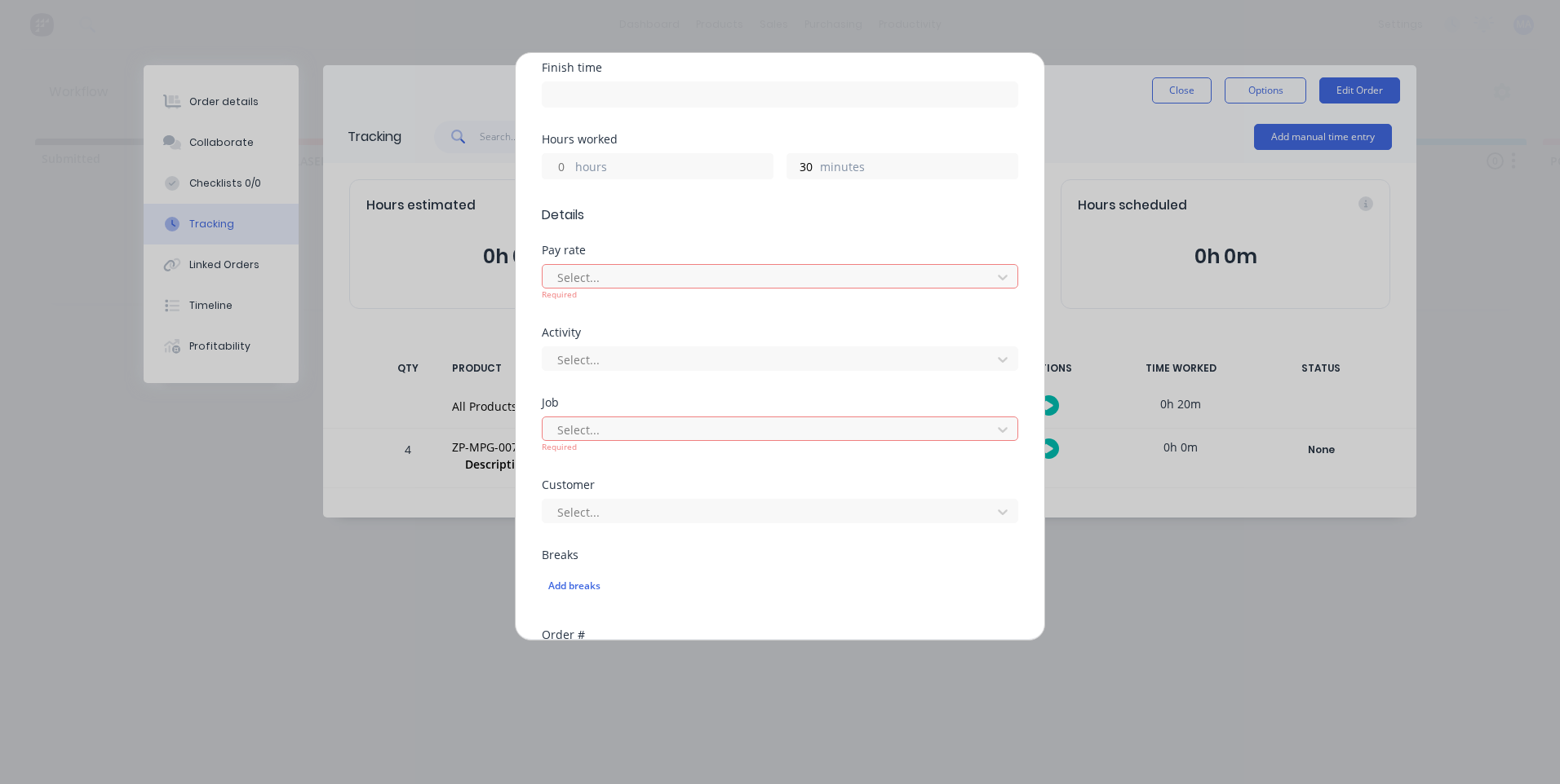
scroll to position [341, 0]
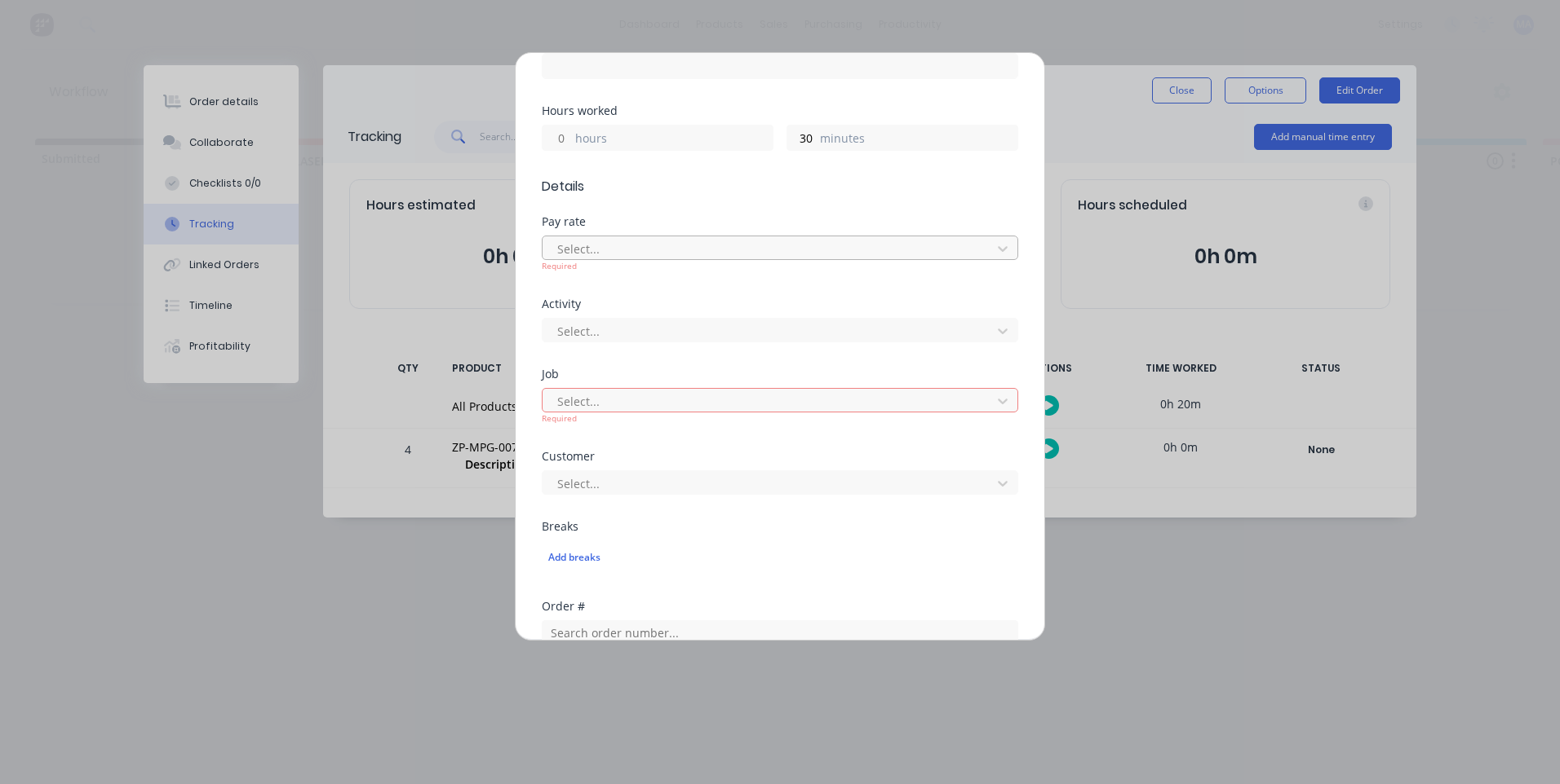
click at [878, 249] on div at bounding box center [770, 249] width 428 height 21
click at [867, 297] on div "No options" at bounding box center [773, 284] width 464 height 30
click at [808, 285] on div "No options" at bounding box center [773, 284] width 464 height 30
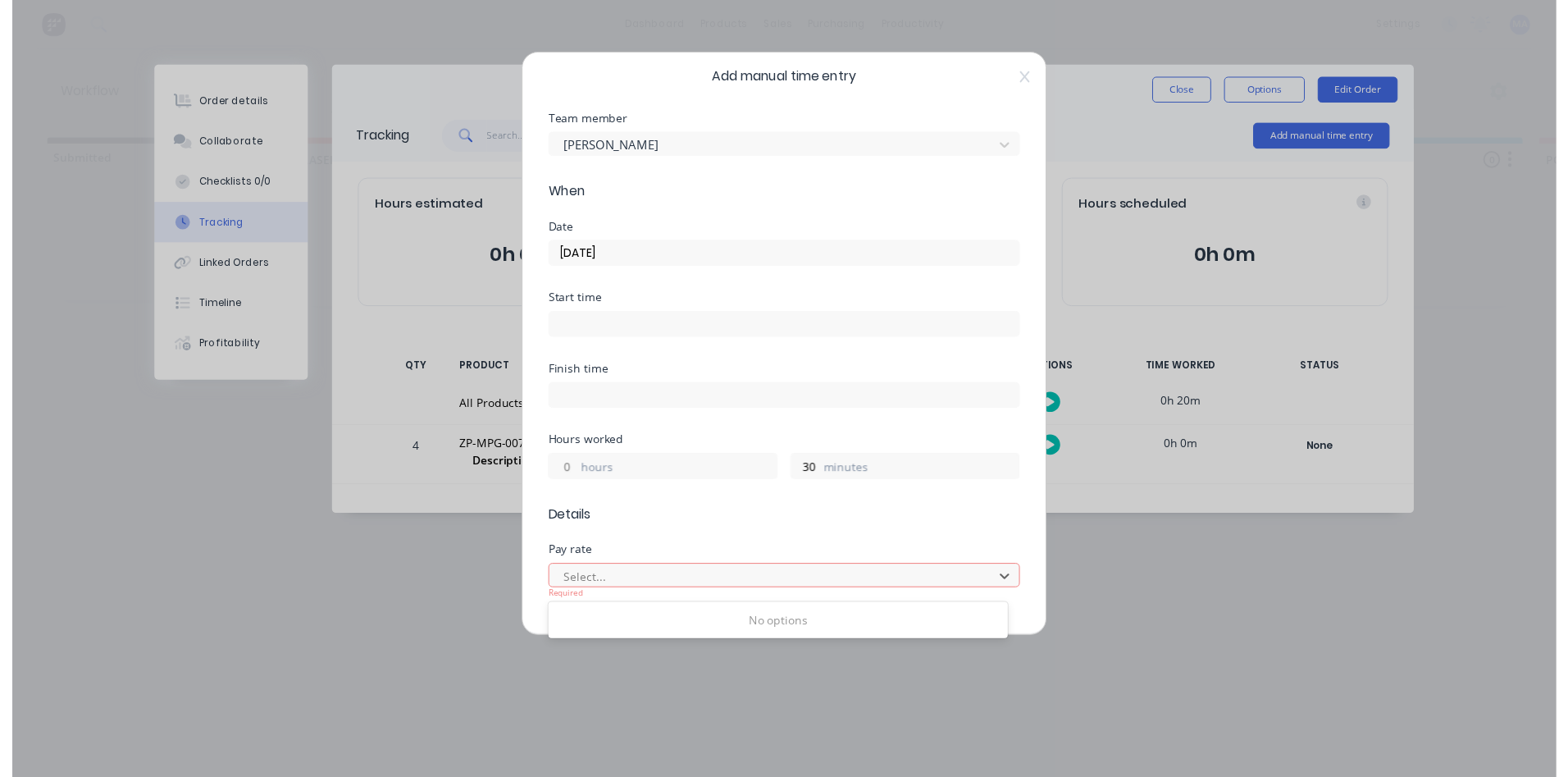
scroll to position [0, 0]
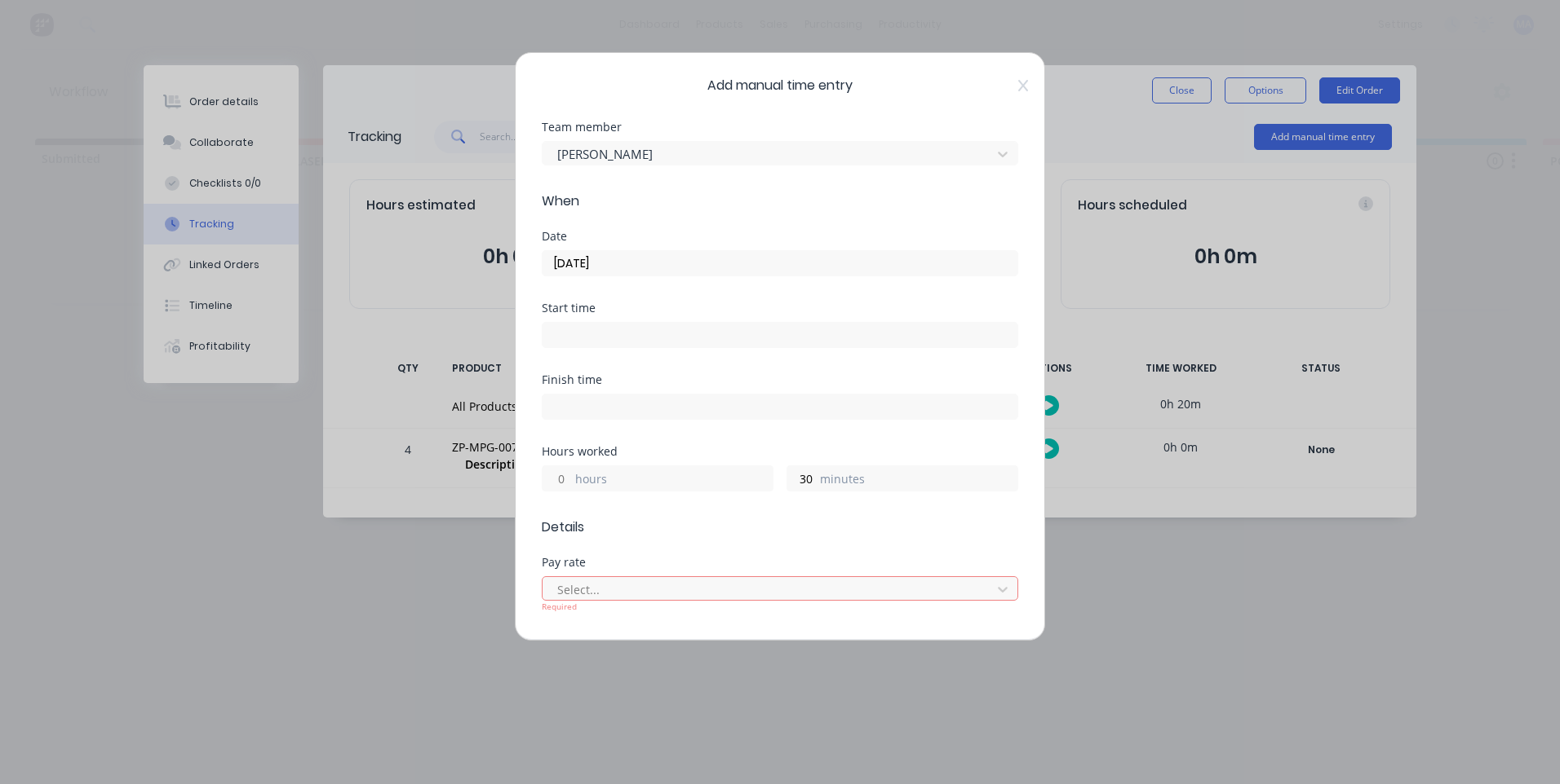
click at [1017, 87] on div "Add manual time entry Team member [PERSON_NAME] When Date [DATE] Start time Fin…" at bounding box center [780, 346] width 530 height 589
click at [1014, 87] on div "Add manual time entry Team member [PERSON_NAME] When Date [DATE] Start time Fin…" at bounding box center [780, 346] width 530 height 589
click at [1018, 87] on icon at bounding box center [1023, 86] width 10 height 12
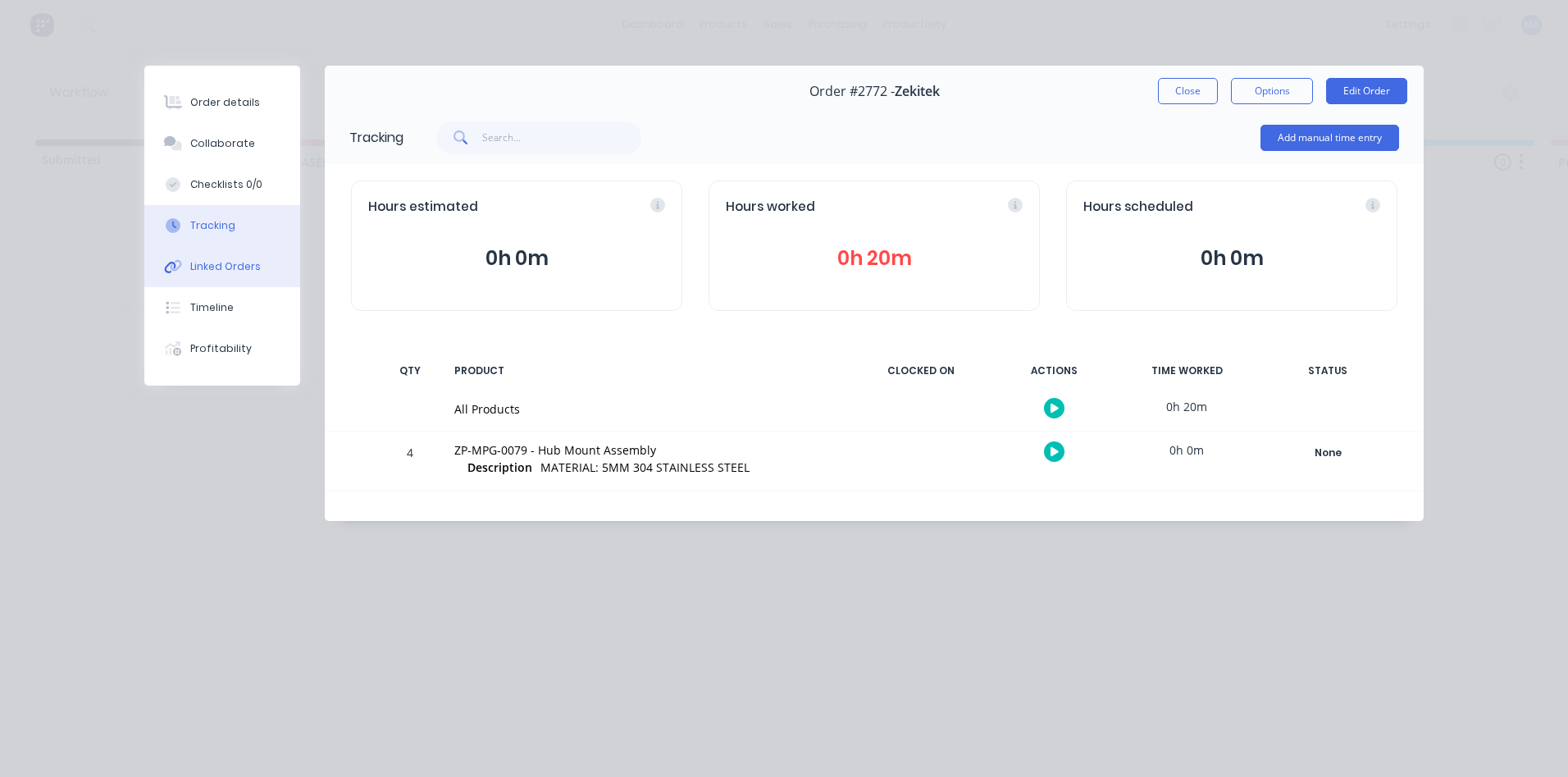
click at [234, 270] on div "Linked Orders" at bounding box center [226, 266] width 71 height 15
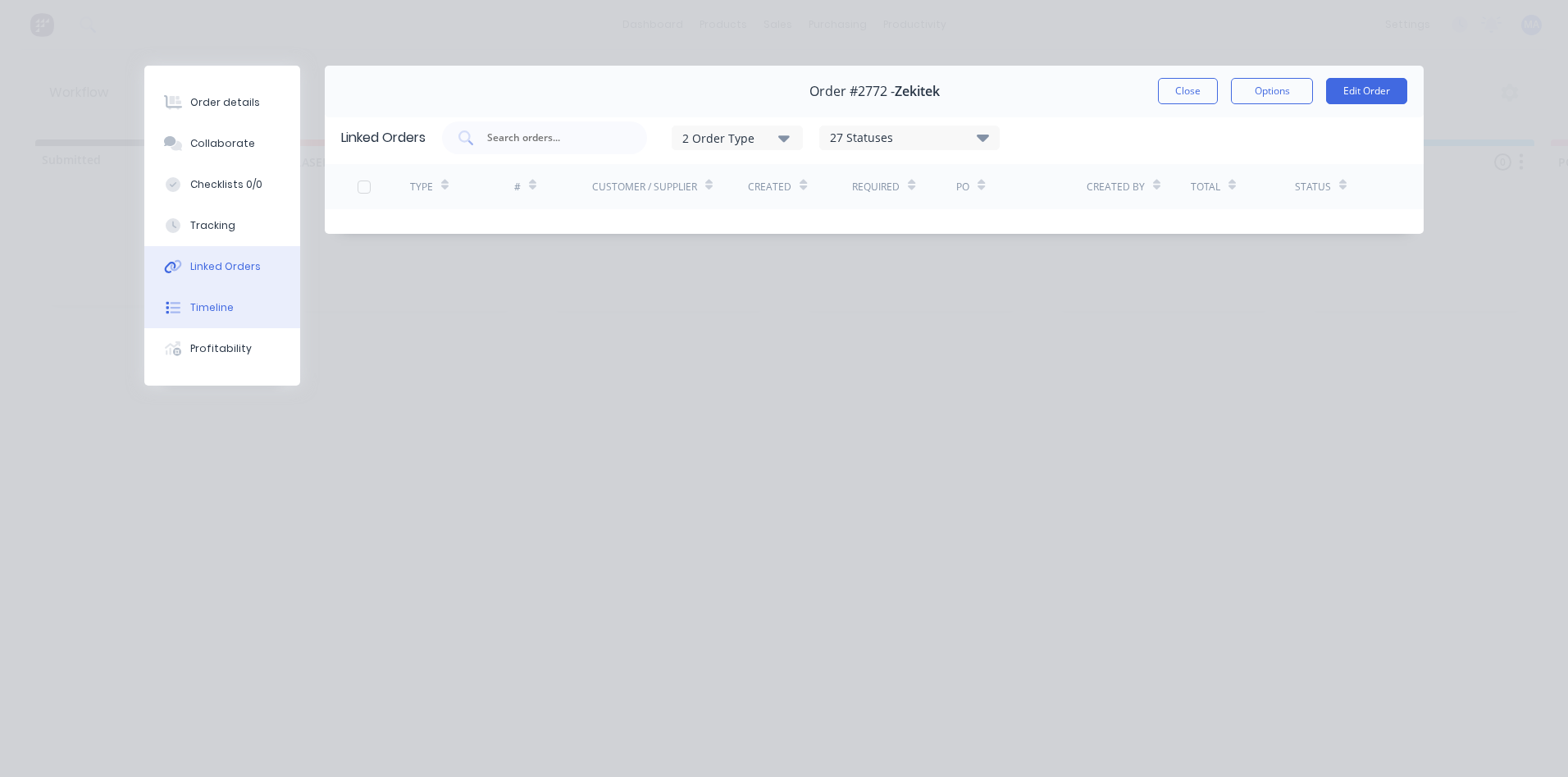
click at [230, 298] on button "Timeline" at bounding box center [222, 308] width 156 height 41
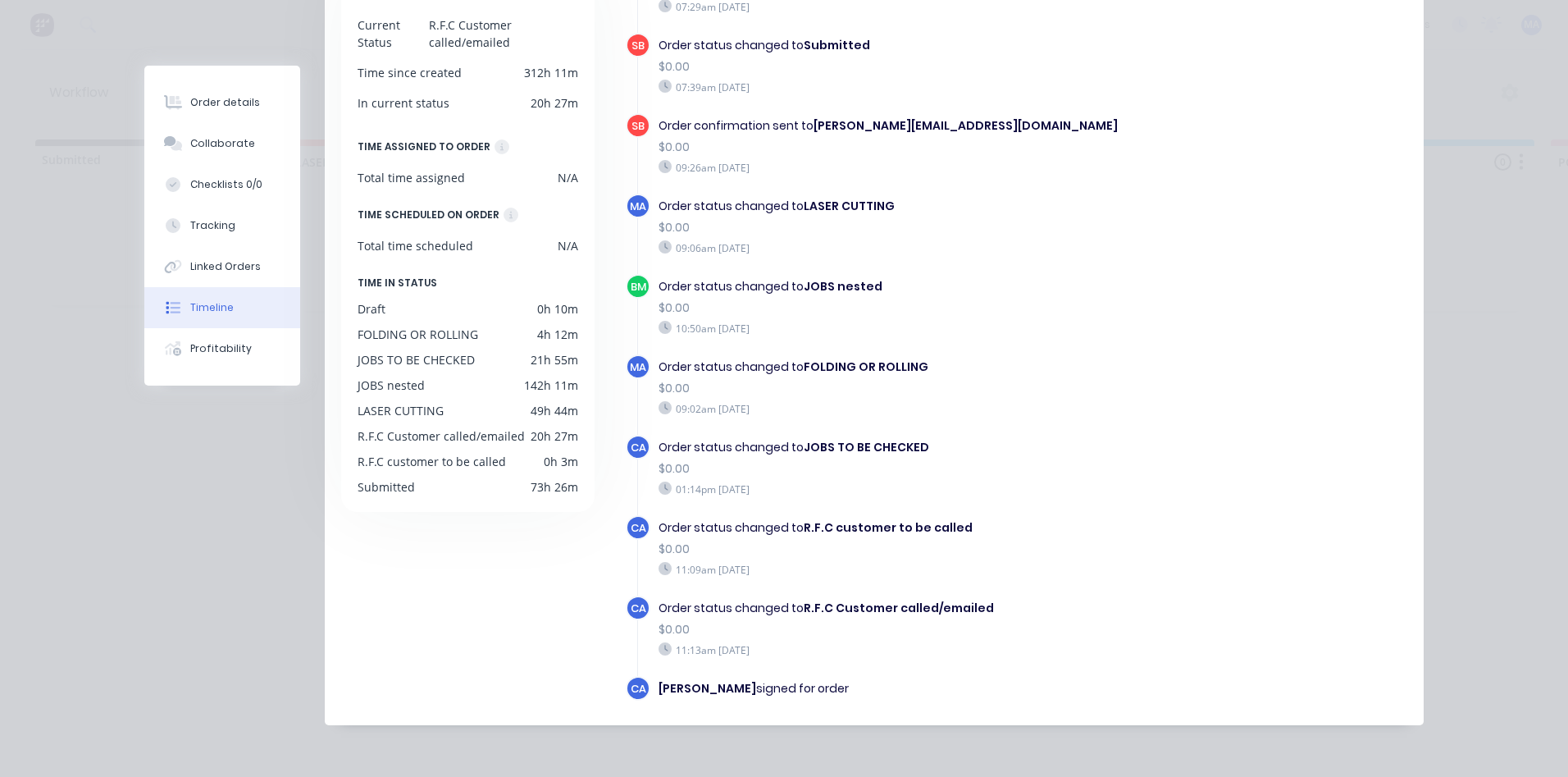
scroll to position [230, 0]
click at [232, 348] on div "Profitability" at bounding box center [221, 348] width 61 height 15
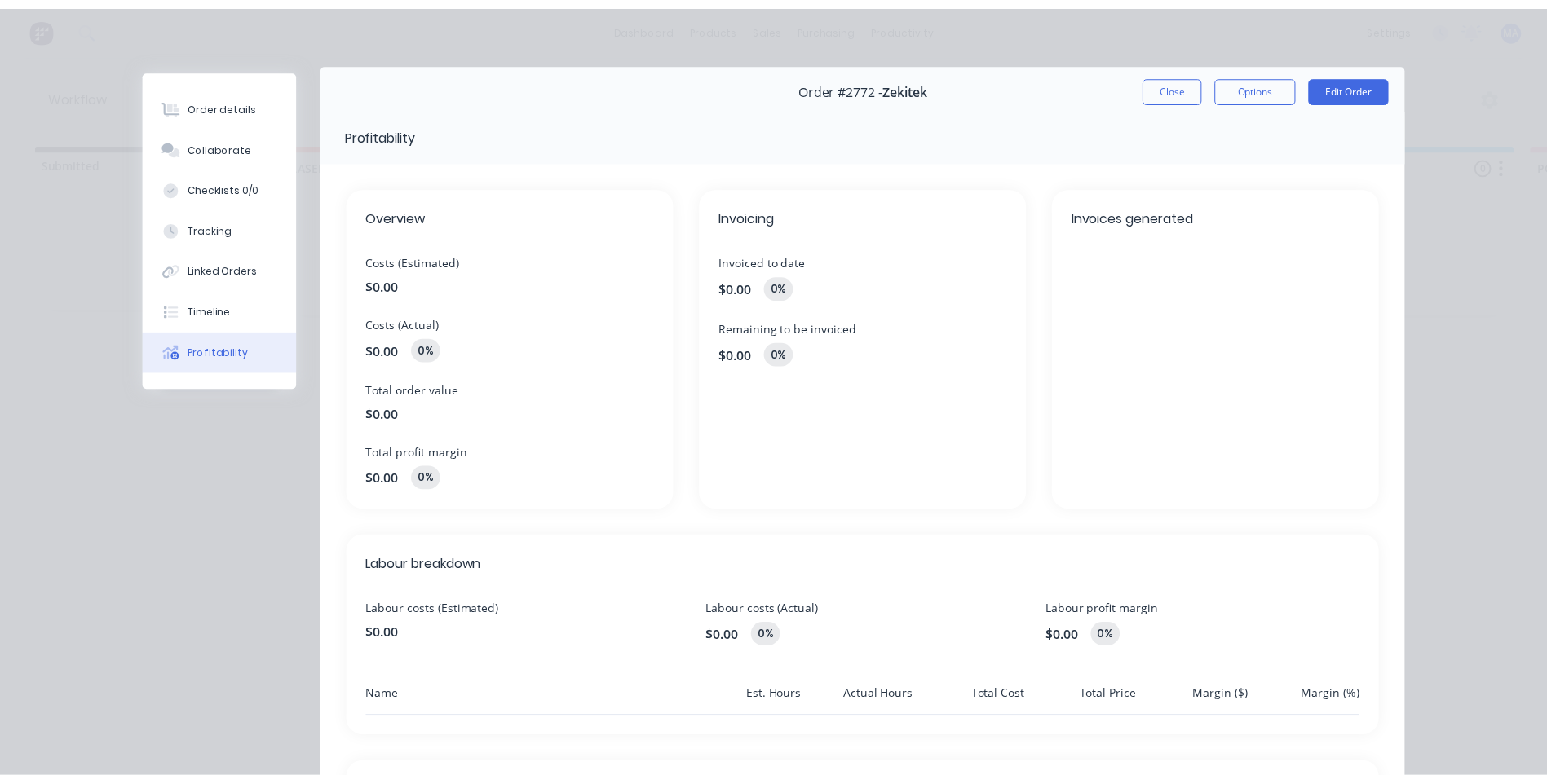
scroll to position [0, 0]
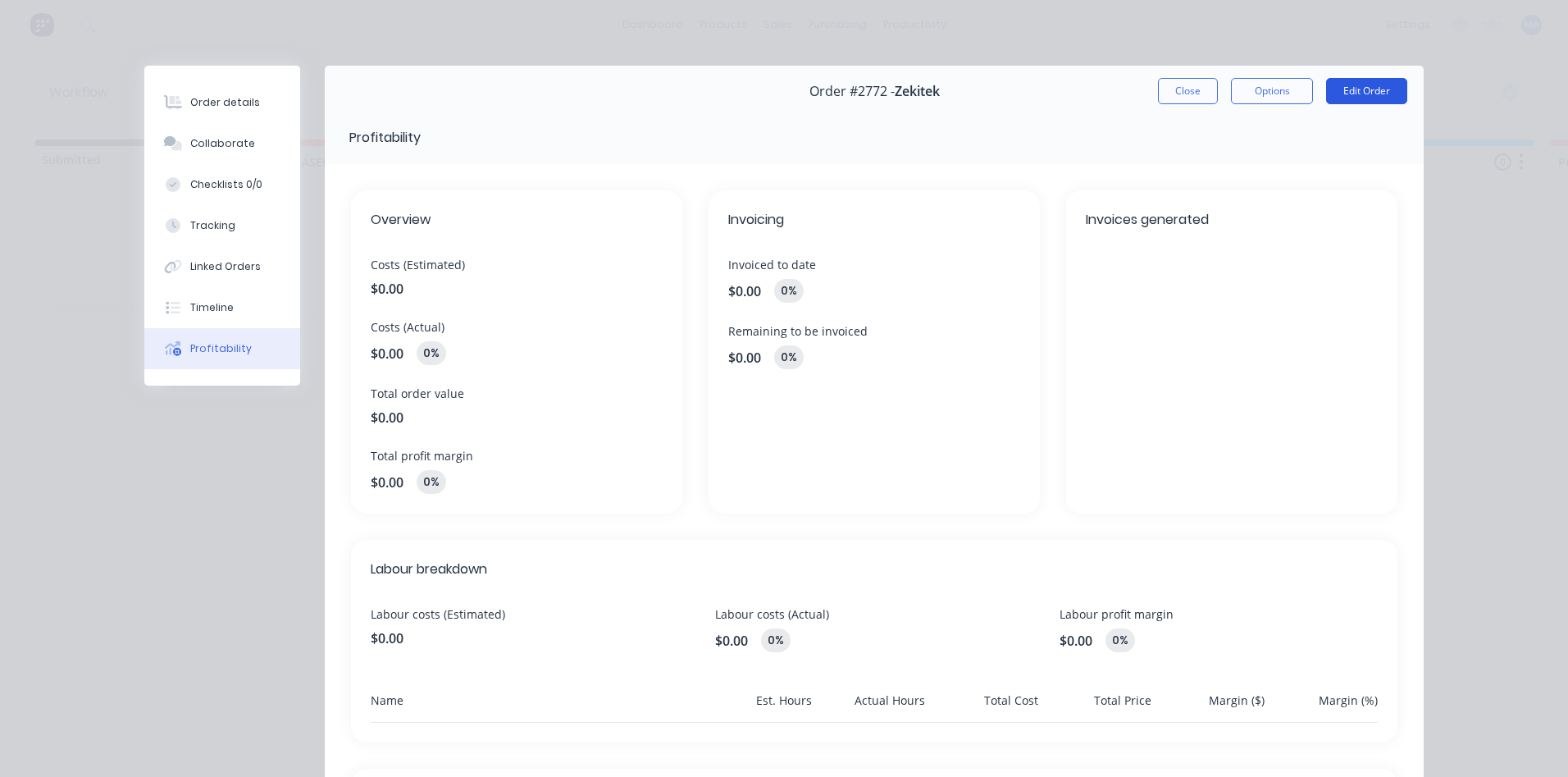
click at [1364, 81] on button "Edit Order" at bounding box center [1366, 91] width 81 height 27
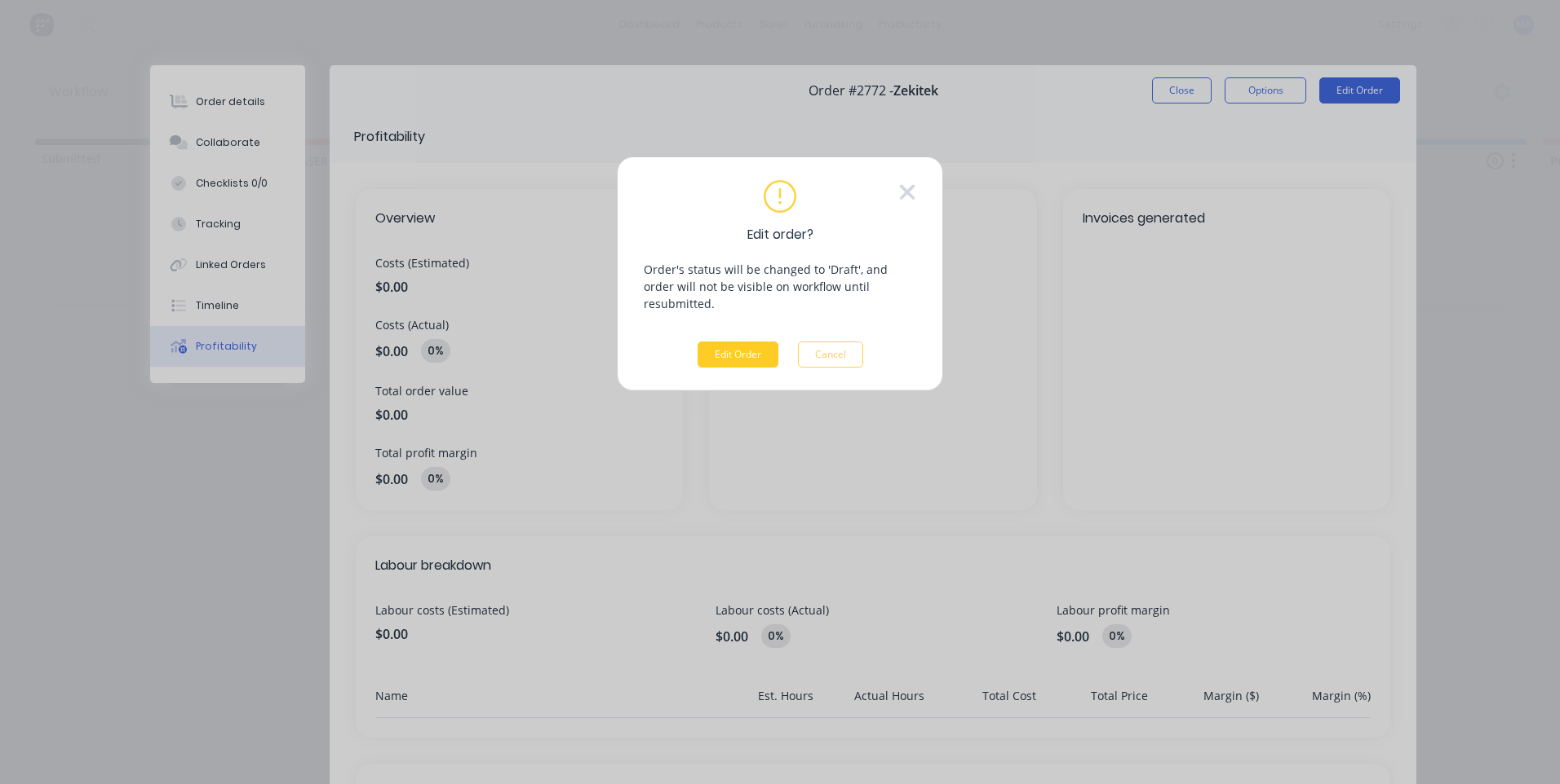
click at [762, 346] on button "Edit Order" at bounding box center [737, 355] width 80 height 26
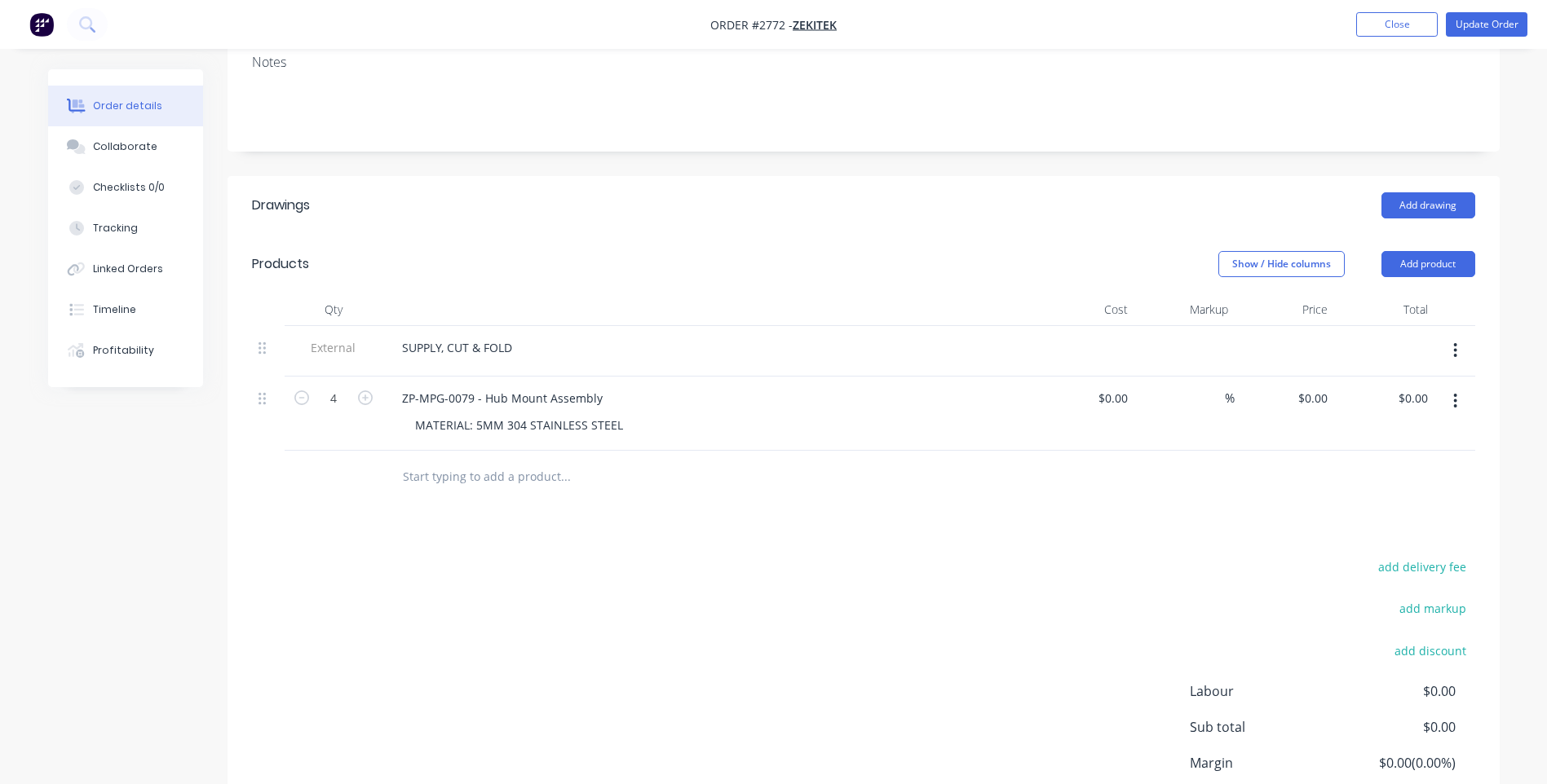
scroll to position [245, 0]
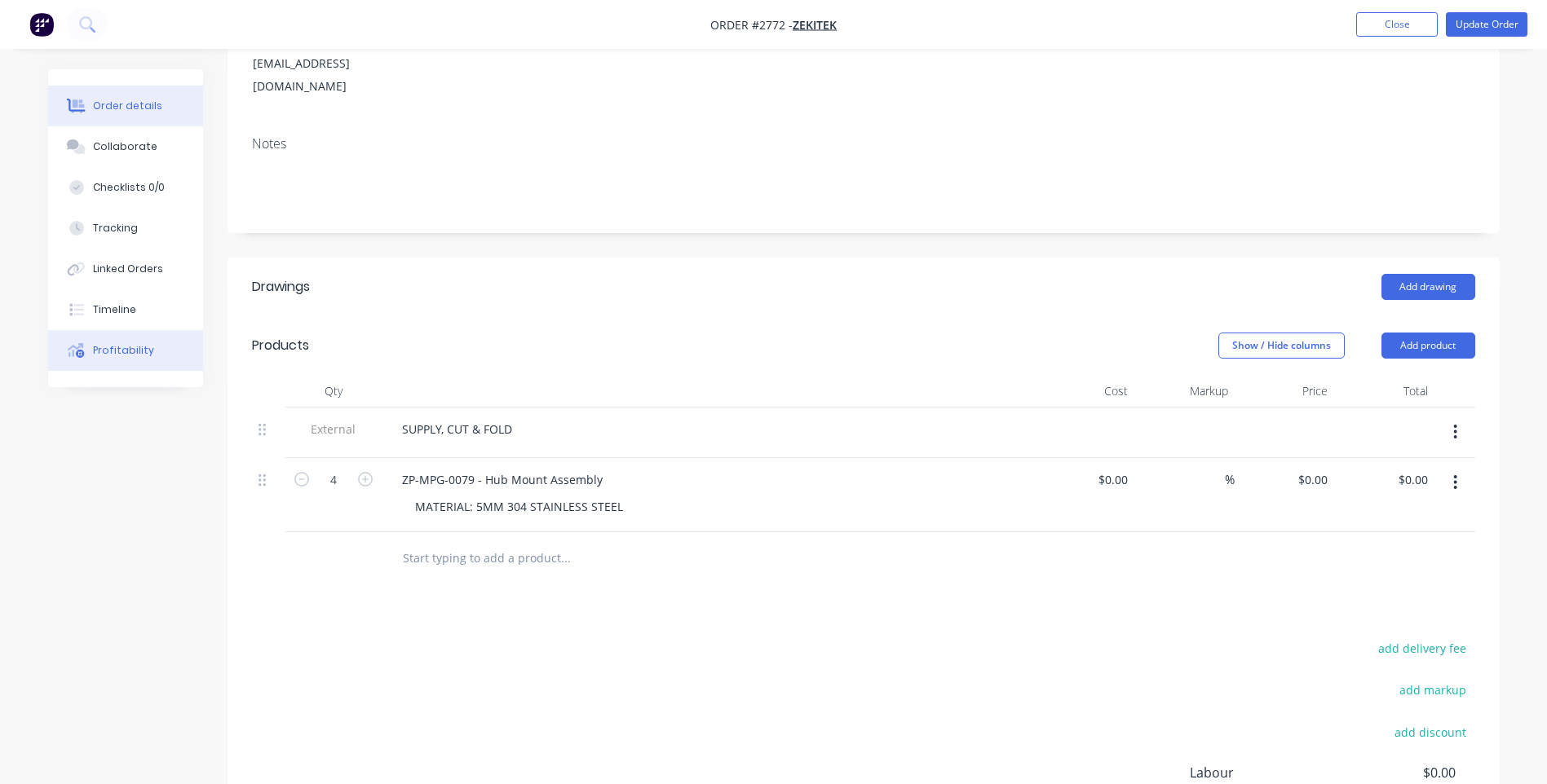
click at [130, 339] on button "Profitability" at bounding box center [125, 351] width 155 height 41
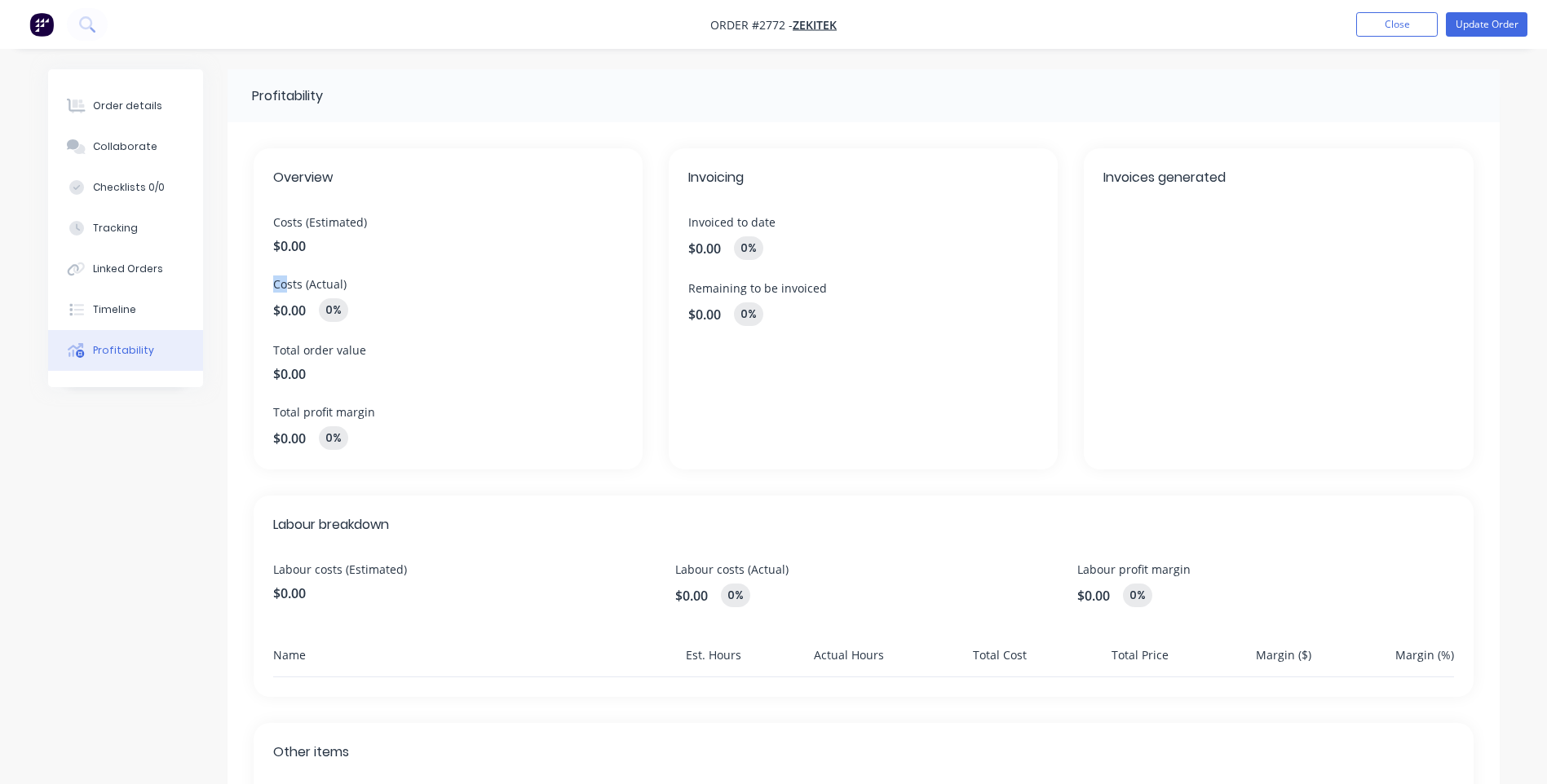
drag, startPoint x: 308, startPoint y: 250, endPoint x: 287, endPoint y: 262, distance: 24.2
click at [287, 262] on div "Overview Costs (Estimated) $0.00 Costs (Actual) $0.00 0% Total order value $0.0…" at bounding box center [448, 309] width 389 height 321
click at [289, 248] on span "$0.00" at bounding box center [448, 246] width 350 height 20
drag, startPoint x: 292, startPoint y: 244, endPoint x: 261, endPoint y: 250, distance: 31.6
click at [261, 250] on div "Overview Costs (Estimated) $0.00 Costs (Actual) $0.00 0% Total order value $0.0…" at bounding box center [448, 309] width 389 height 321
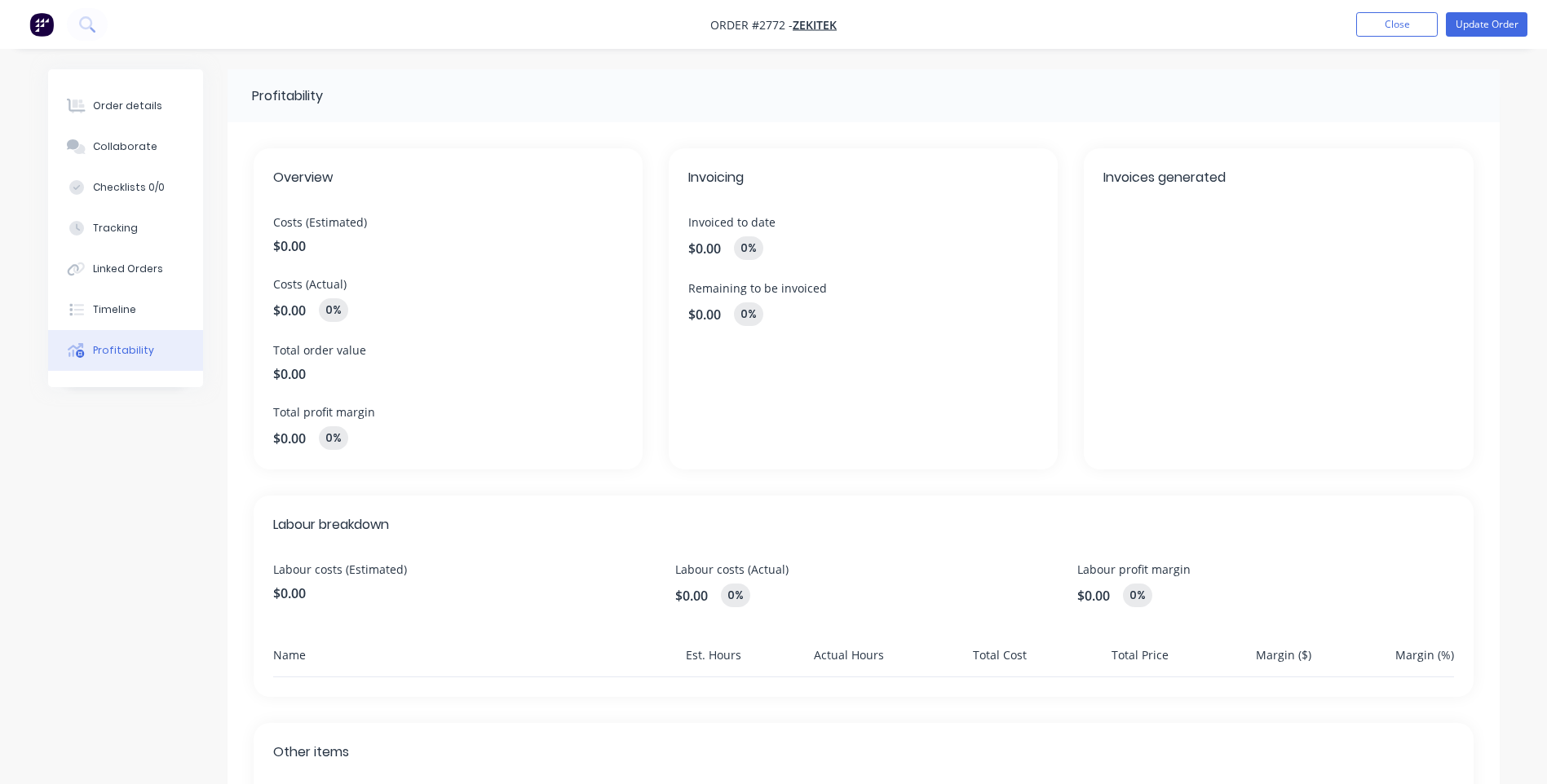
click at [308, 248] on span "$0.00" at bounding box center [448, 246] width 350 height 20
click at [307, 248] on span "$0.00" at bounding box center [448, 246] width 350 height 20
click at [303, 245] on span "$0.00" at bounding box center [448, 246] width 350 height 20
click at [308, 245] on span "$0.00" at bounding box center [448, 246] width 350 height 20
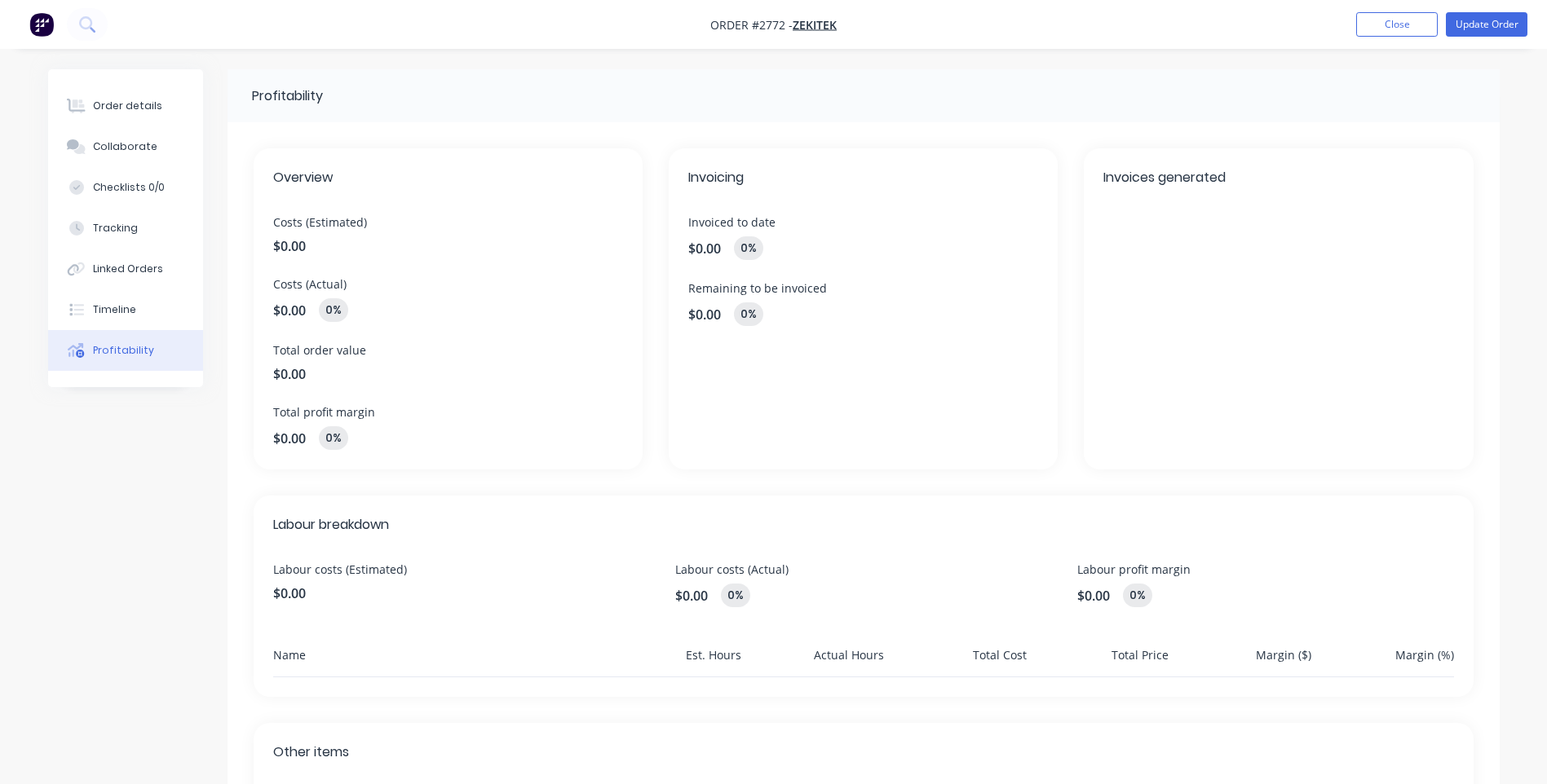
click at [304, 245] on span "$0.00" at bounding box center [448, 246] width 350 height 20
drag, startPoint x: 304, startPoint y: 245, endPoint x: 286, endPoint y: 247, distance: 18.1
click at [286, 247] on span "$0.00" at bounding box center [448, 246] width 350 height 20
click at [506, 337] on div "Overview Costs (Estimated) $0.00 Costs (Actual) $0.00 0% Total order value $0.0…" at bounding box center [448, 309] width 389 height 321
click at [115, 311] on div "Timeline" at bounding box center [115, 310] width 43 height 15
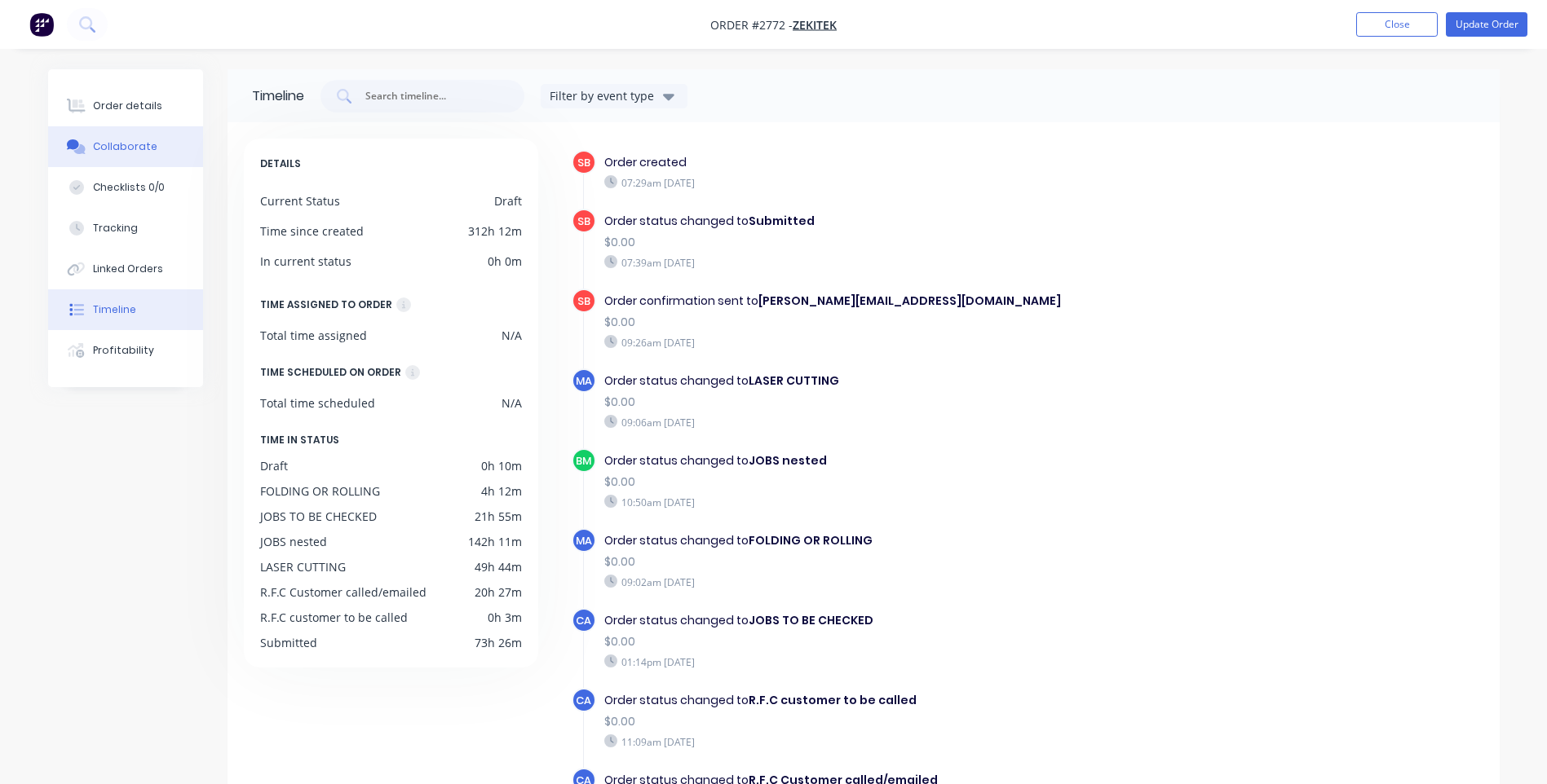
click at [128, 153] on div "Collaborate" at bounding box center [125, 146] width 65 height 15
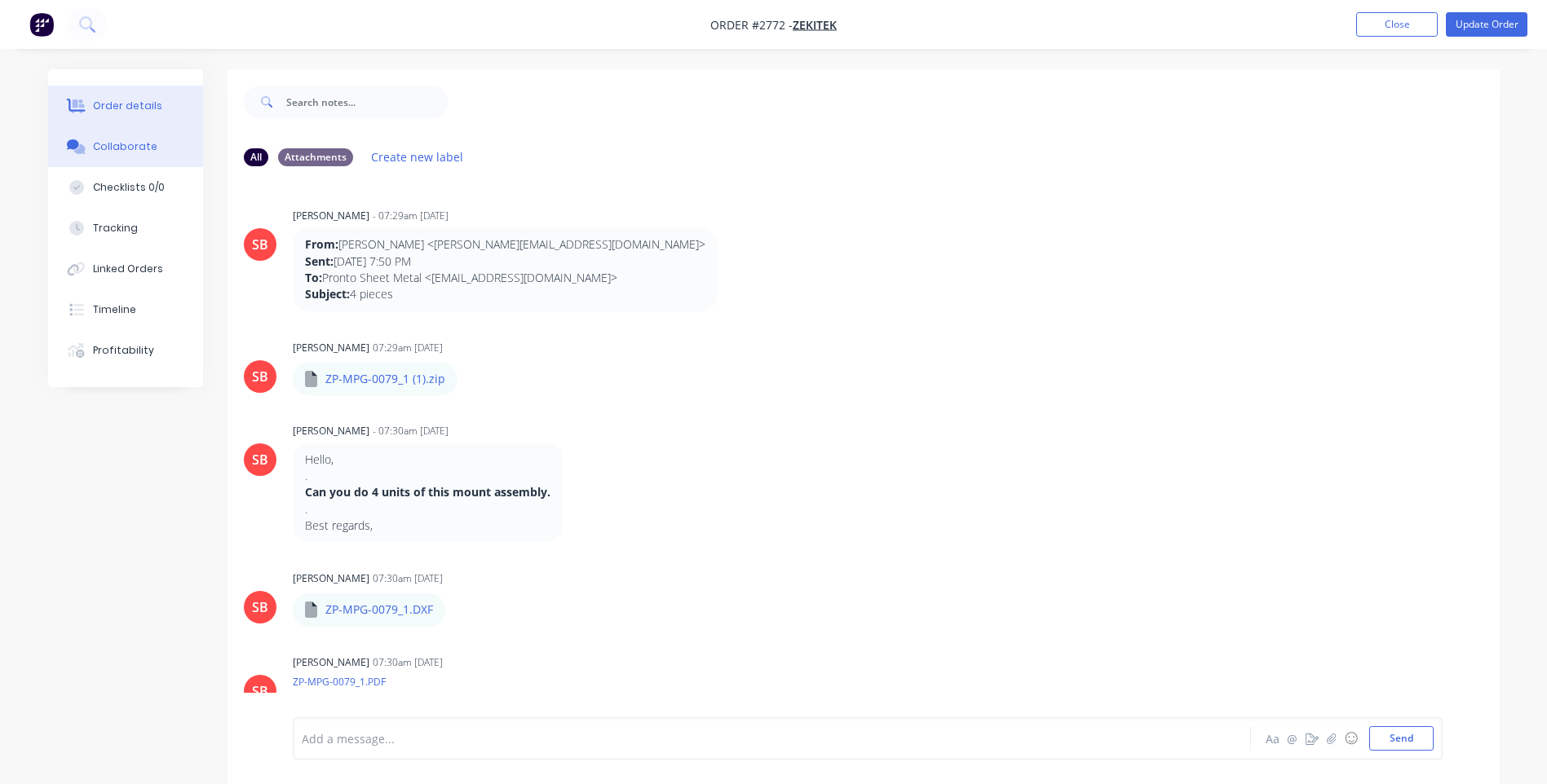
click at [149, 112] on div "Order details" at bounding box center [127, 106] width 70 height 15
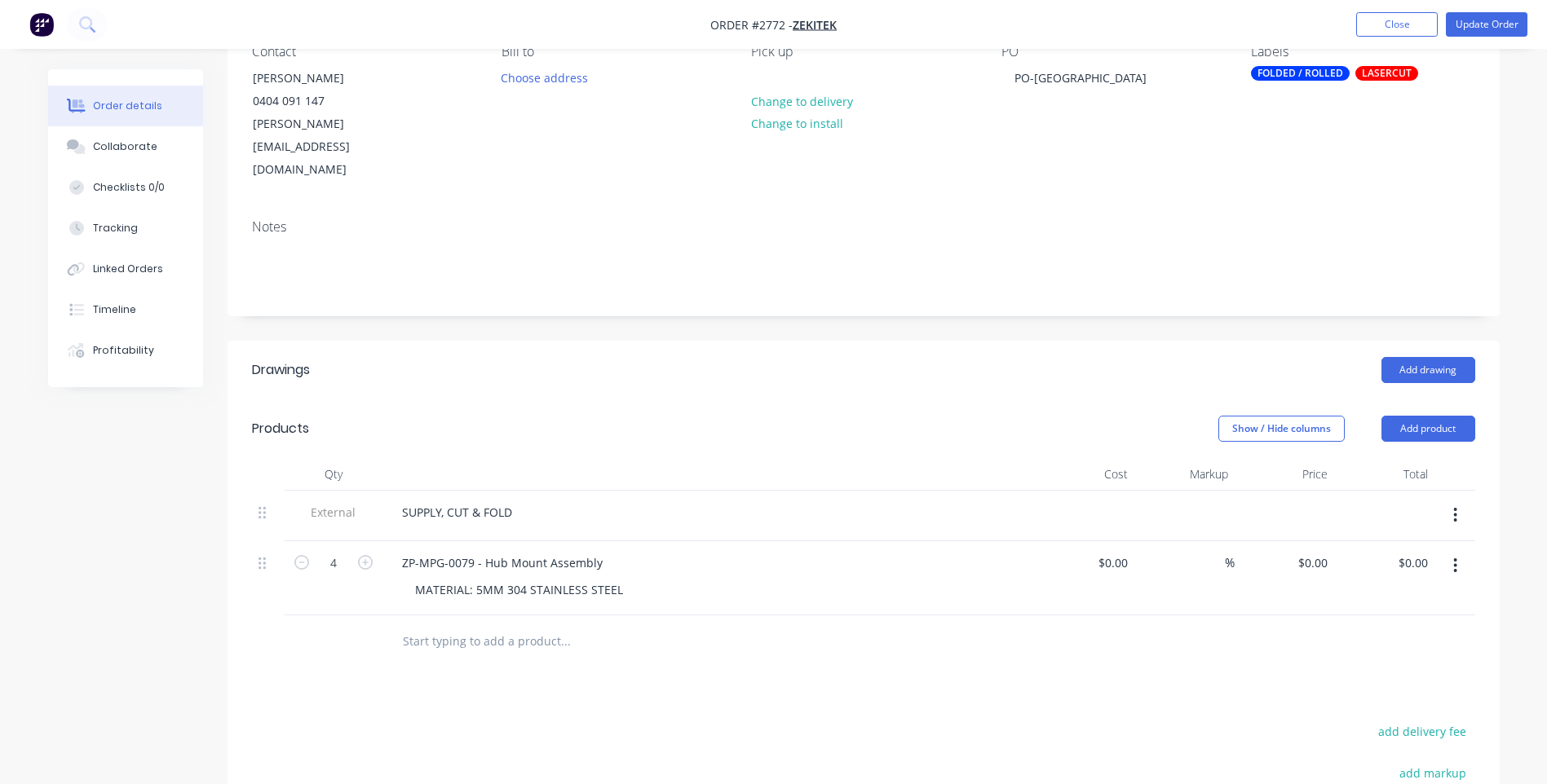
scroll to position [163, 0]
drag, startPoint x: 295, startPoint y: 593, endPoint x: 308, endPoint y: 593, distance: 13.0
click at [296, 613] on div at bounding box center [333, 640] width 98 height 53
click at [447, 623] on input "text" at bounding box center [565, 639] width 326 height 32
type input "d"
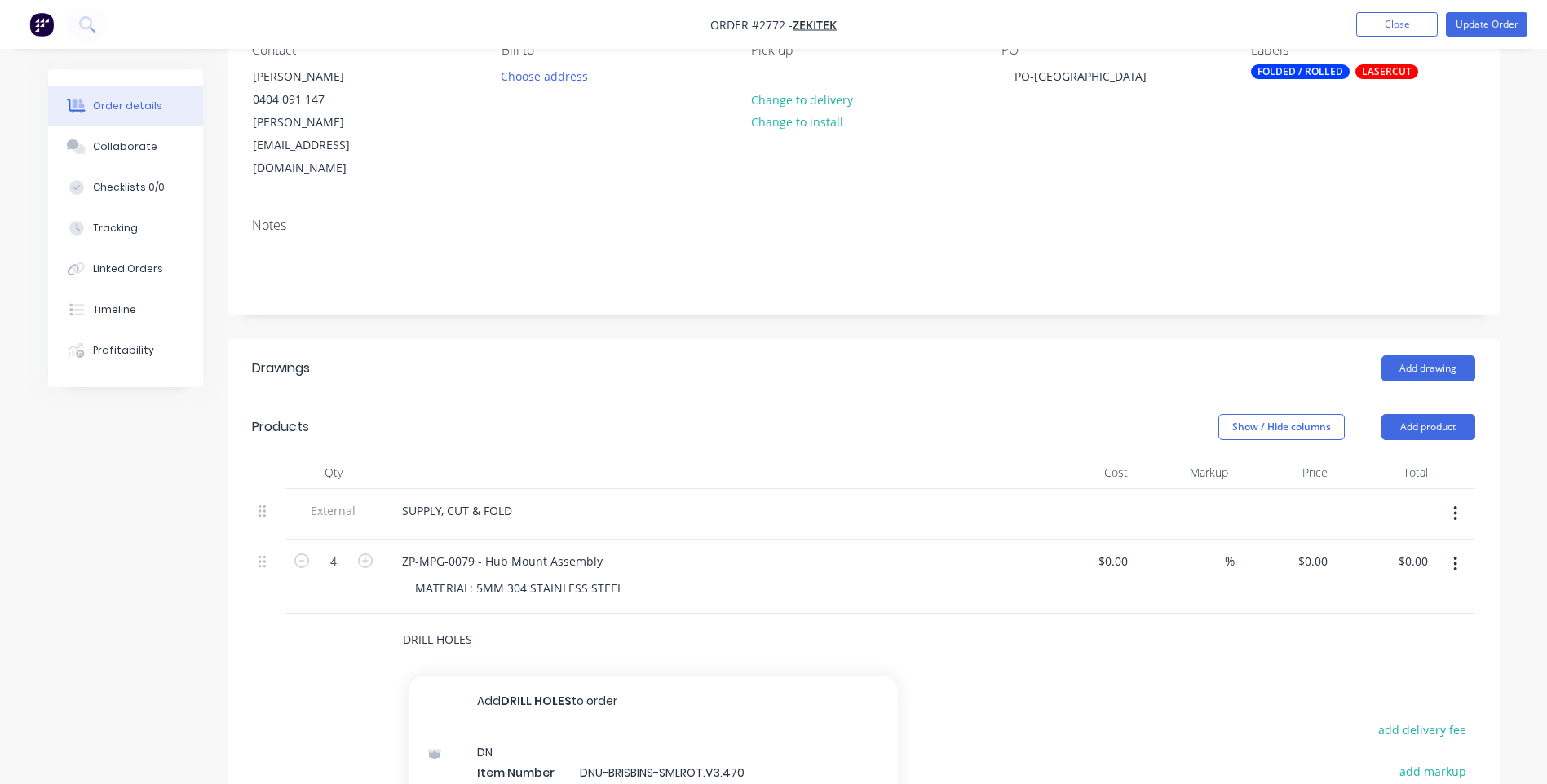
click at [541, 623] on input "DRILL HOLES" at bounding box center [565, 639] width 326 height 32
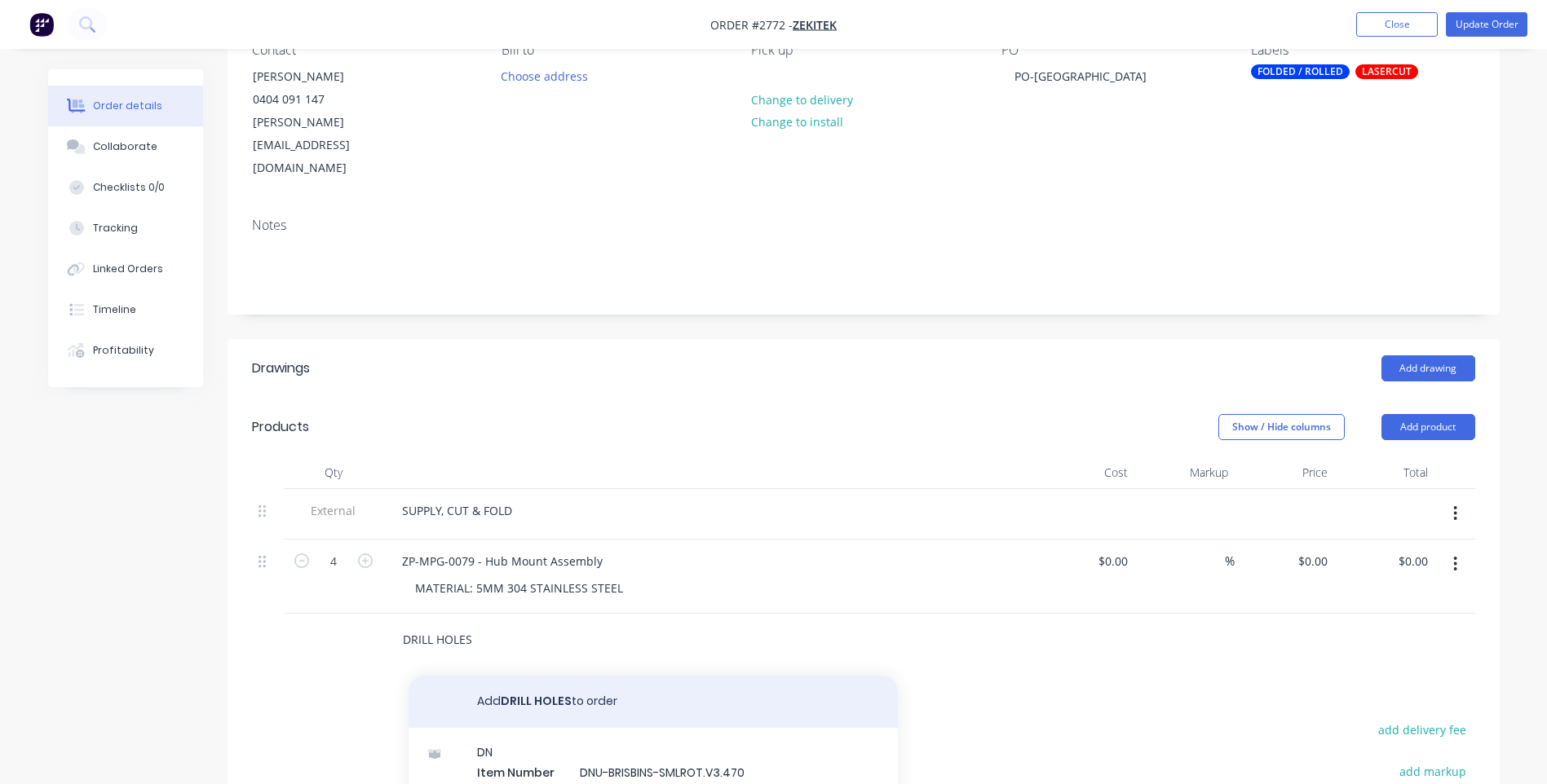
type input "DRILL HOLES"
click at [571, 676] on button "Add DRILL HOLES to order" at bounding box center [653, 702] width 489 height 52
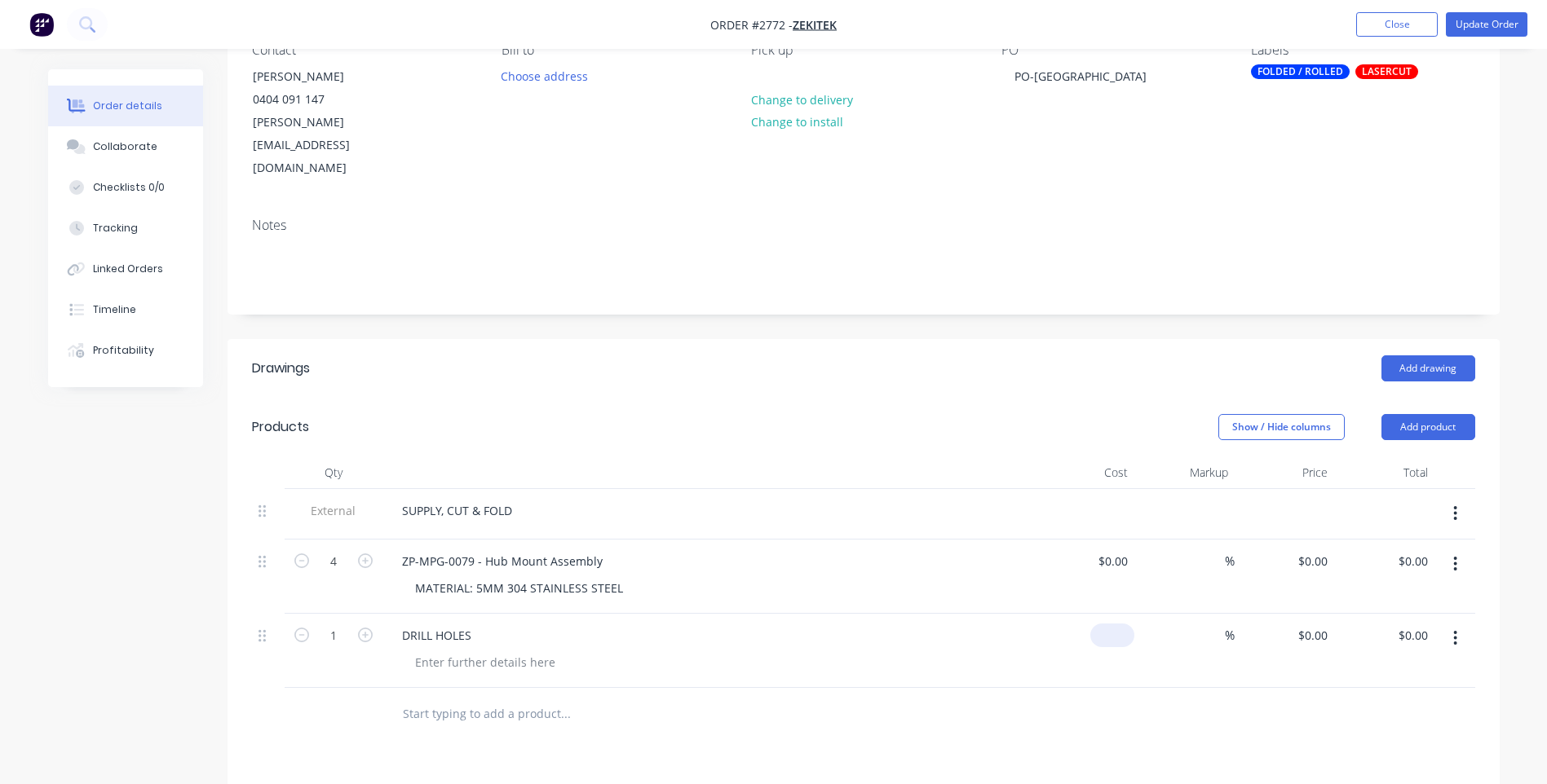
click at [1123, 623] on input at bounding box center [1116, 635] width 37 height 24
type input "$100.00"
click at [1129, 696] on div "Drawings Add drawing Products Show / Hide columns Add product Qty Cost Markup P…" at bounding box center [864, 735] width 1273 height 793
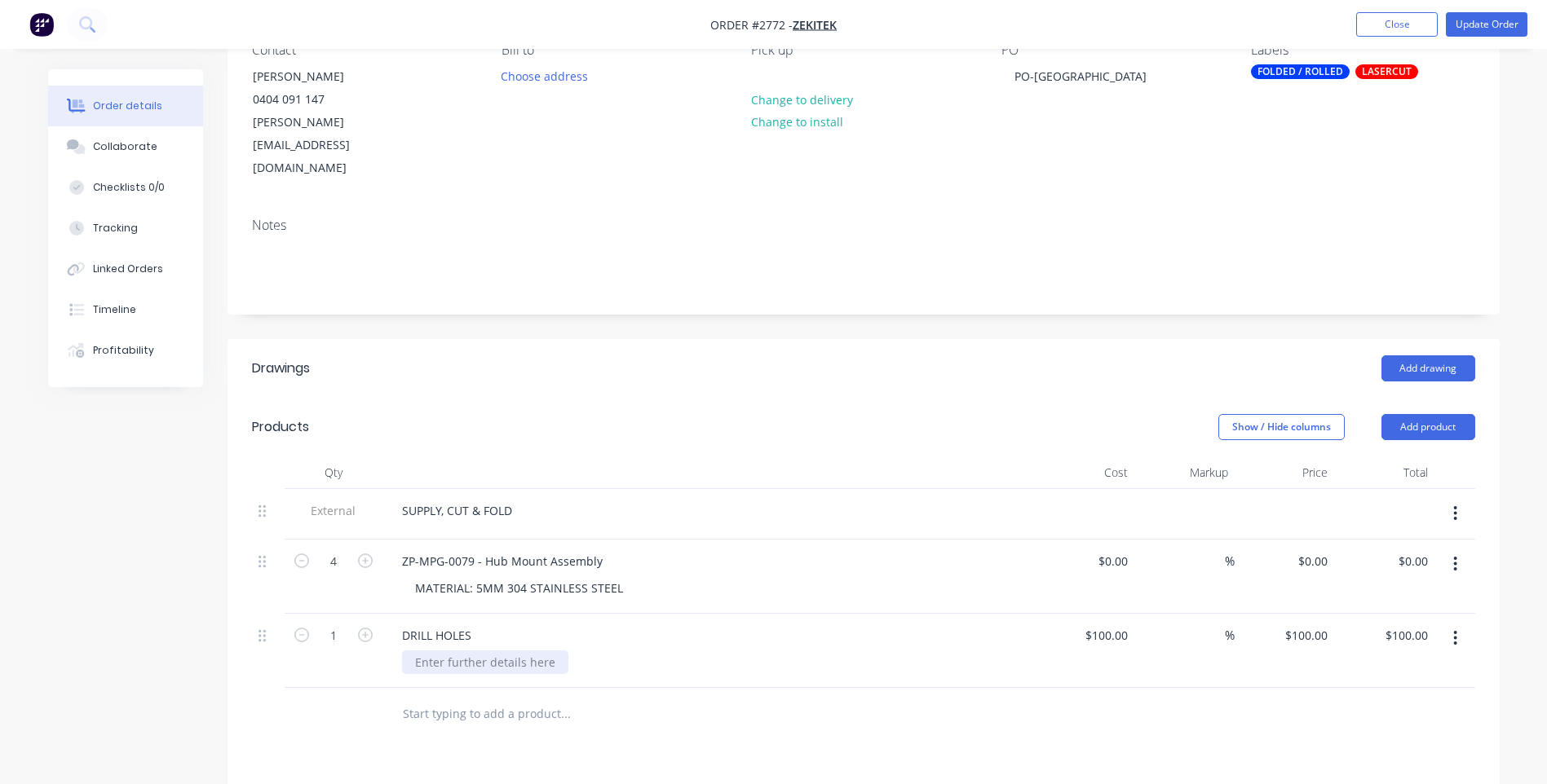
click at [479, 651] on div at bounding box center [485, 662] width 167 height 24
click at [584, 698] on div "Drawings Add drawing Products Show / Hide columns Add product Qty Cost Markup P…" at bounding box center [864, 735] width 1273 height 793
click at [344, 623] on input "1" at bounding box center [333, 635] width 42 height 24
click at [346, 638] on div "1" at bounding box center [333, 651] width 98 height 74
click at [338, 623] on input "1" at bounding box center [333, 635] width 42 height 24
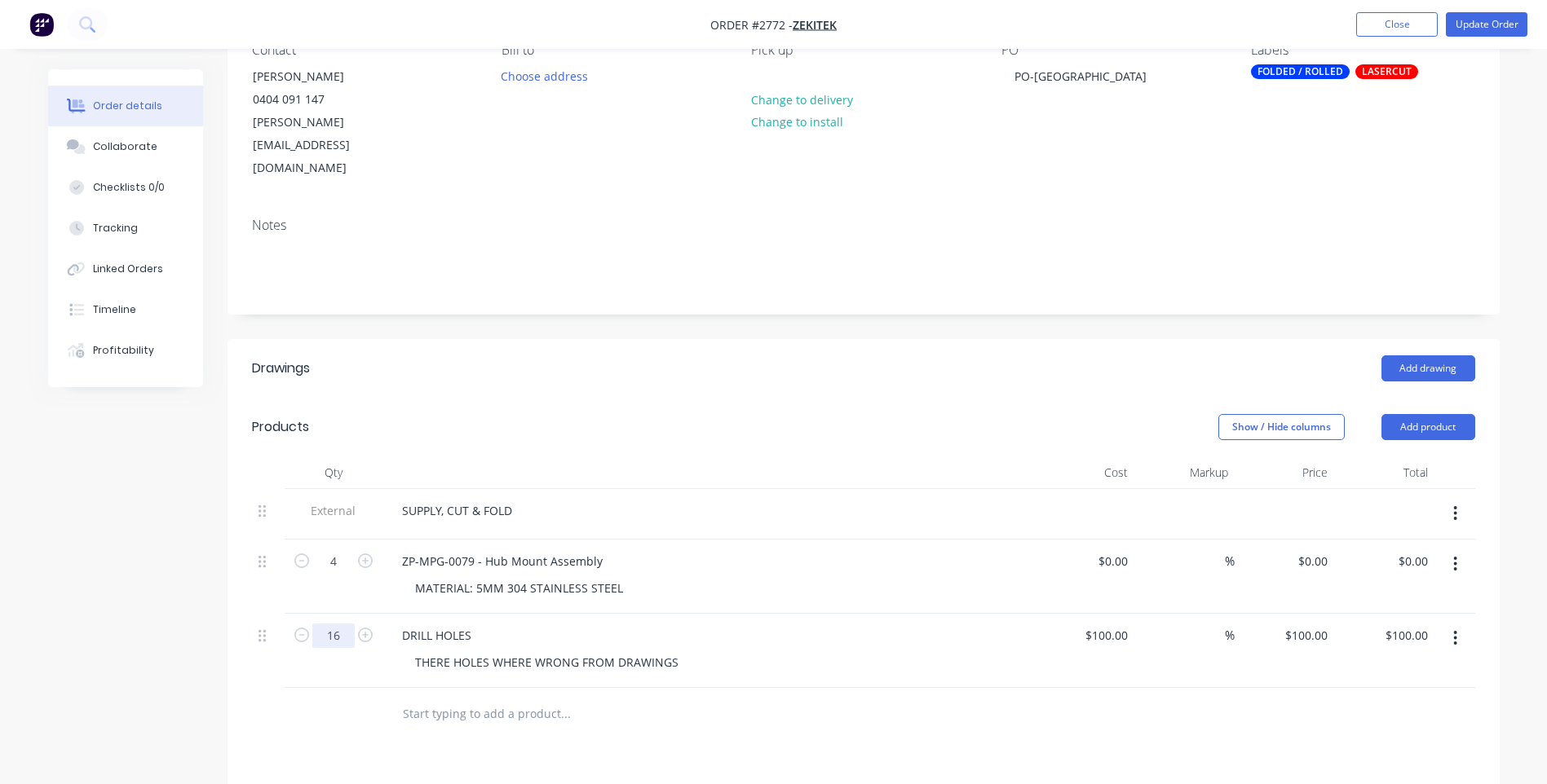
type input "16"
click at [304, 705] on div "Drawings Add drawing Products Show / Hide columns Add product Qty Cost Markup P…" at bounding box center [864, 735] width 1273 height 793
click at [1422, 623] on input "1600.00" at bounding box center [1405, 635] width 60 height 24
type input "100"
type input "-93.75"
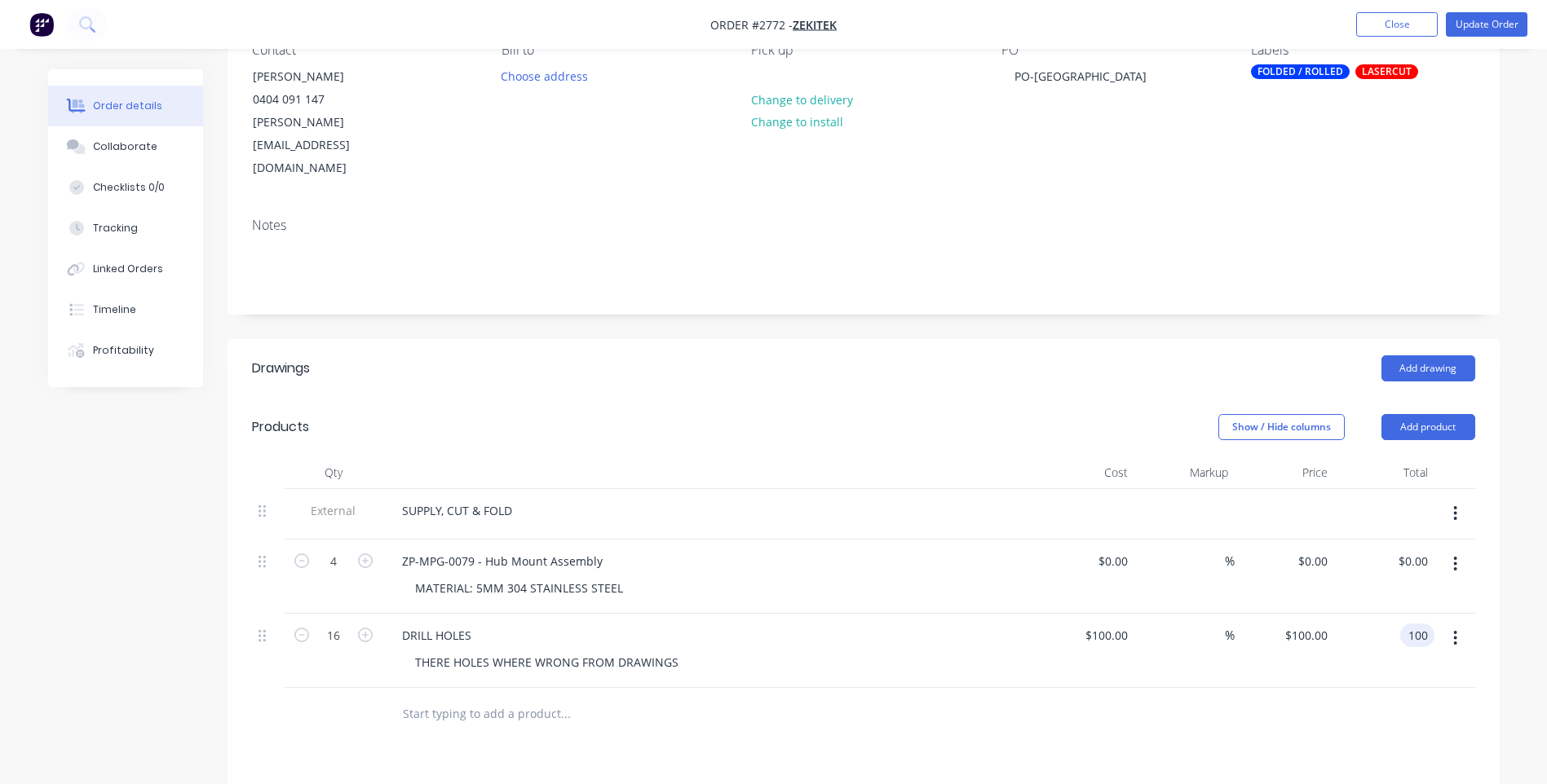
type input "$6.25"
type input "$100.00"
click at [1324, 688] on div at bounding box center [864, 714] width 1223 height 53
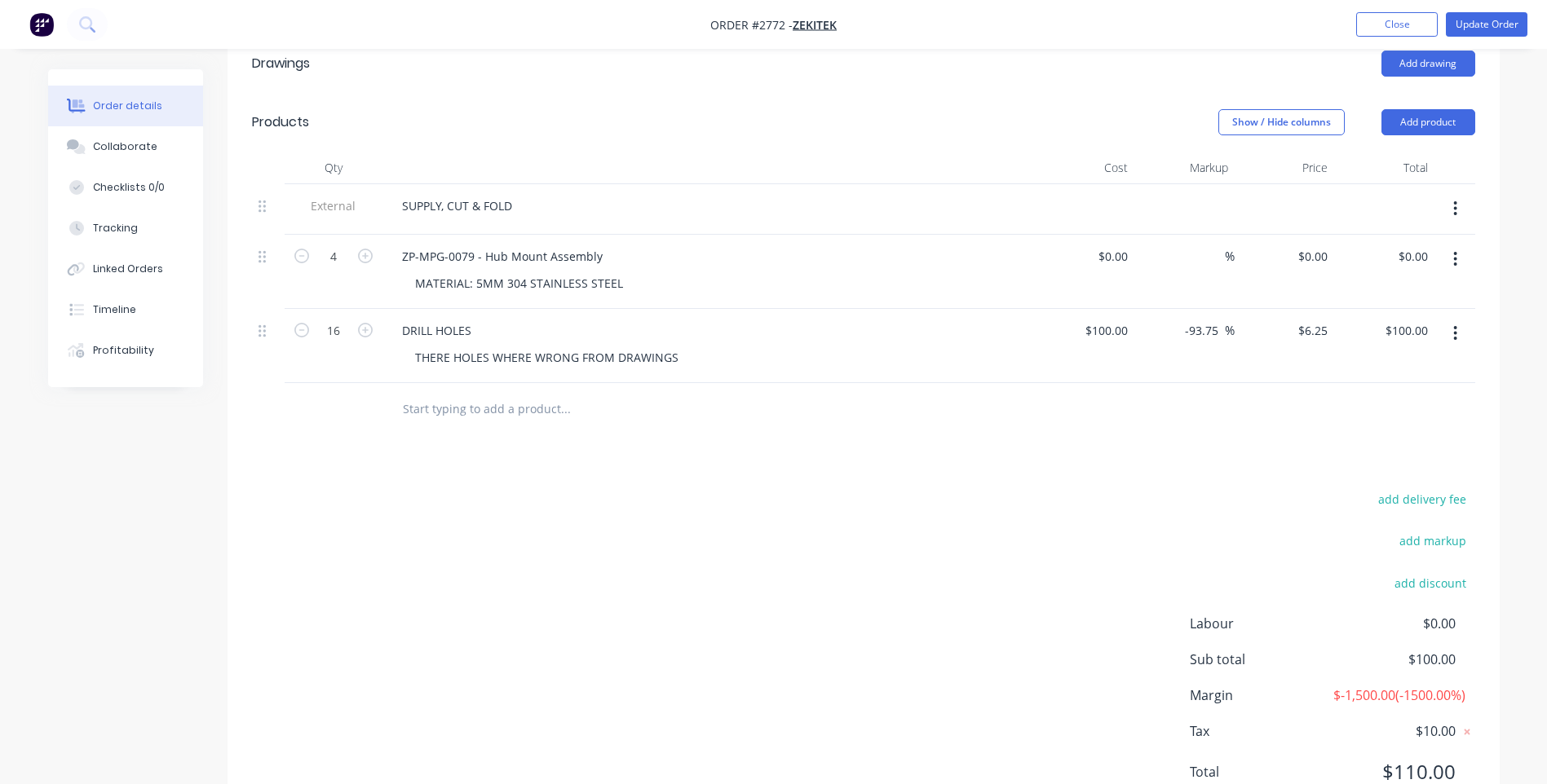
scroll to position [489, 0]
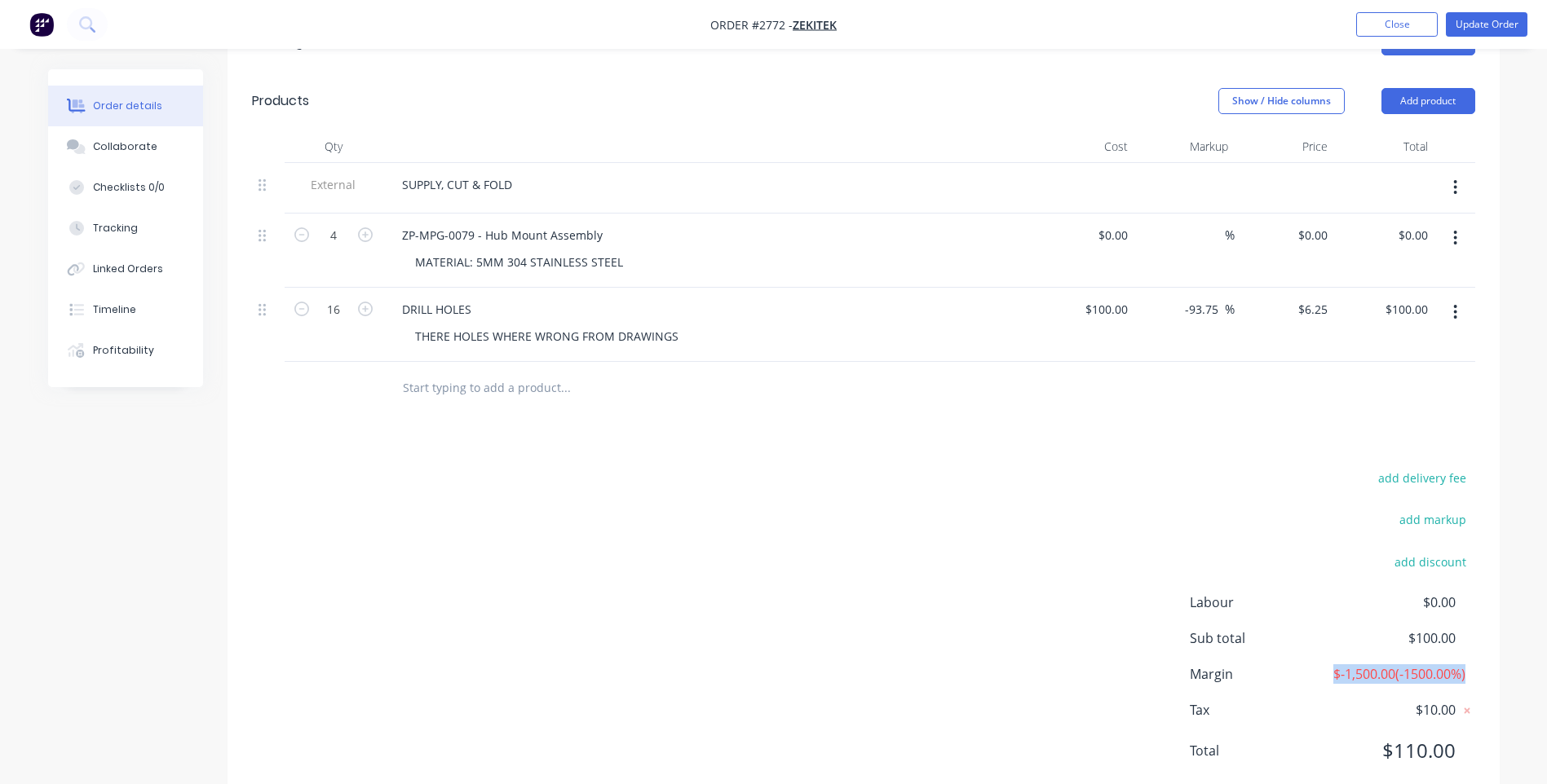
drag, startPoint x: 1459, startPoint y: 647, endPoint x: 1355, endPoint y: 638, distance: 104.4
click at [1355, 664] on div "Margin $-1,500.00 ( -1500.00 %)" at bounding box center [1332, 674] width 285 height 20
click at [898, 541] on div "add delivery fee add markup add discount Labour $0.00 Sub total $100.00 Margin …" at bounding box center [864, 624] width 1223 height 315
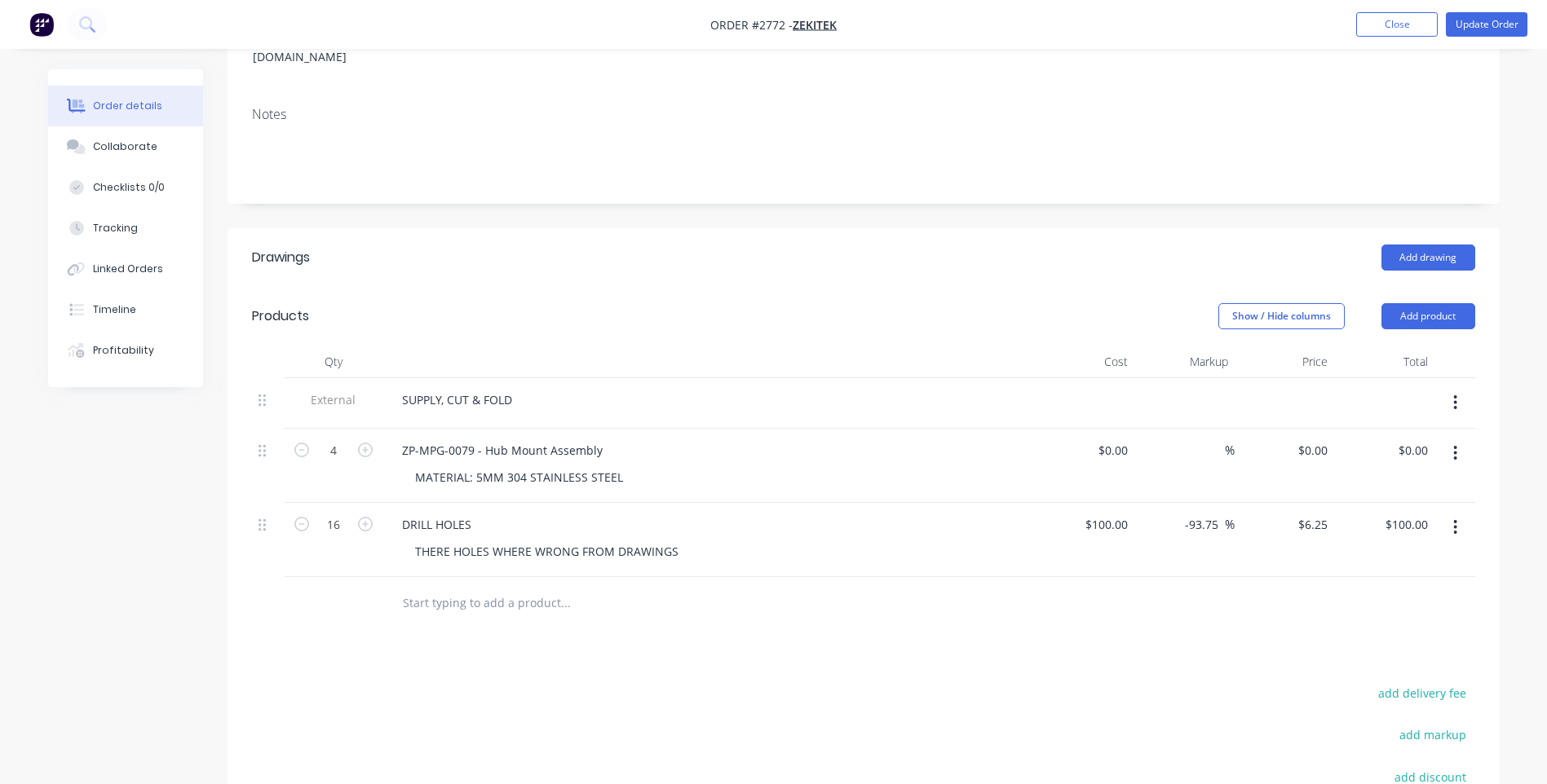
scroll to position [245, 0]
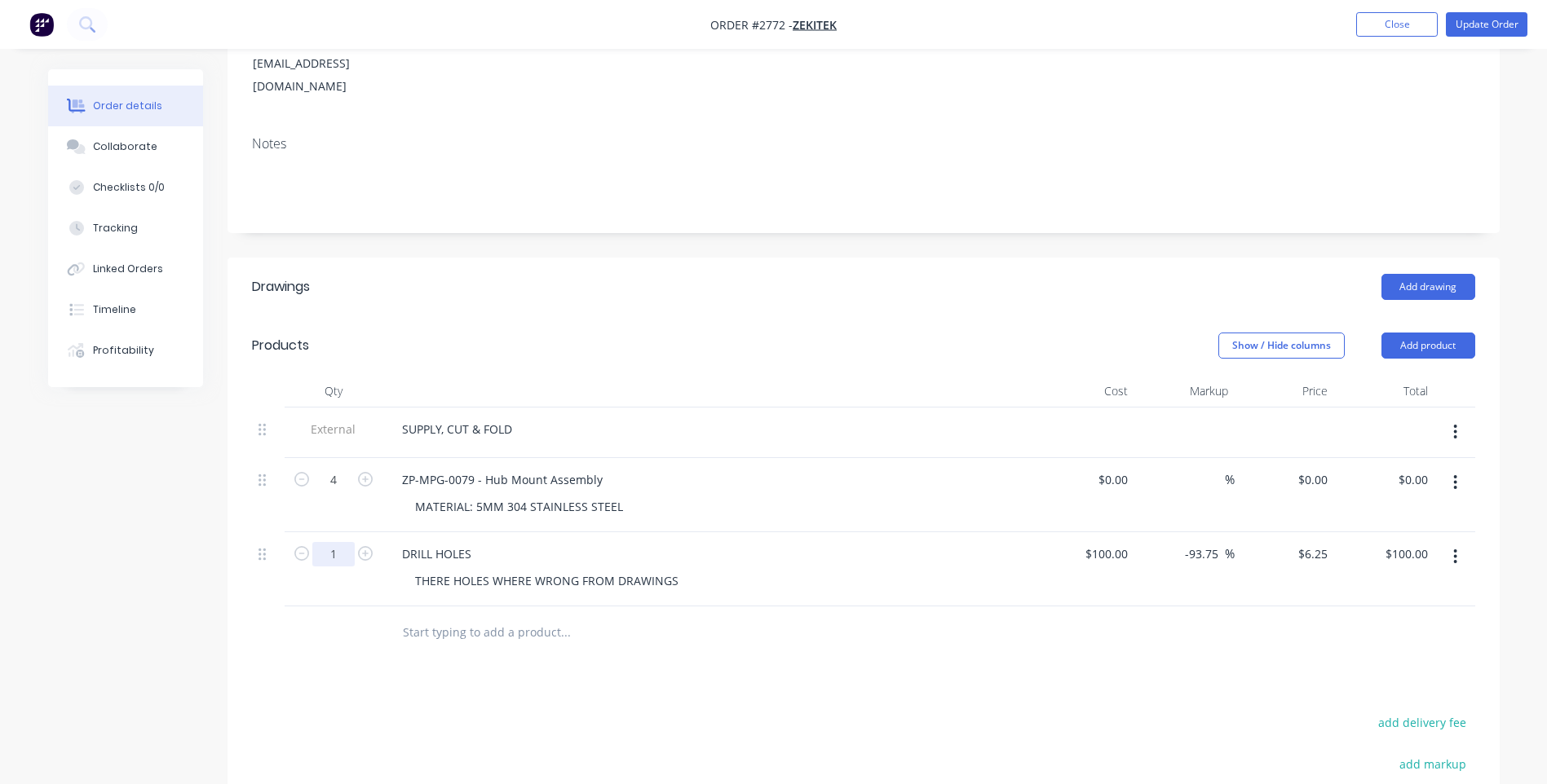
type input "1"
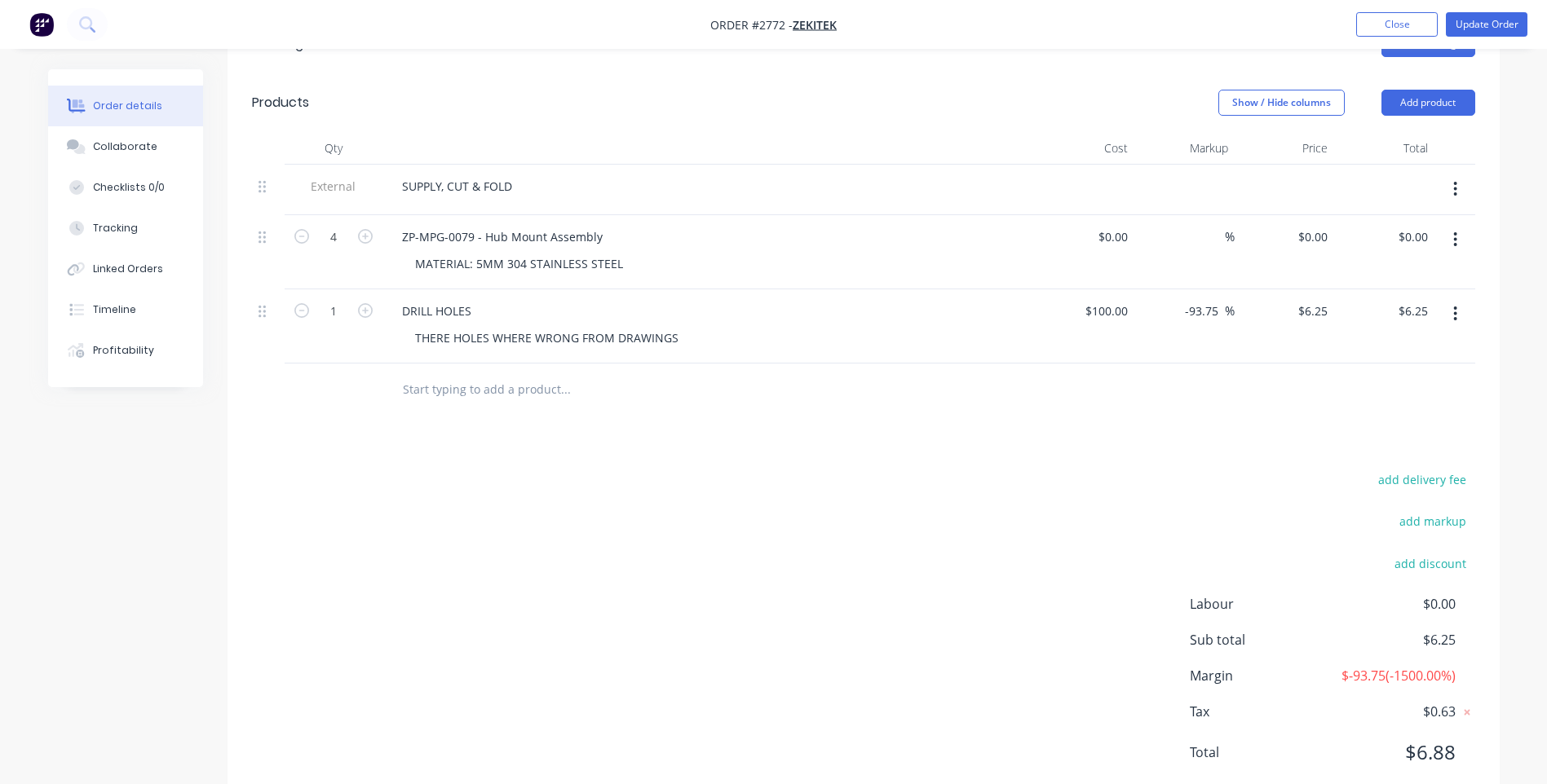
scroll to position [489, 0]
type input "6.25"
click at [1429, 298] on input "6.25" at bounding box center [1416, 310] width 37 height 24
type input "100"
type input "$100.00"
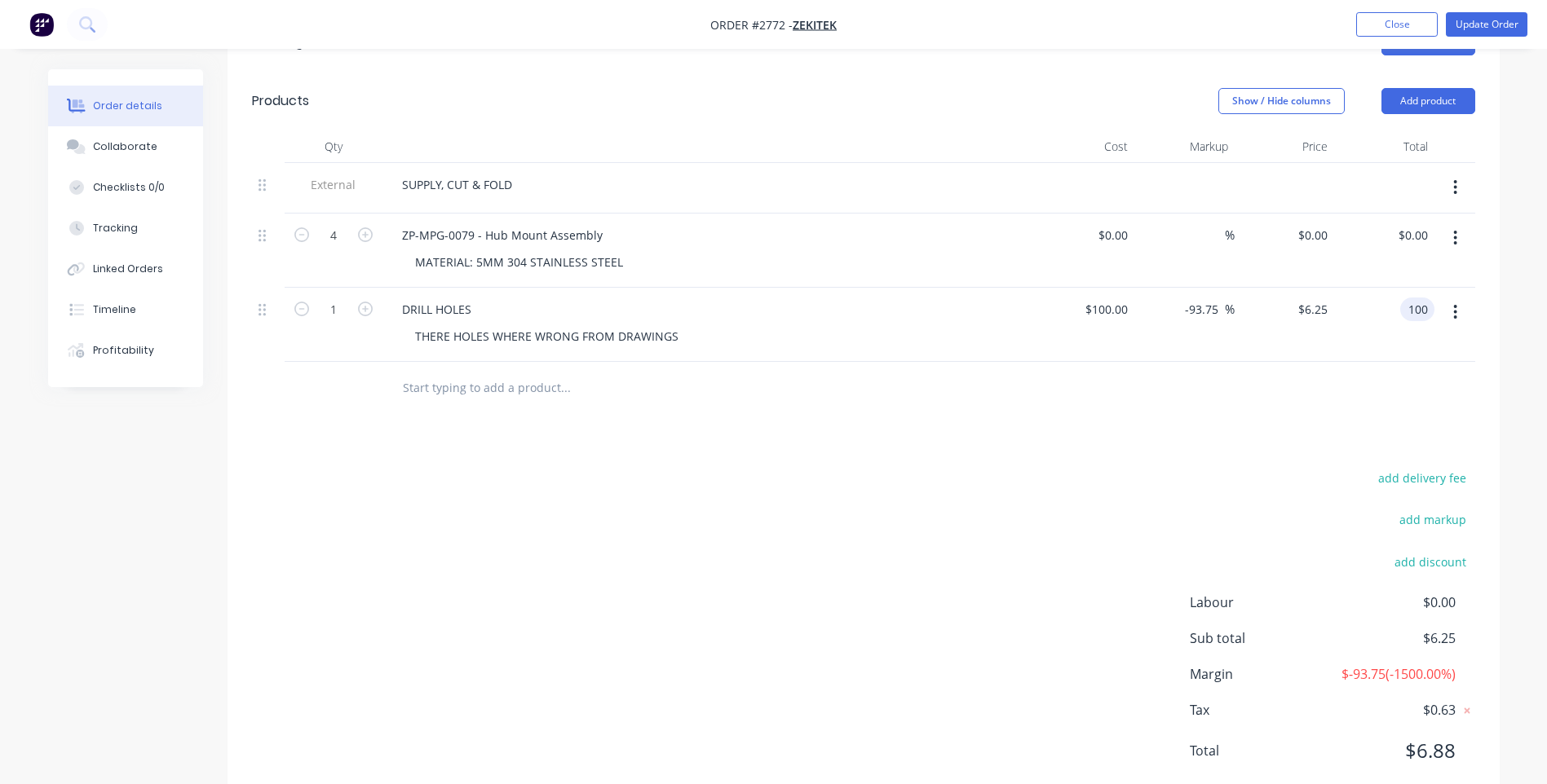
type input "$100.00"
click at [498, 478] on div "add delivery fee add markup add discount Labour $0.00 Sub total $100.00 Margin …" at bounding box center [864, 624] width 1223 height 315
